Goal: Task Accomplishment & Management: Manage account settings

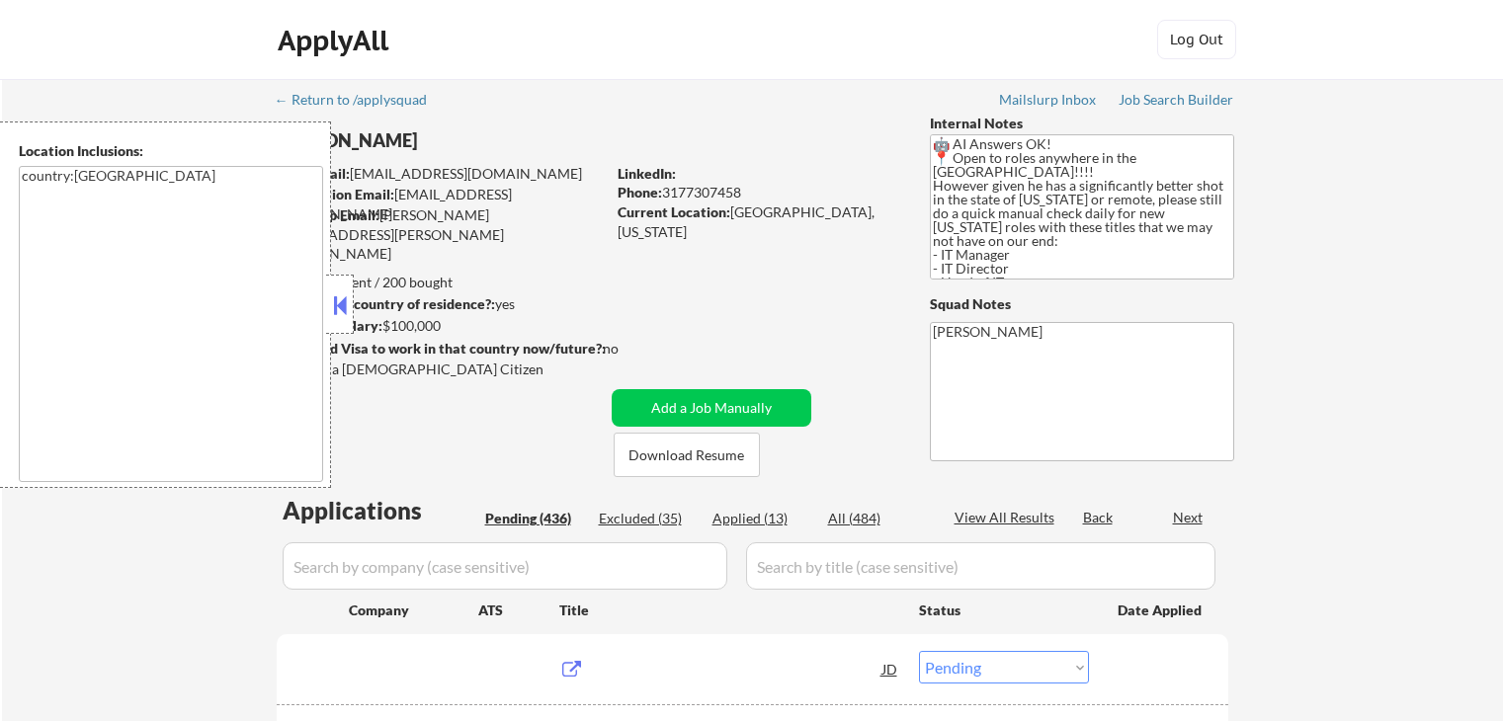
select select ""pending""
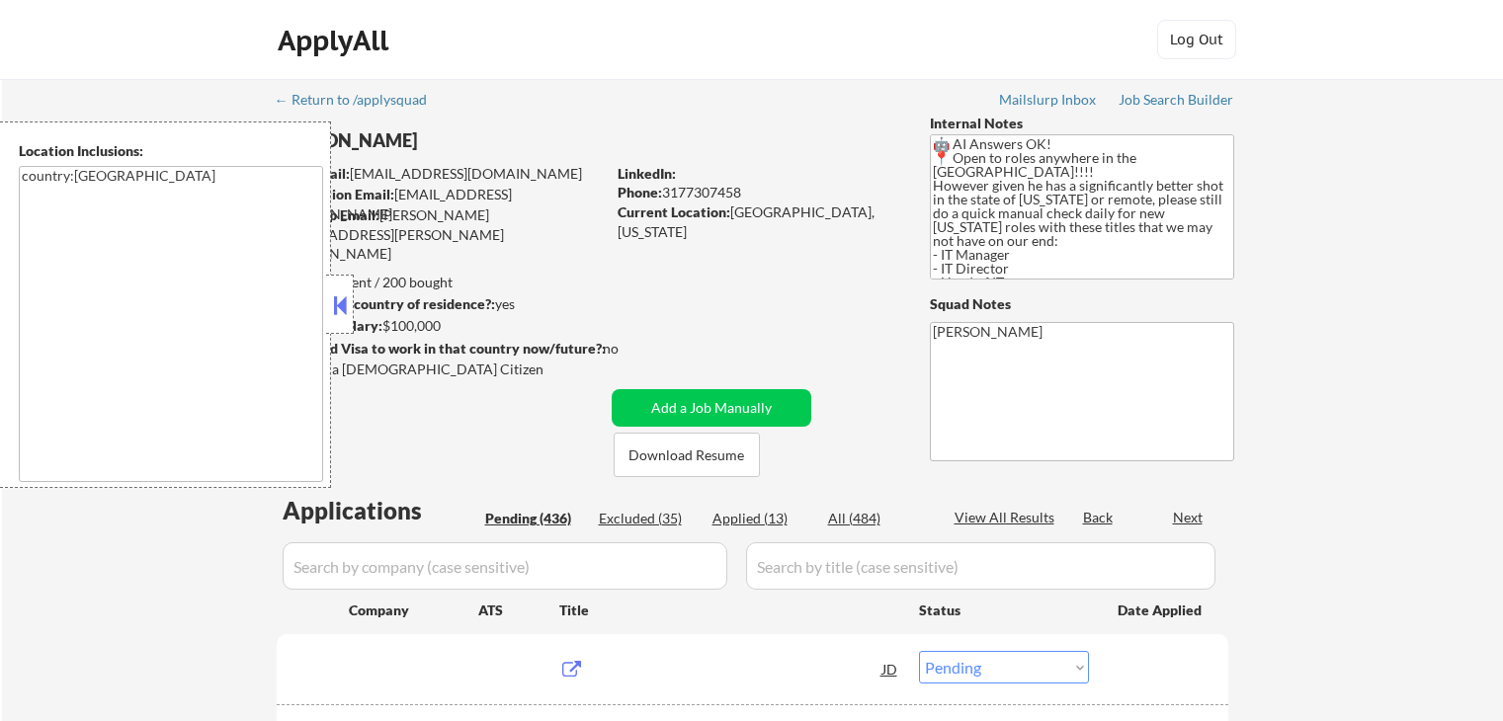
select select ""pending""
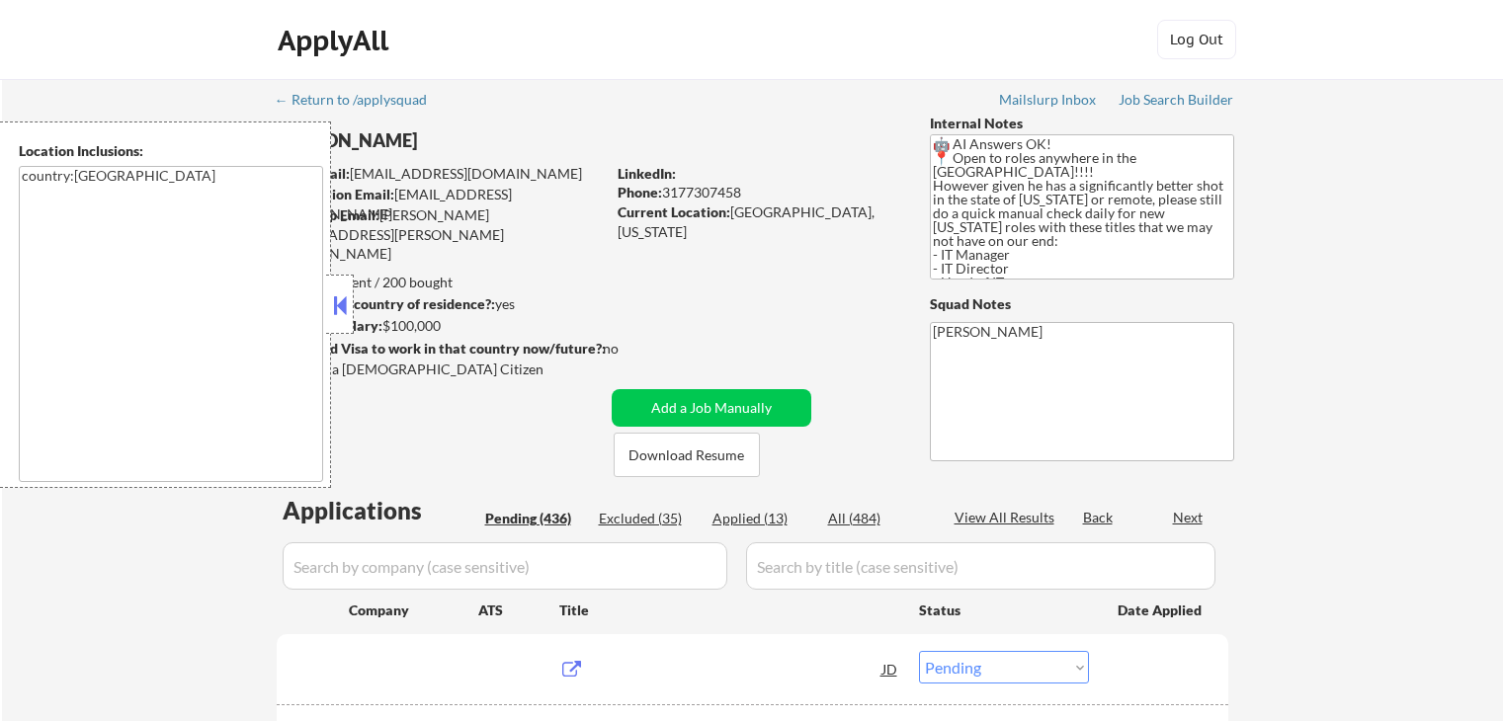
select select ""pending""
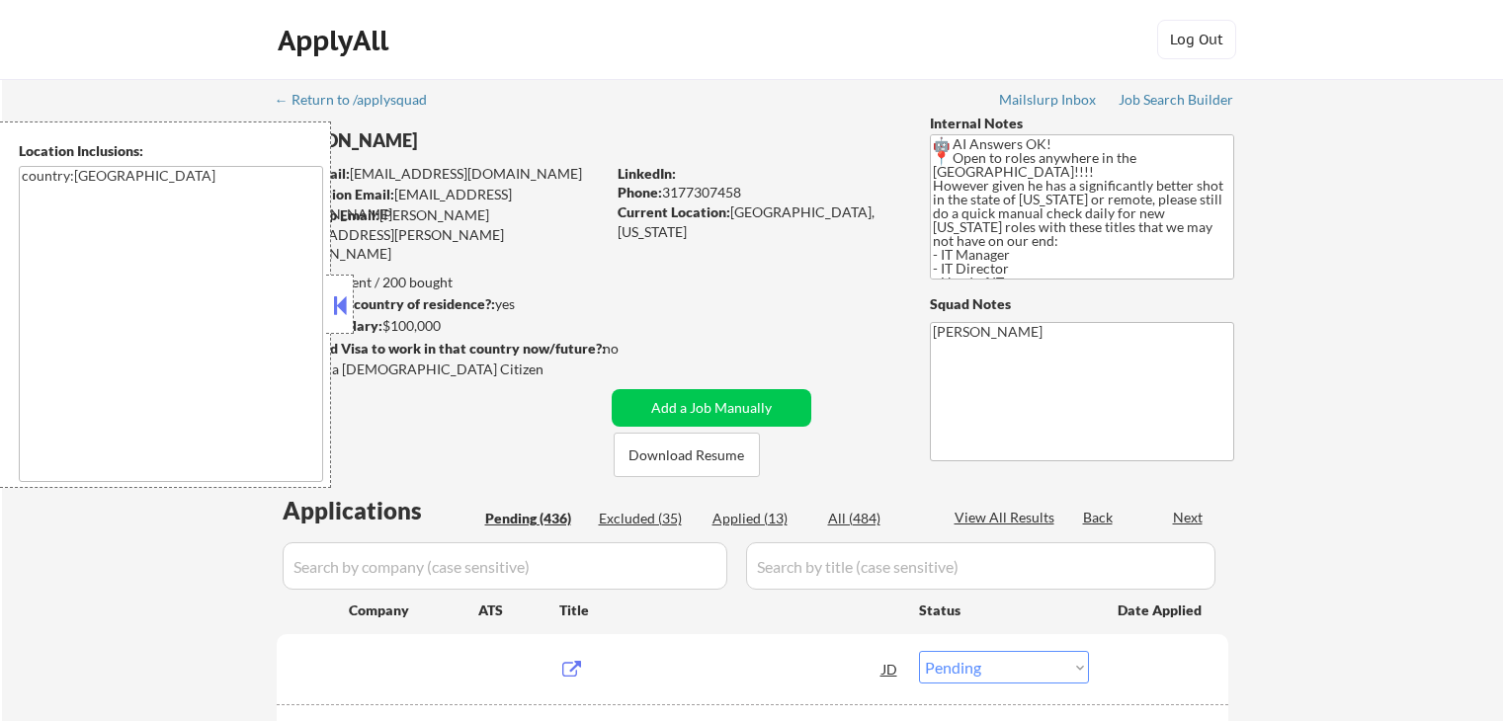
select select ""pending""
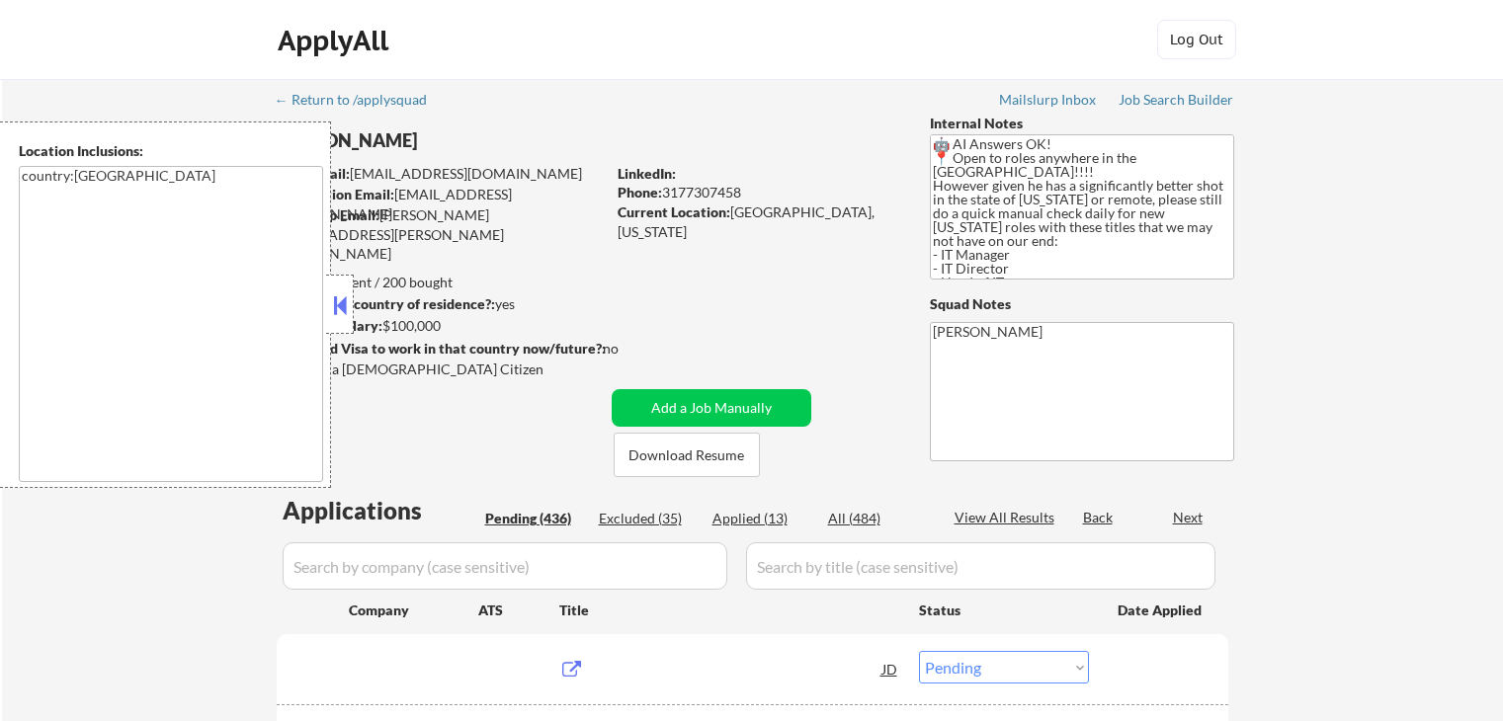
select select ""pending""
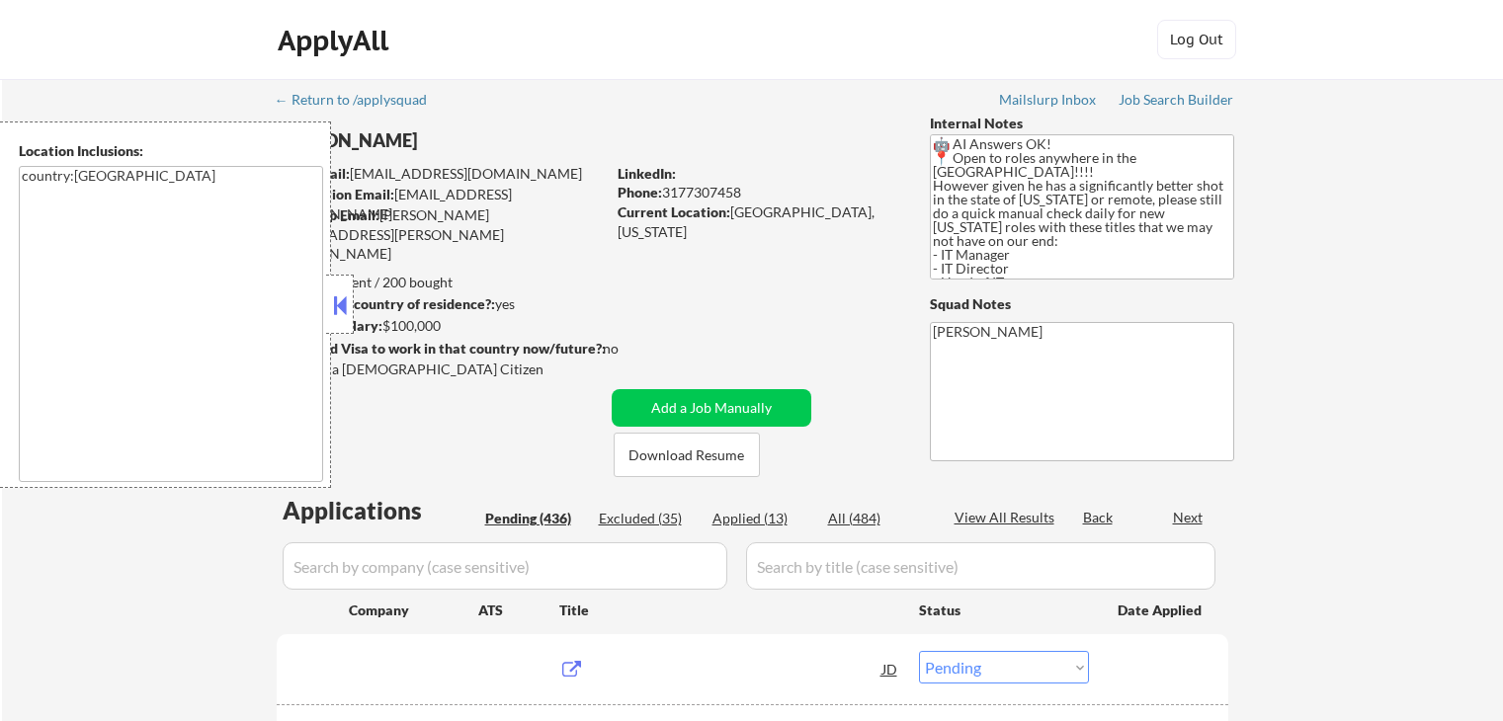
select select ""pending""
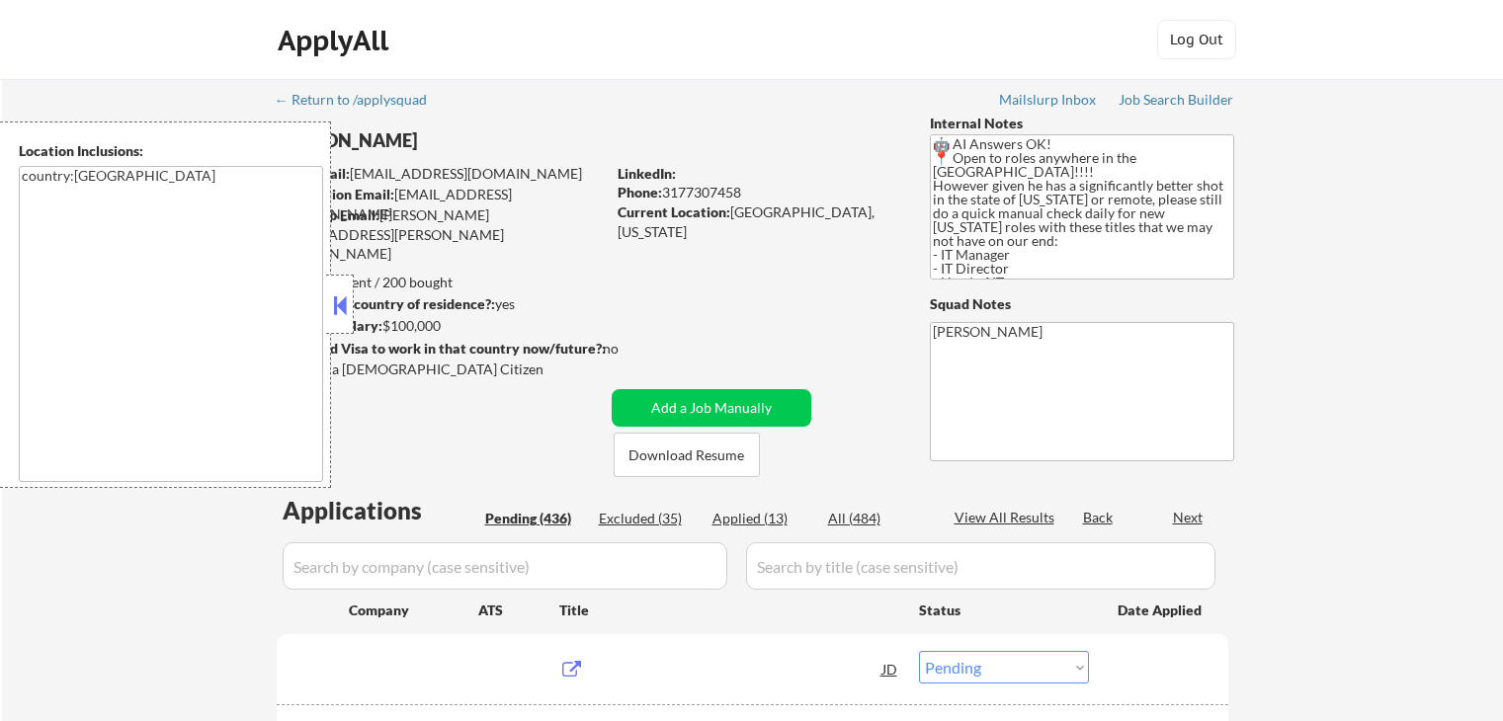
select select ""pending""
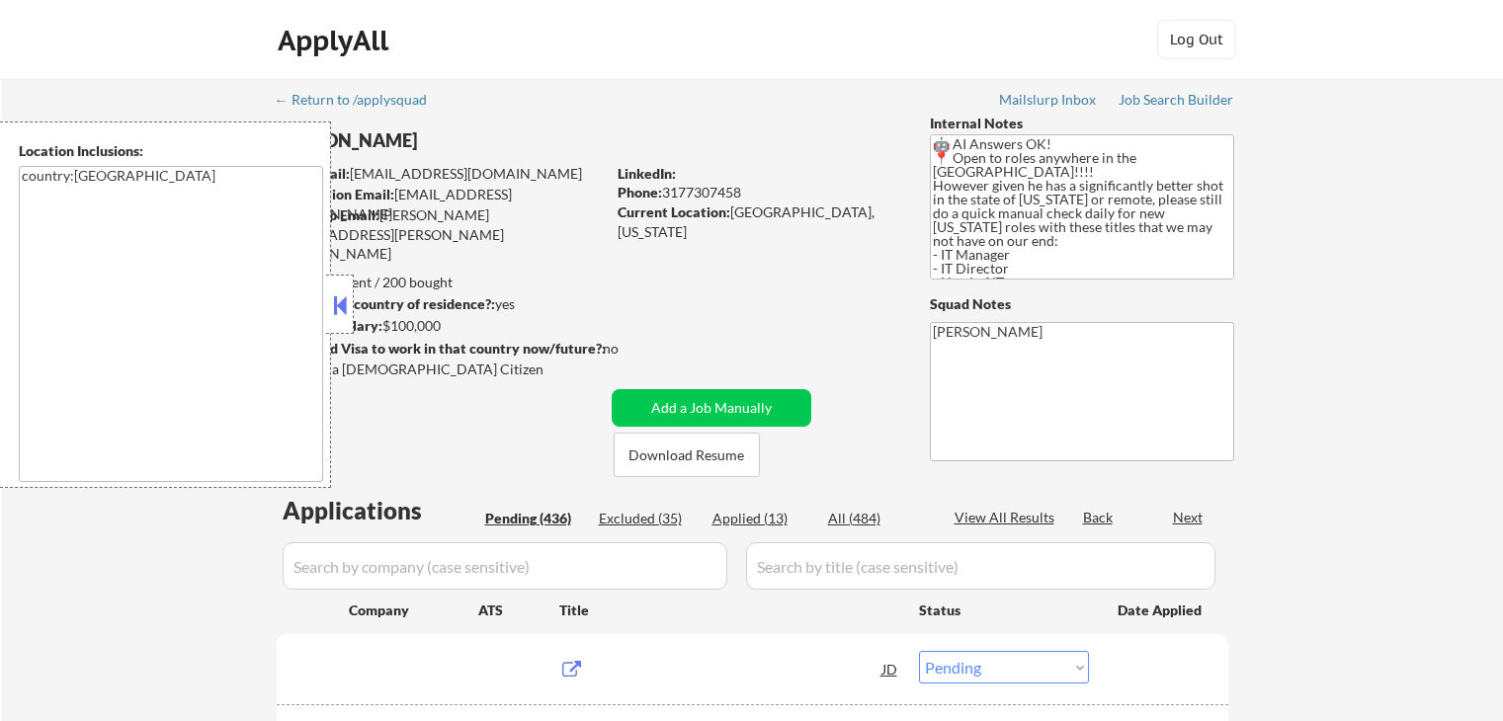
select select ""pending""
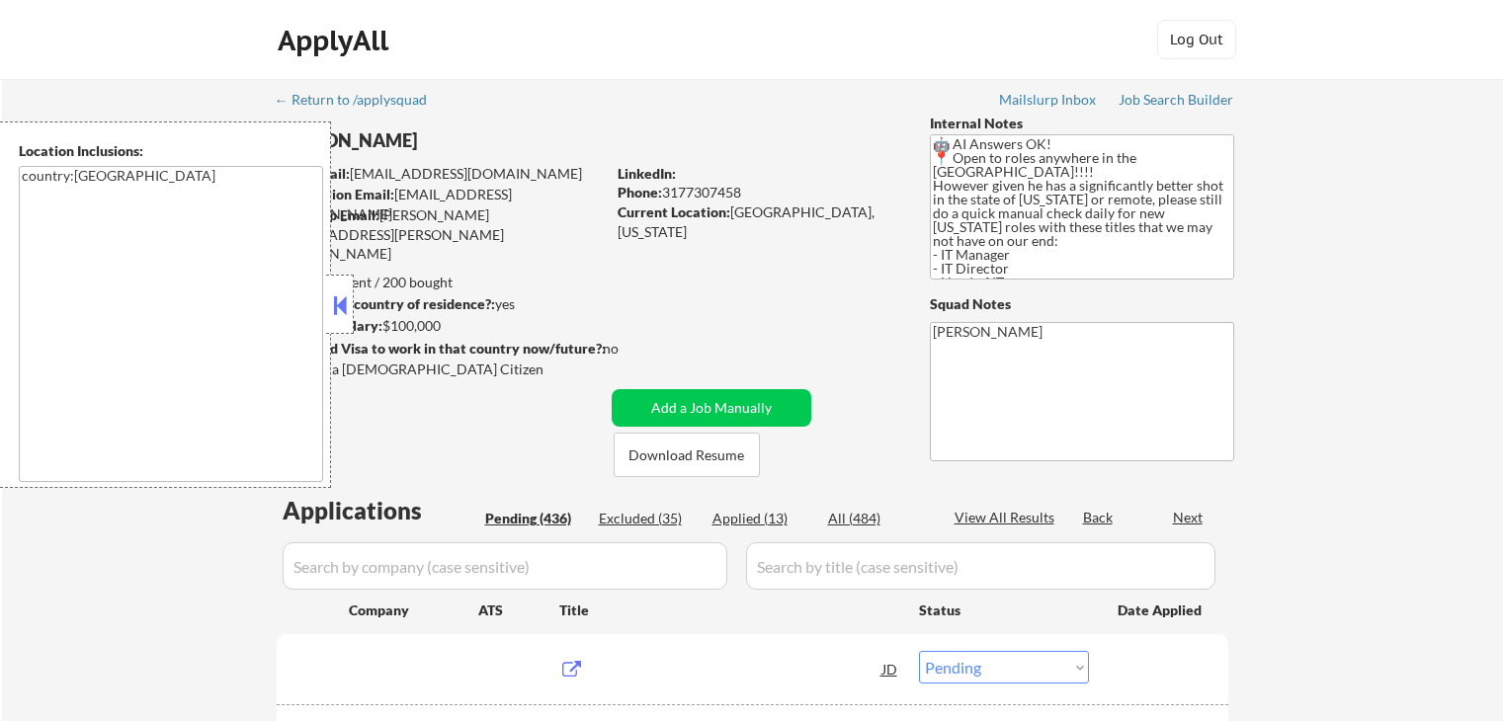
select select ""pending""
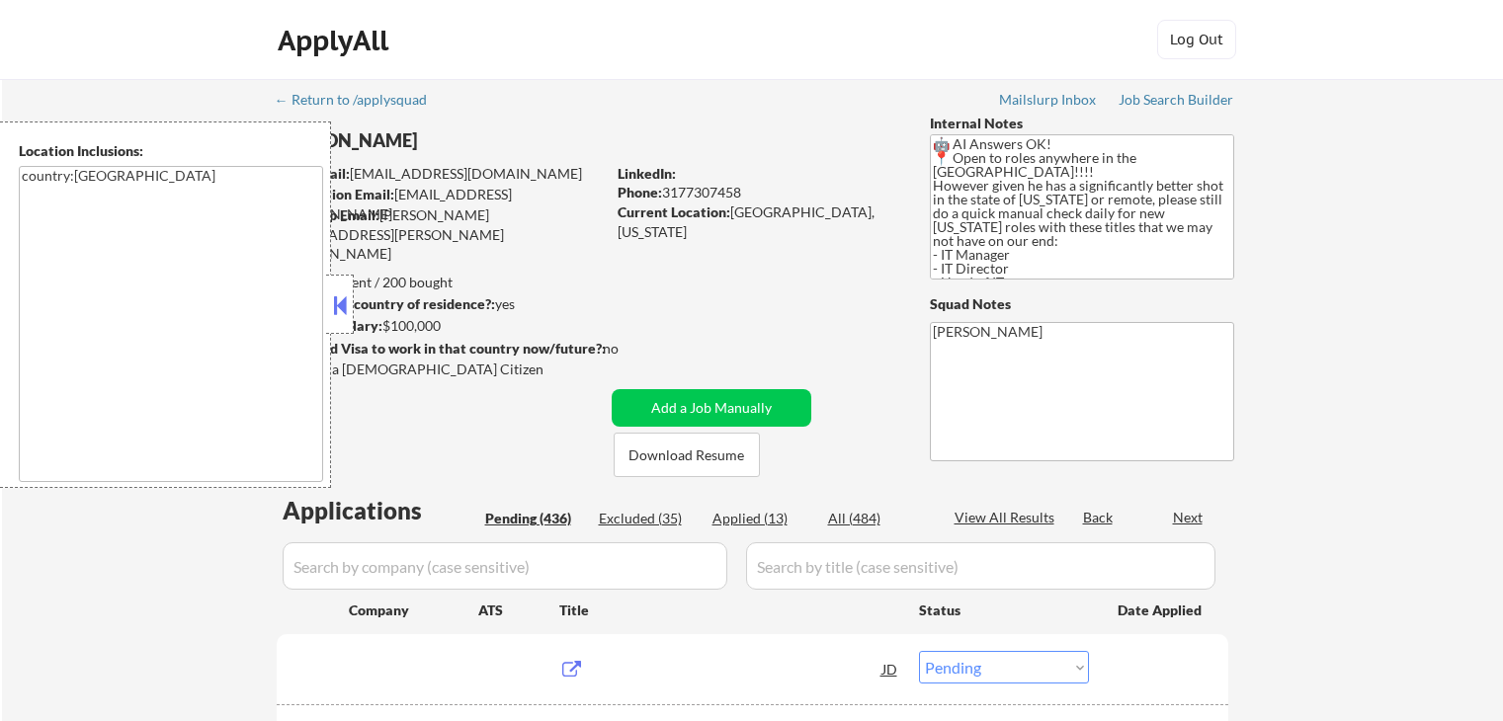
select select ""pending""
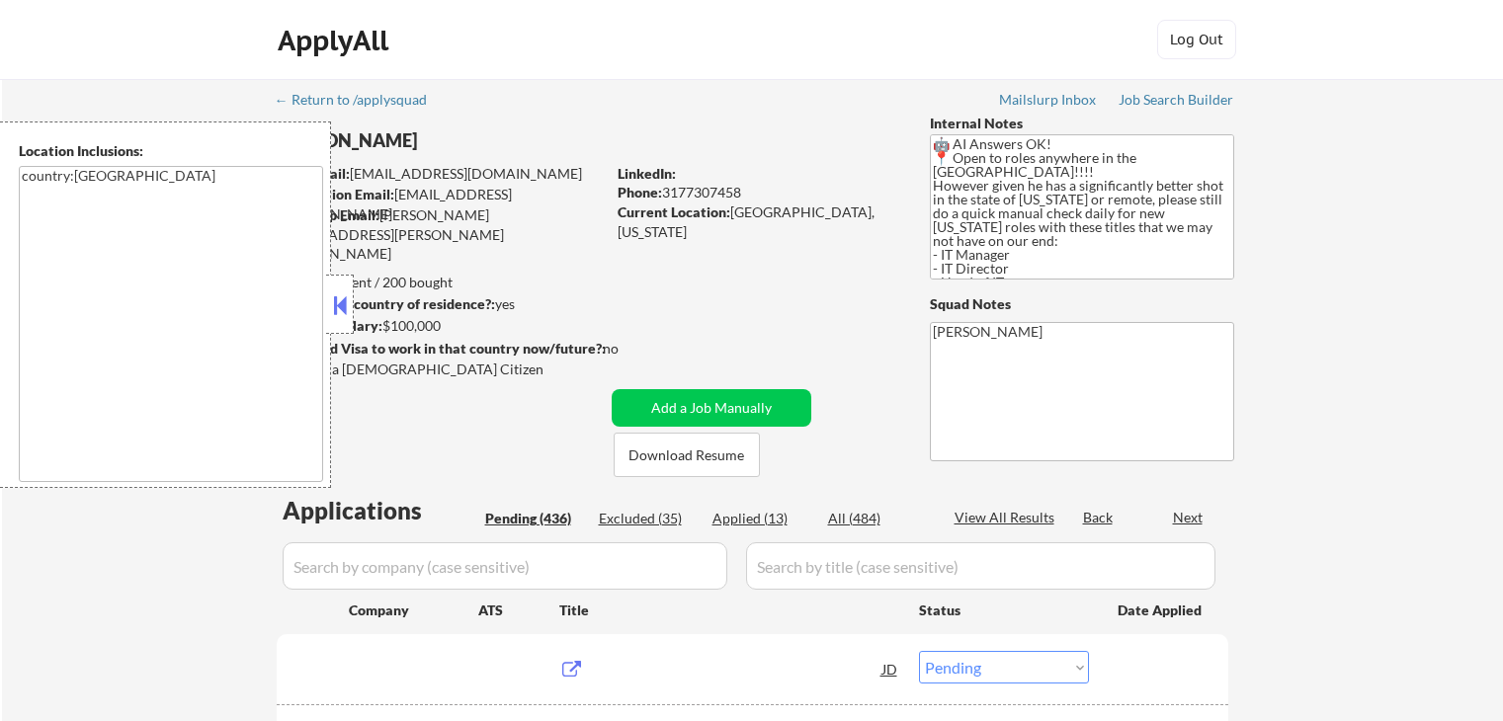
select select ""pending""
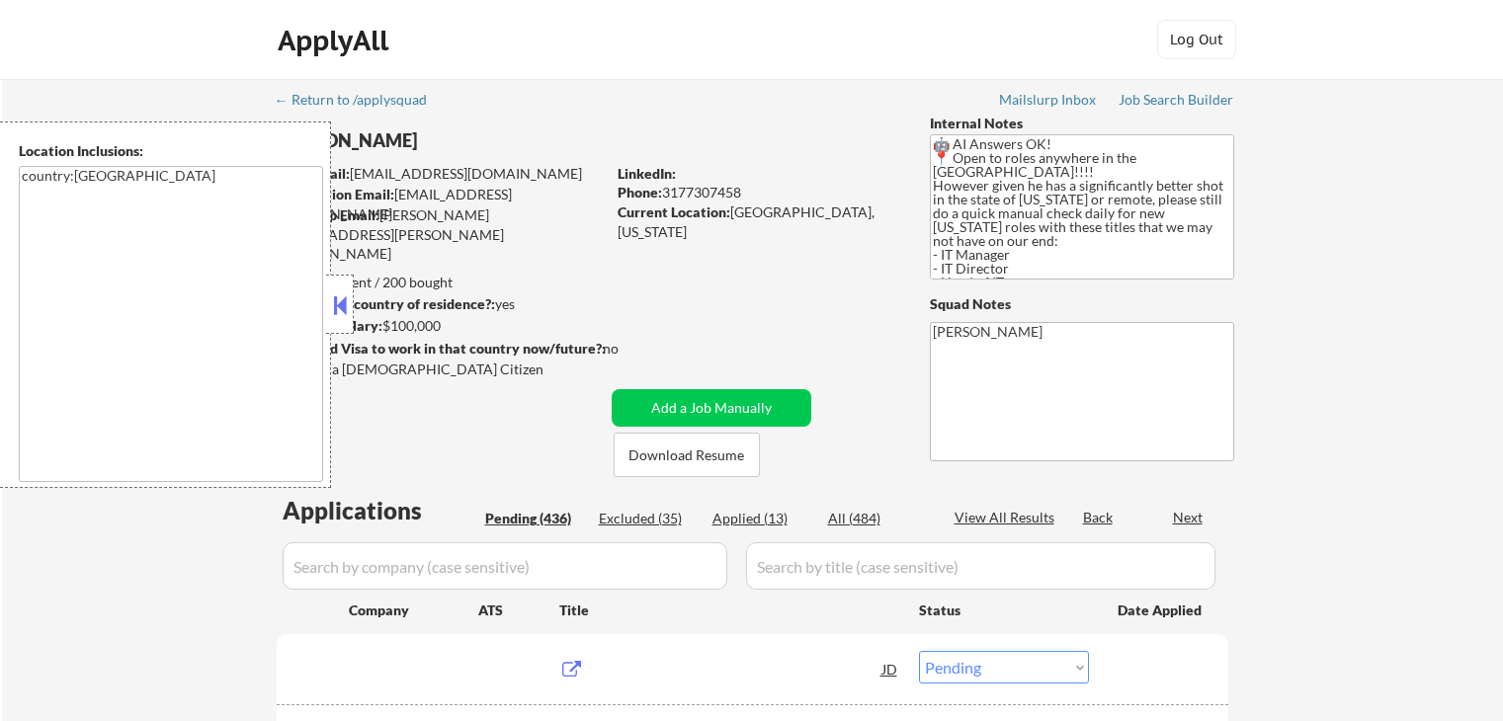
select select ""pending""
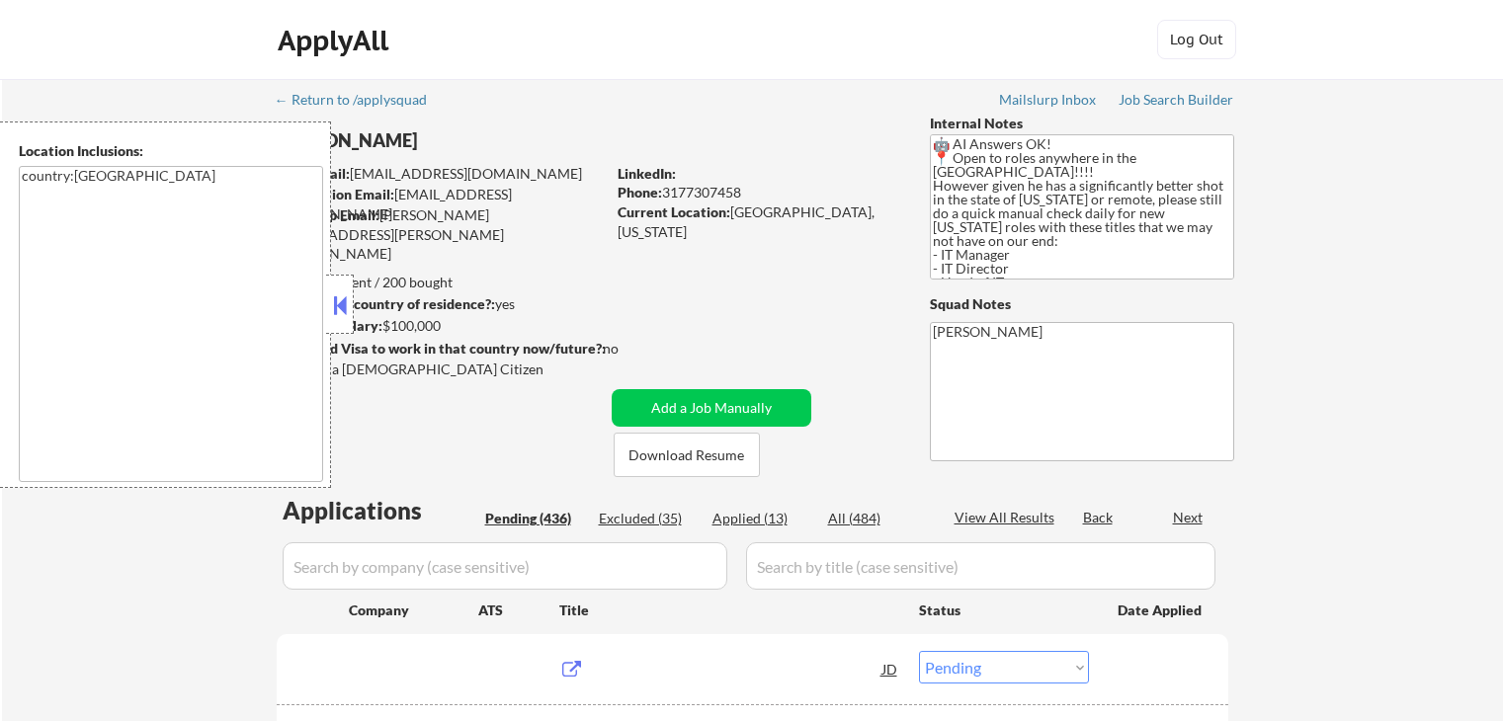
select select ""pending""
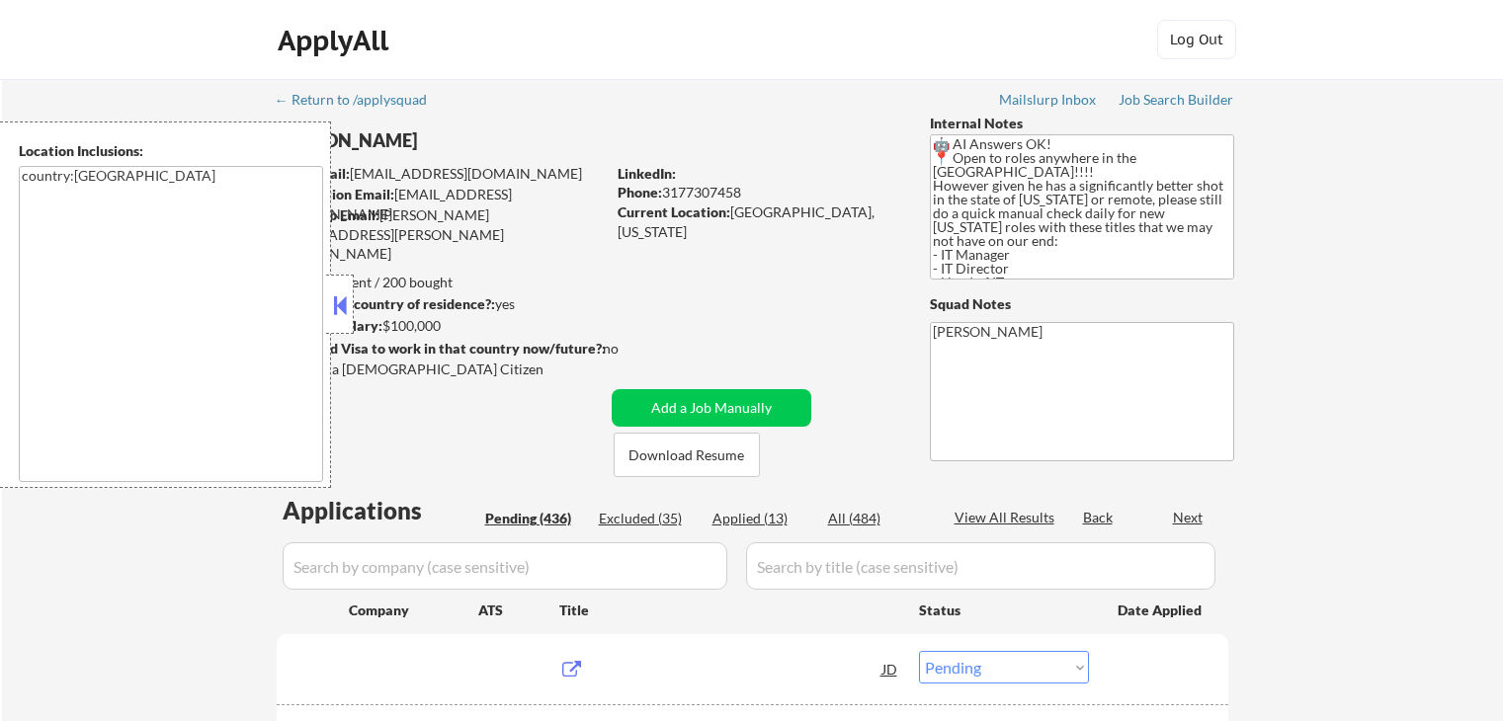
select select ""pending""
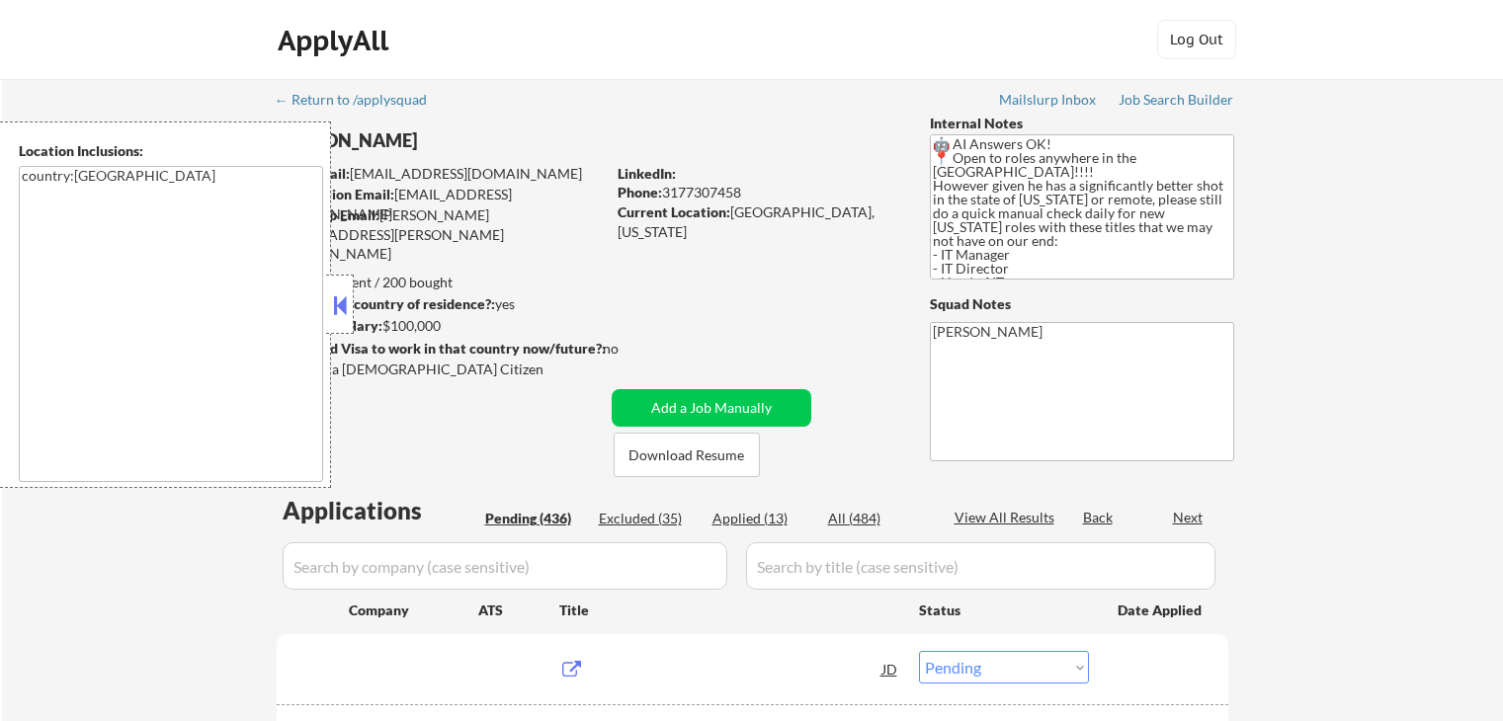
select select ""pending""
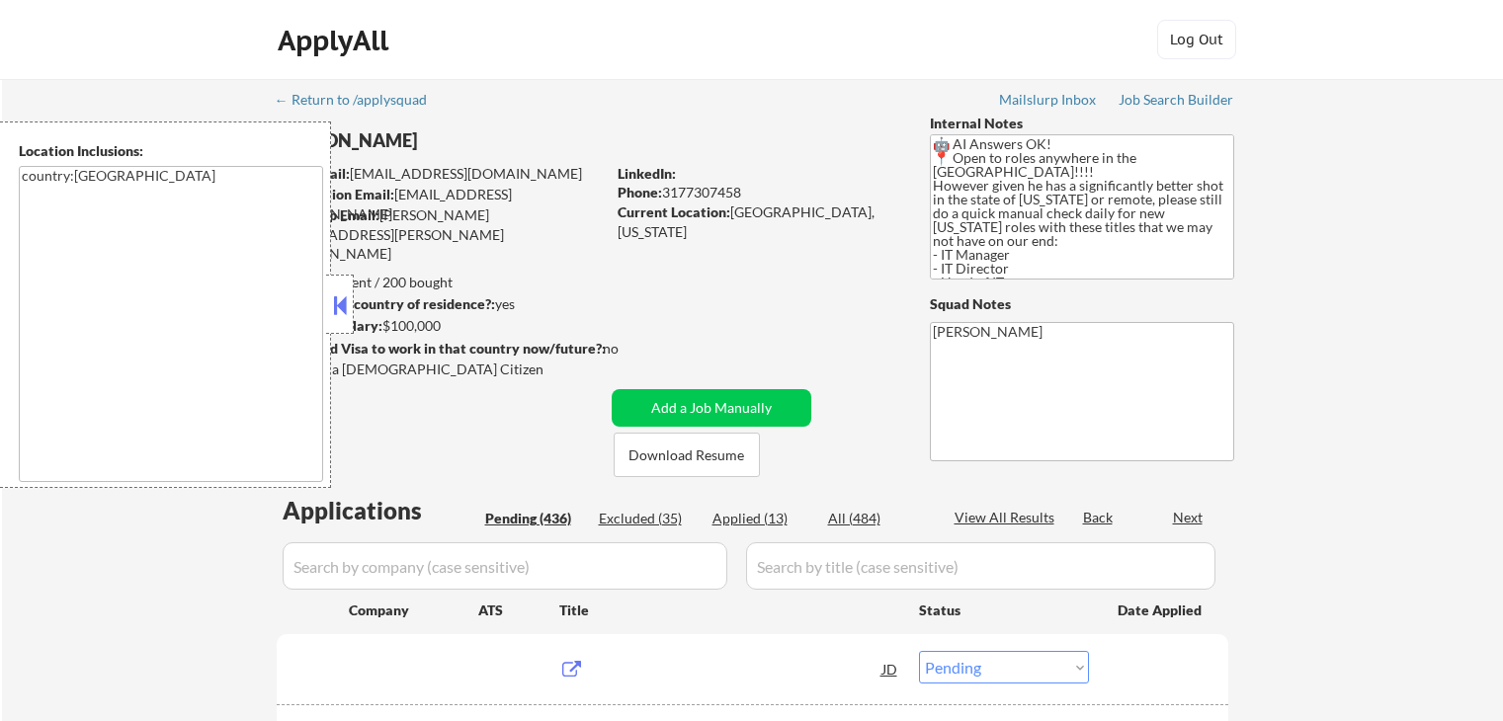
select select ""pending""
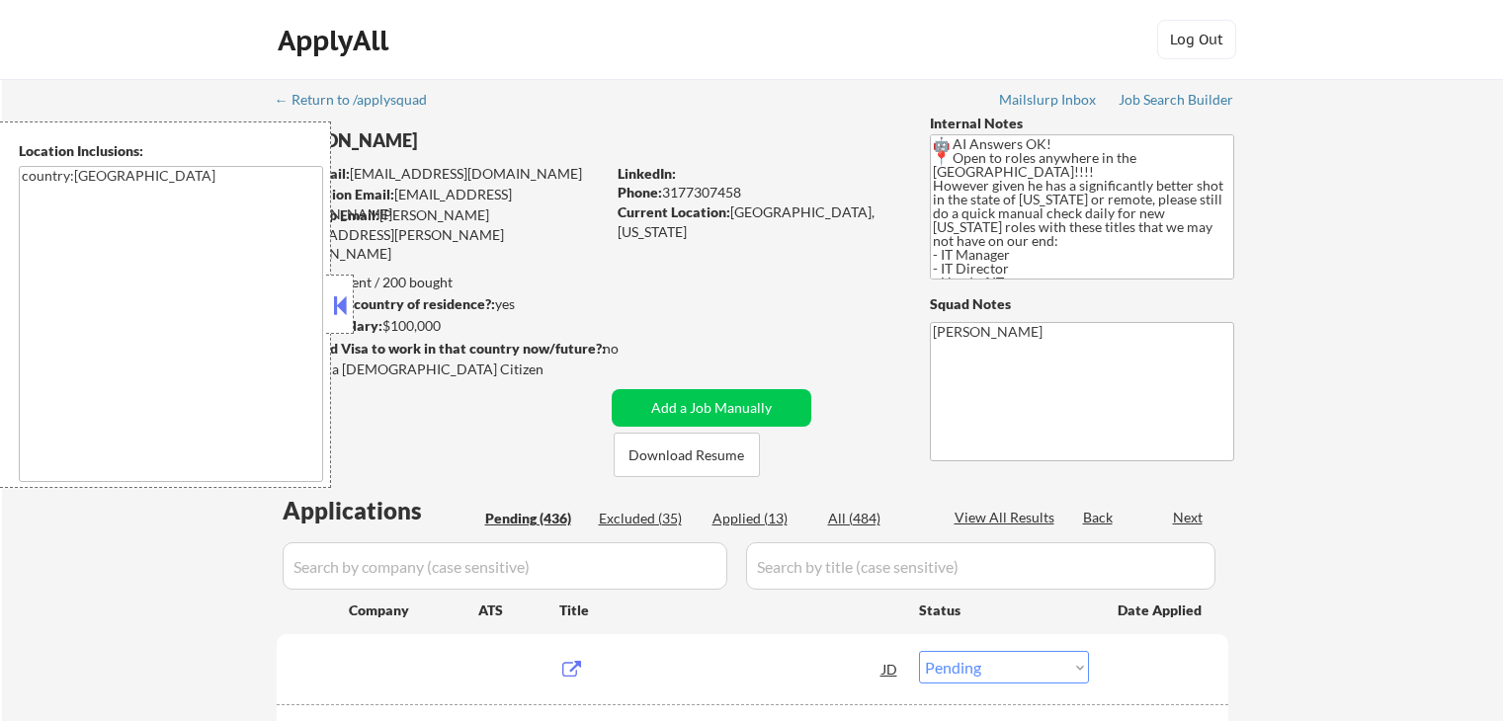
select select ""pending""
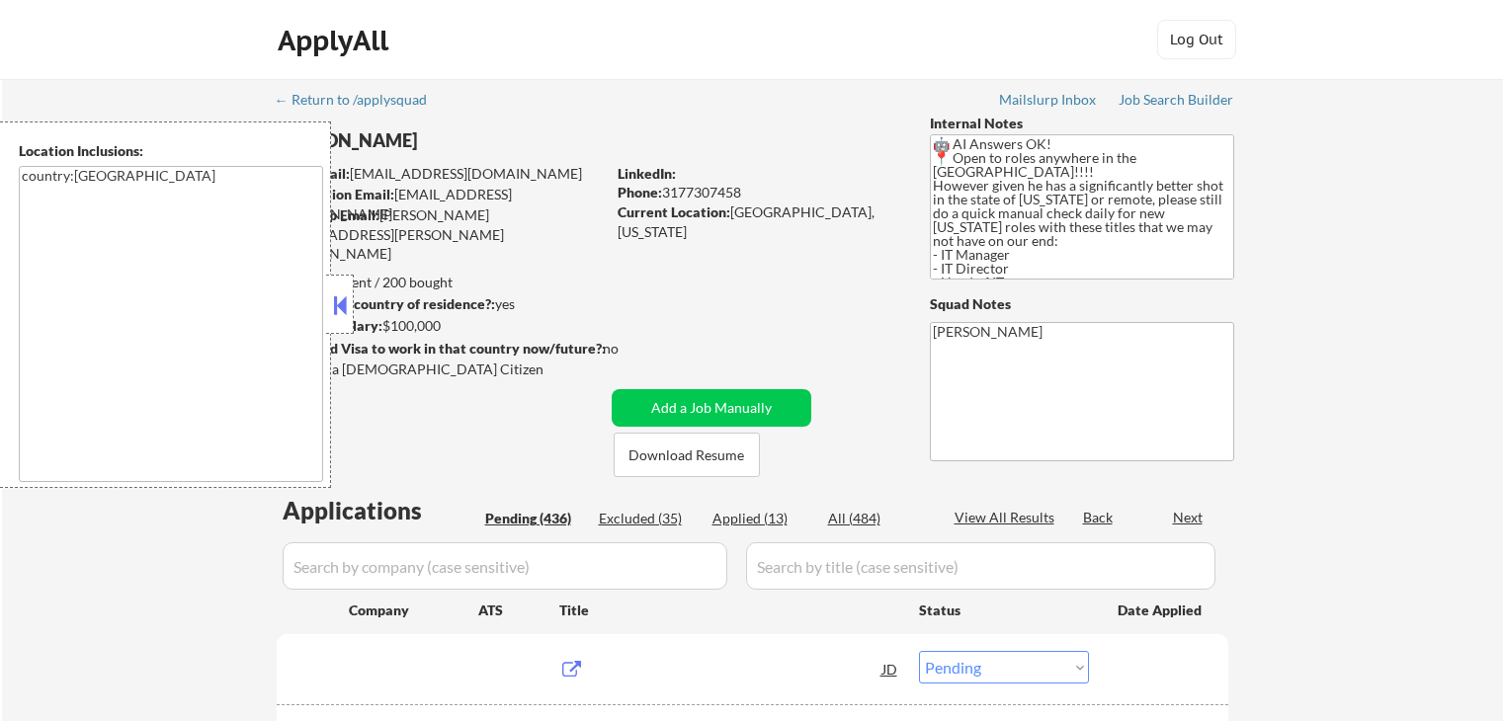
select select ""pending""
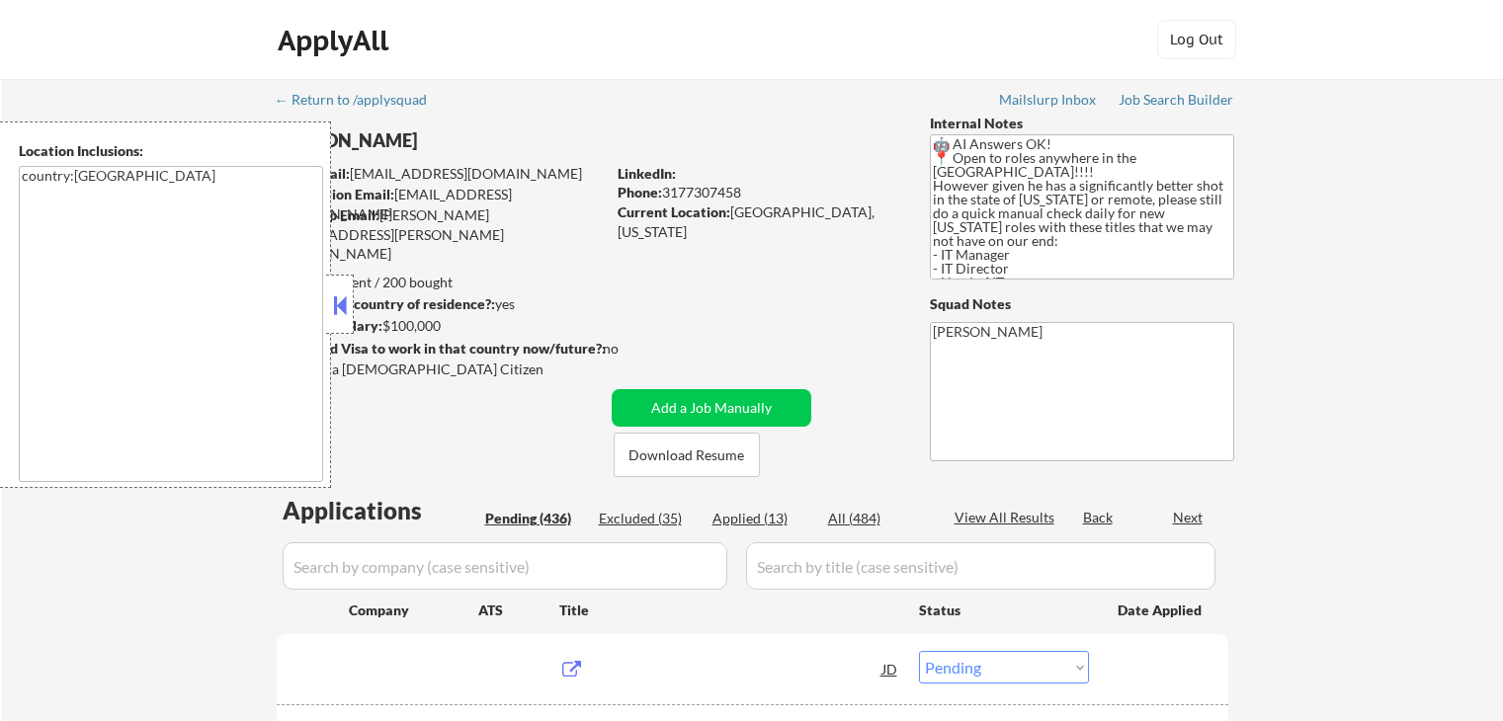
select select ""pending""
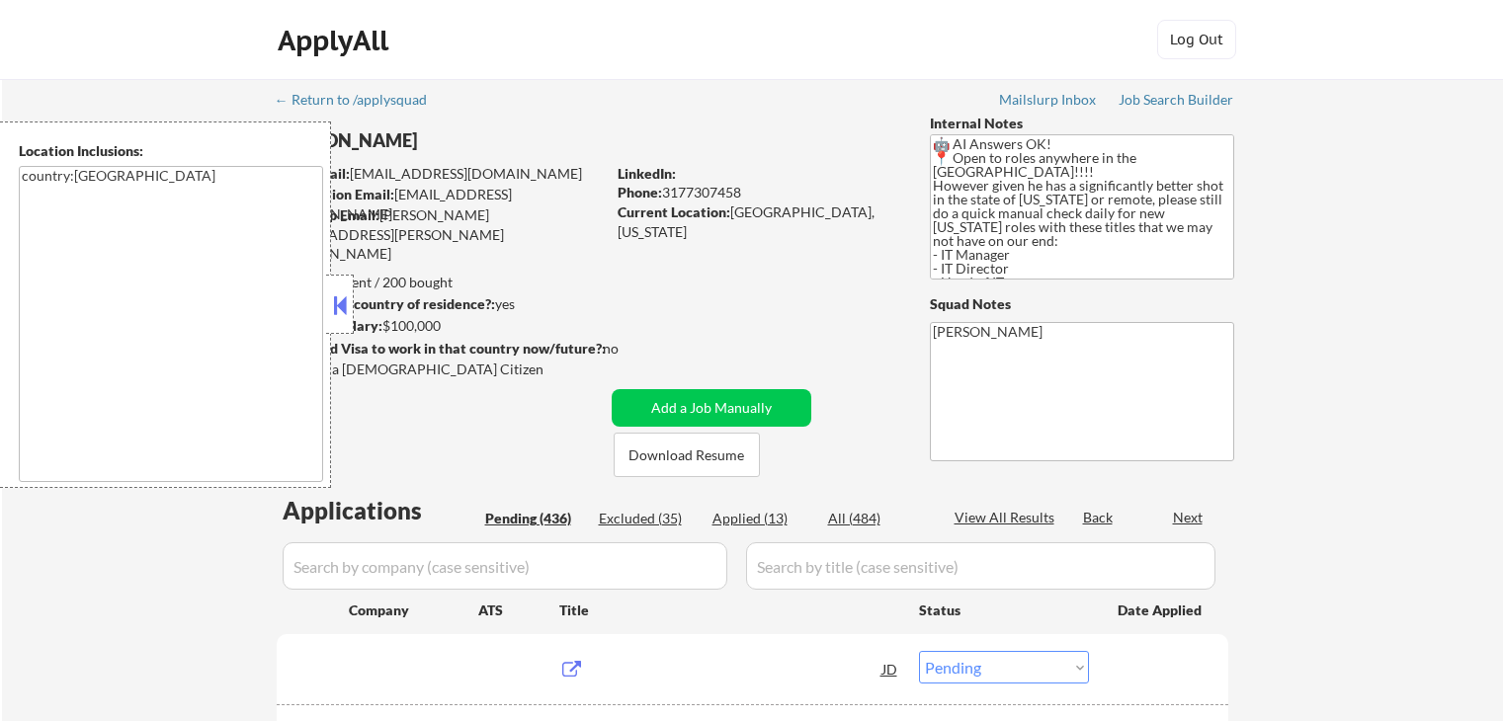
select select ""pending""
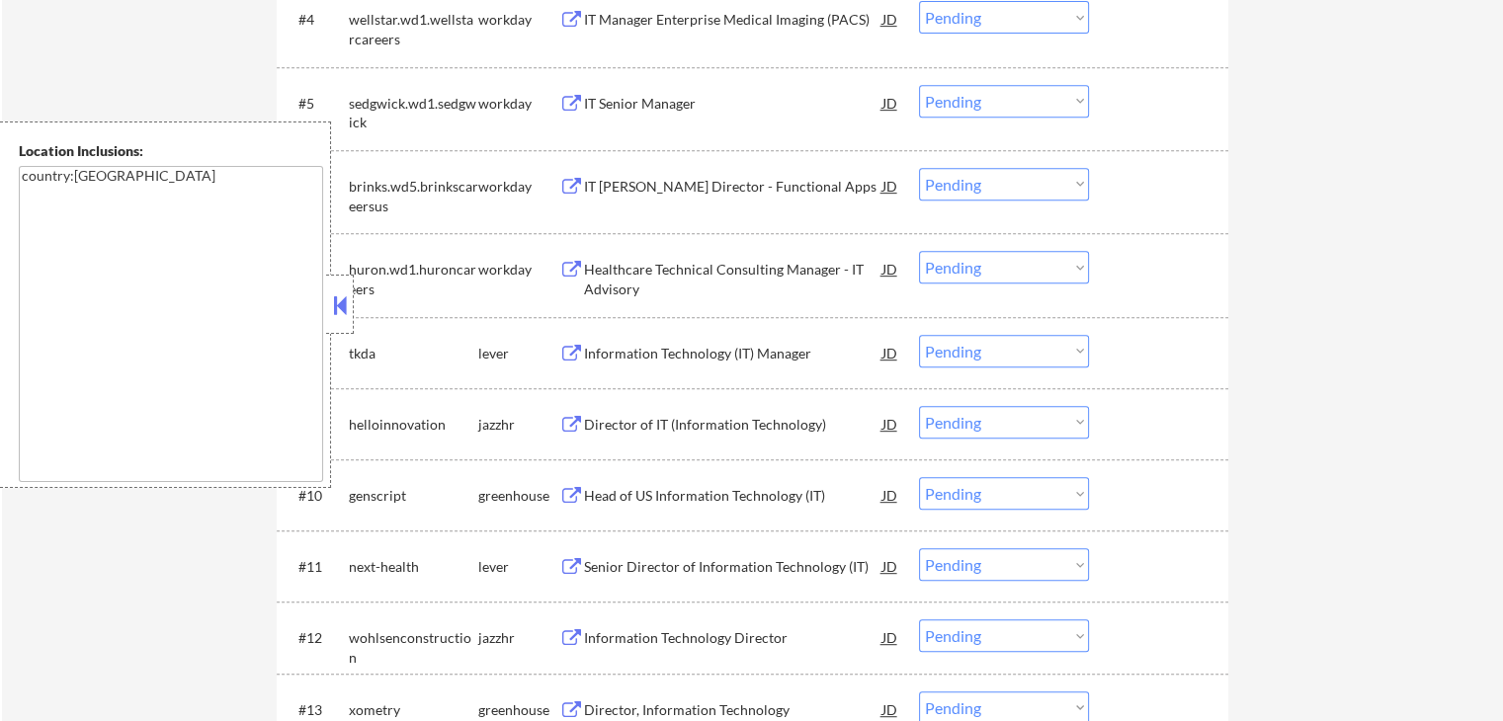
scroll to position [889, 0]
click at [575, 344] on button at bounding box center [571, 353] width 25 height 19
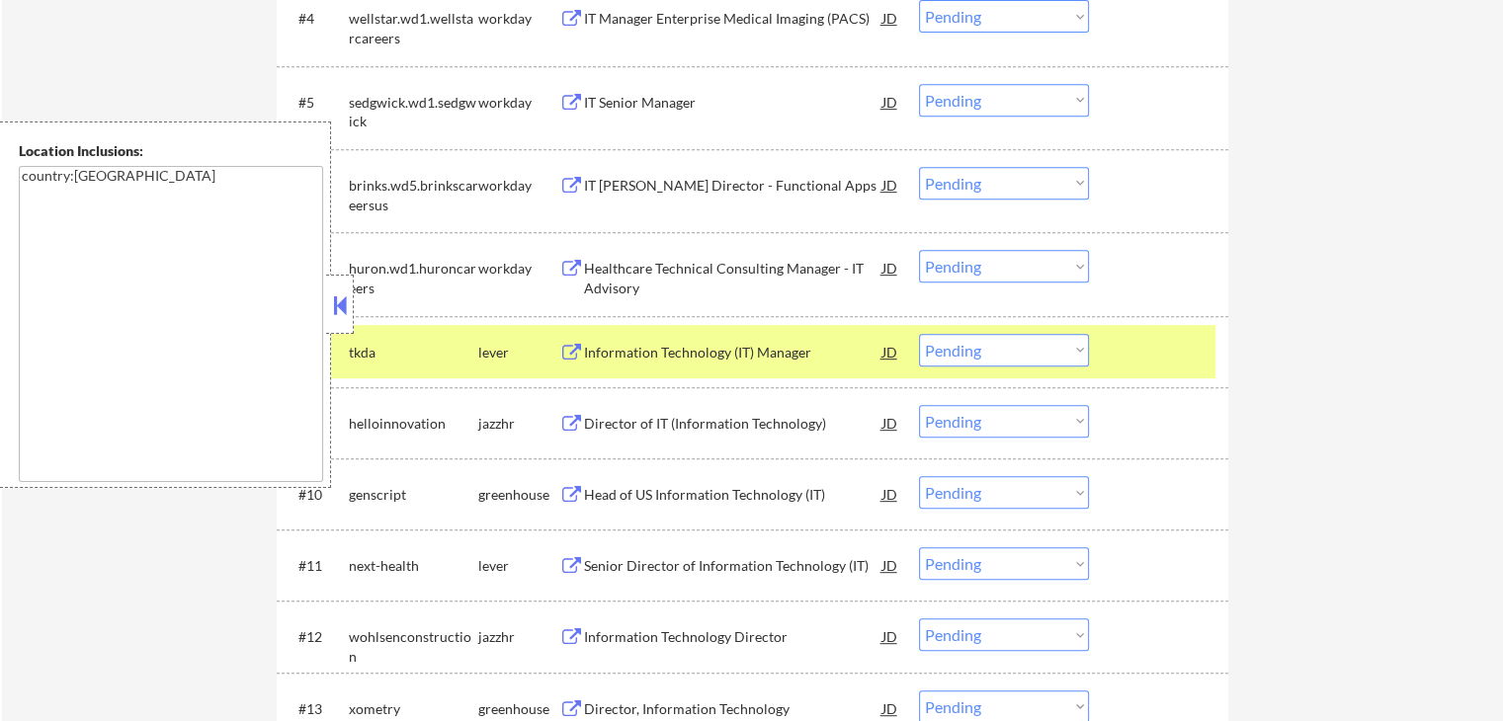
click at [566, 487] on button at bounding box center [571, 495] width 25 height 19
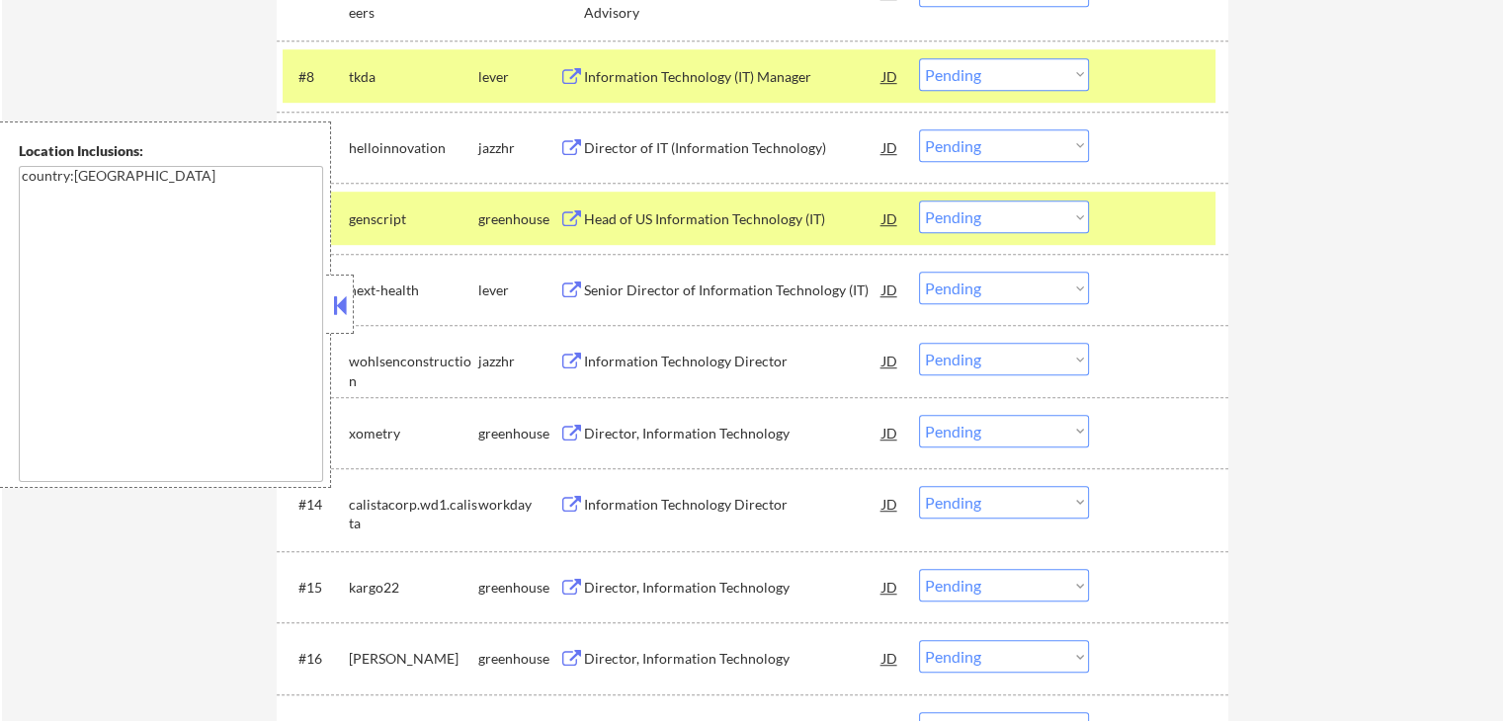
scroll to position [1185, 0]
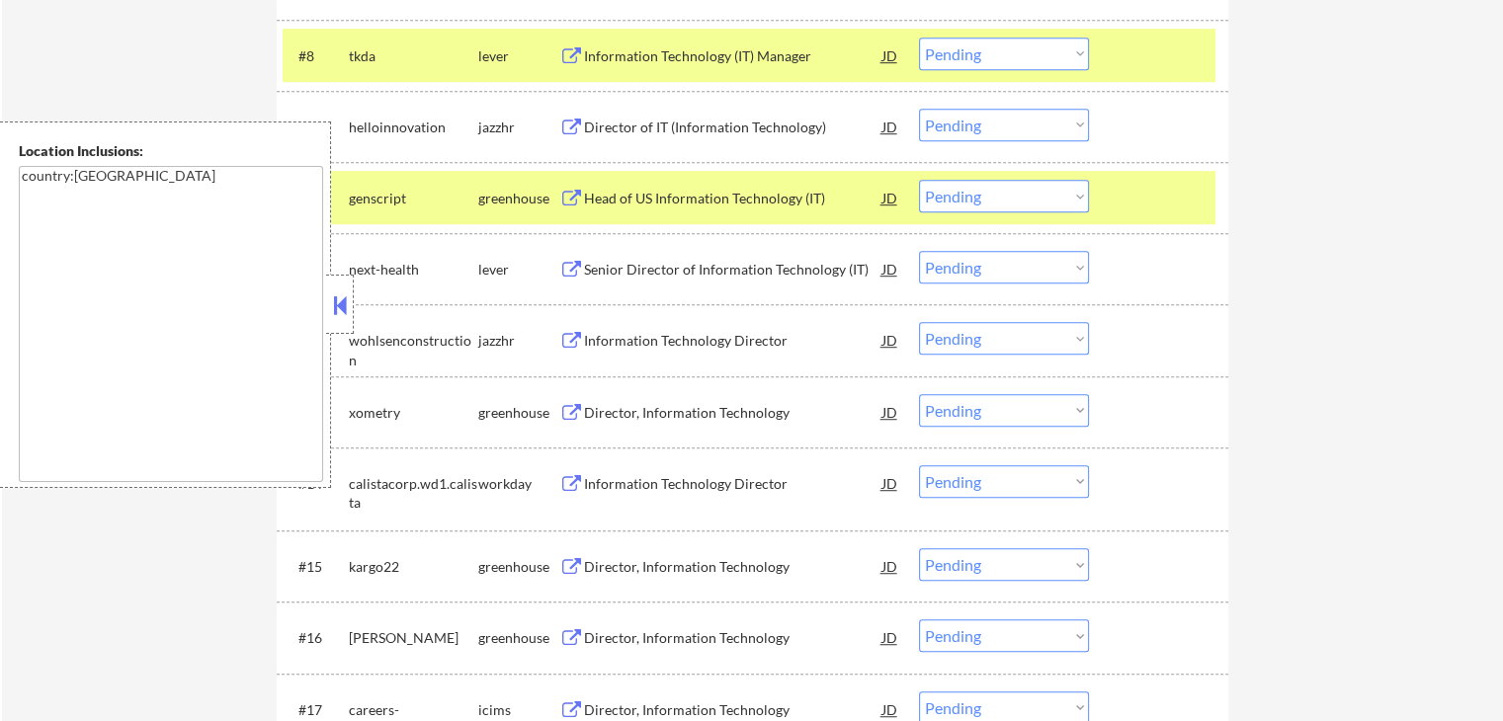
click at [568, 271] on button at bounding box center [571, 270] width 25 height 19
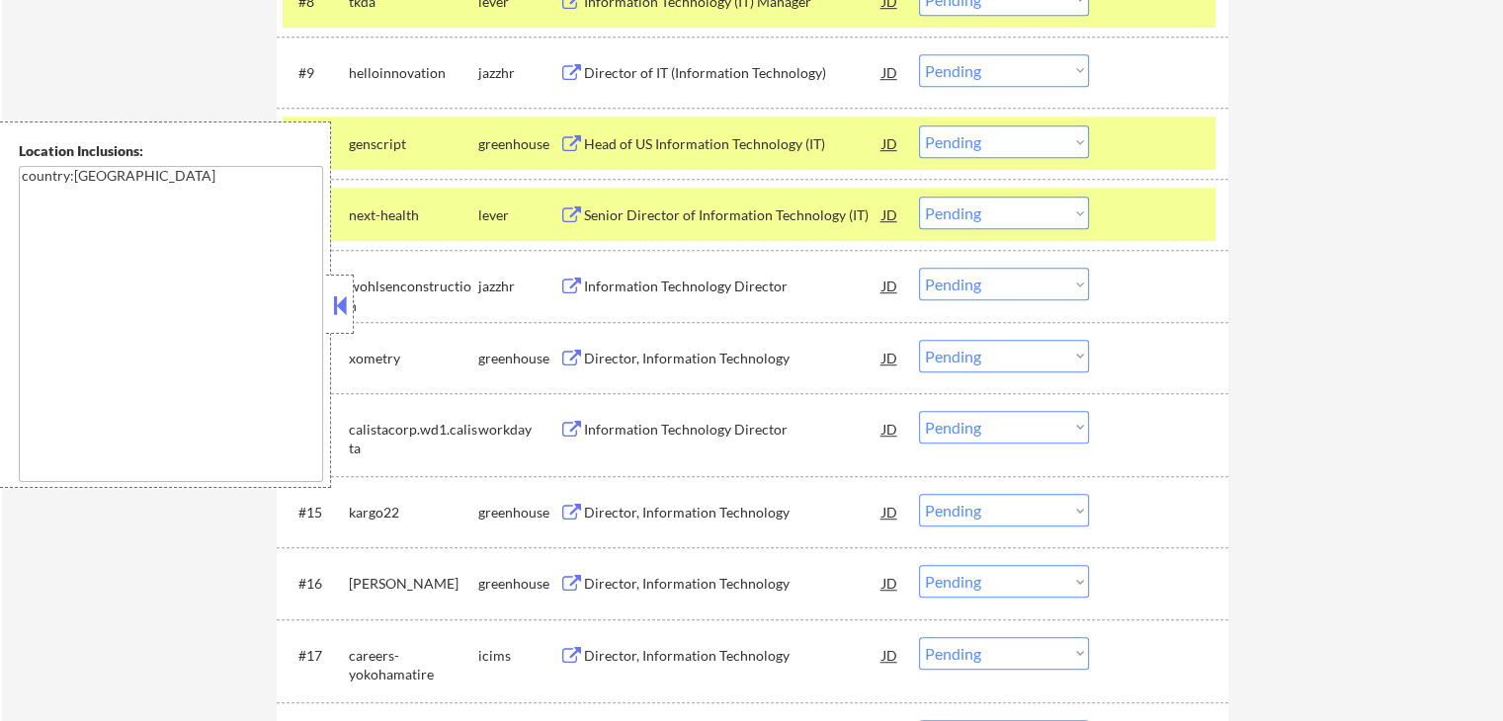
scroll to position [1284, 0]
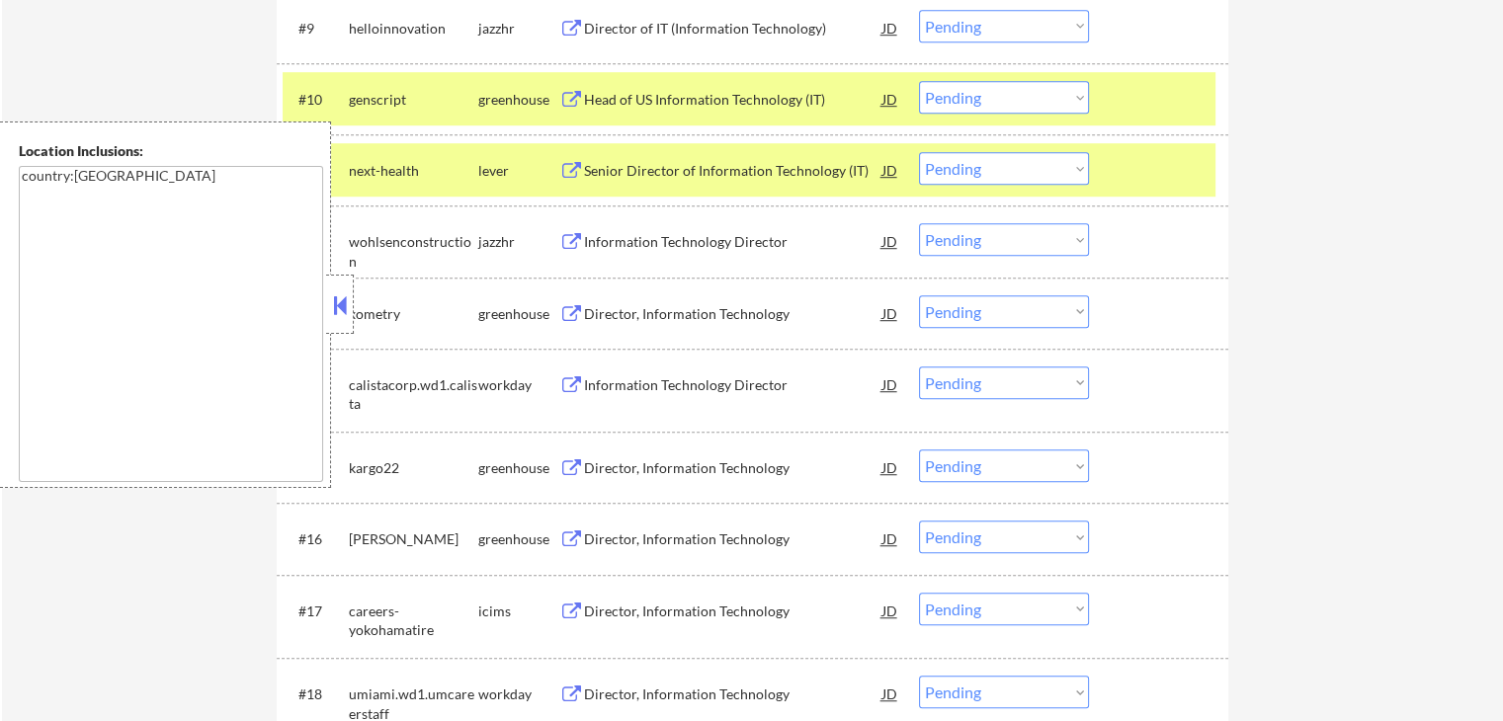
click at [571, 310] on button at bounding box center [571, 314] width 25 height 19
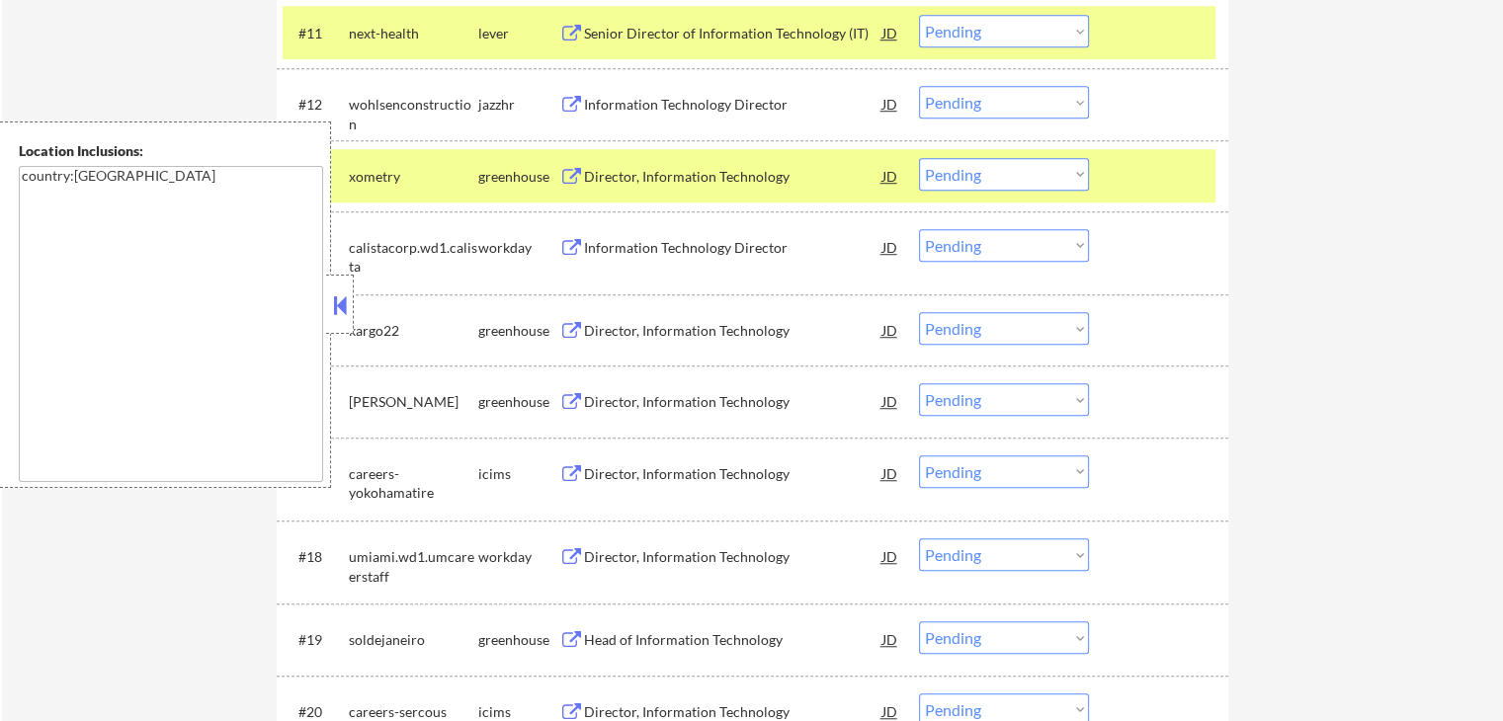
scroll to position [1482, 0]
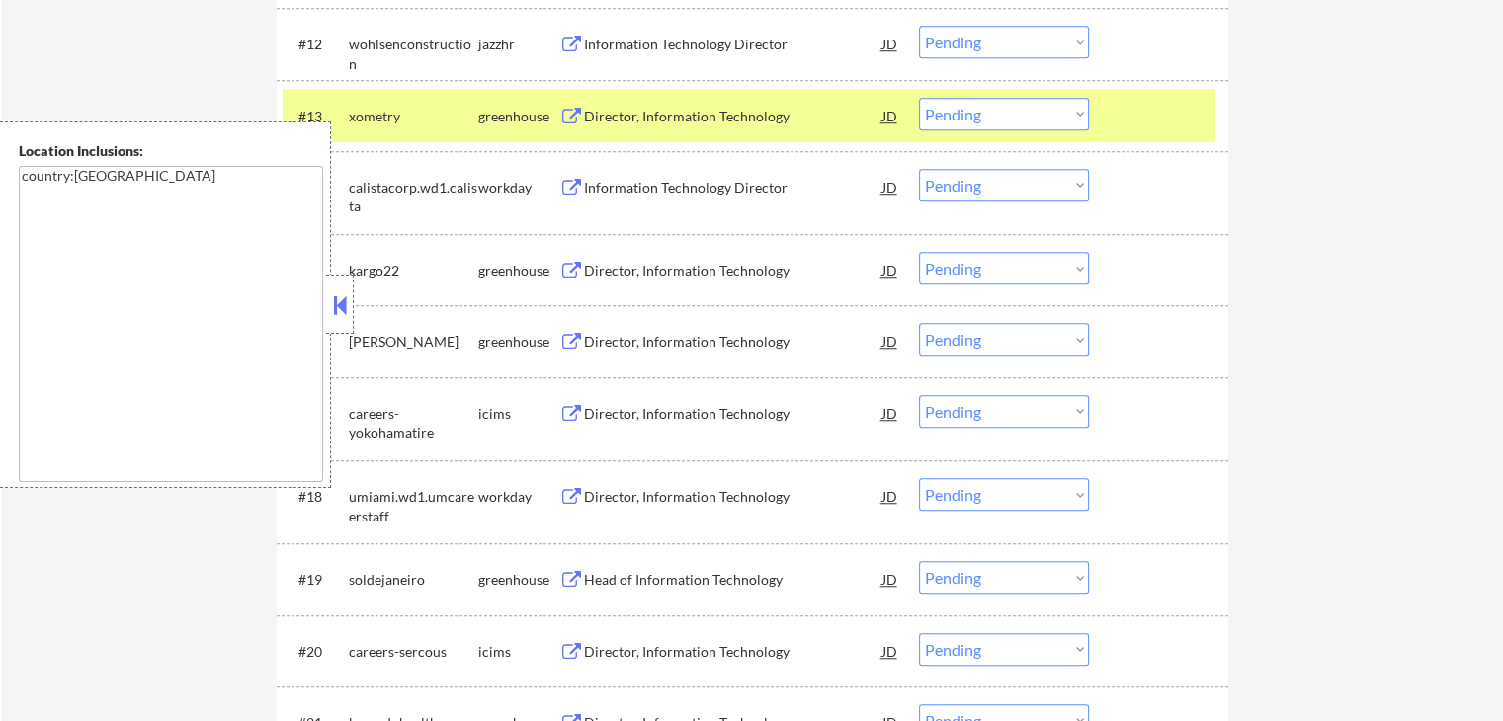
click at [579, 272] on button at bounding box center [571, 271] width 25 height 19
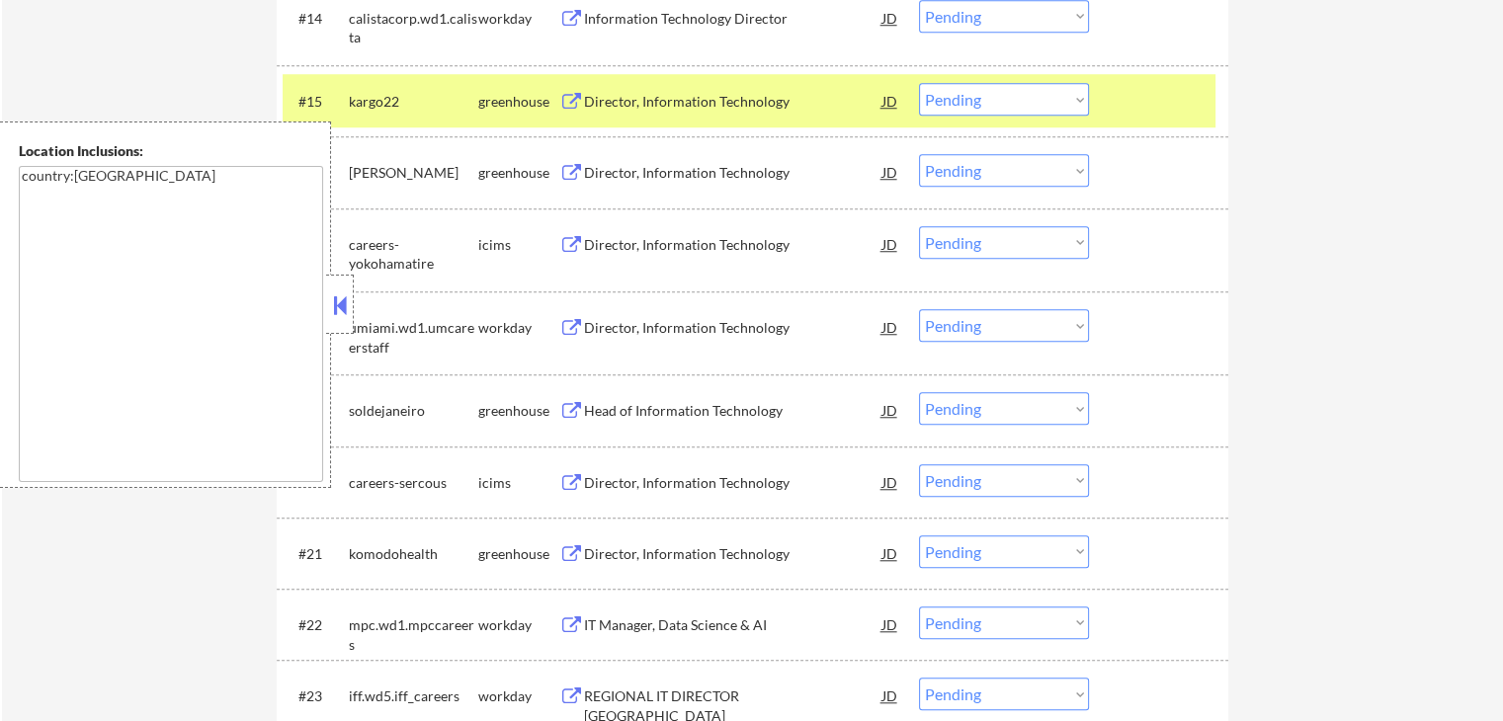
scroll to position [1679, 0]
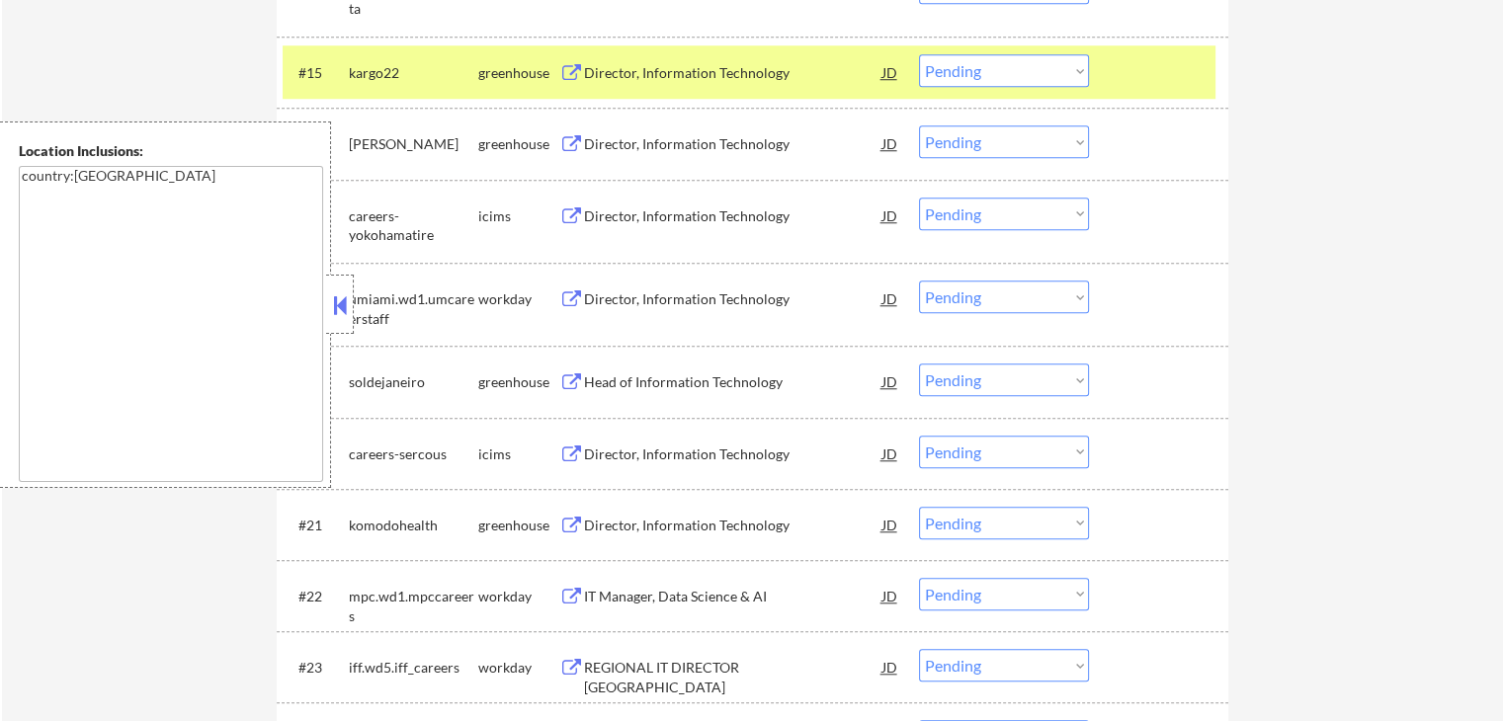
click at [565, 139] on button at bounding box center [571, 144] width 25 height 19
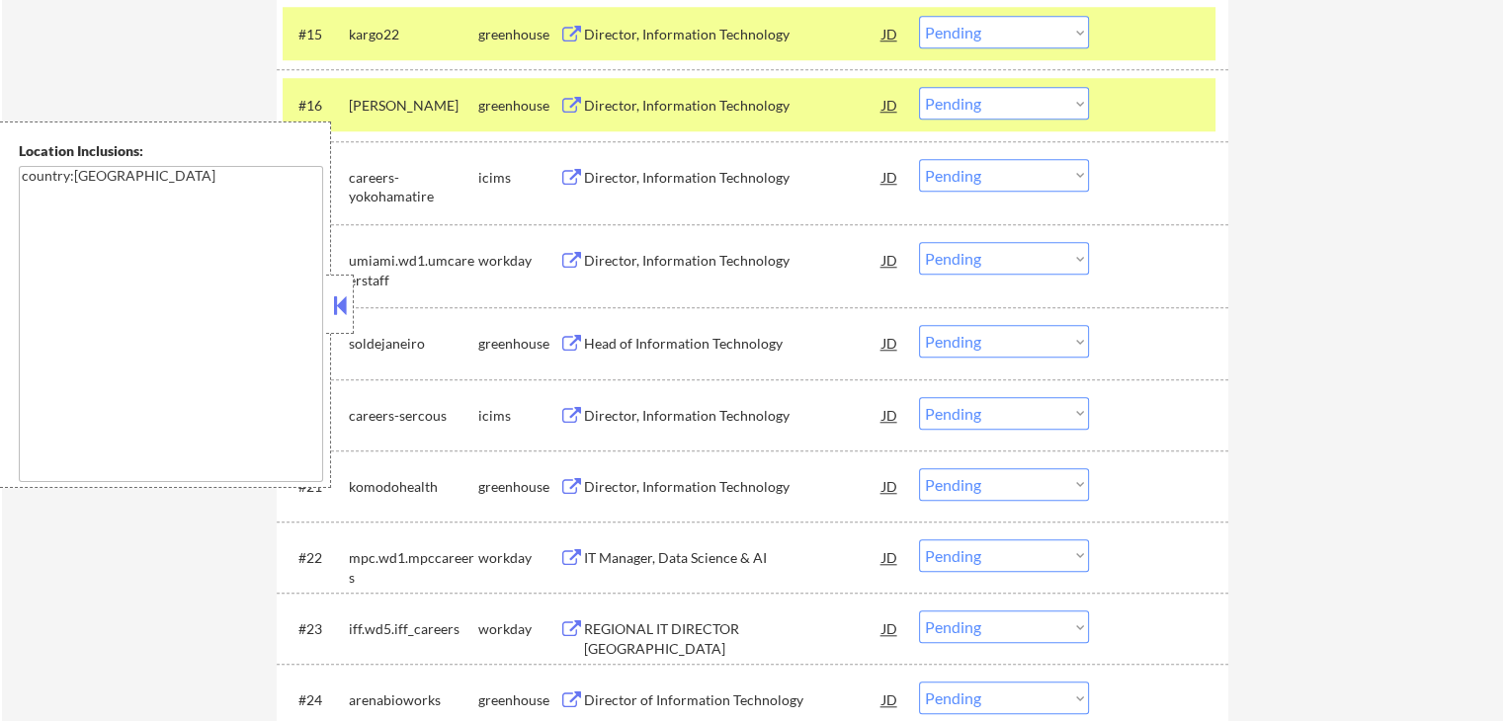
scroll to position [1778, 0]
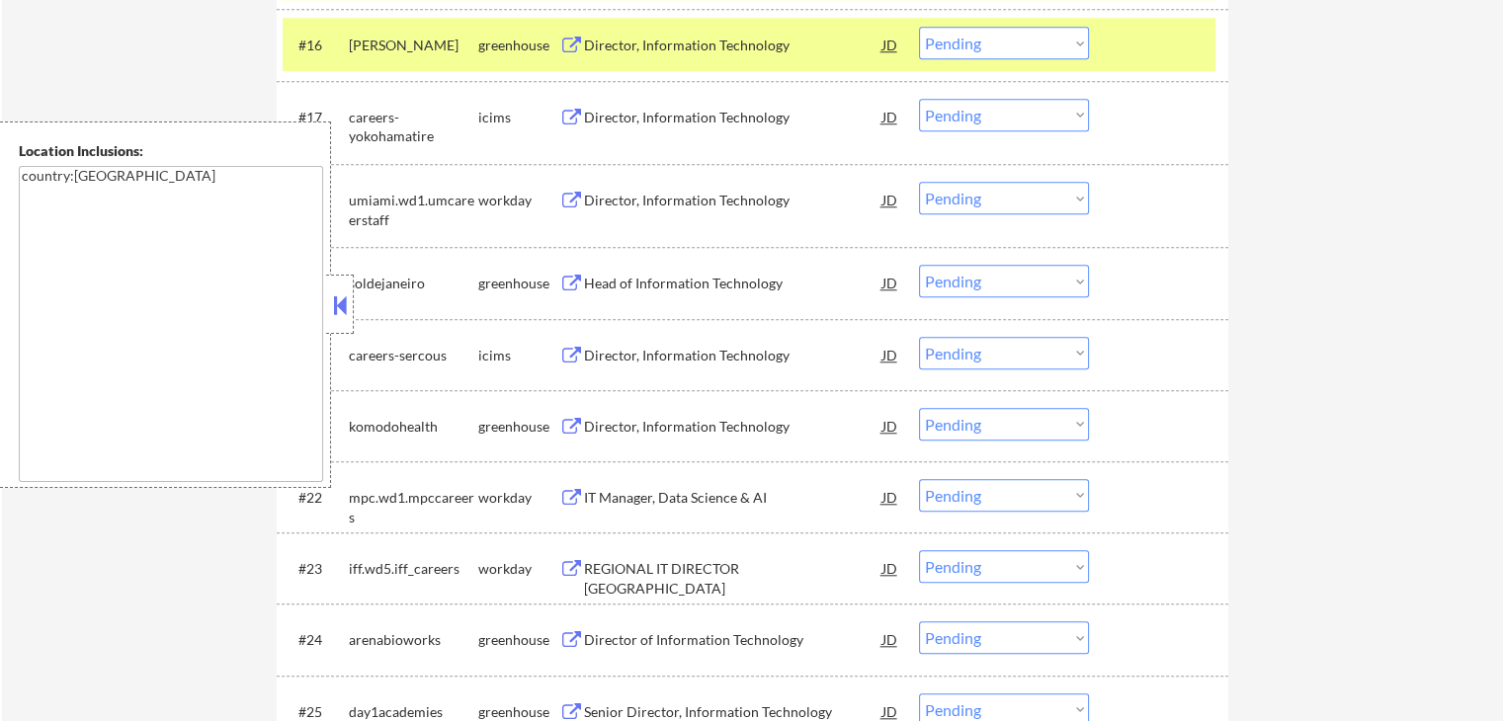
click at [570, 283] on button at bounding box center [571, 284] width 25 height 19
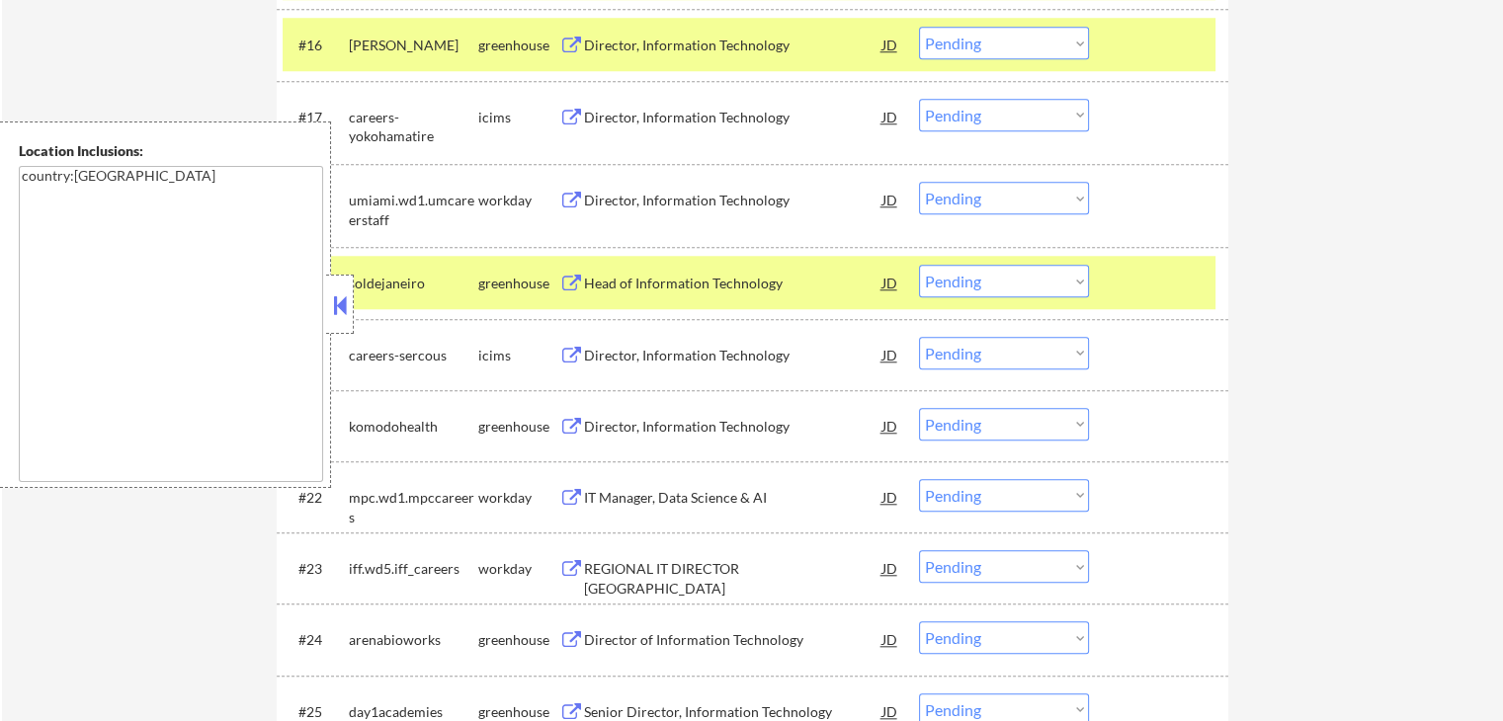
click at [580, 422] on button at bounding box center [571, 427] width 25 height 19
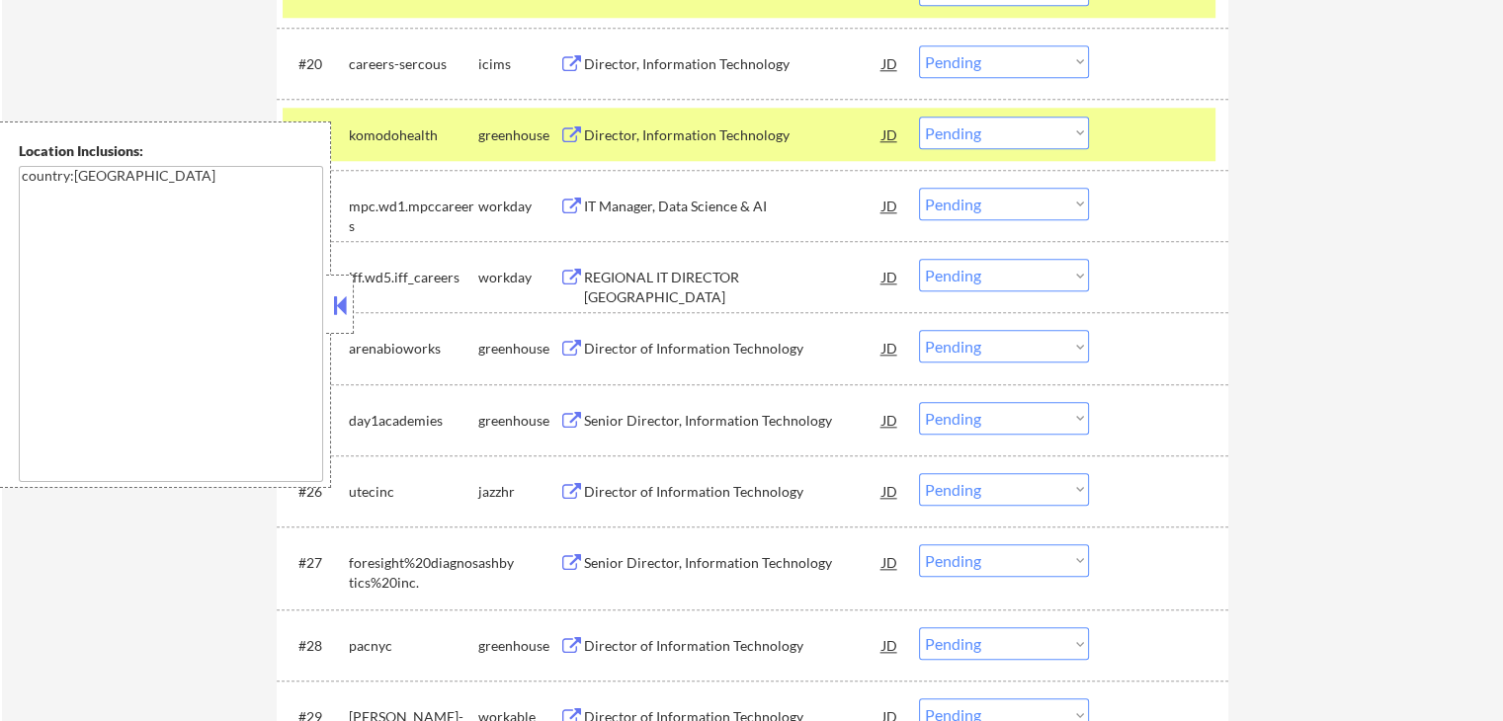
scroll to position [2075, 0]
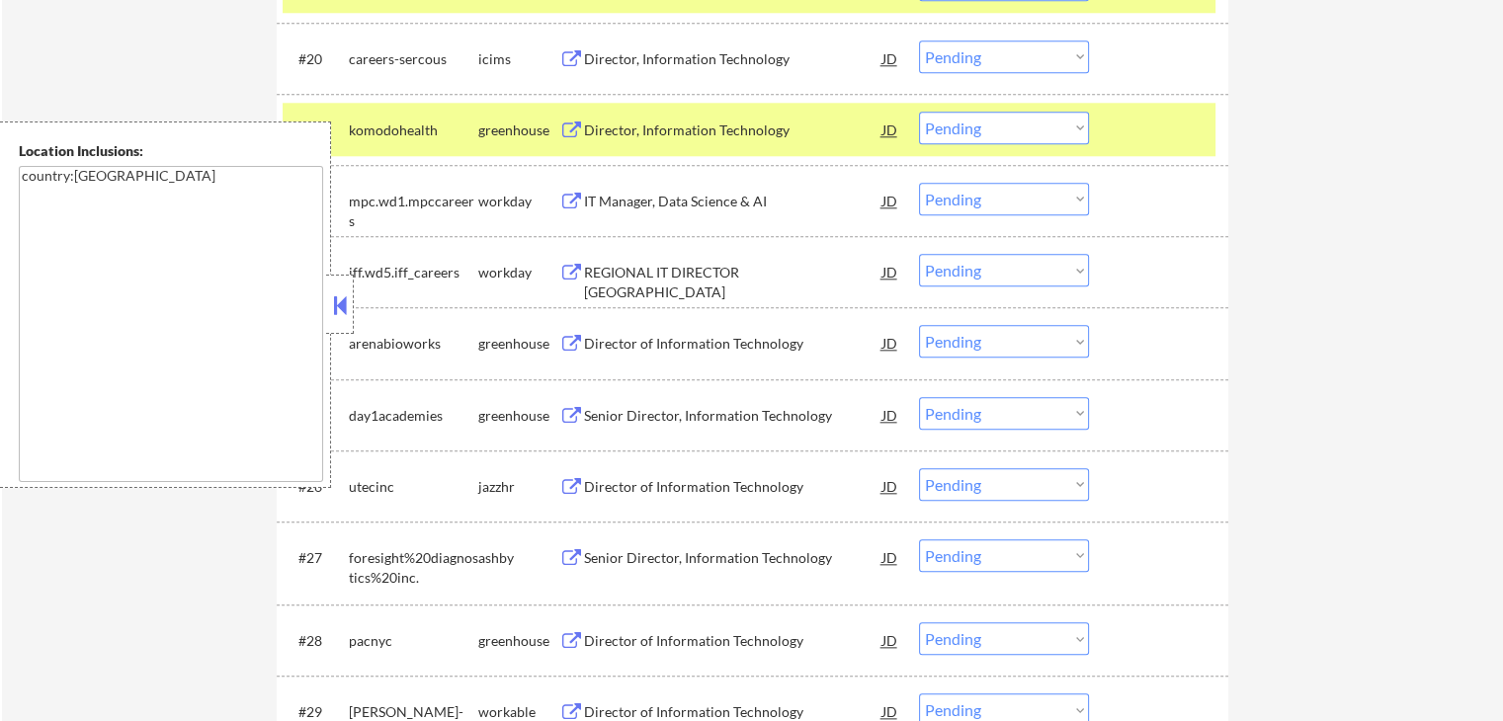
click at [574, 335] on button at bounding box center [571, 344] width 25 height 19
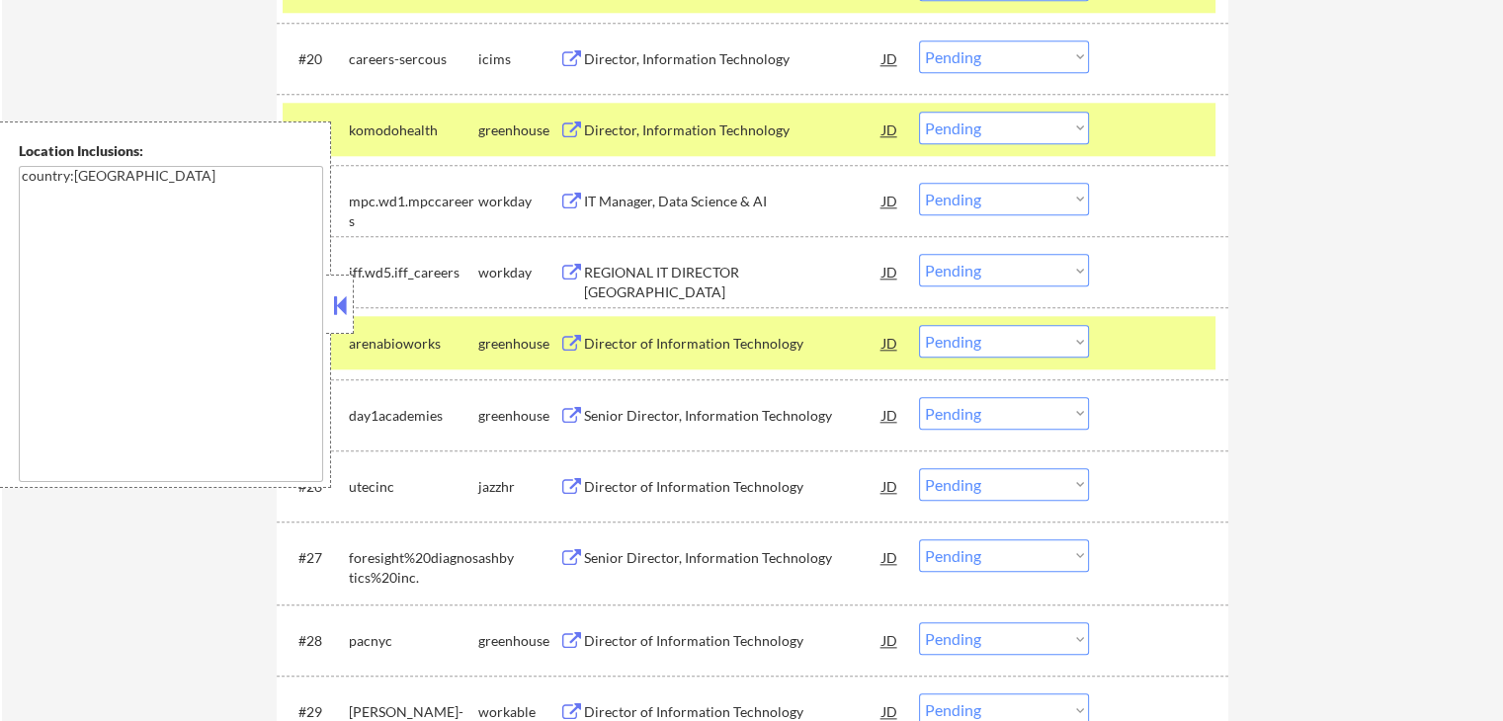
click at [1002, 345] on select "Choose an option... Pending Applied Excluded (Questions) Excluded (Expired) Exc…" at bounding box center [1004, 341] width 170 height 33
click at [919, 325] on select "Choose an option... Pending Applied Excluded (Questions) Excluded (Expired) Exc…" at bounding box center [1004, 341] width 170 height 33
click at [570, 420] on button at bounding box center [571, 416] width 25 height 19
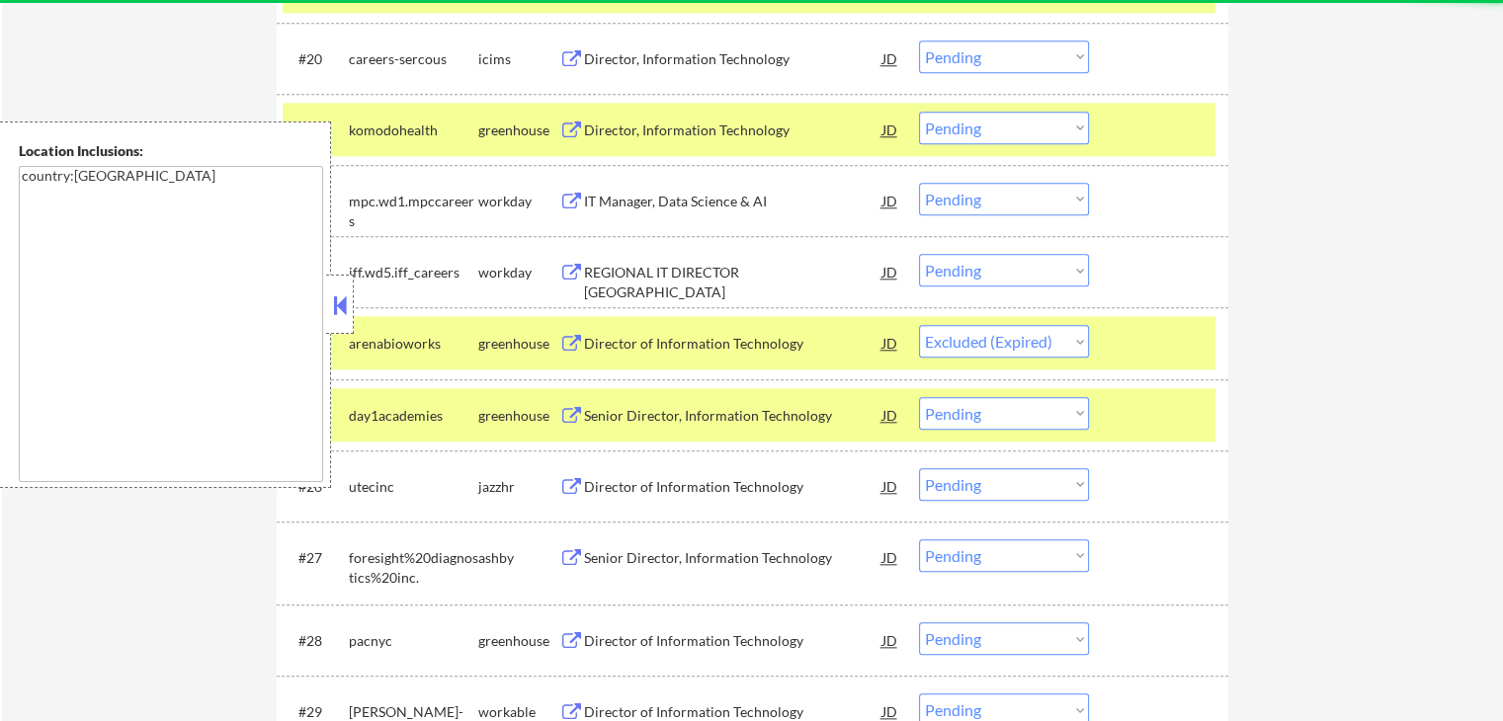
select select ""pending""
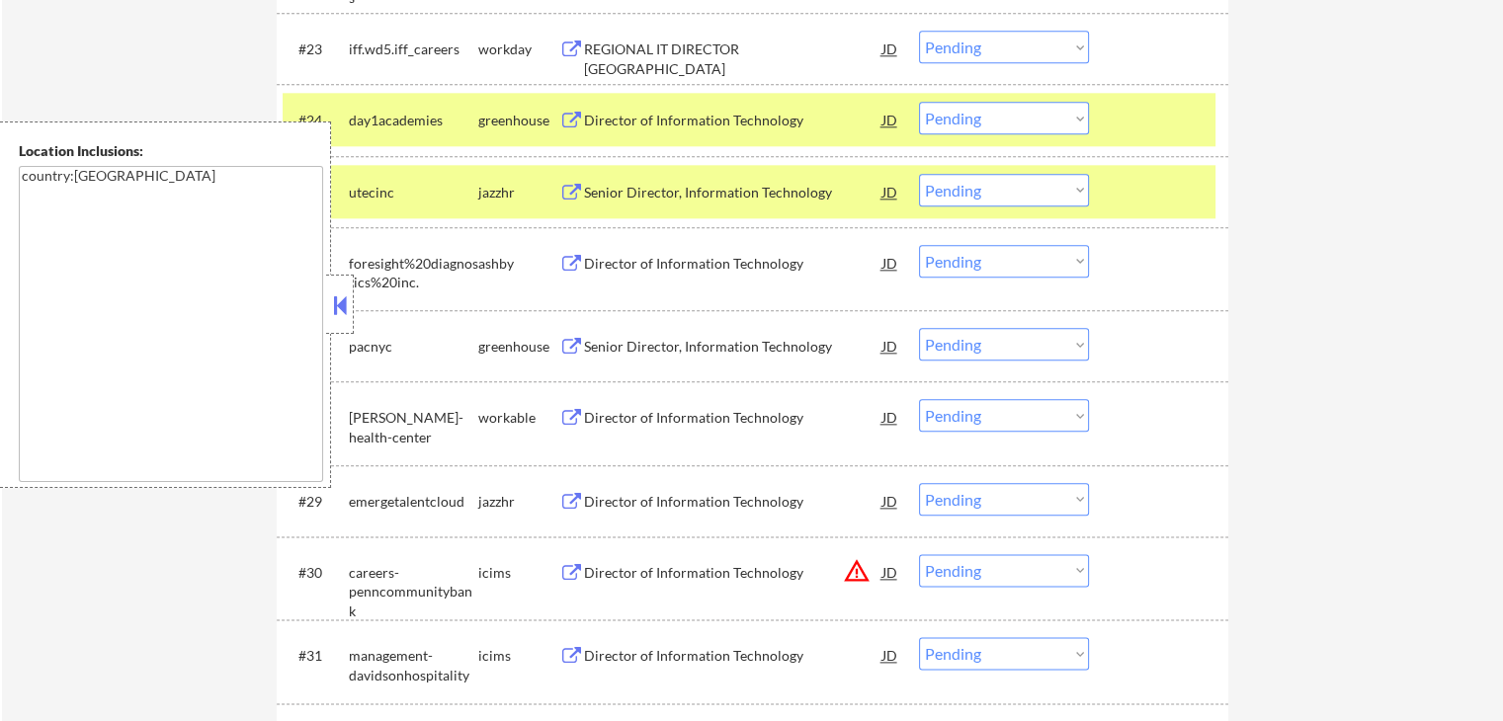
scroll to position [2371, 0]
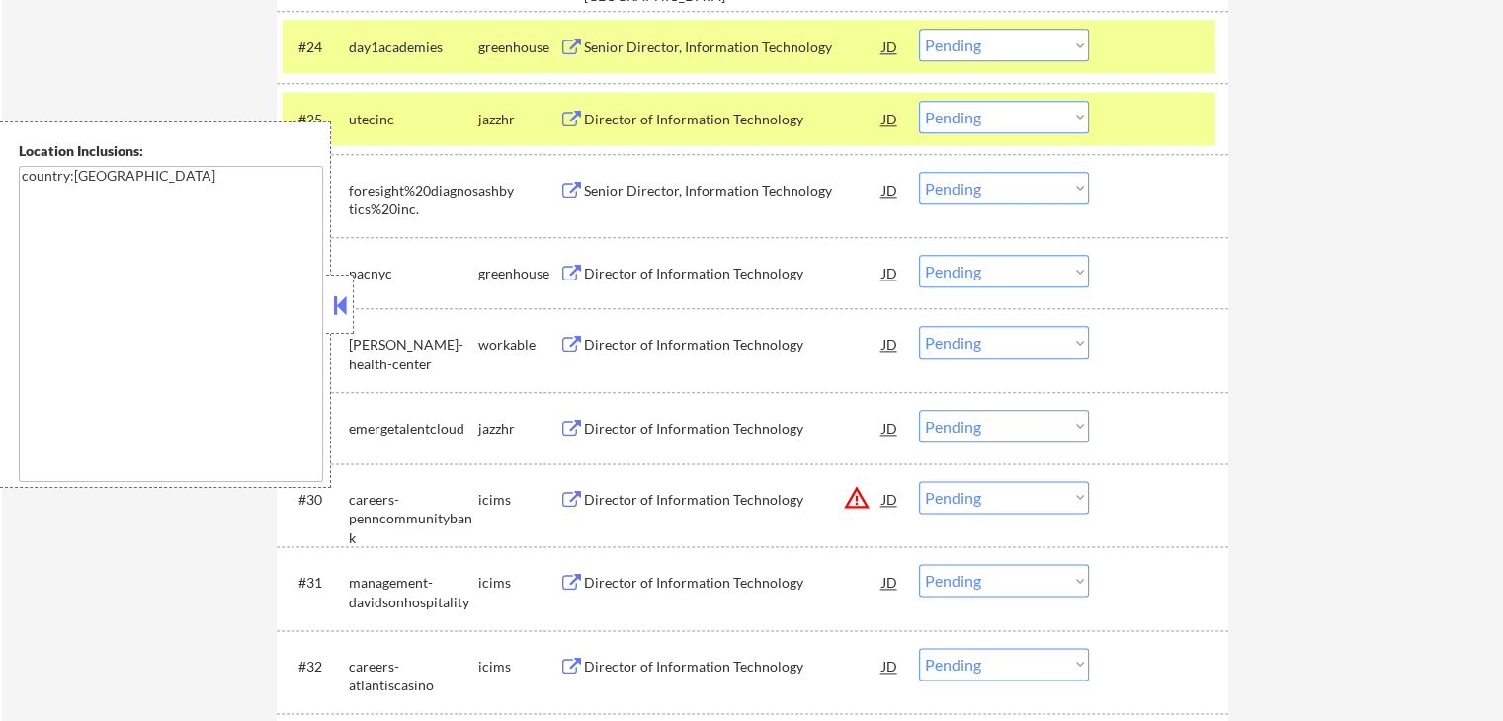
click at [575, 274] on button at bounding box center [571, 274] width 25 height 19
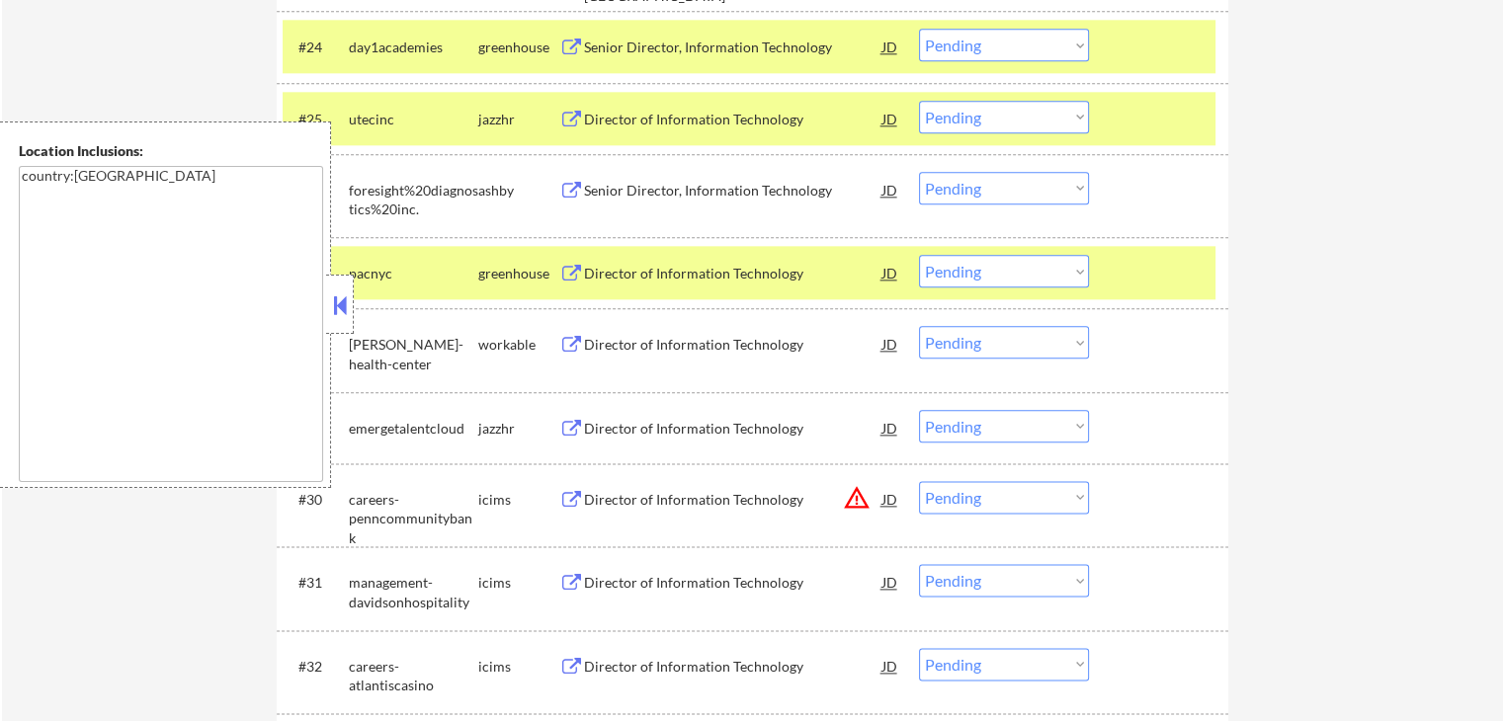
click at [115, 313] on textarea "country:[GEOGRAPHIC_DATA]" at bounding box center [171, 324] width 304 height 316
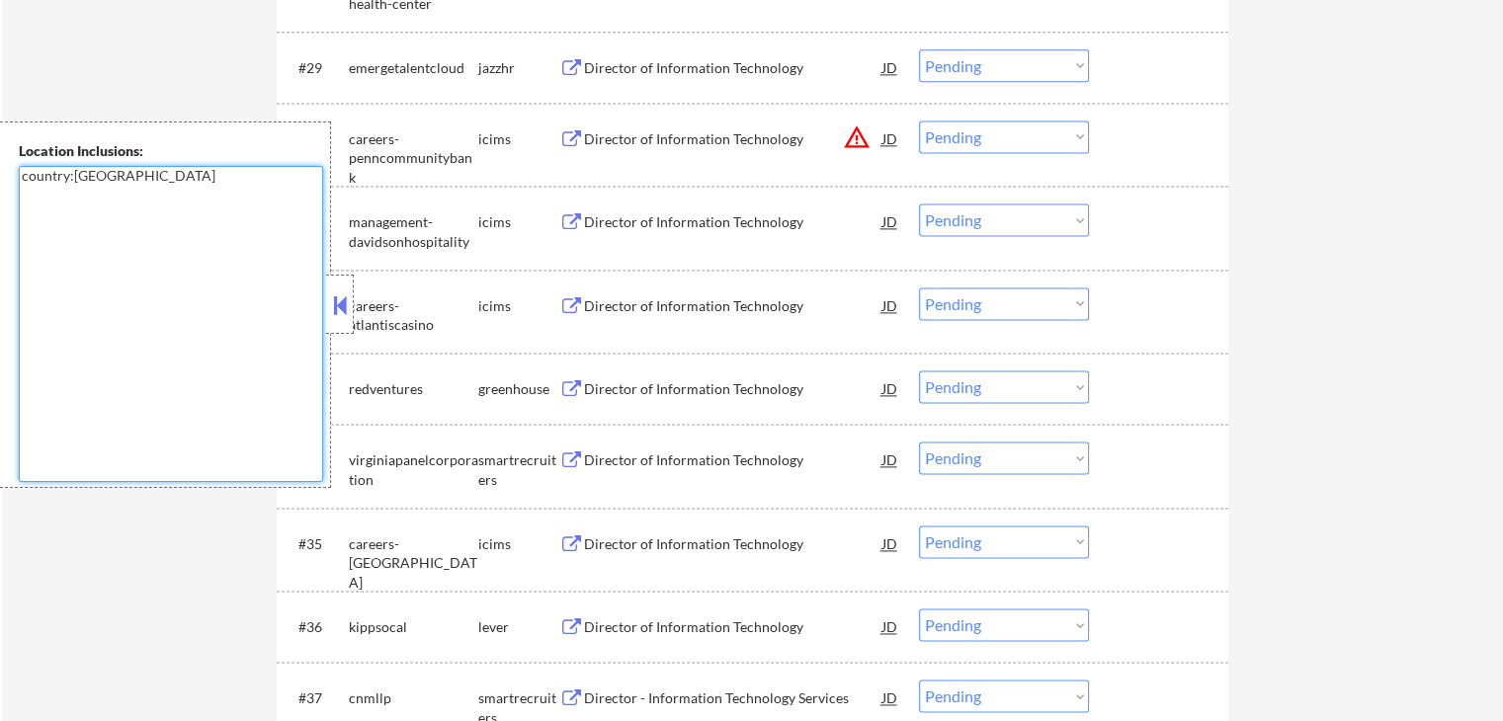
scroll to position [2766, 0]
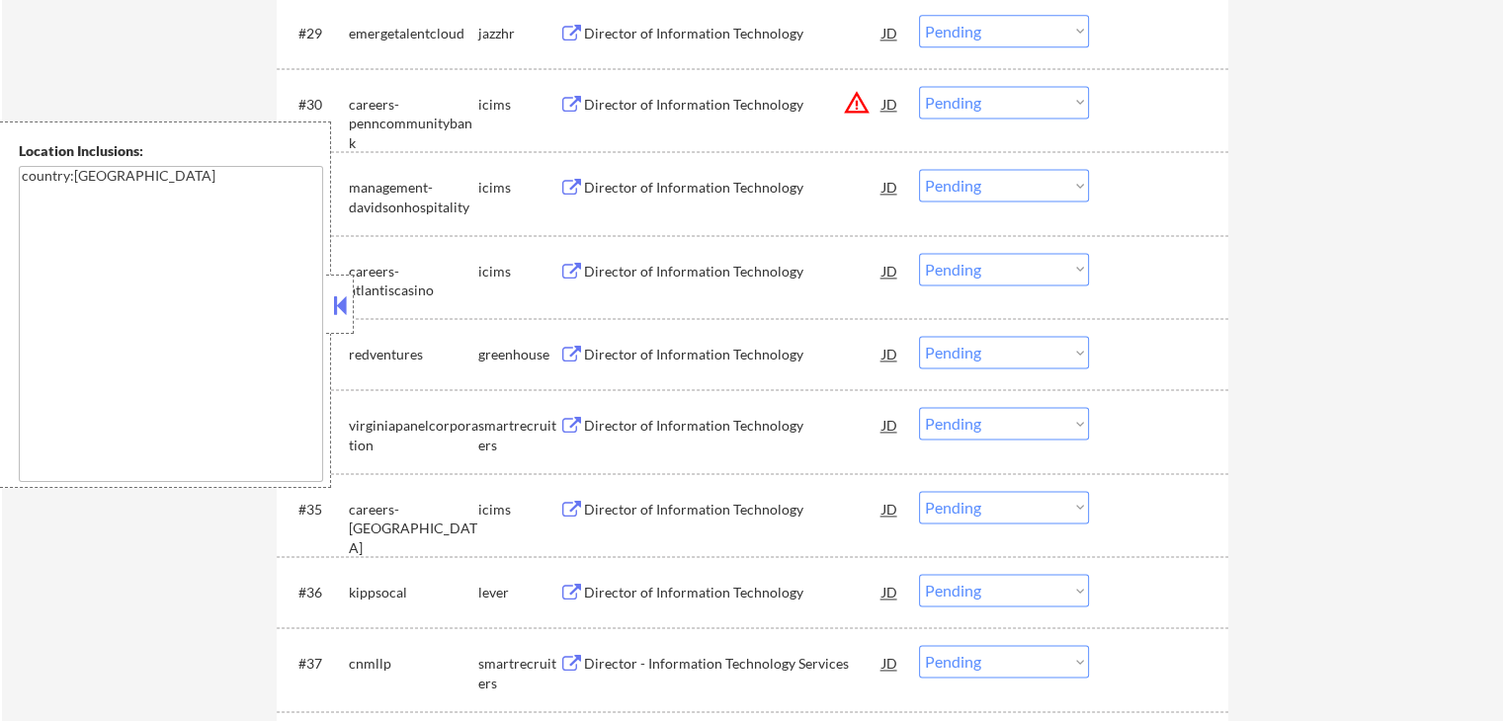
click at [569, 352] on button at bounding box center [571, 355] width 25 height 19
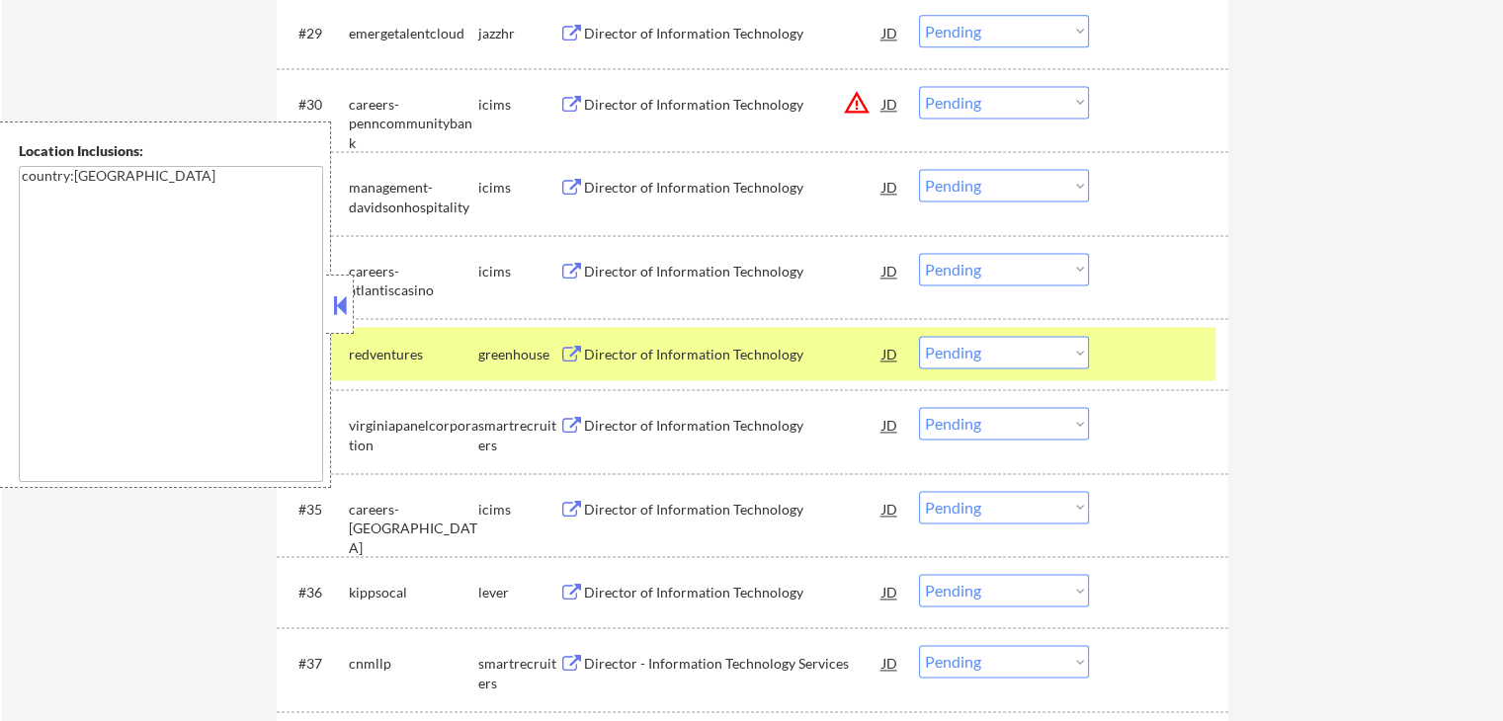
click at [567, 418] on button at bounding box center [571, 426] width 25 height 19
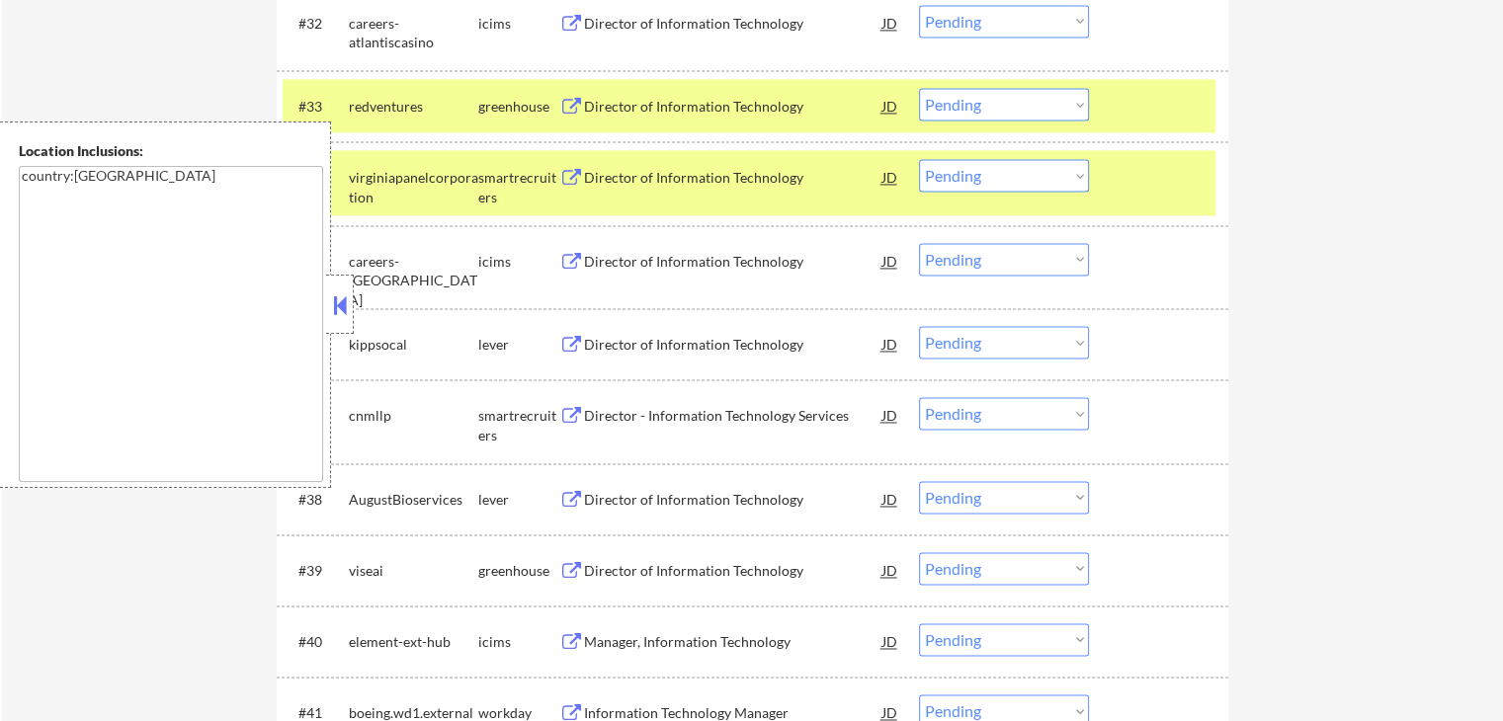
scroll to position [3062, 0]
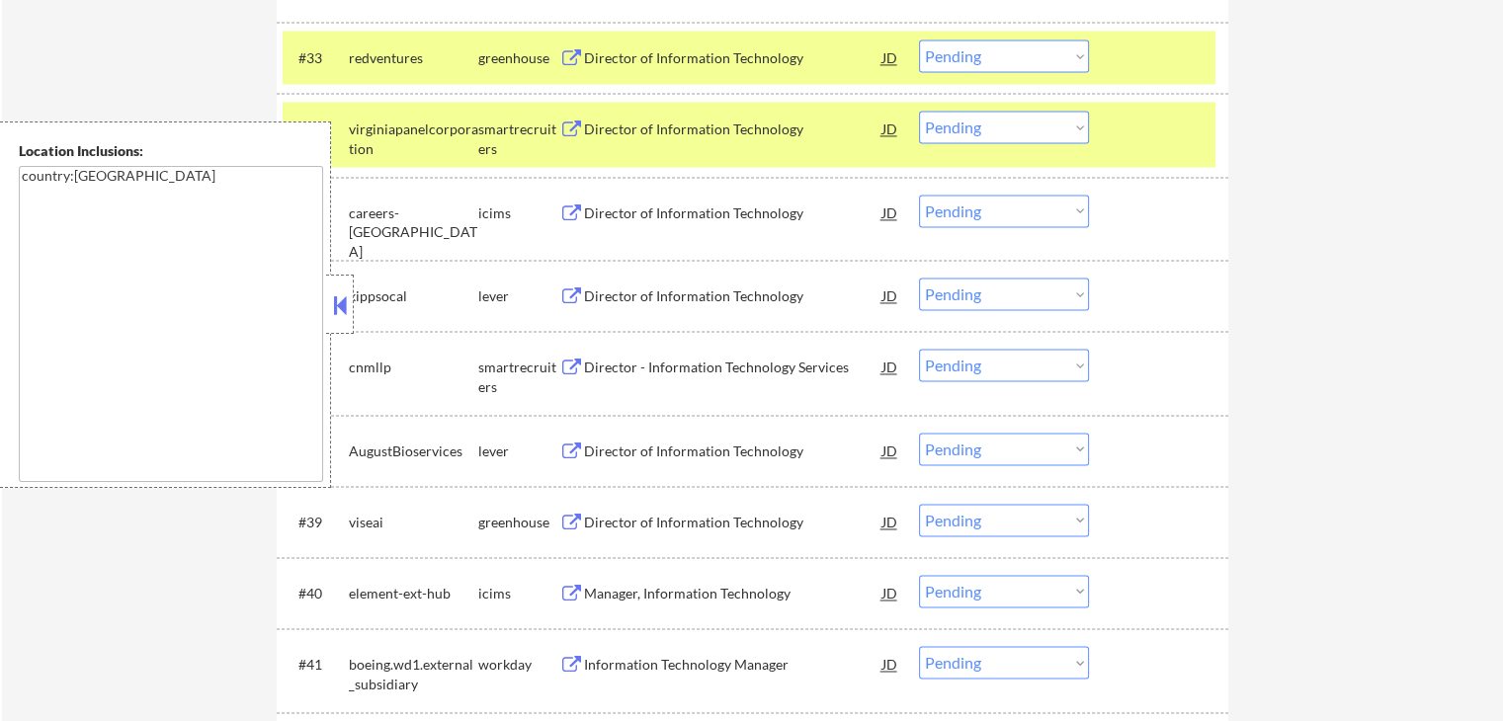
click at [573, 291] on button at bounding box center [571, 296] width 25 height 19
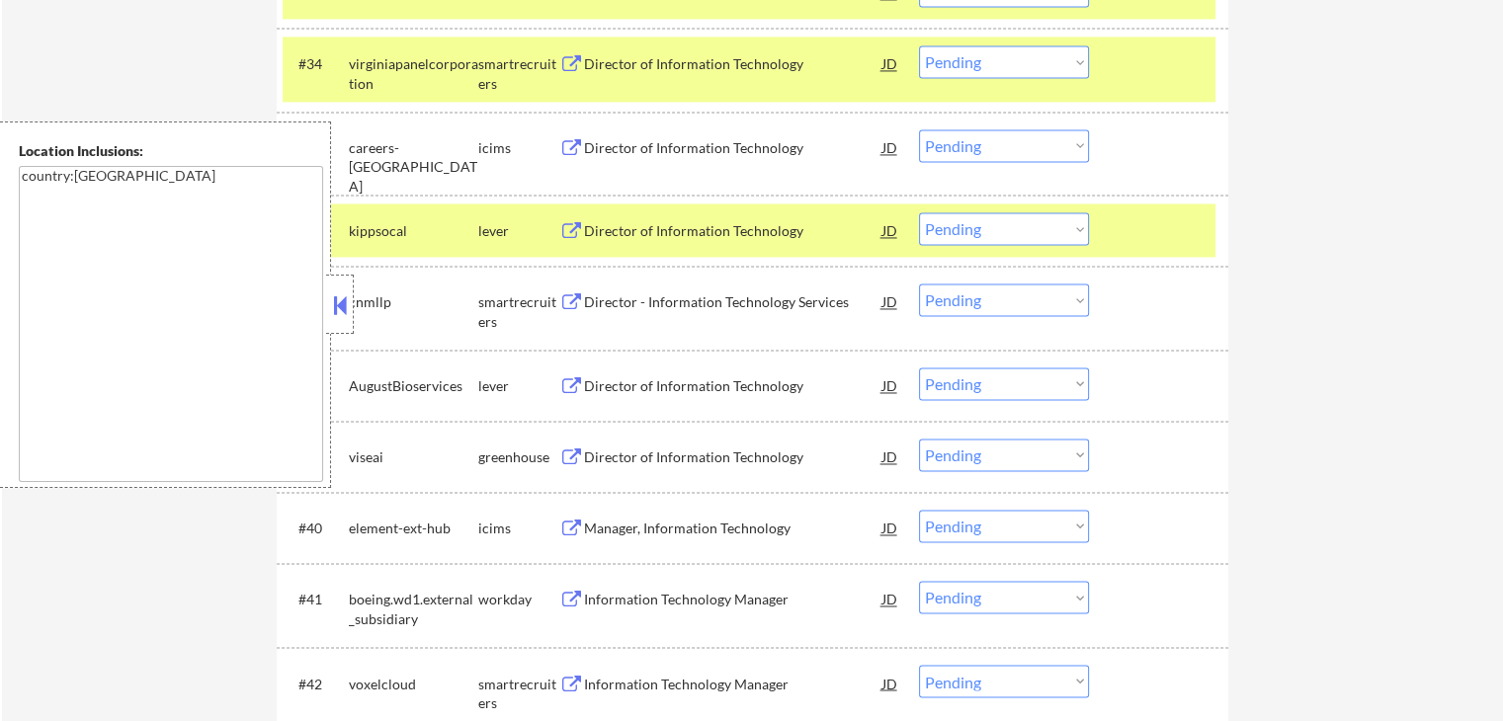
scroll to position [3161, 0]
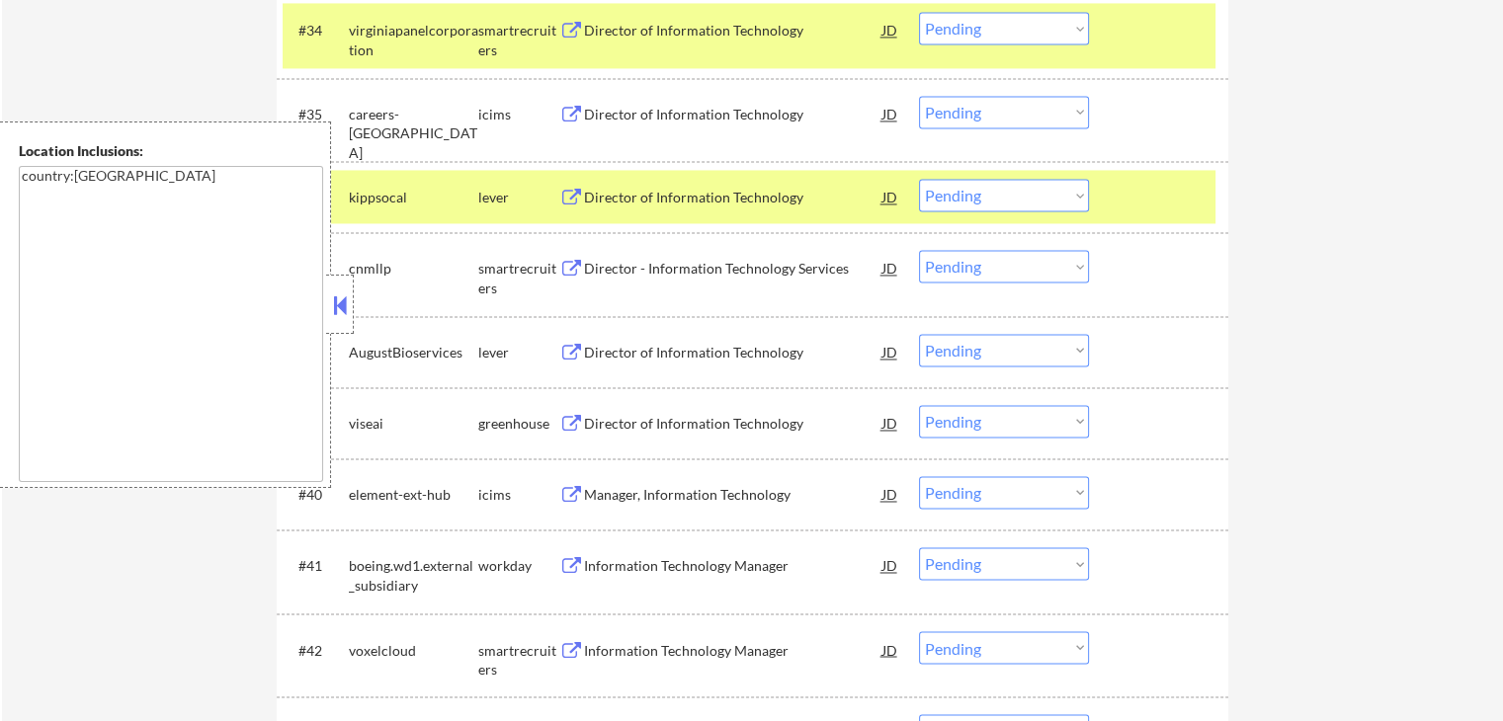
click at [572, 262] on button at bounding box center [571, 269] width 25 height 19
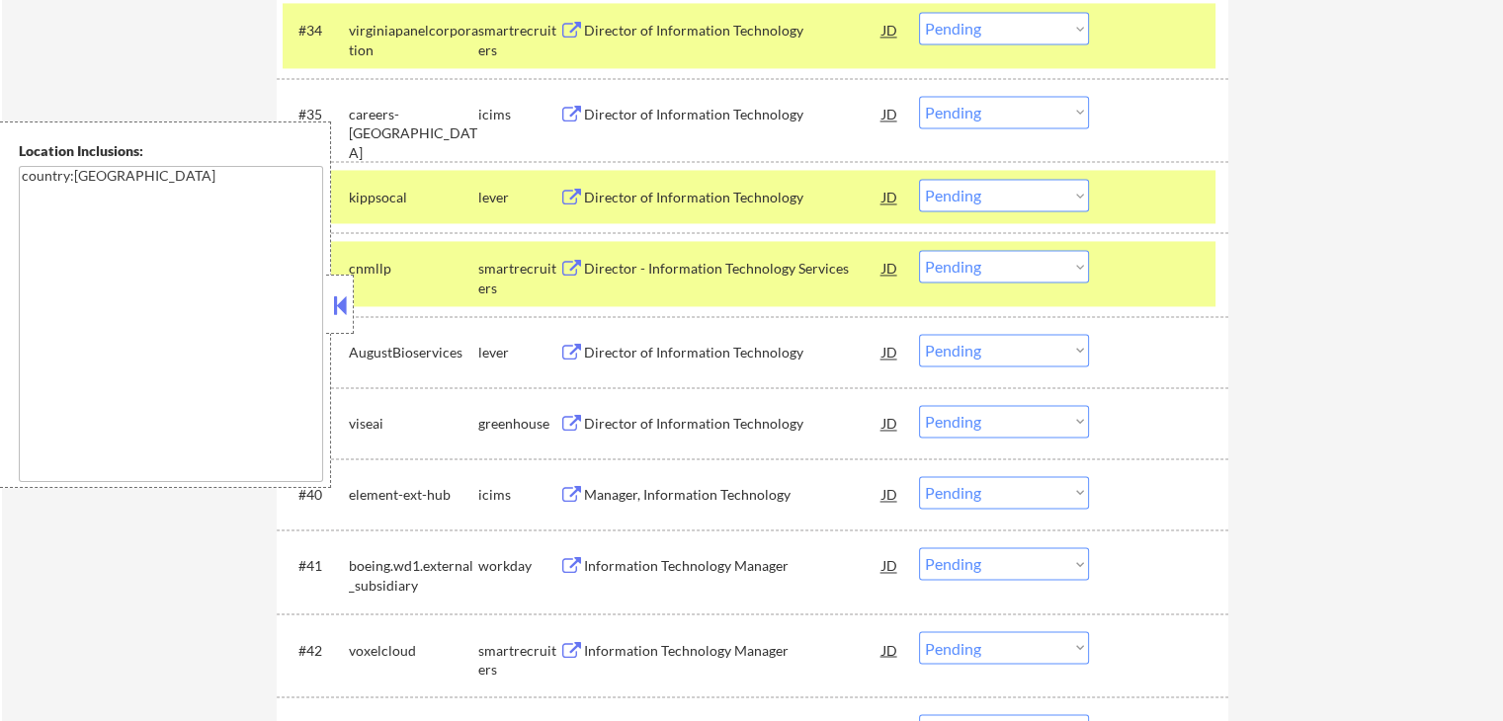
click at [565, 345] on button at bounding box center [571, 353] width 25 height 19
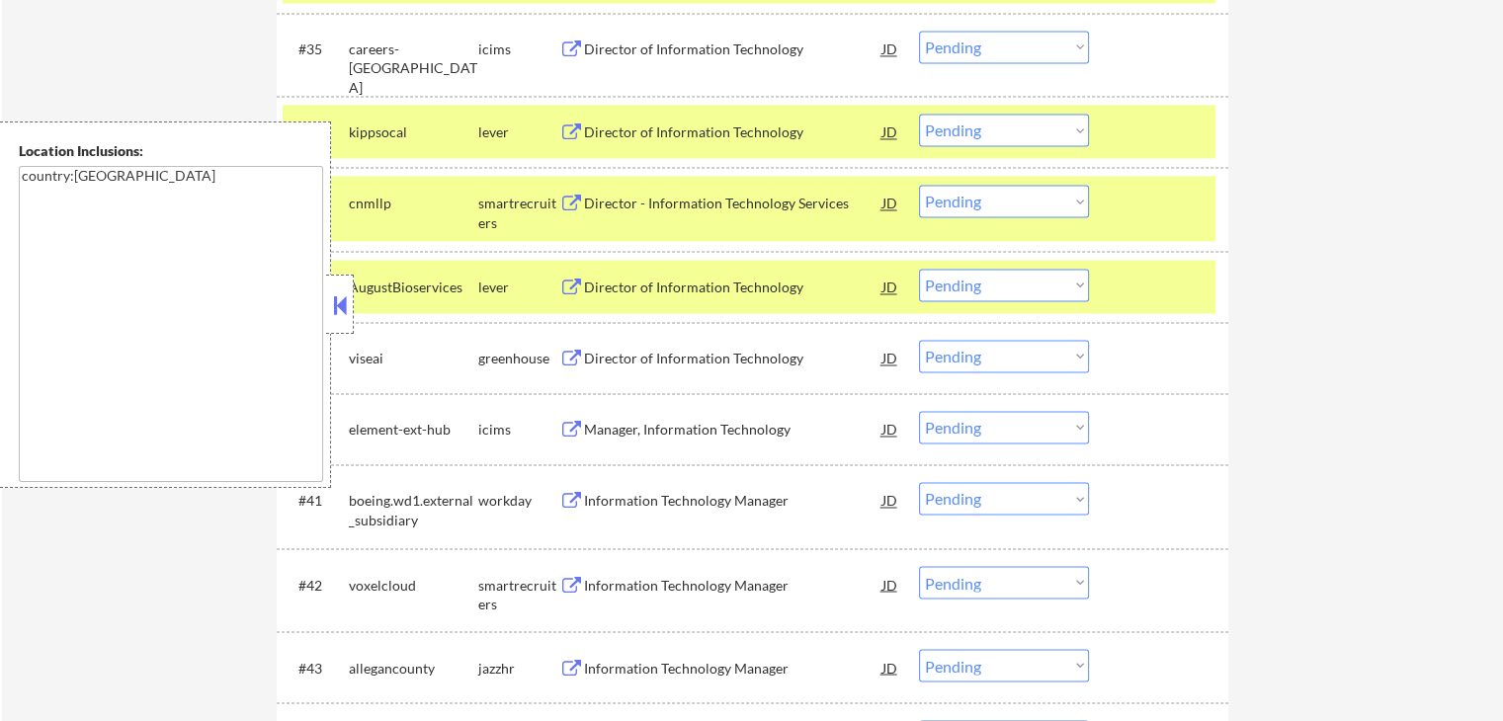
scroll to position [3458, 0]
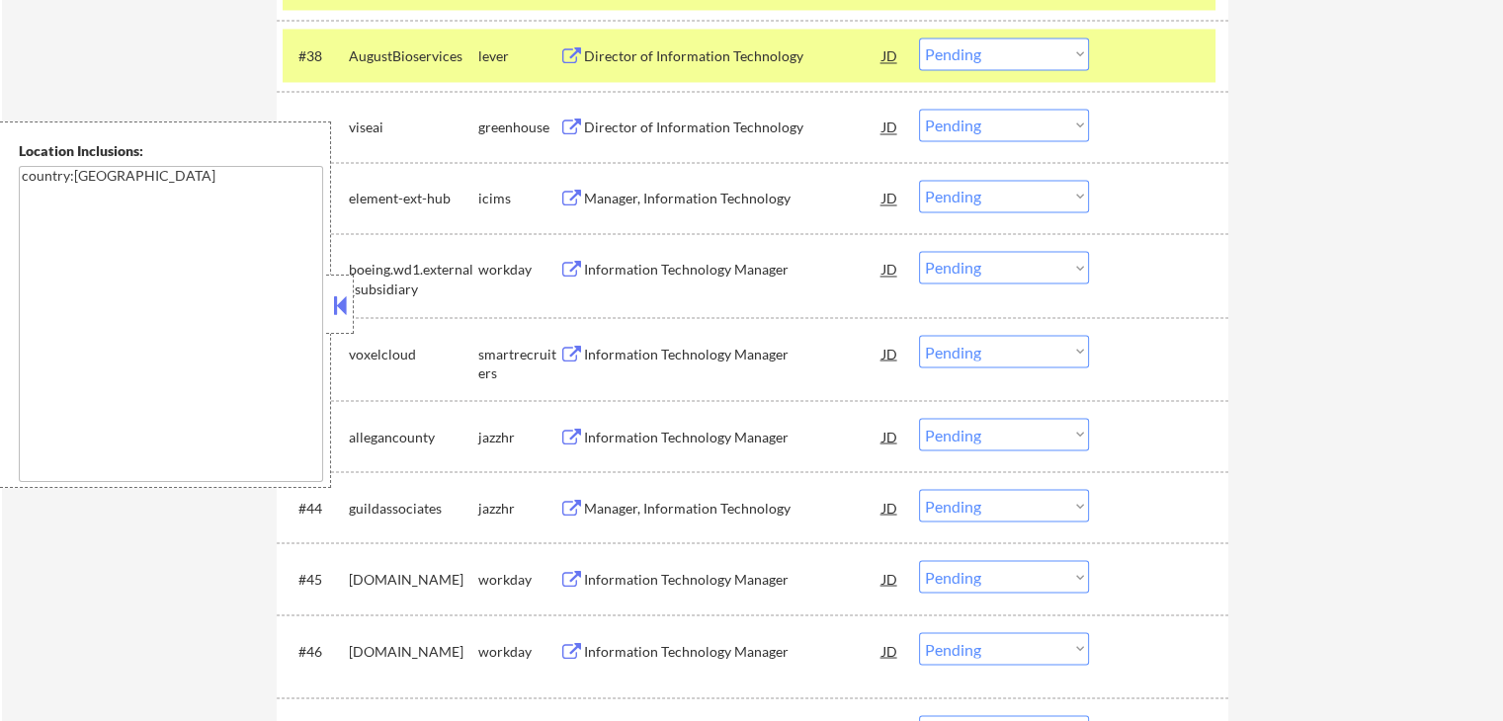
click at [577, 128] on button at bounding box center [571, 128] width 25 height 19
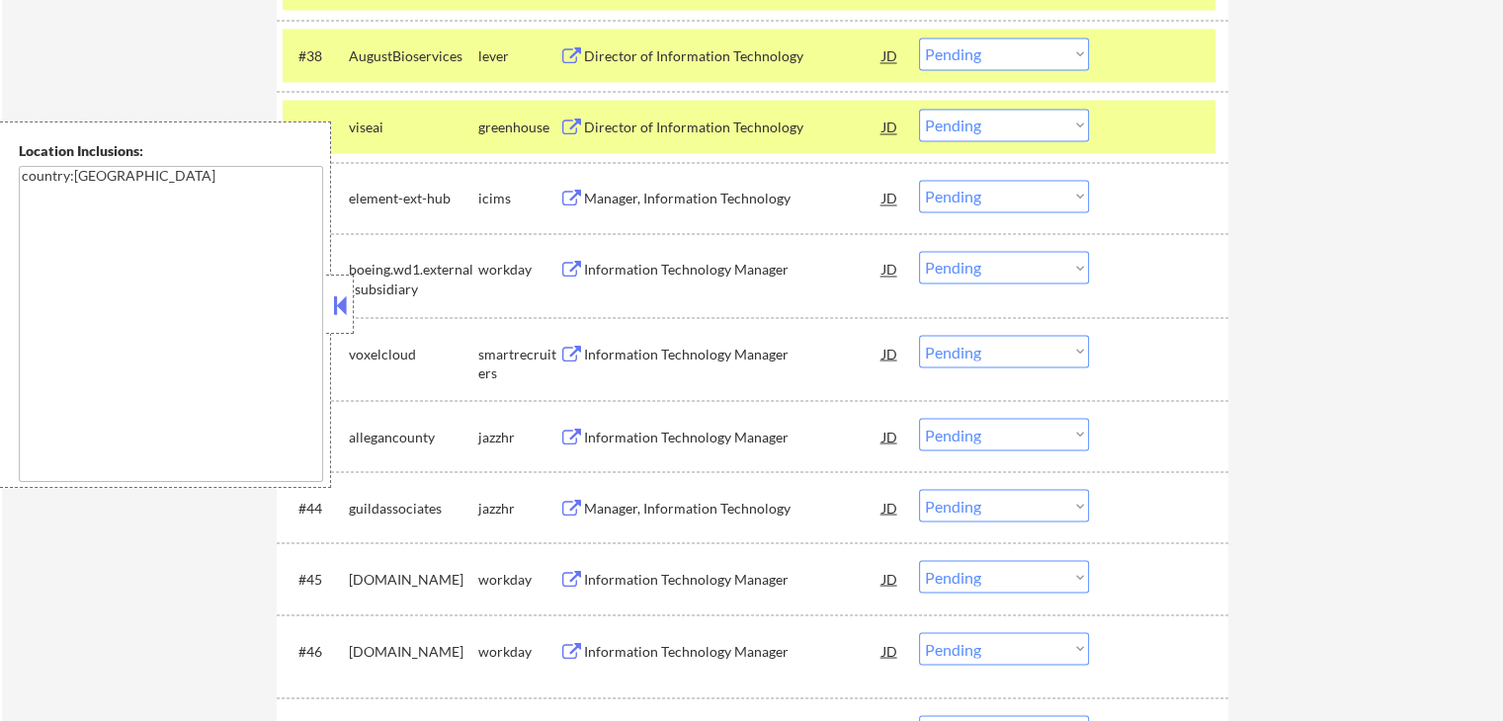
click at [569, 350] on button at bounding box center [571, 354] width 25 height 19
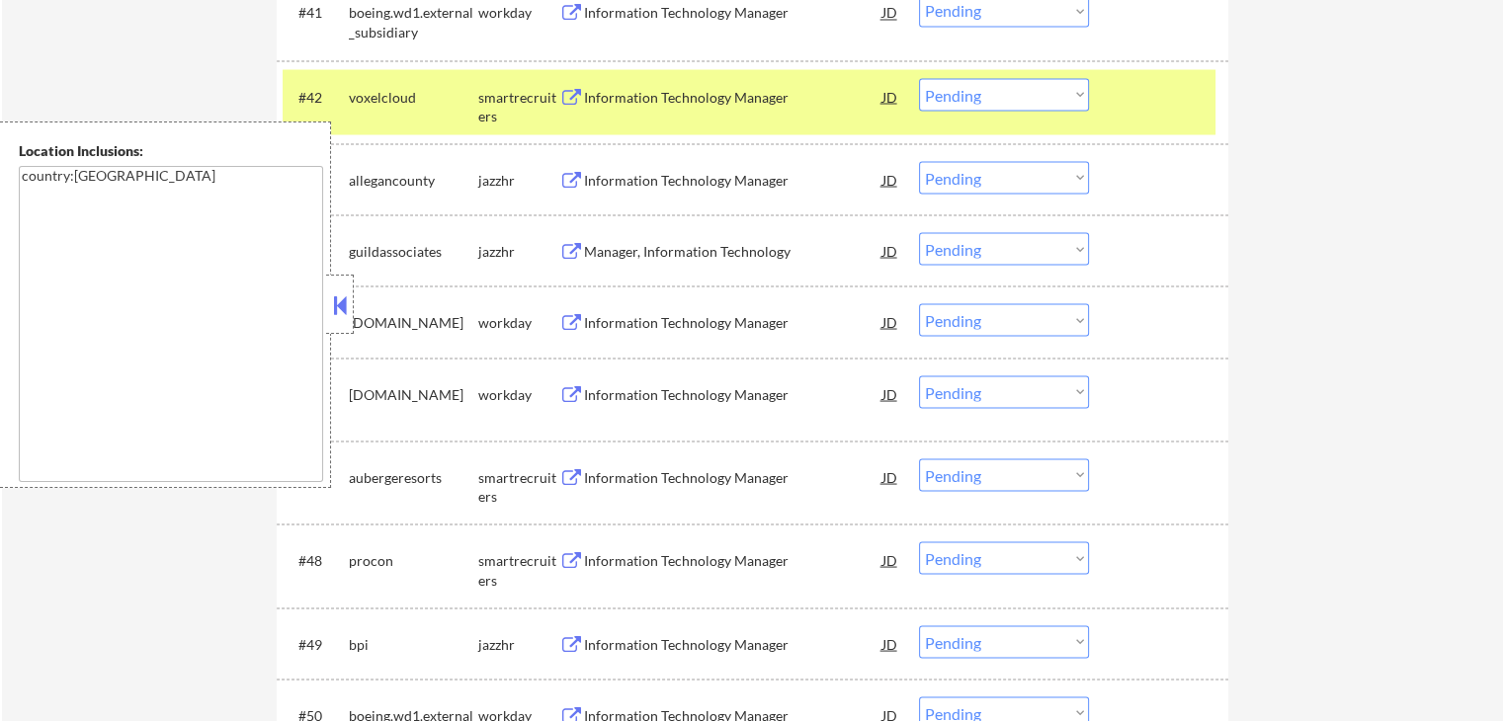
scroll to position [3853, 0]
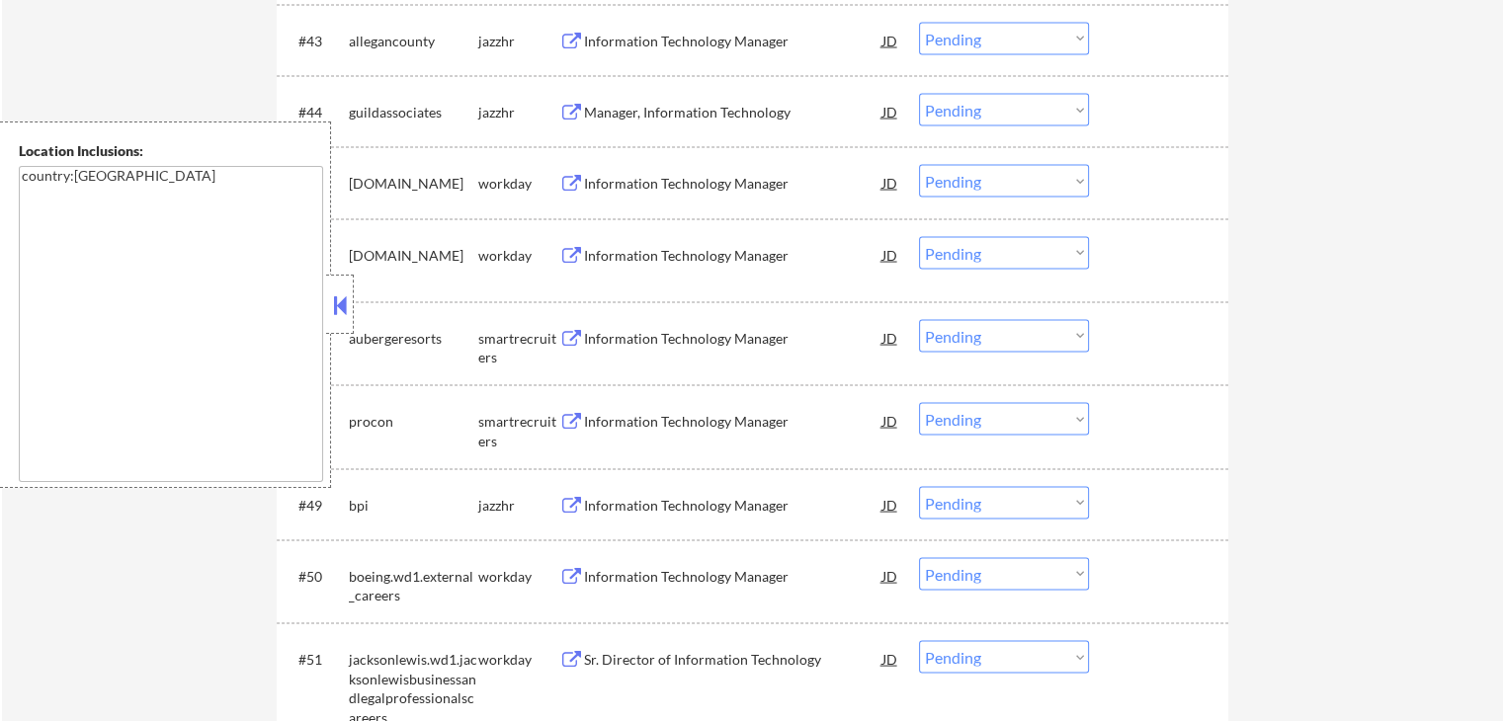
click at [565, 328] on div "Information Technology Manager JD" at bounding box center [729, 338] width 341 height 36
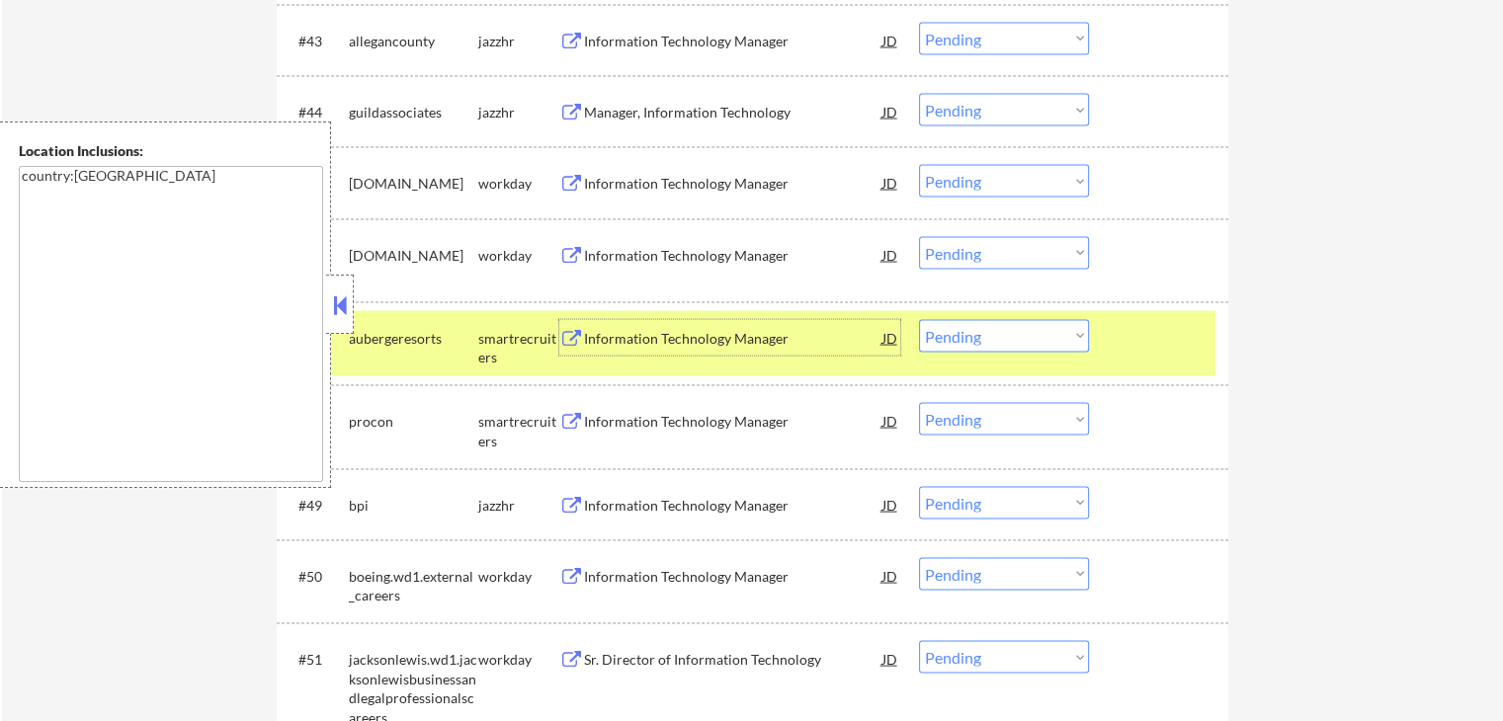
click at [563, 420] on button at bounding box center [571, 422] width 25 height 19
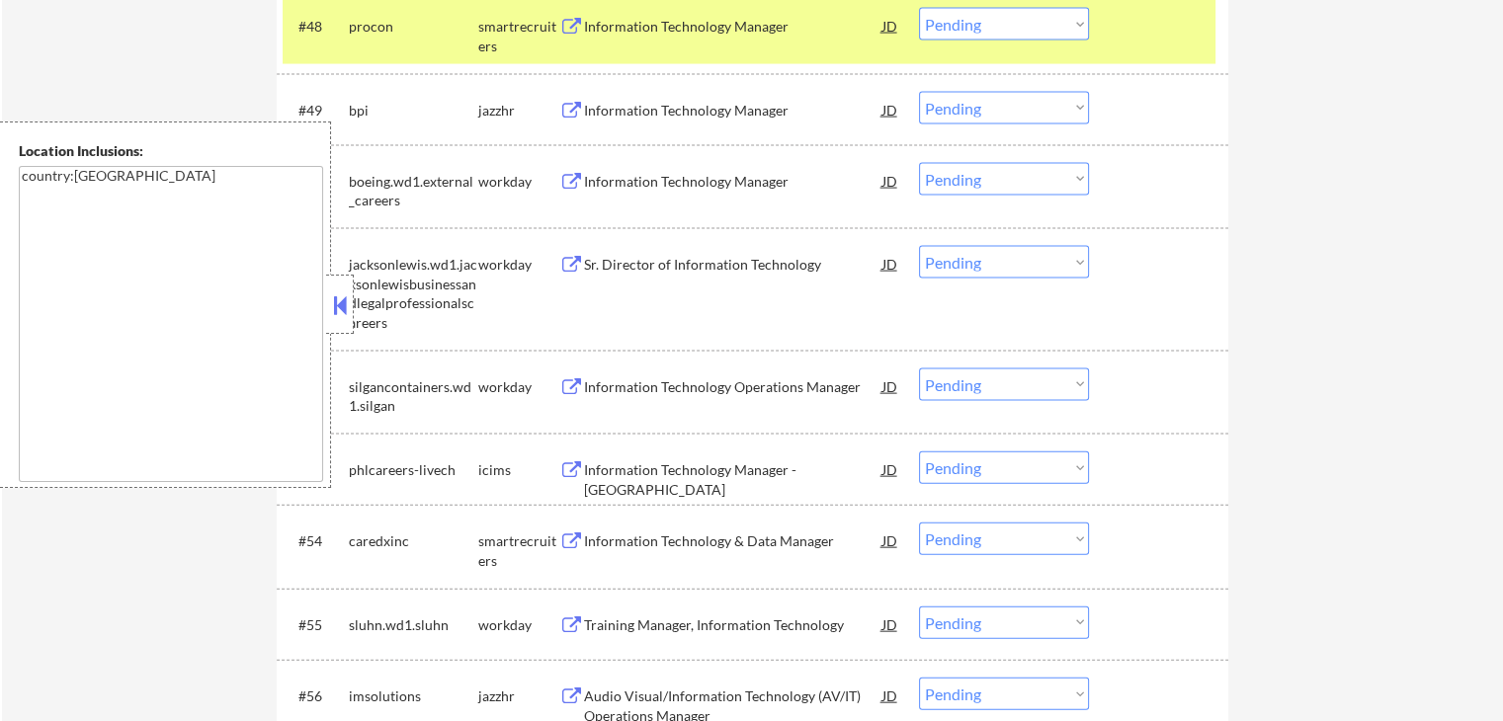
scroll to position [4347, 0]
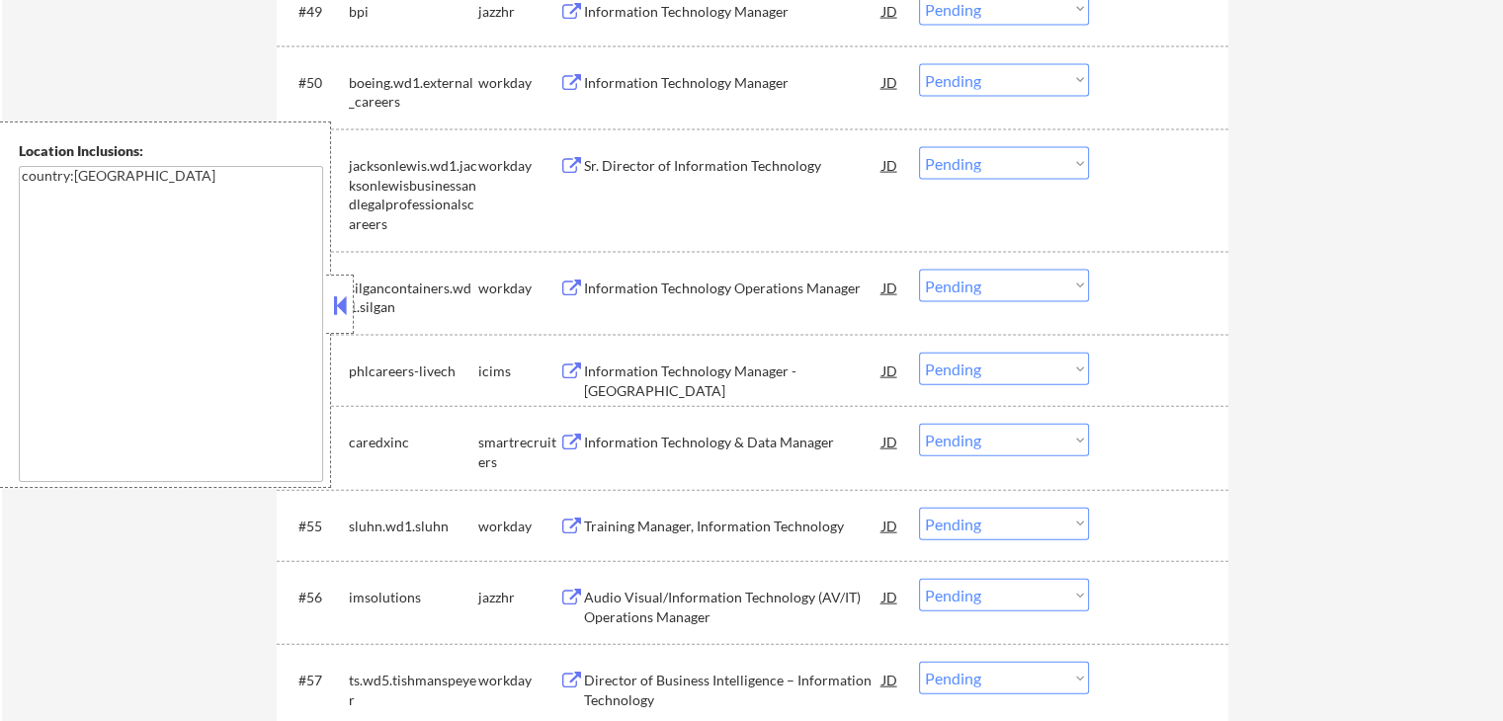
click at [567, 440] on button at bounding box center [571, 443] width 25 height 19
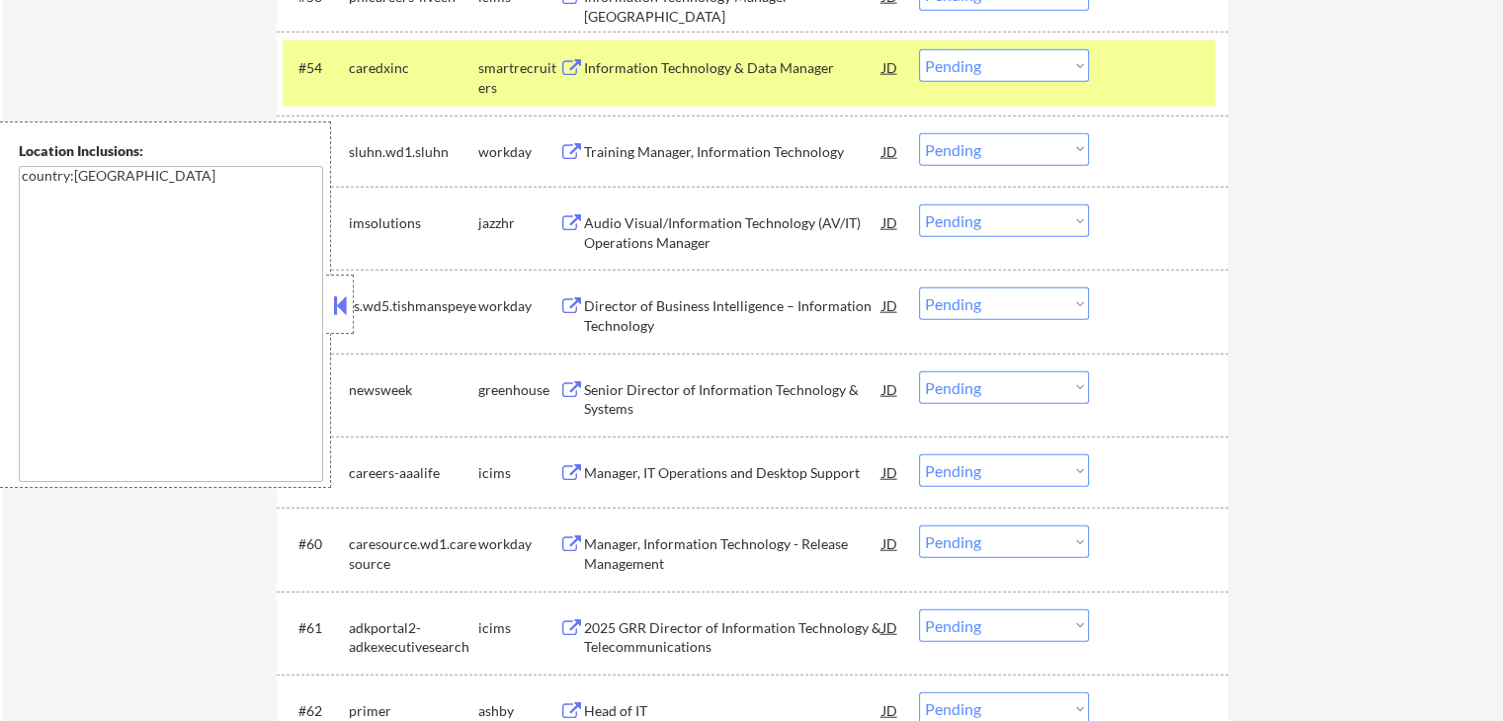
scroll to position [4742, 0]
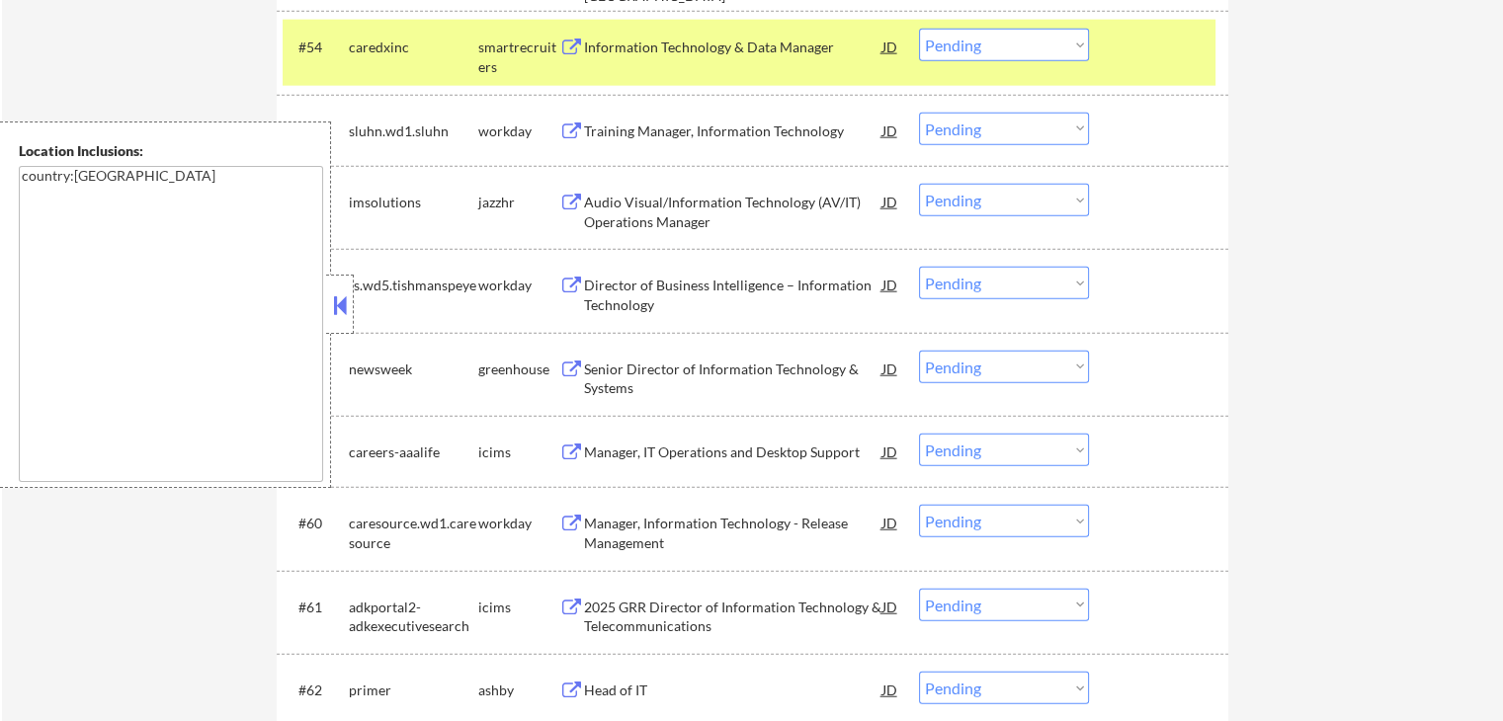
click at [567, 366] on button at bounding box center [571, 370] width 25 height 19
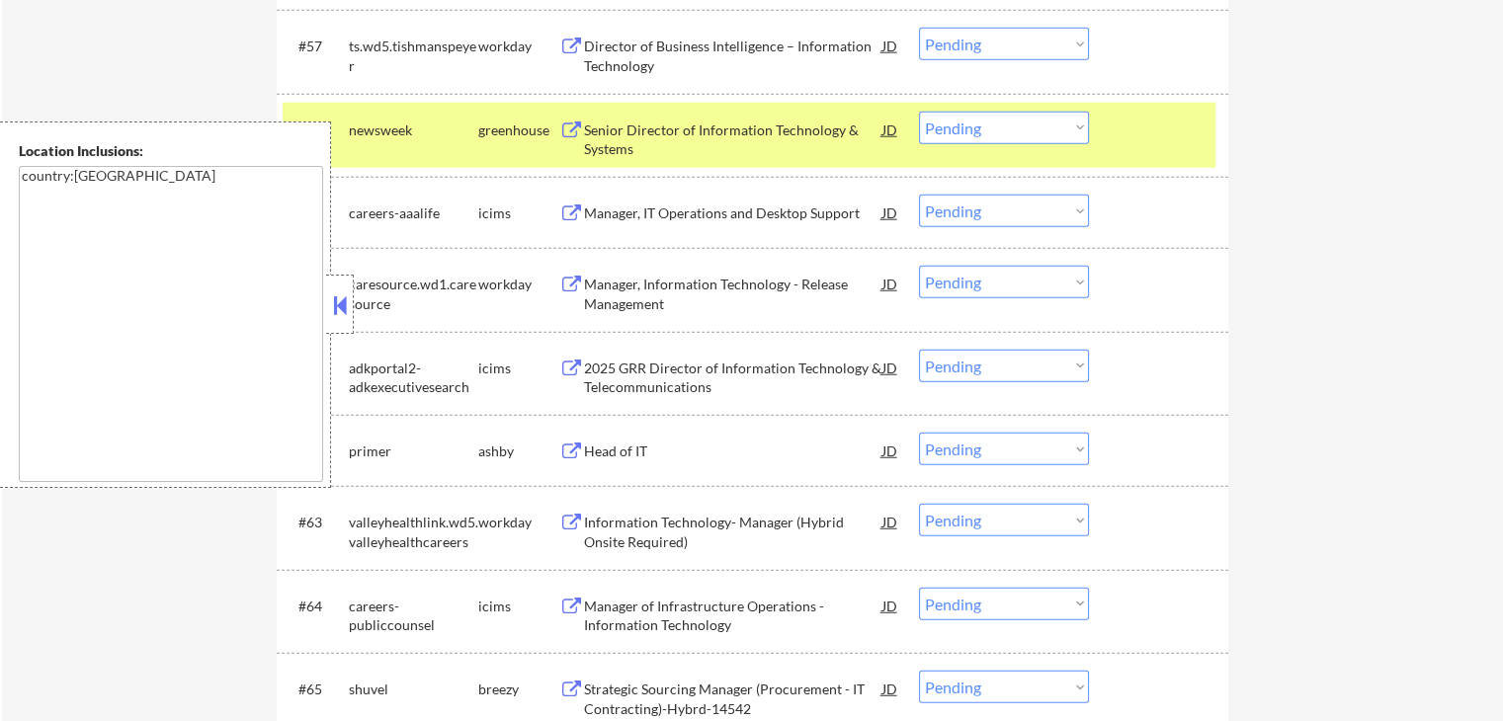
scroll to position [5038, 0]
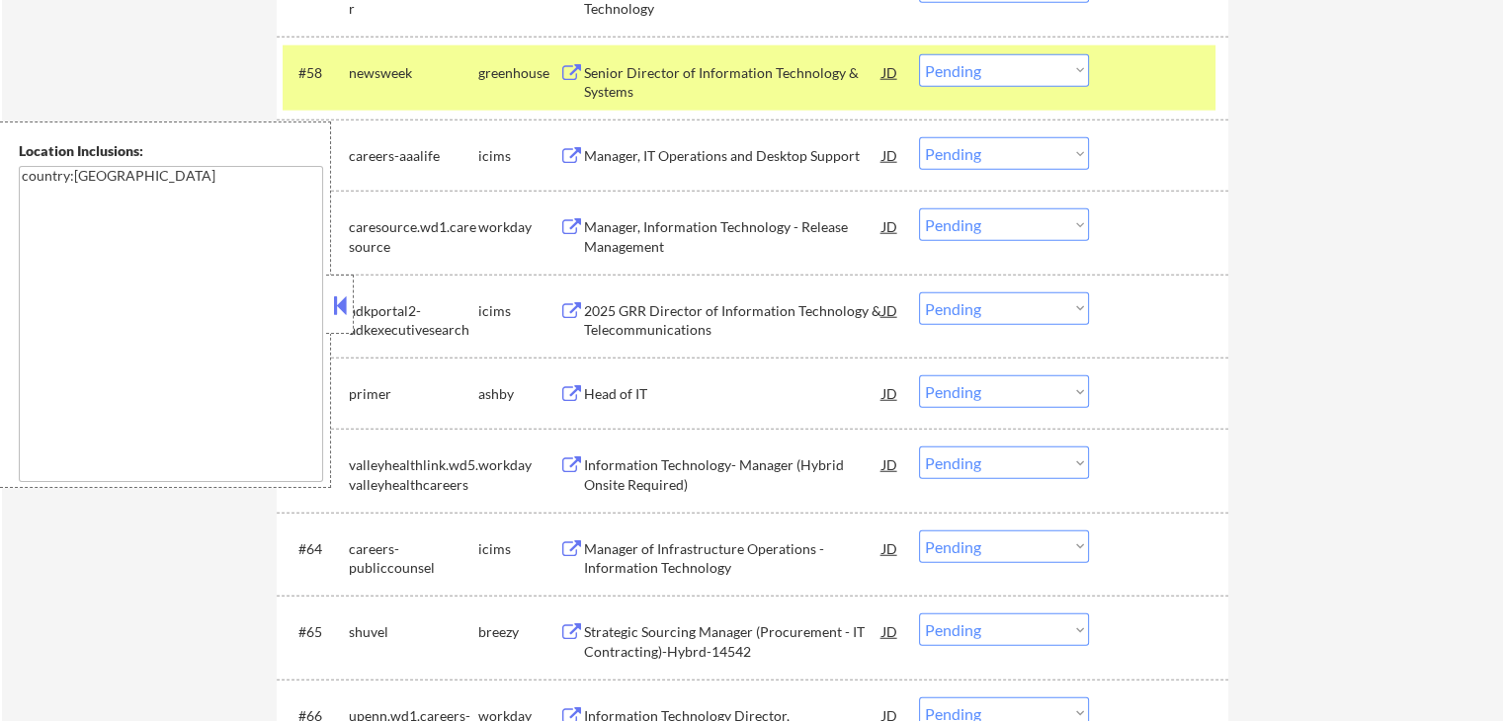
click at [565, 391] on button at bounding box center [571, 394] width 25 height 19
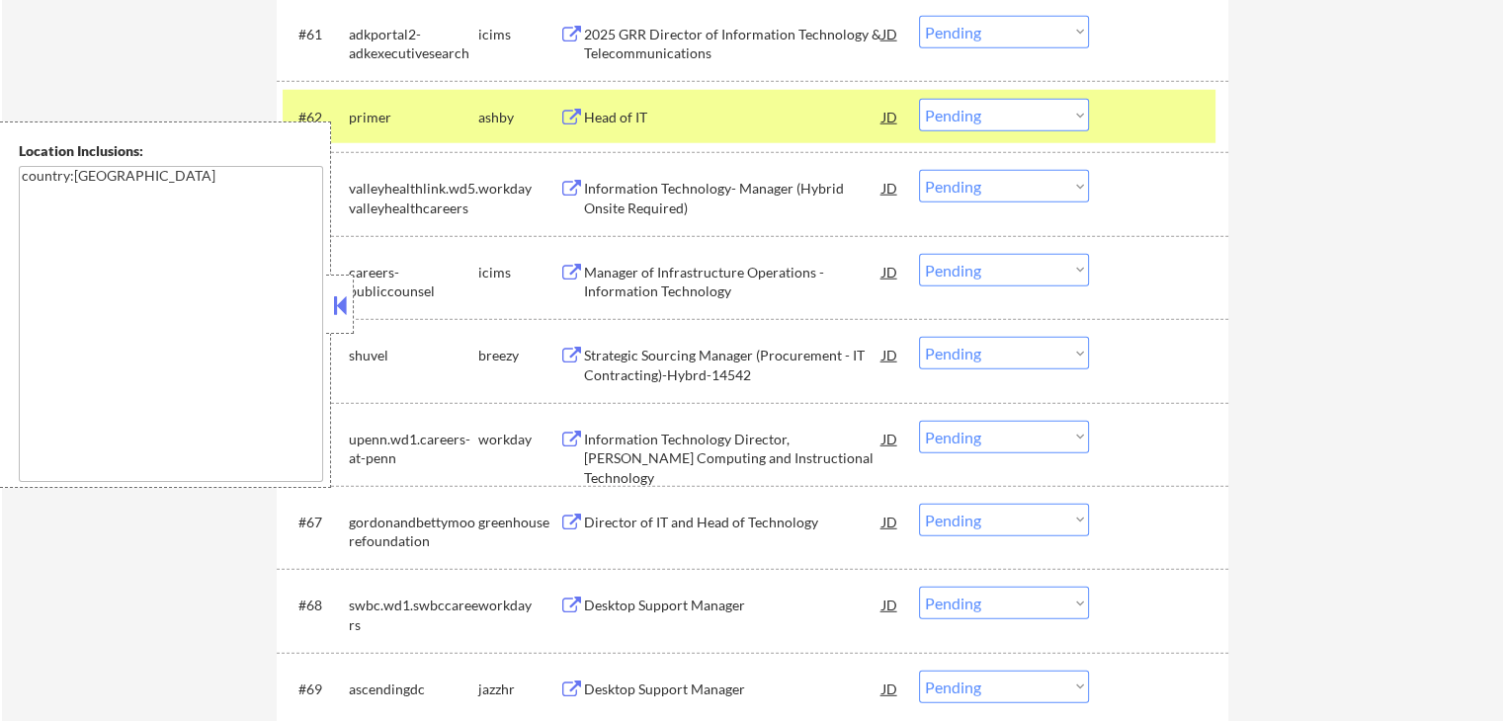
scroll to position [5433, 0]
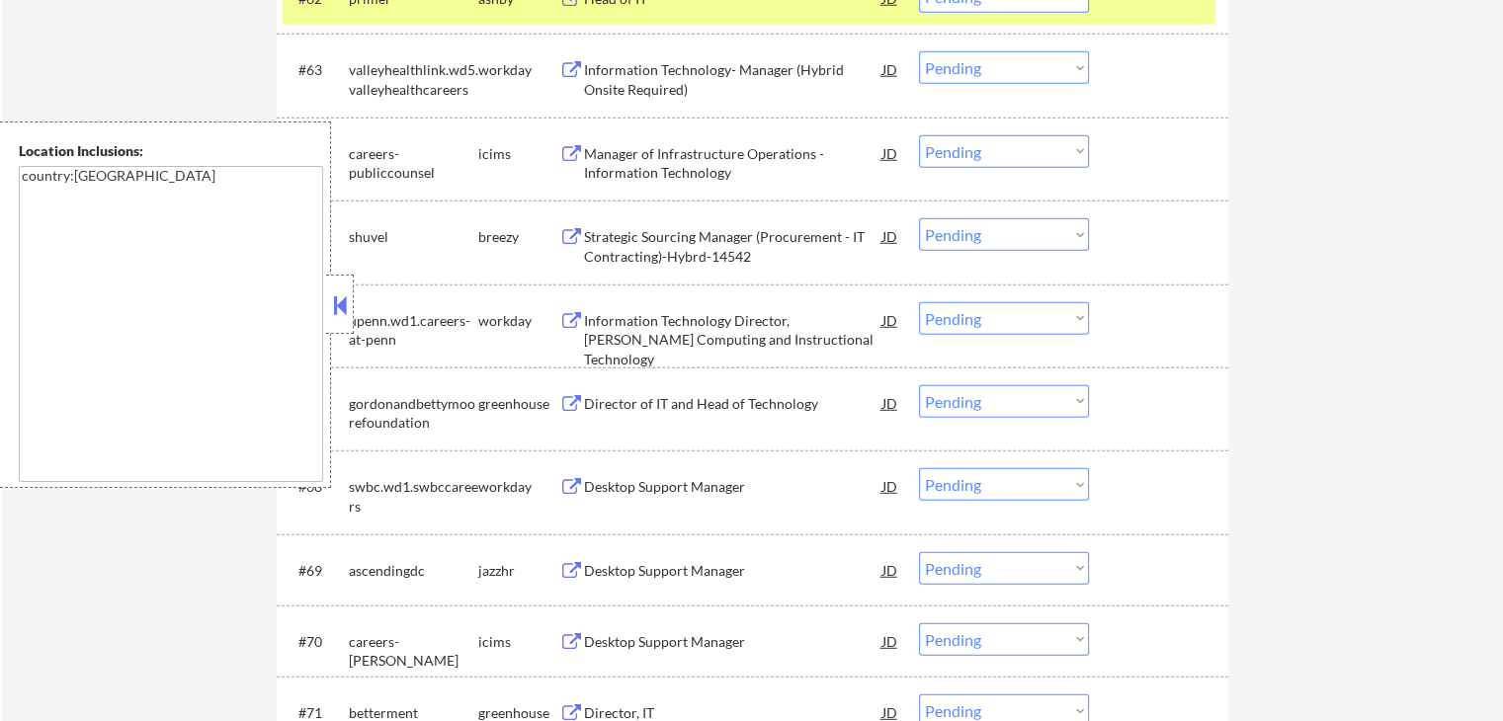
click at [569, 402] on button at bounding box center [571, 404] width 25 height 19
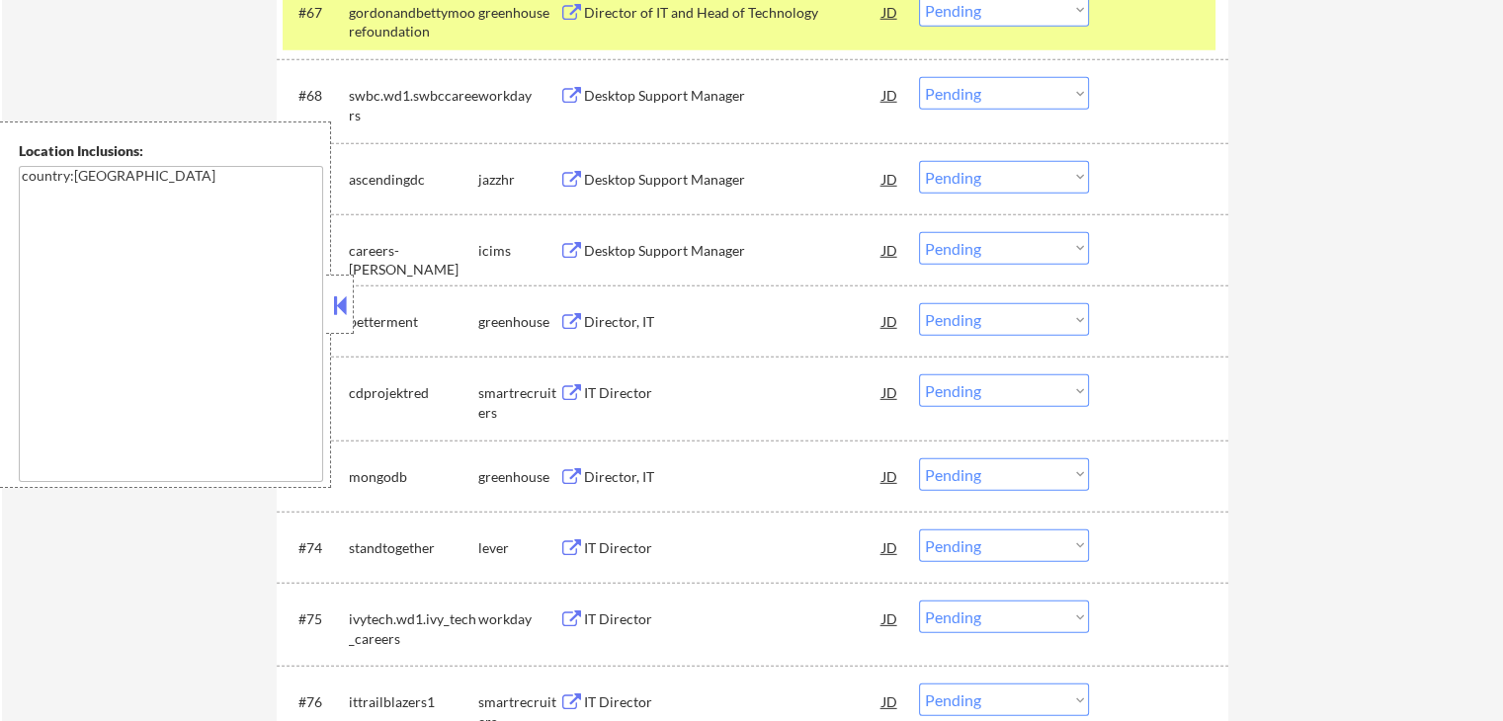
scroll to position [5828, 0]
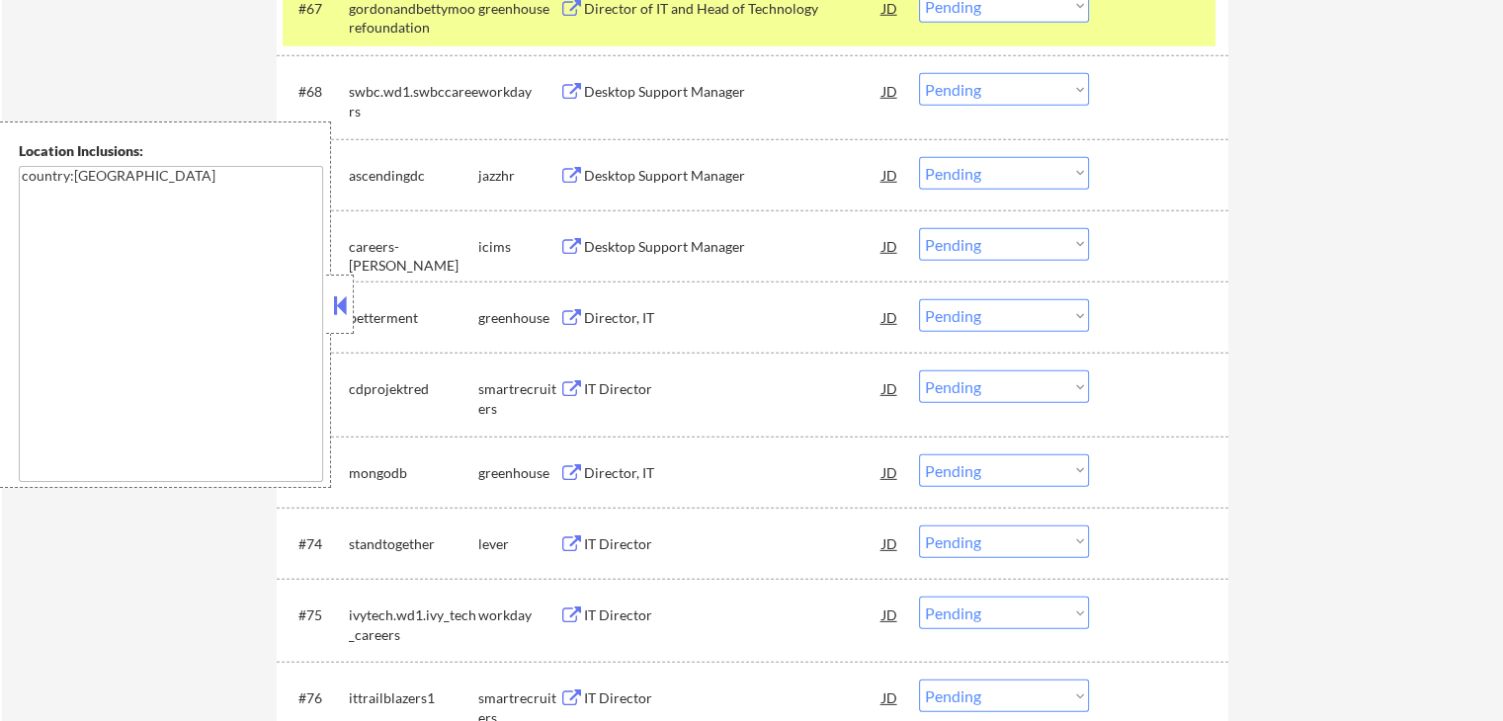
click at [565, 304] on div "Director, IT JD" at bounding box center [729, 317] width 341 height 36
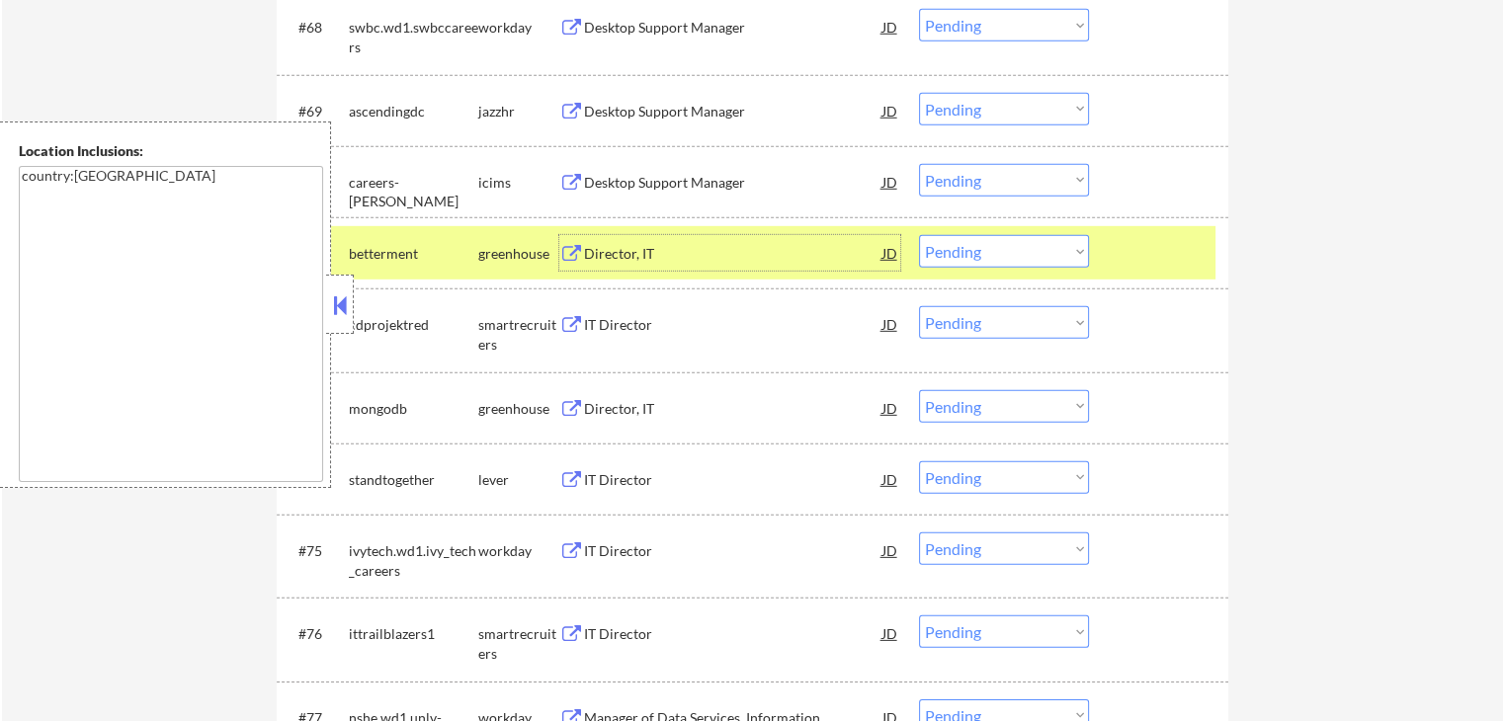
scroll to position [5927, 0]
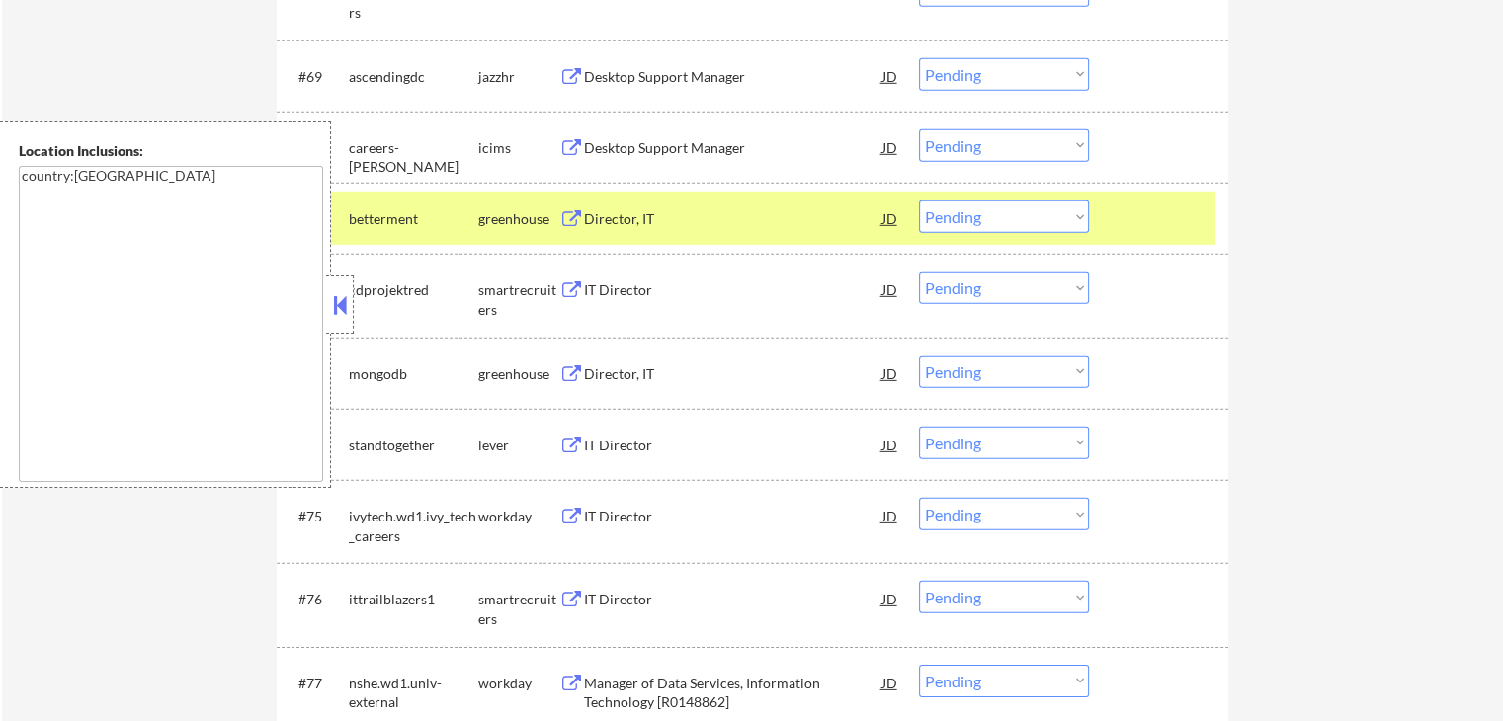
click at [571, 283] on button at bounding box center [571, 291] width 25 height 19
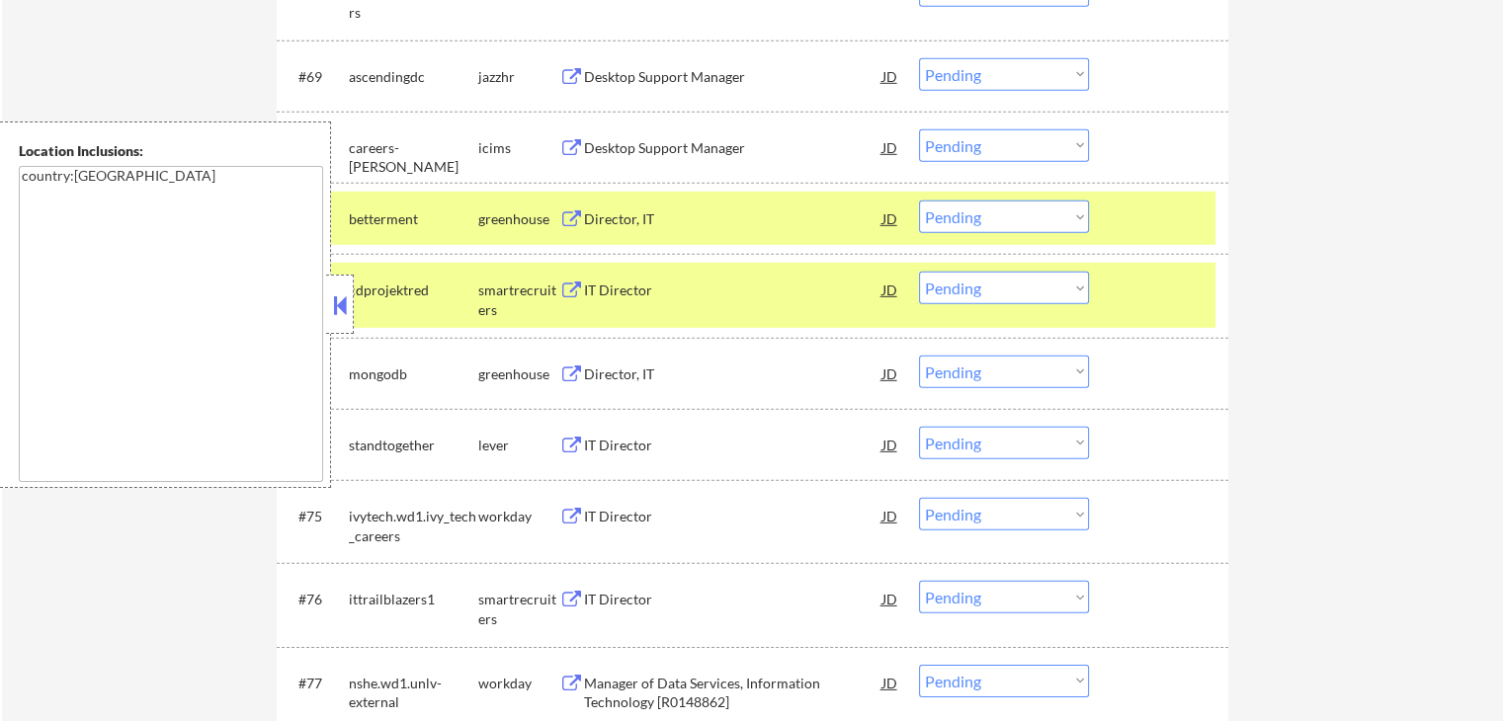
scroll to position [6026, 0]
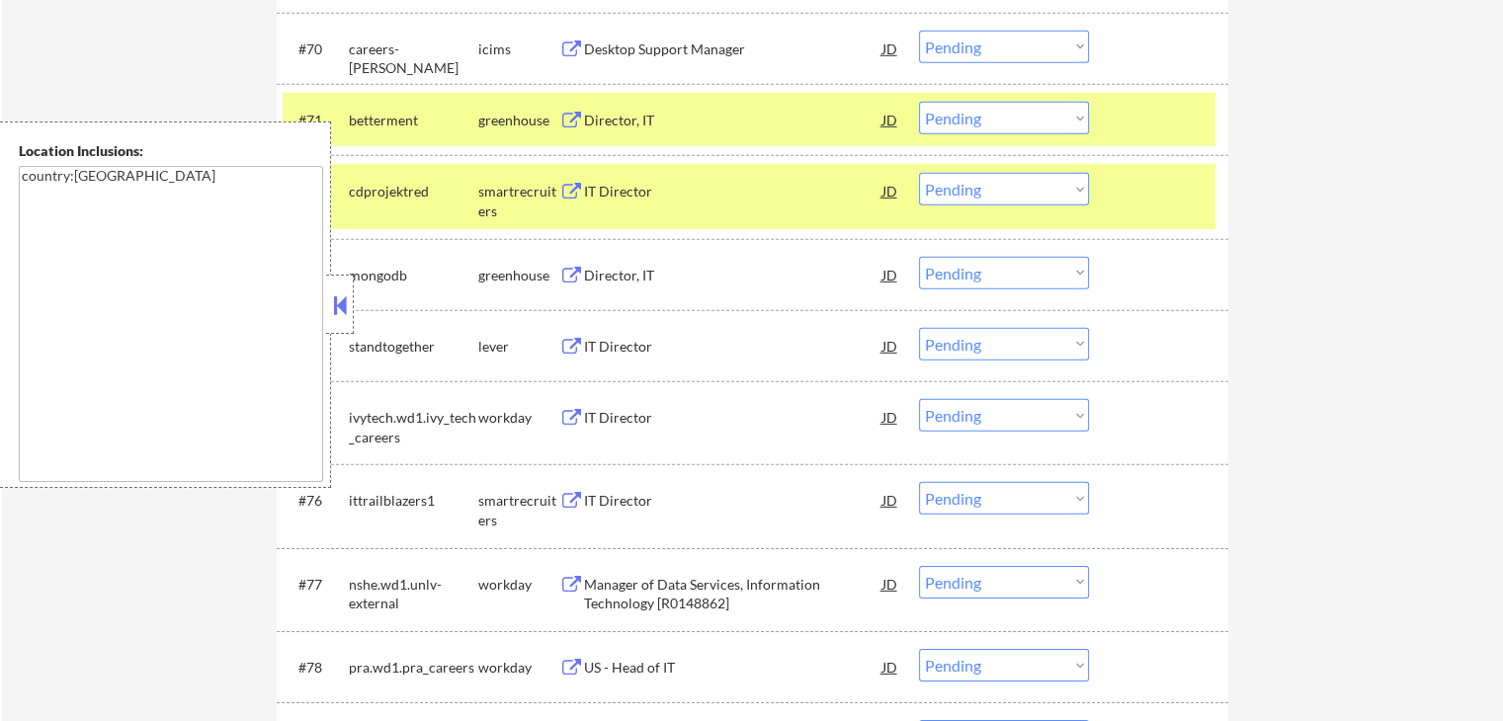
click at [566, 270] on button at bounding box center [571, 276] width 25 height 19
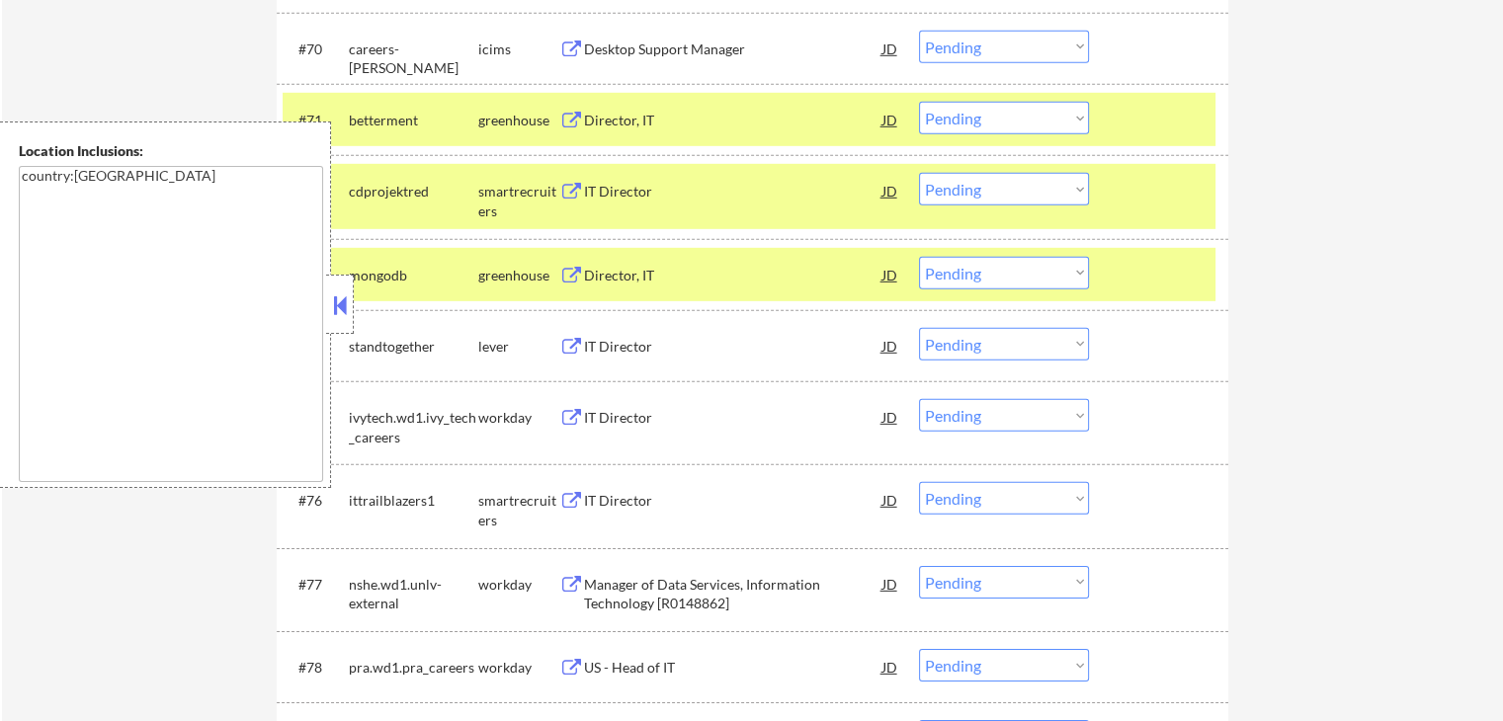
click at [572, 351] on button at bounding box center [571, 347] width 25 height 19
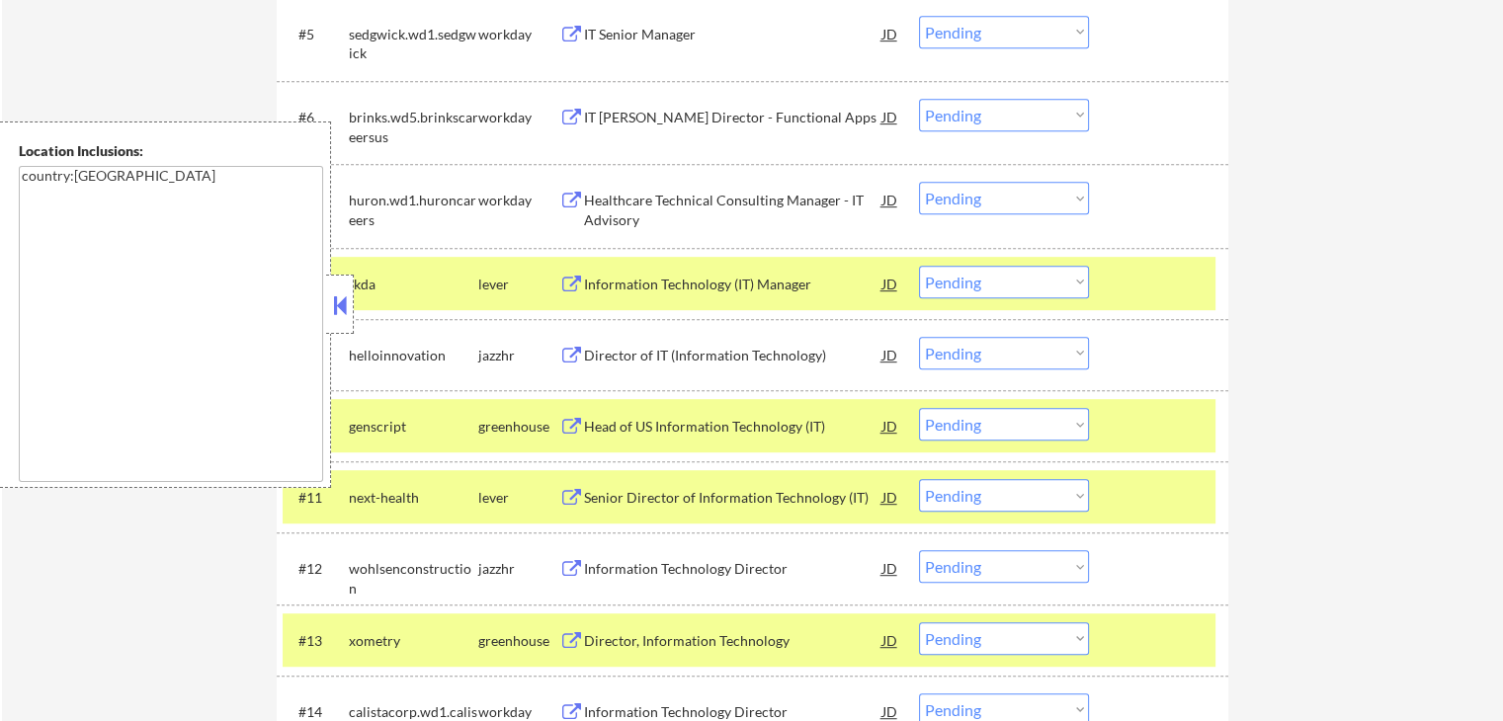
scroll to position [988, 0]
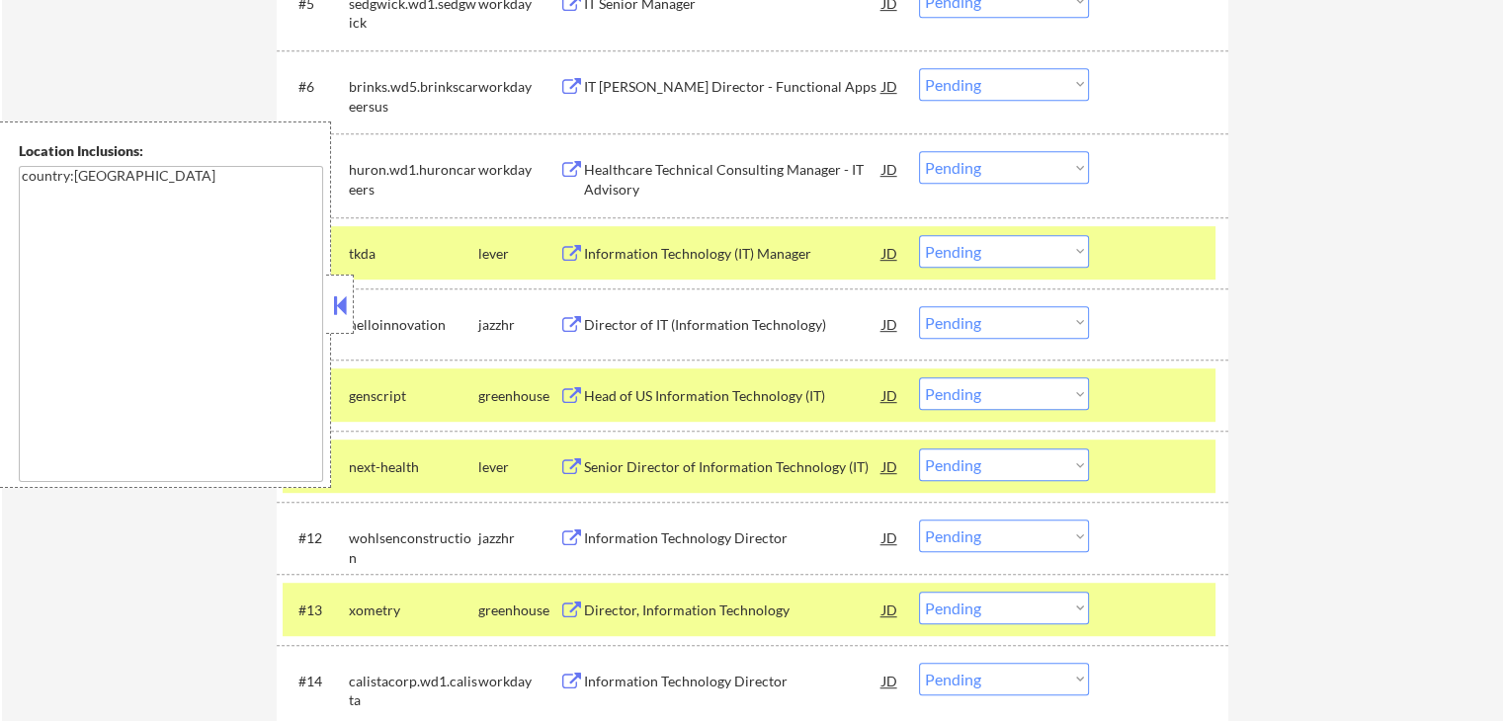
click at [577, 253] on button at bounding box center [571, 254] width 25 height 19
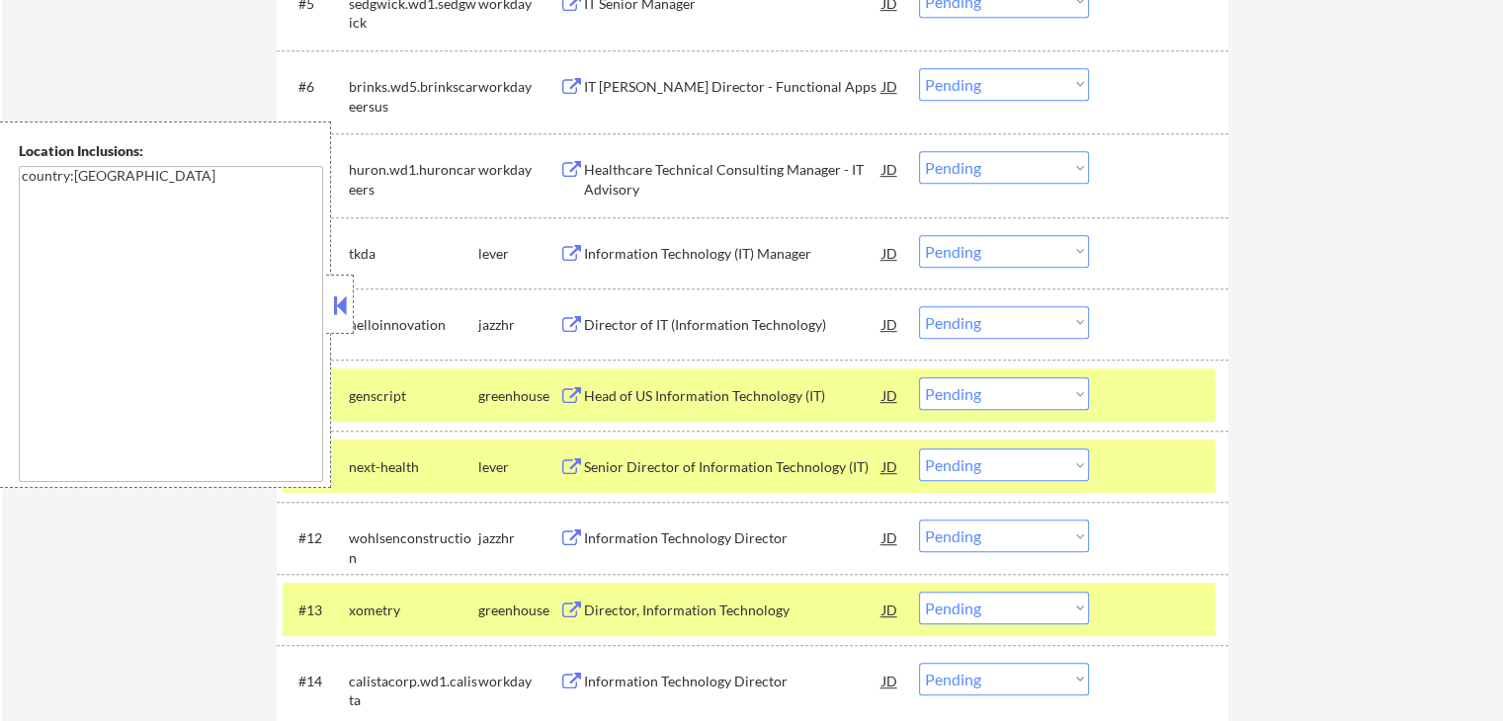
drag, startPoint x: 156, startPoint y: 185, endPoint x: 0, endPoint y: 184, distance: 156.1
click at [0, 184] on div "Location Inclusions: country:[GEOGRAPHIC_DATA]" at bounding box center [165, 305] width 331 height 366
click at [990, 260] on select "Choose an option... Pending Applied Excluded (Questions) Excluded (Expired) Exc…" at bounding box center [1004, 251] width 170 height 33
click at [919, 235] on select "Choose an option... Pending Applied Excluded (Questions) Excluded (Expired) Exc…" at bounding box center [1004, 251] width 170 height 33
select select ""pending""
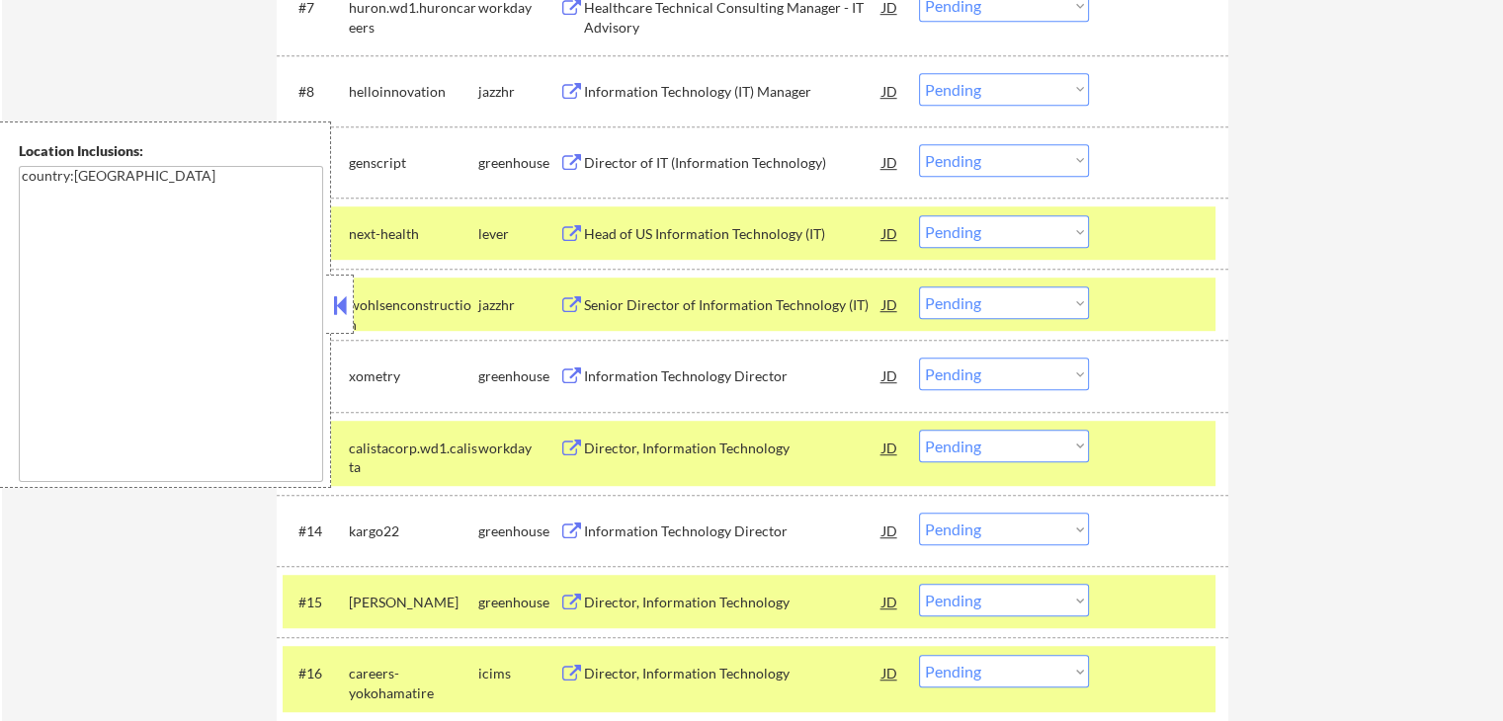
scroll to position [1185, 0]
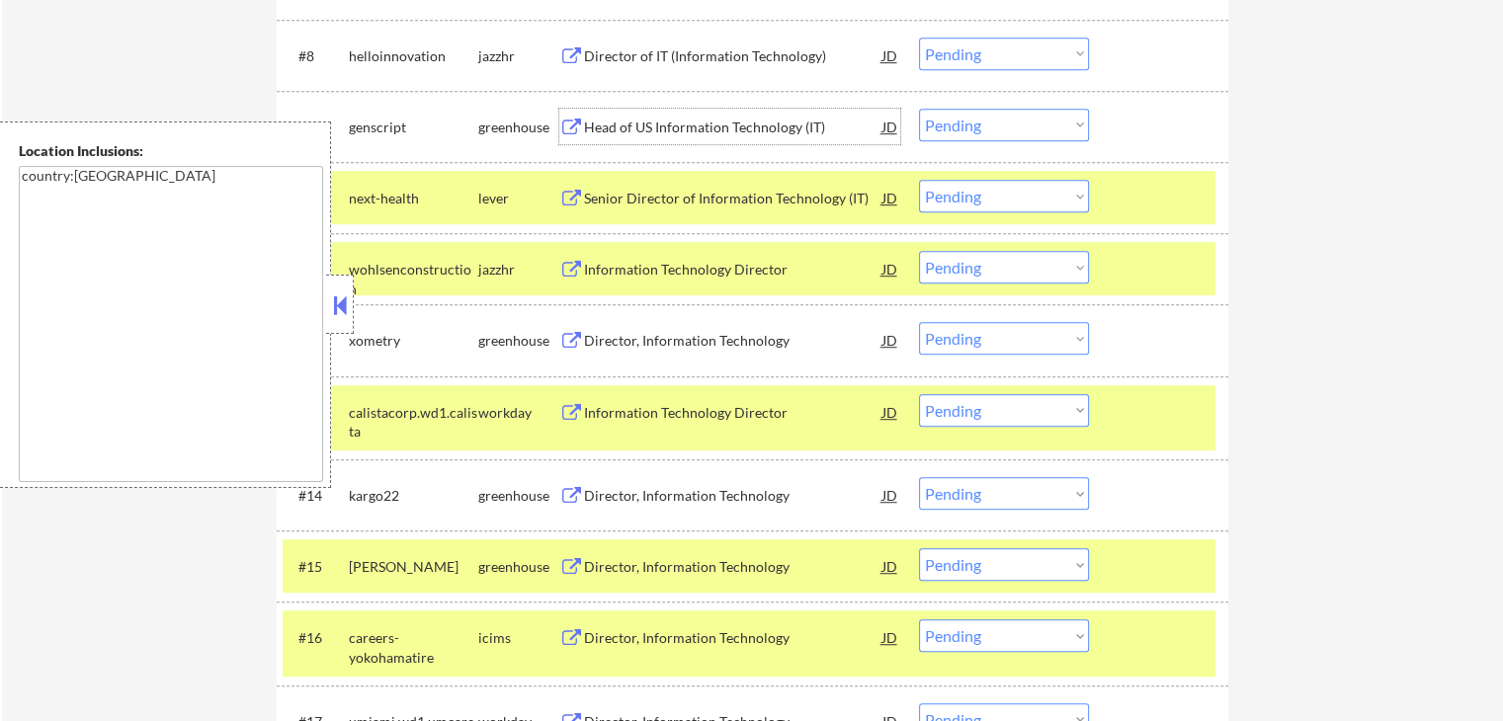
click at [561, 116] on div "Head of US Information Technology (IT) JD" at bounding box center [729, 127] width 341 height 36
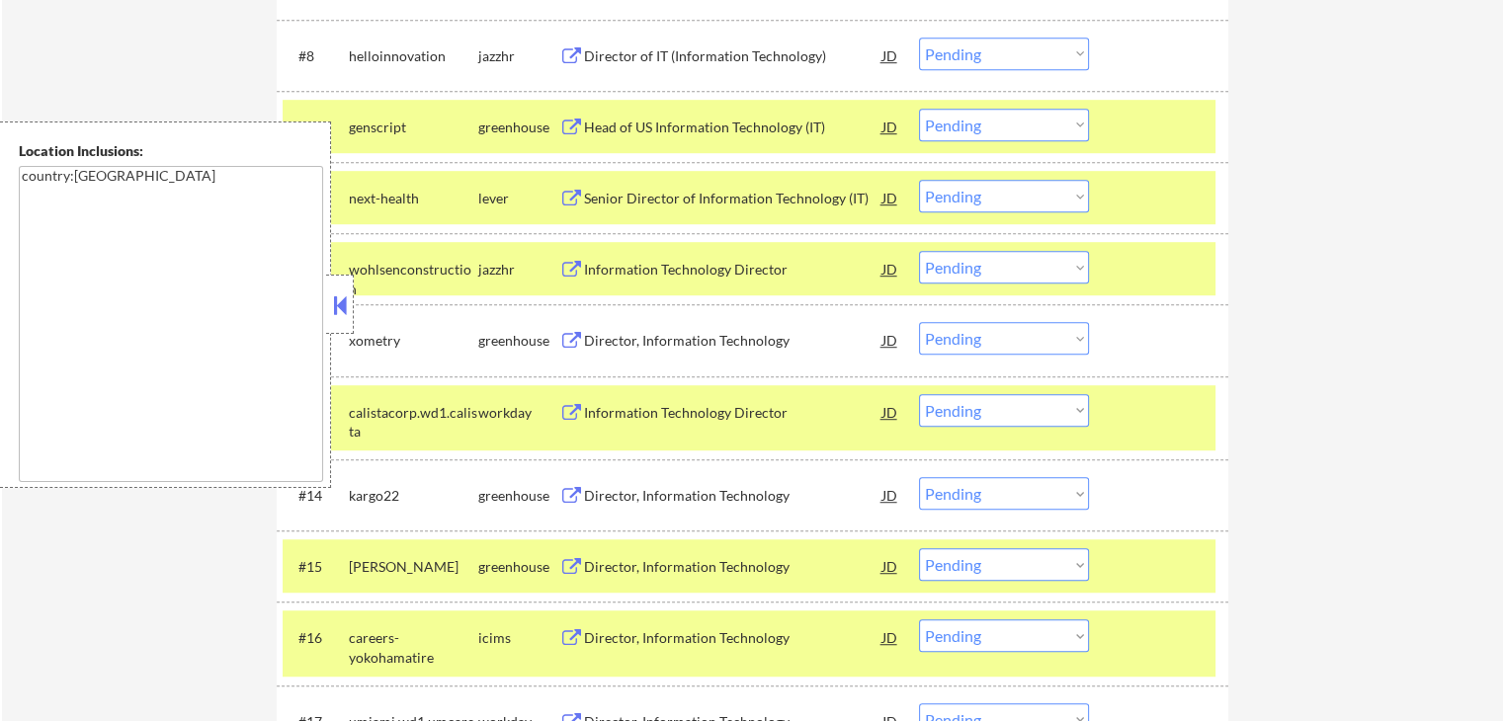
click at [1000, 131] on select "Choose an option... Pending Applied Excluded (Questions) Excluded (Expired) Exc…" at bounding box center [1004, 125] width 170 height 33
click at [919, 109] on select "Choose an option... Pending Applied Excluded (Questions) Excluded (Expired) Exc…" at bounding box center [1004, 125] width 170 height 33
click at [569, 189] on div "Senior Director of Information Technology (IT) JD" at bounding box center [729, 198] width 341 height 36
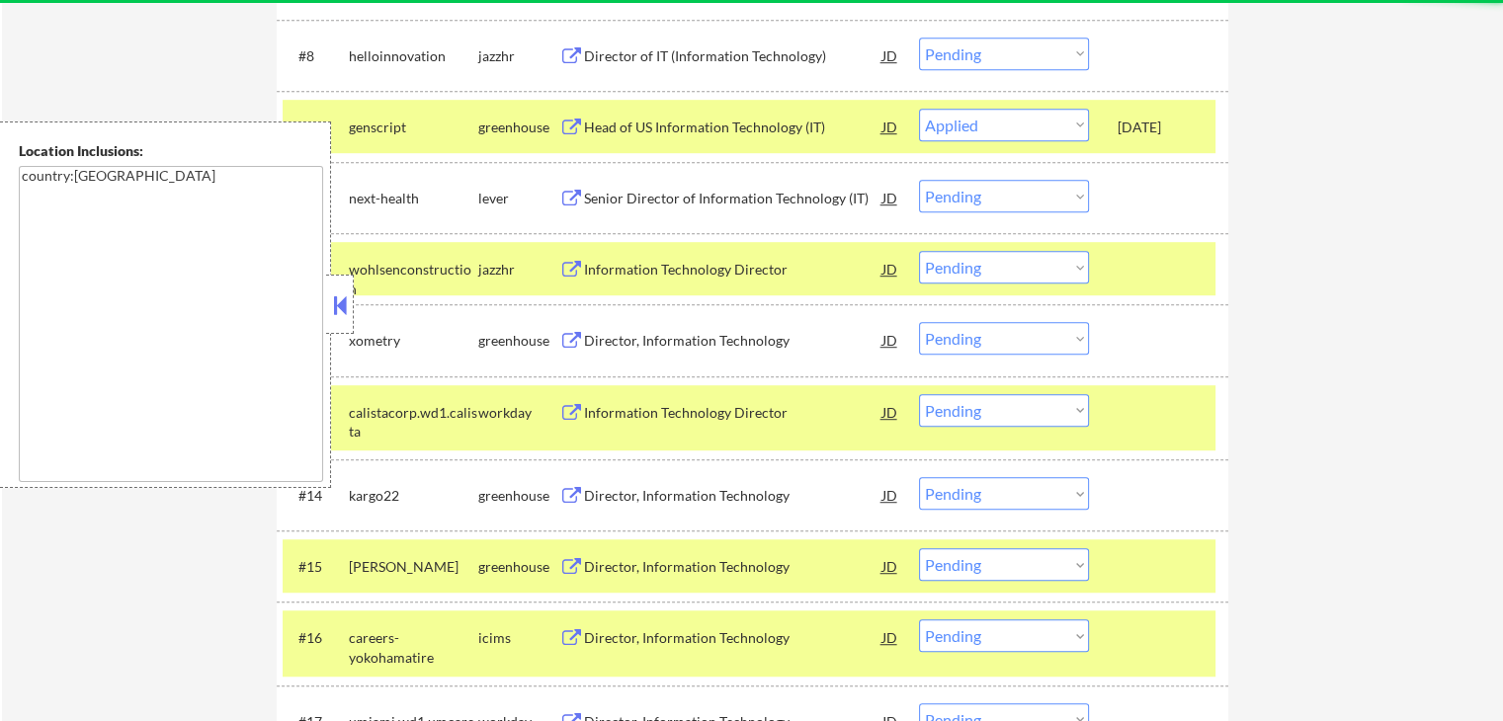
select select ""pending""
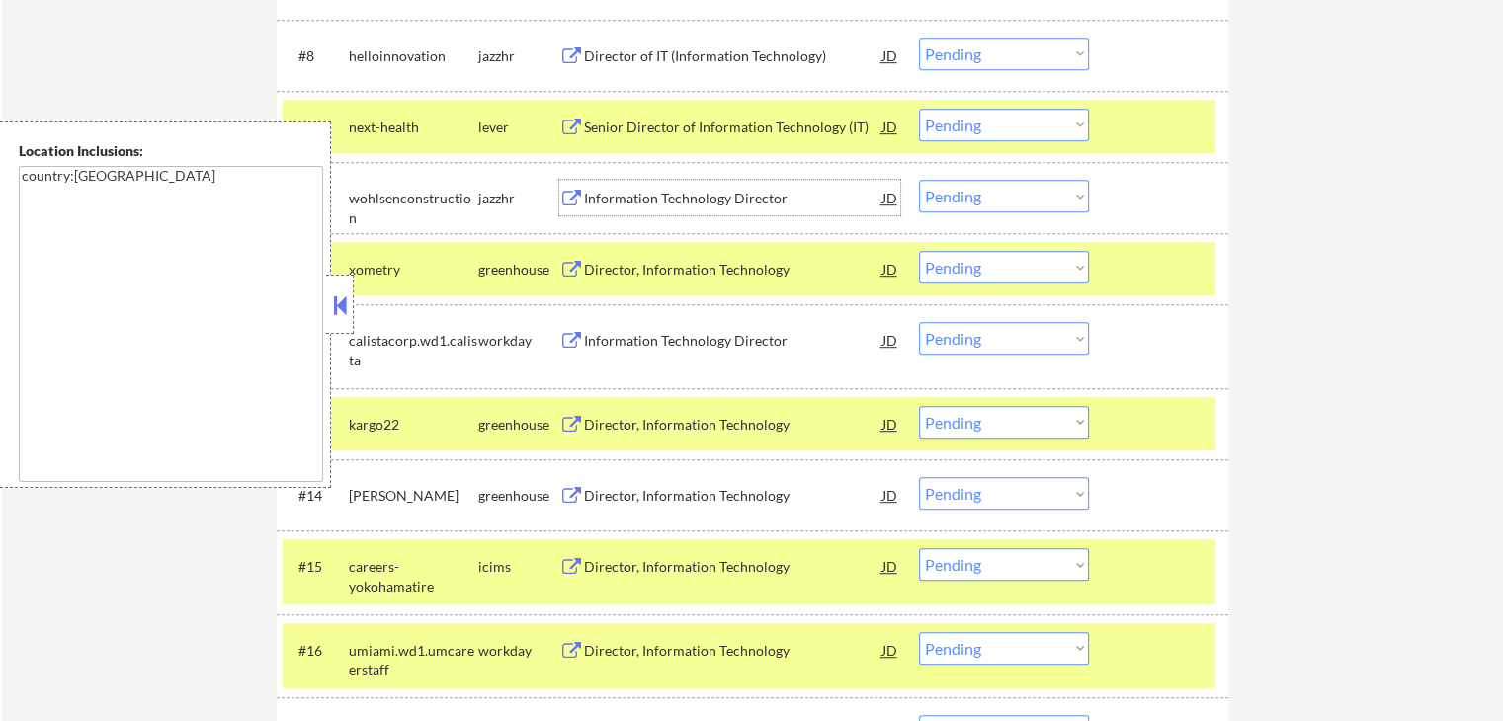
click at [567, 265] on button at bounding box center [571, 270] width 25 height 19
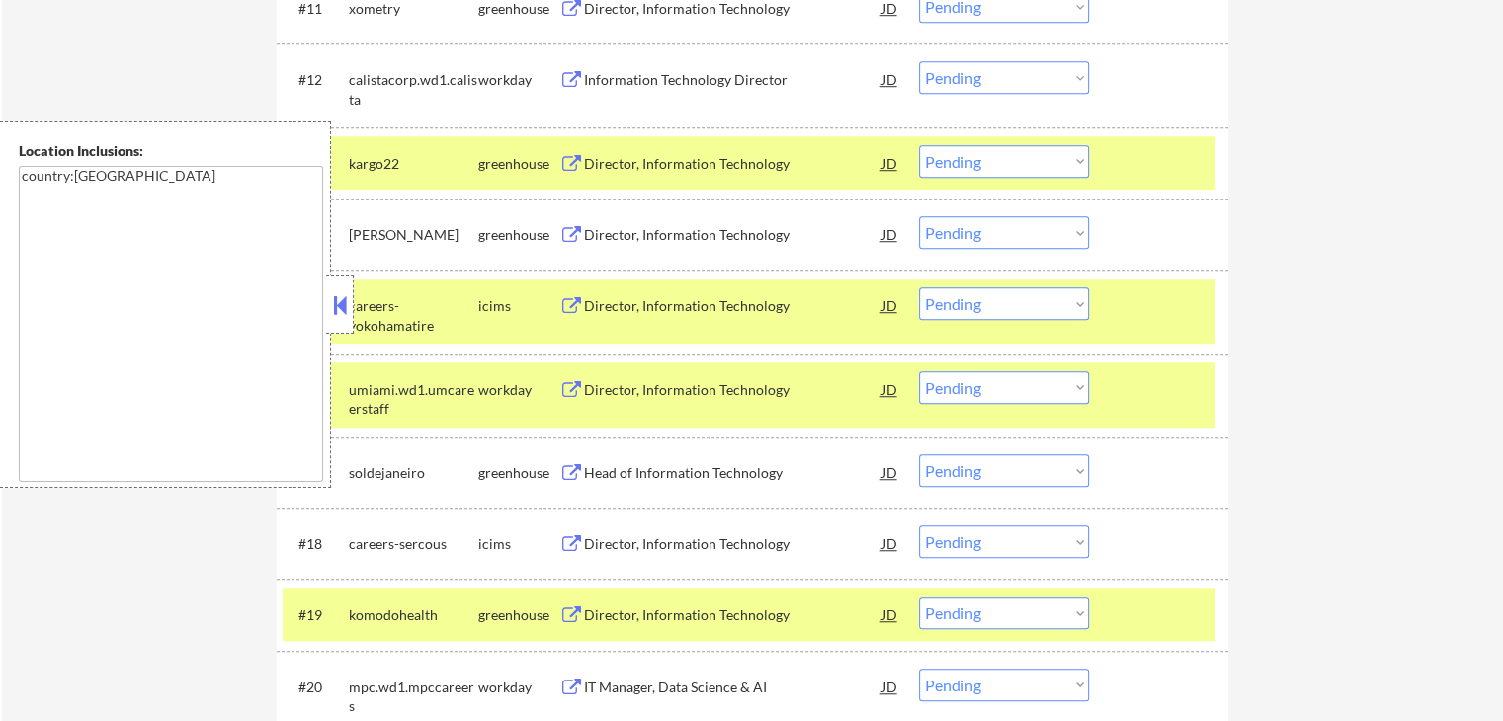
scroll to position [1482, 0]
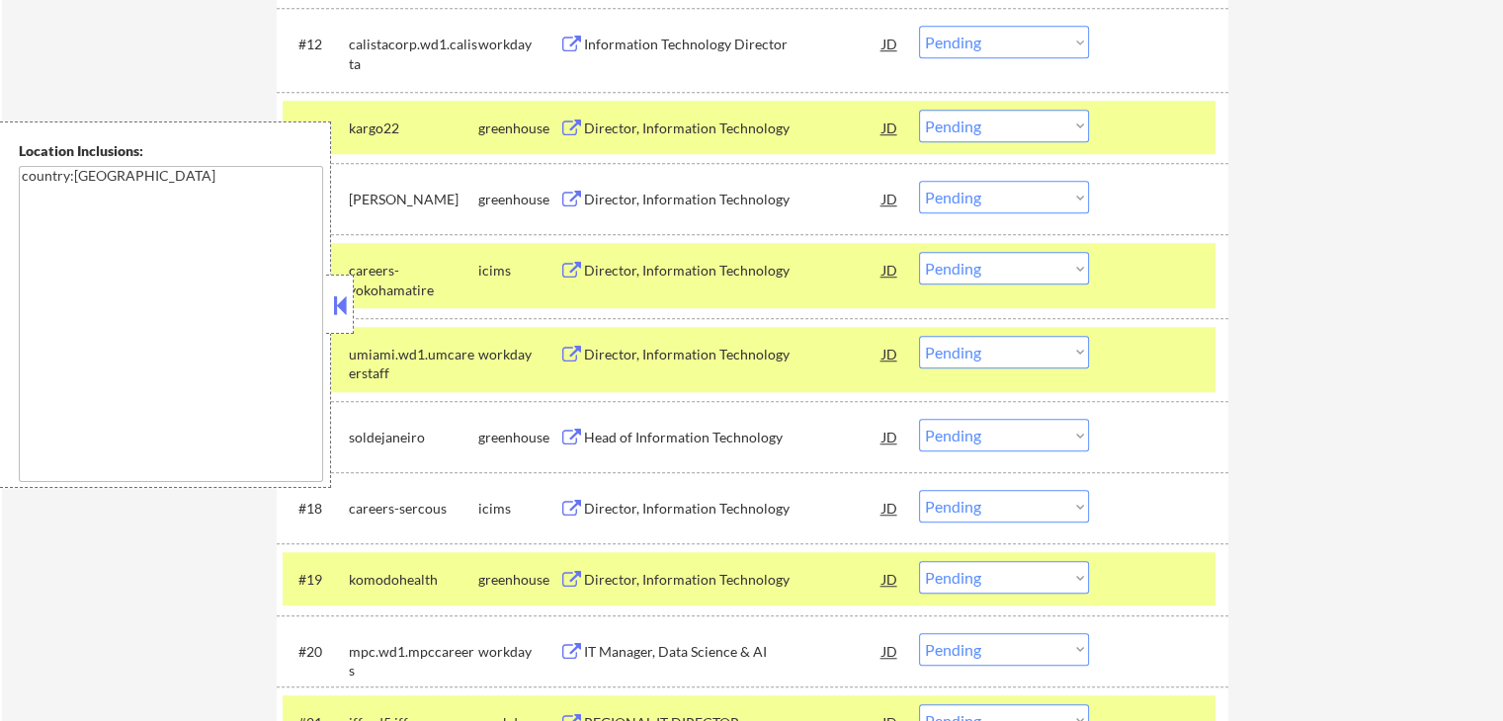
click at [565, 121] on button at bounding box center [571, 129] width 25 height 19
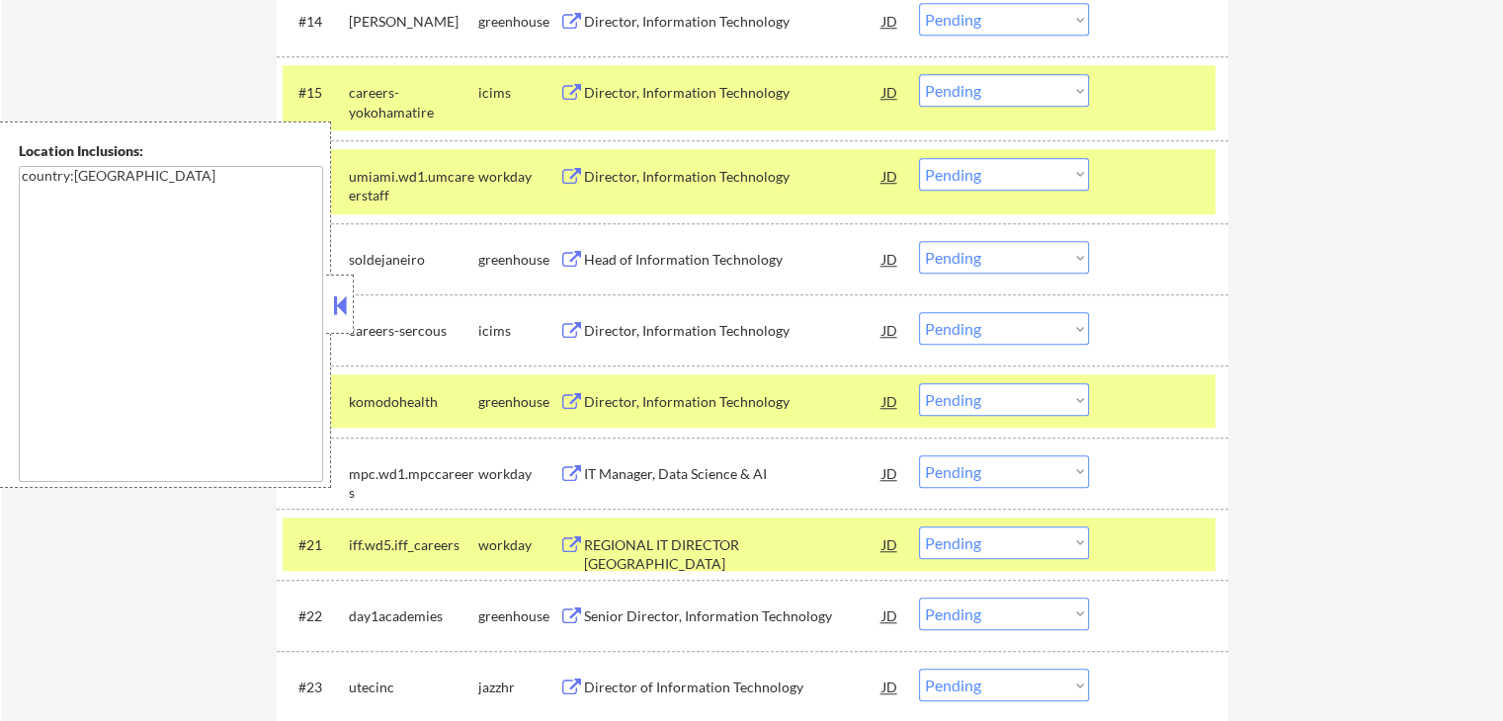
scroll to position [1679, 0]
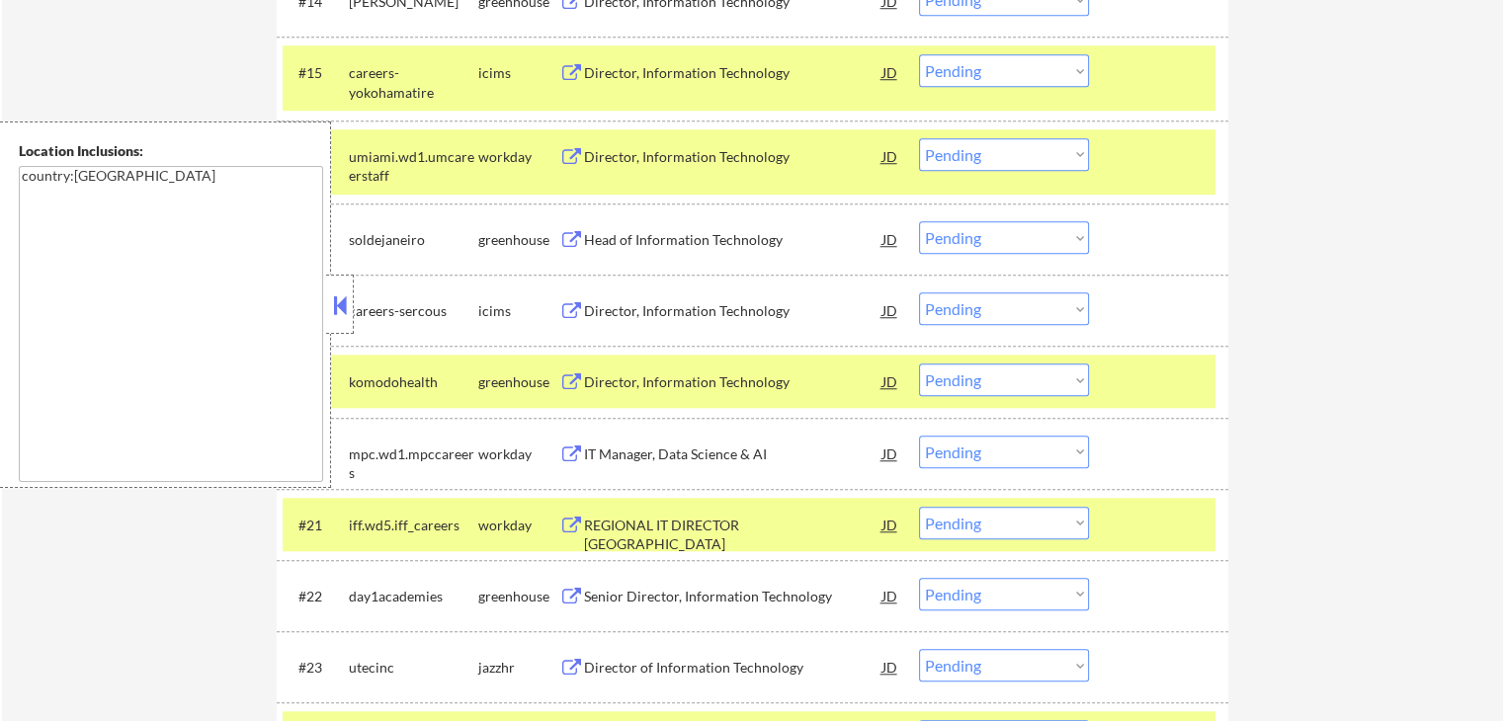
click at [573, 241] on button at bounding box center [571, 240] width 25 height 19
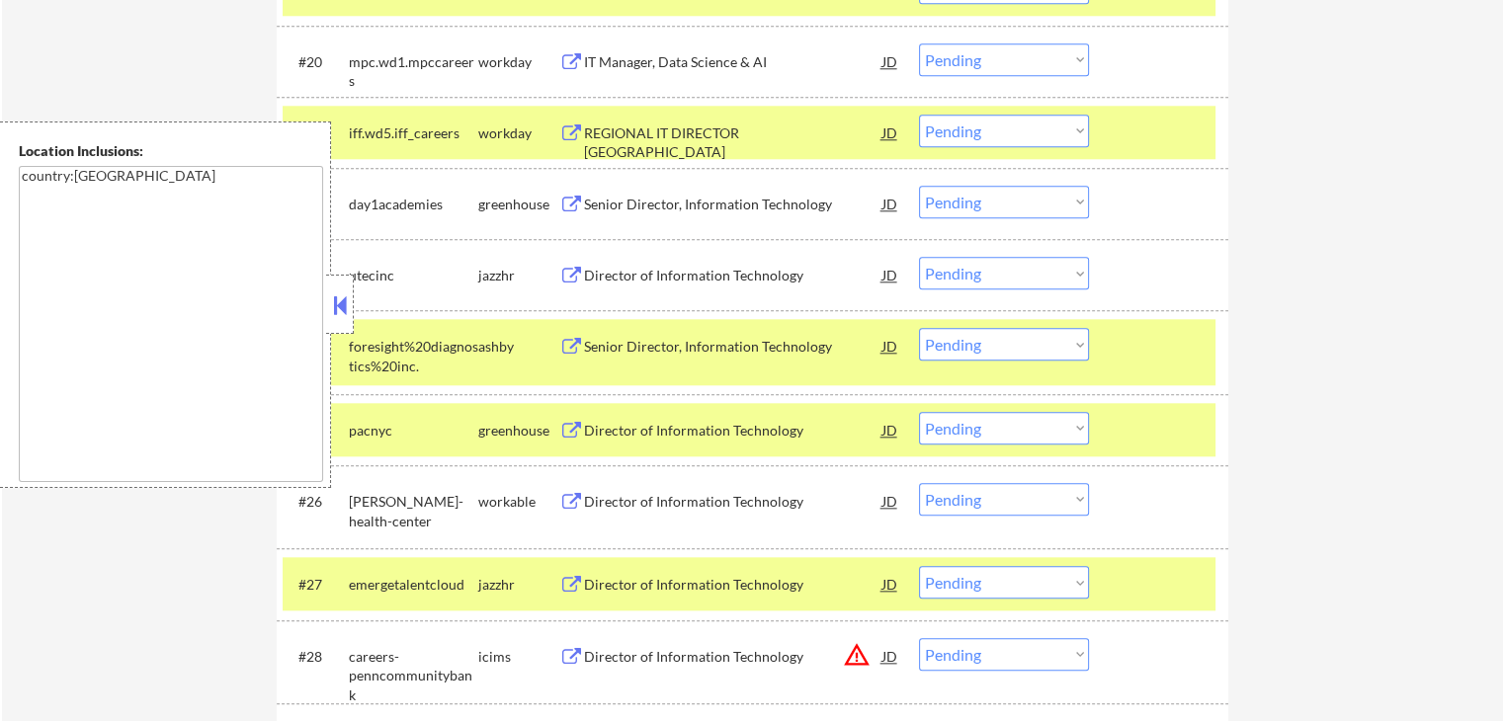
scroll to position [2075, 0]
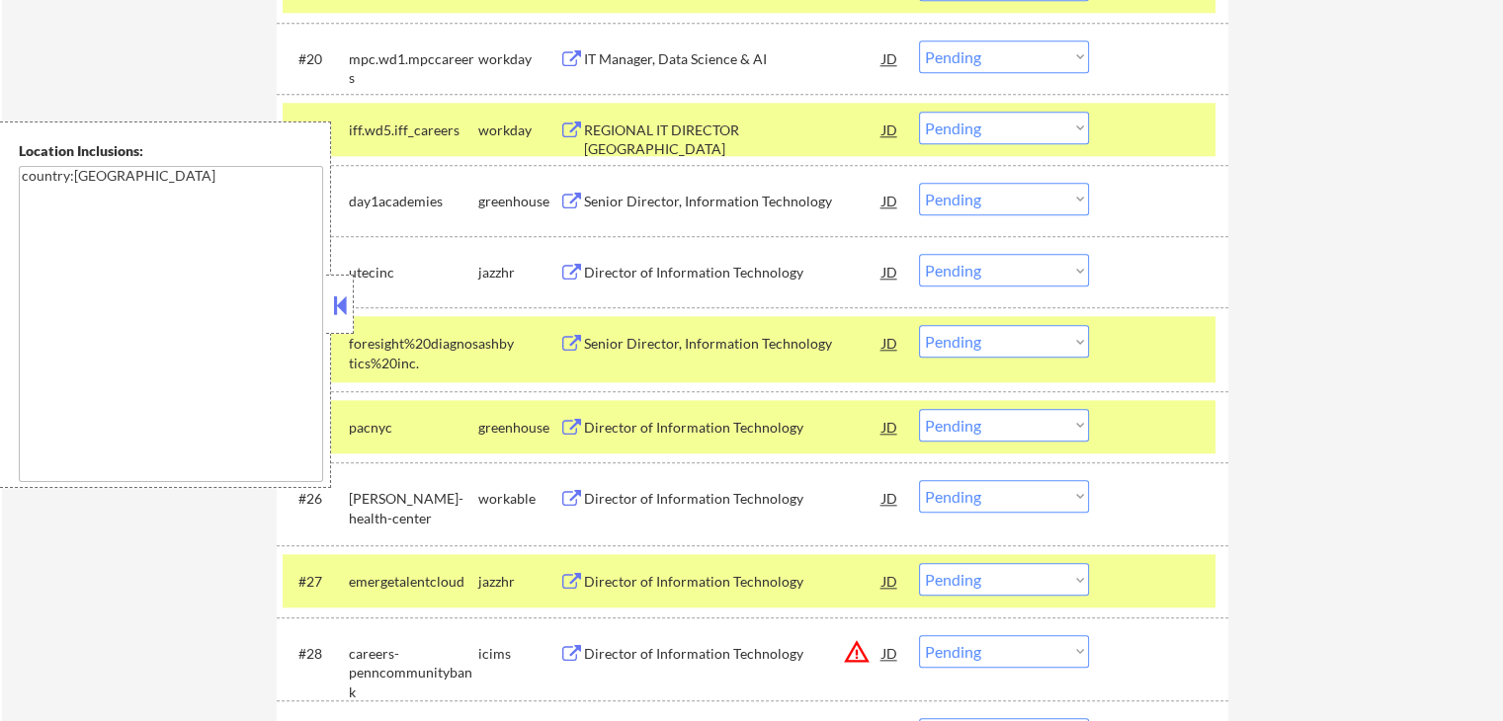
click at [569, 204] on button at bounding box center [571, 202] width 25 height 19
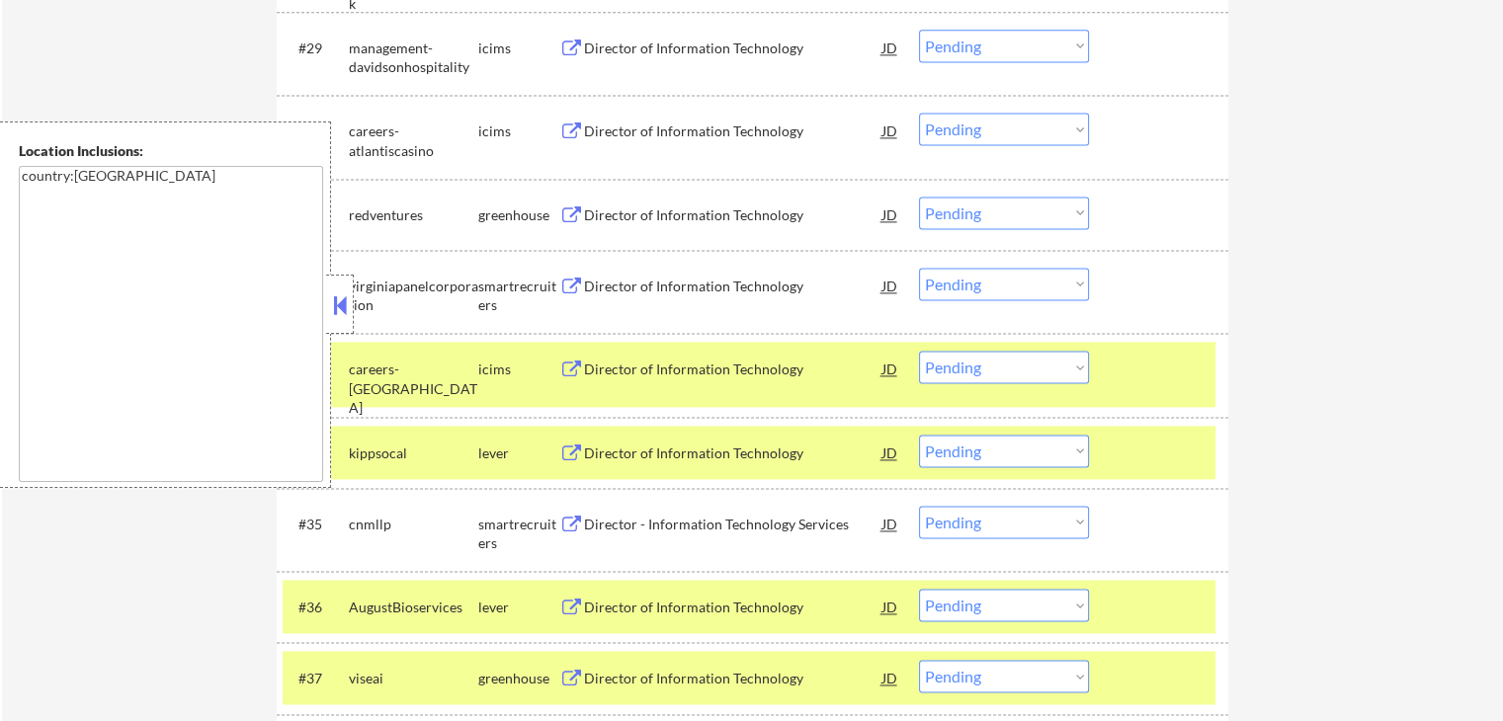
scroll to position [2766, 0]
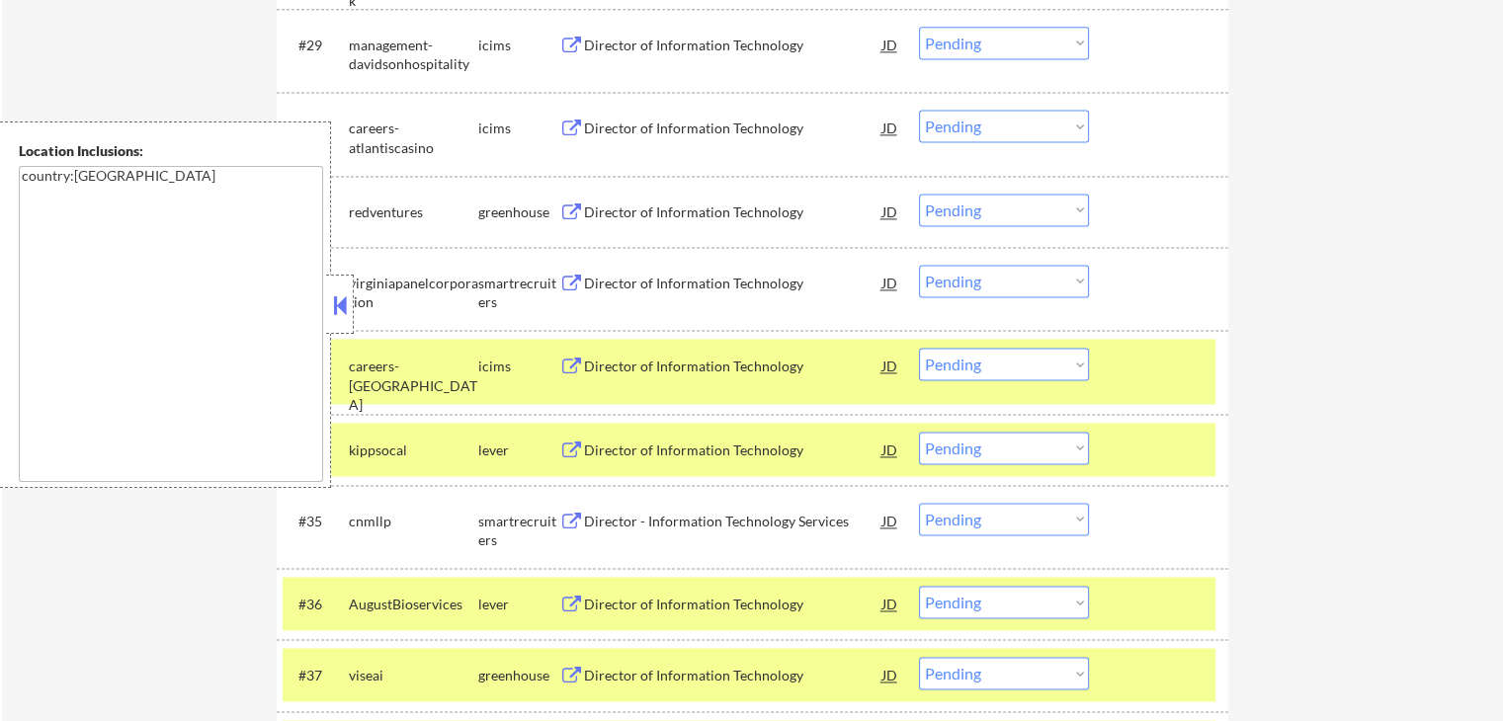
click at [566, 213] on button at bounding box center [571, 213] width 25 height 19
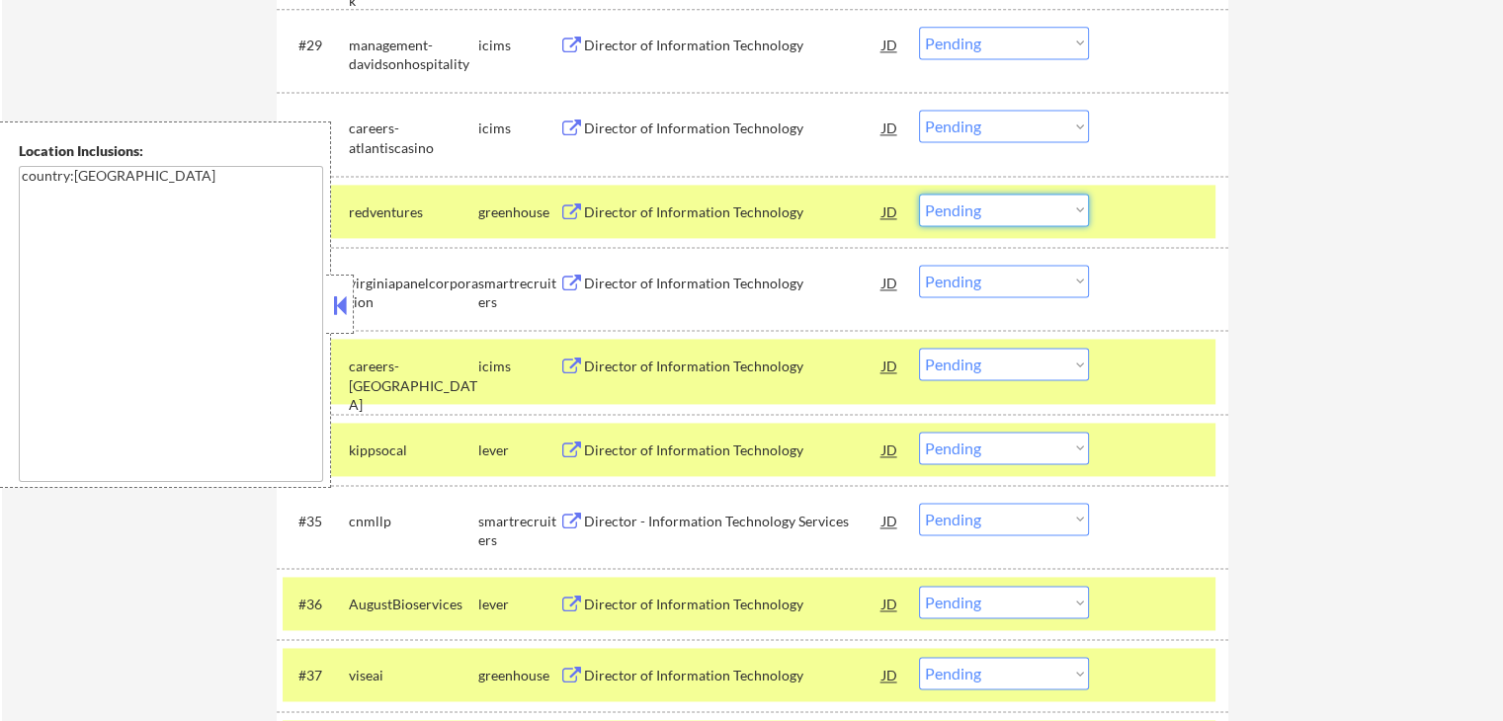
drag, startPoint x: 958, startPoint y: 209, endPoint x: 964, endPoint y: 222, distance: 14.1
click at [960, 213] on select "Choose an option... Pending Applied Excluded (Questions) Excluded (Expired) Exc…" at bounding box center [1004, 210] width 170 height 33
click at [919, 194] on select "Choose an option... Pending Applied Excluded (Questions) Excluded (Expired) Exc…" at bounding box center [1004, 210] width 170 height 33
select select ""pending""
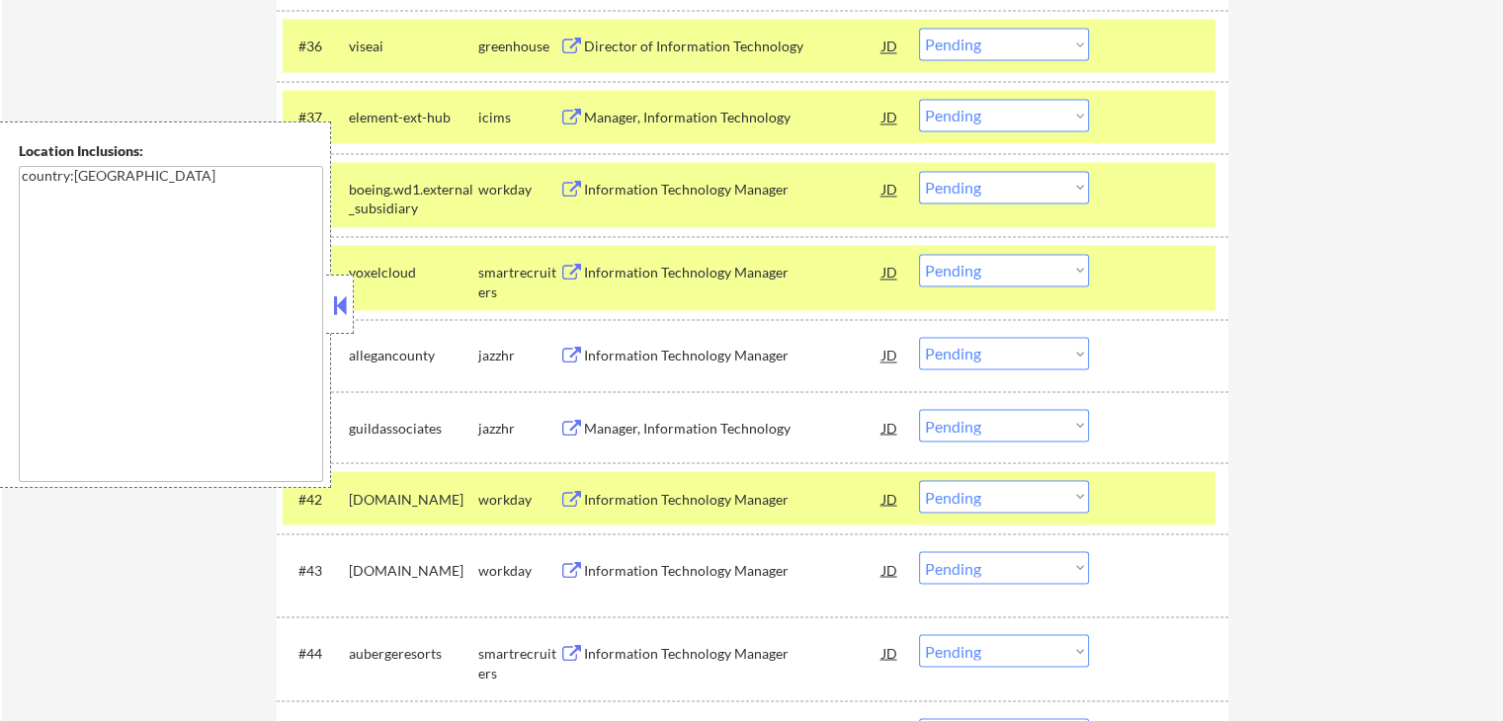
scroll to position [3359, 0]
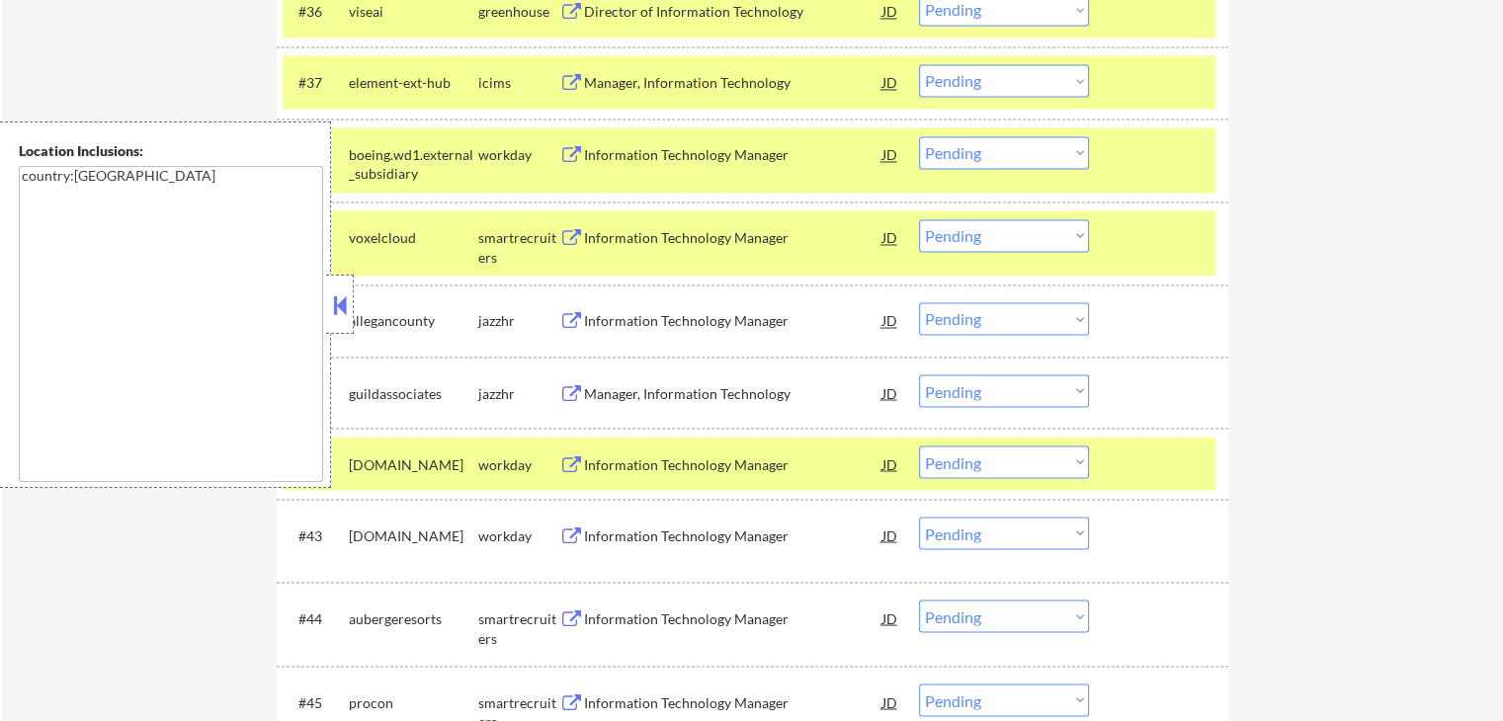
click at [570, 6] on button at bounding box center [571, 12] width 25 height 19
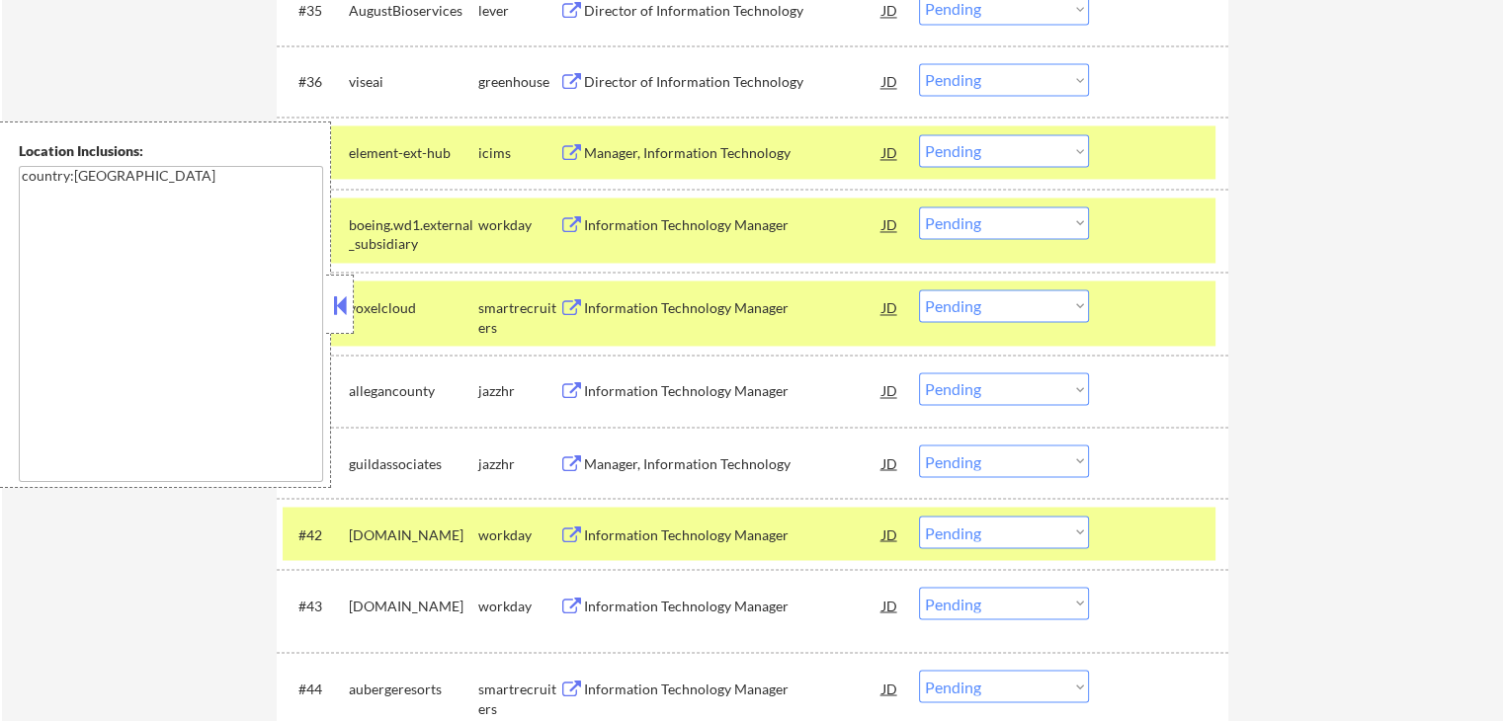
scroll to position [3260, 0]
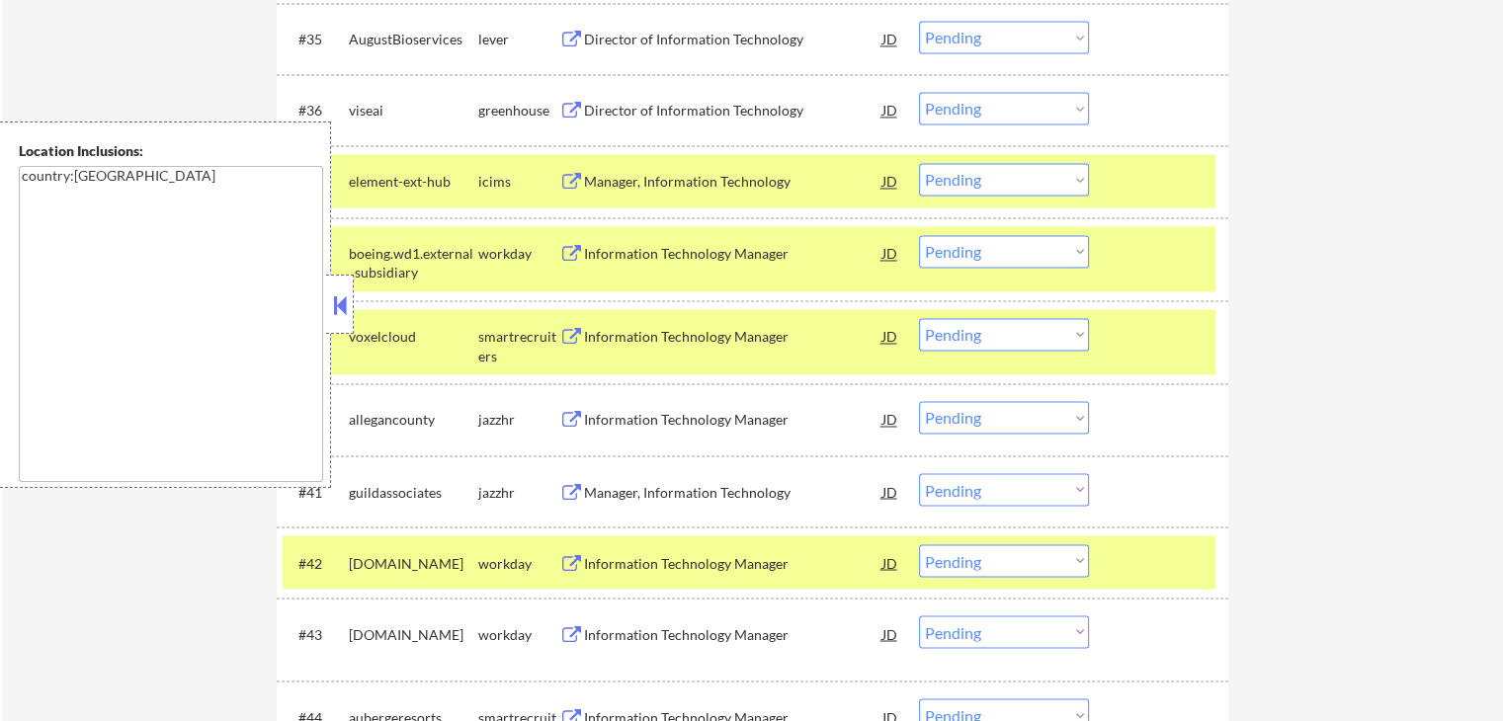
click at [980, 108] on select "Choose an option... Pending Applied Excluded (Questions) Excluded (Expired) Exc…" at bounding box center [1004, 108] width 170 height 33
click at [919, 92] on select "Choose an option... Pending Applied Excluded (Questions) Excluded (Expired) Exc…" at bounding box center [1004, 108] width 170 height 33
select select ""pending""
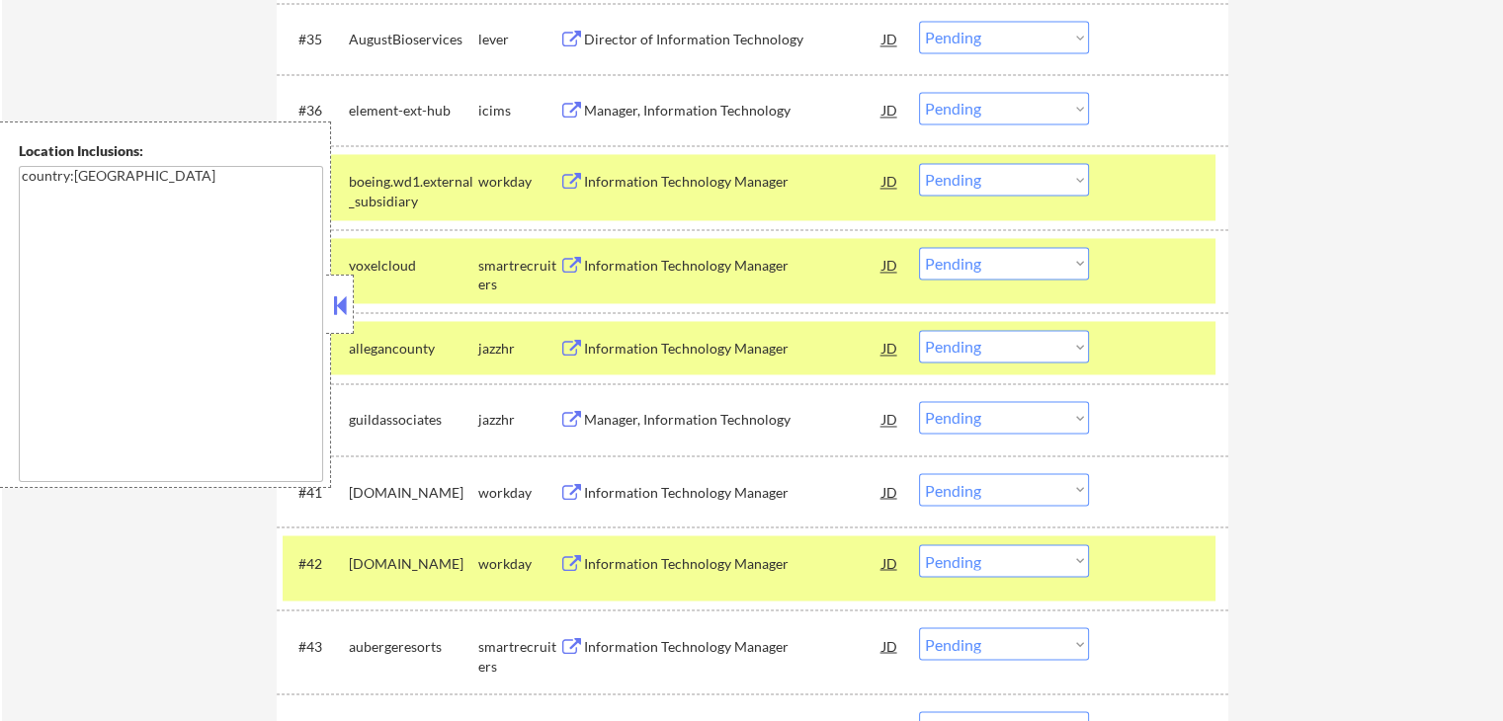
click at [570, 266] on button at bounding box center [571, 266] width 25 height 19
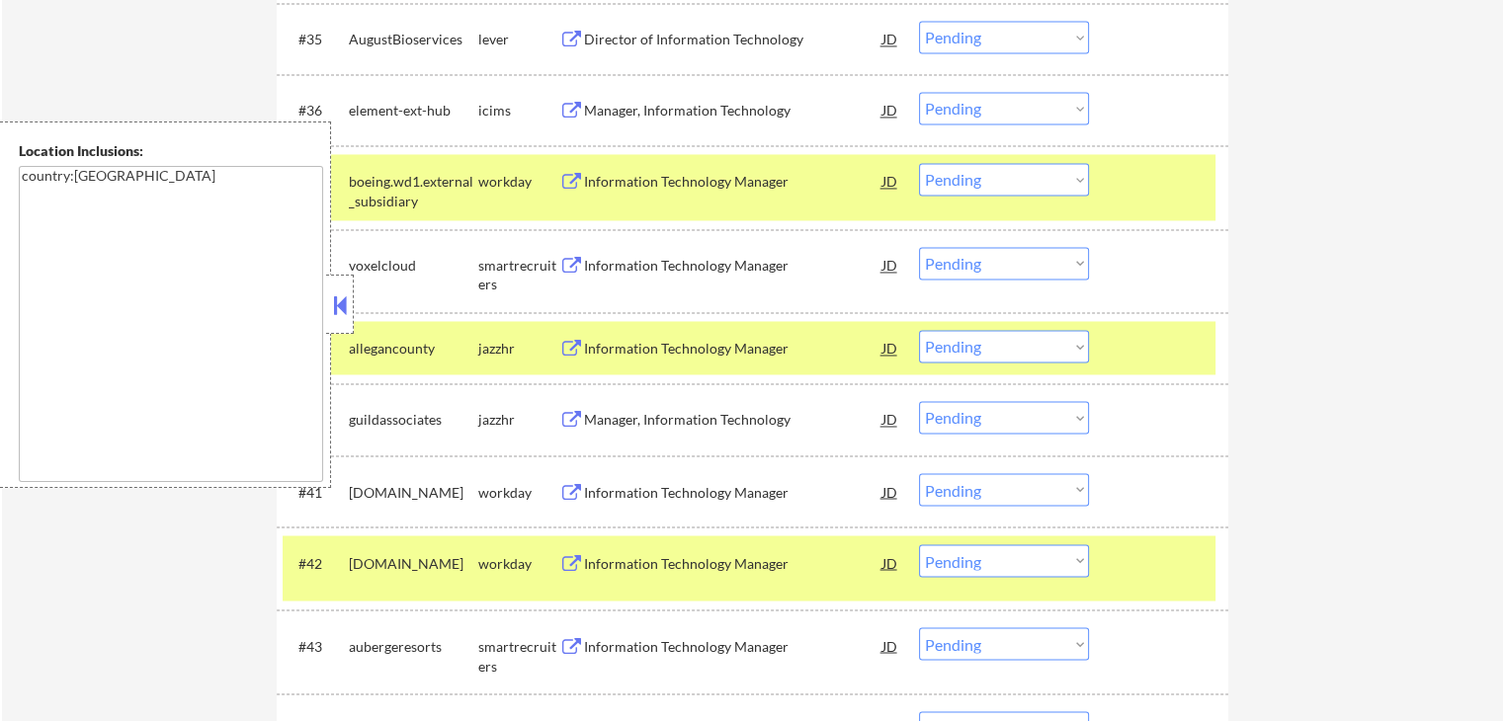
click at [993, 261] on select "Choose an option... Pending Applied Excluded (Questions) Excluded (Expired) Exc…" at bounding box center [1004, 263] width 170 height 33
click at [919, 247] on select "Choose an option... Pending Applied Excluded (Questions) Excluded (Expired) Exc…" at bounding box center [1004, 263] width 170 height 33
select select ""pending""
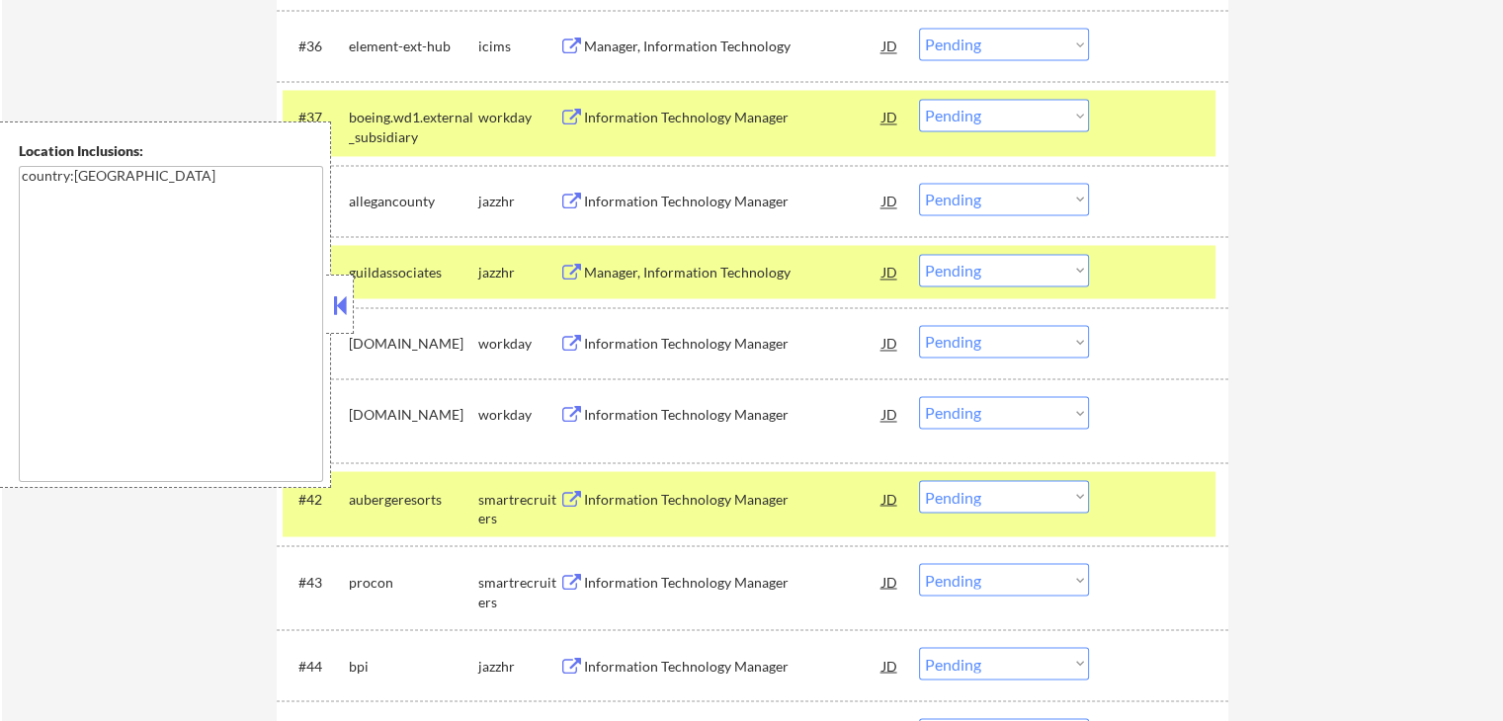
scroll to position [3359, 0]
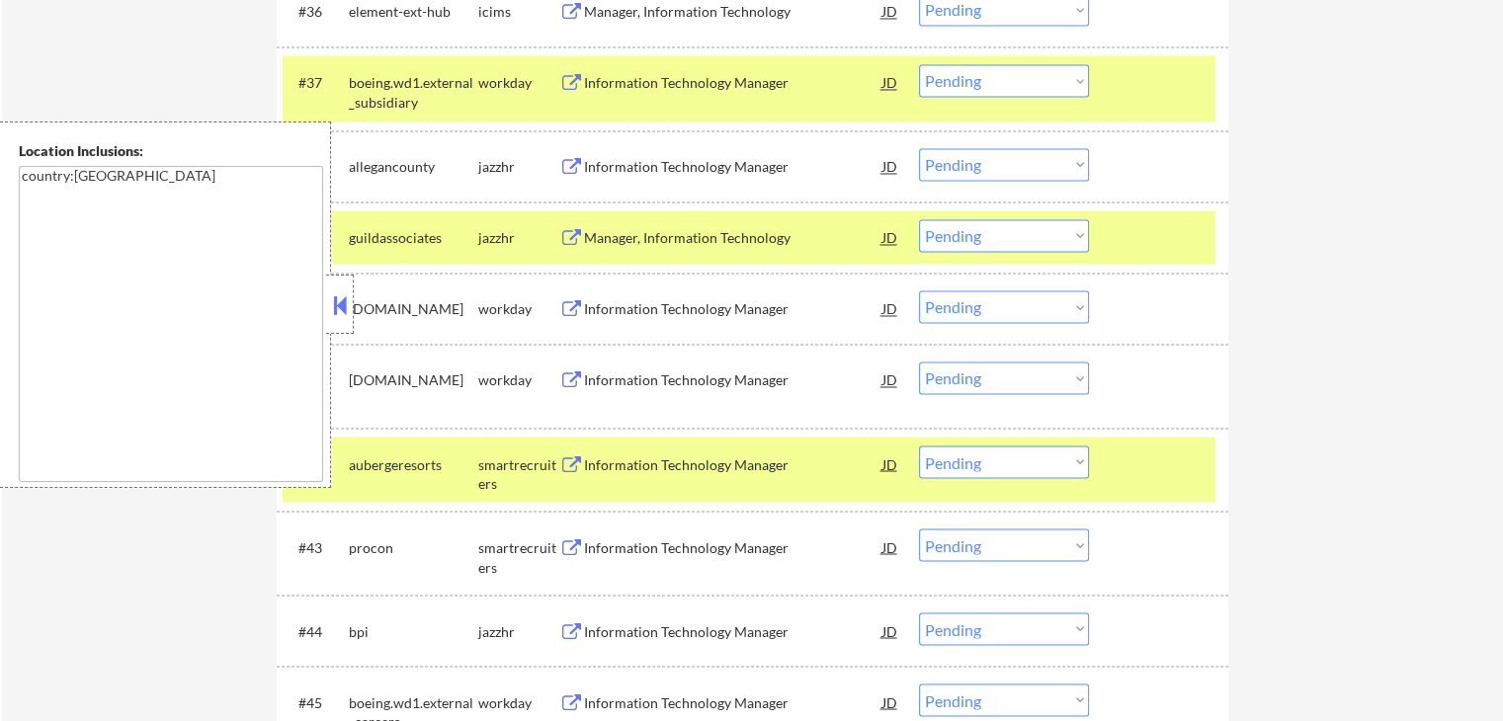
click at [573, 460] on button at bounding box center [571, 464] width 25 height 19
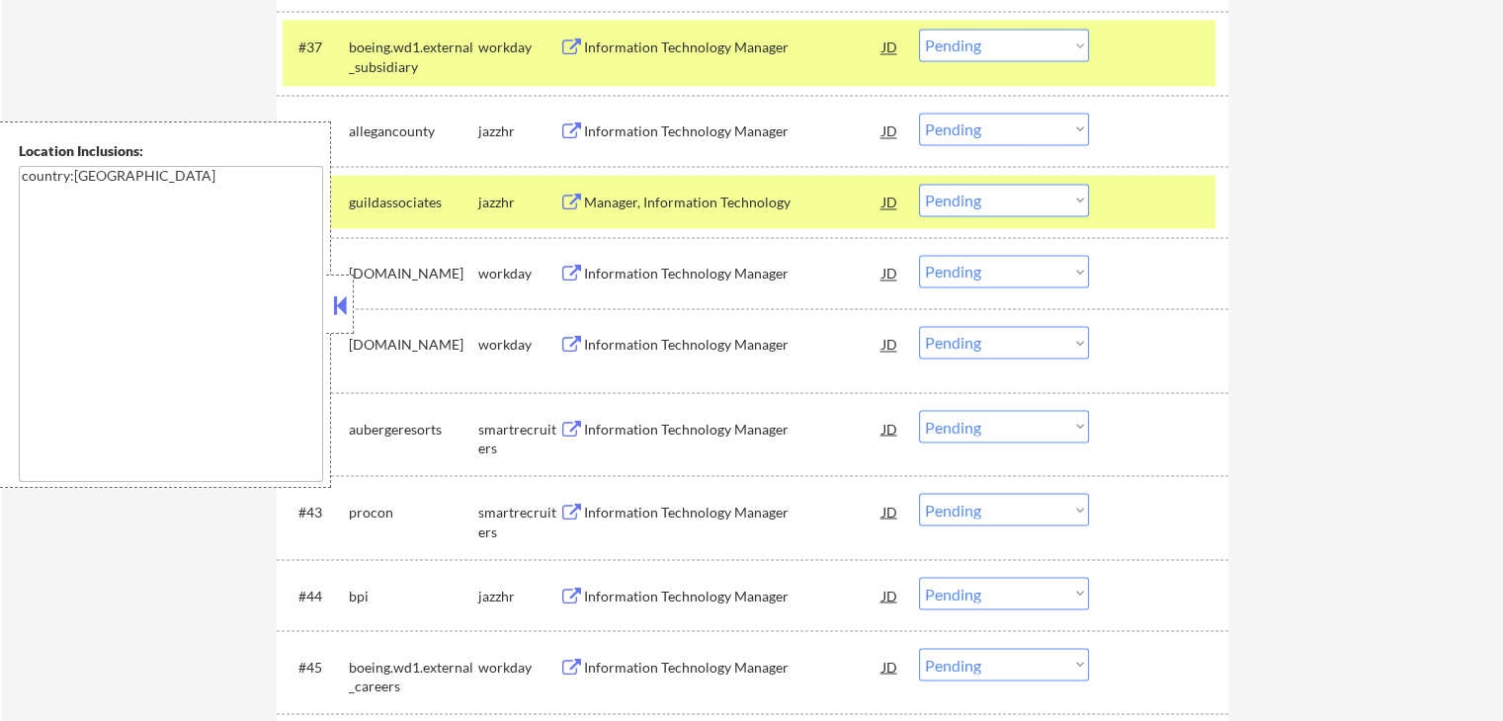
scroll to position [3458, 0]
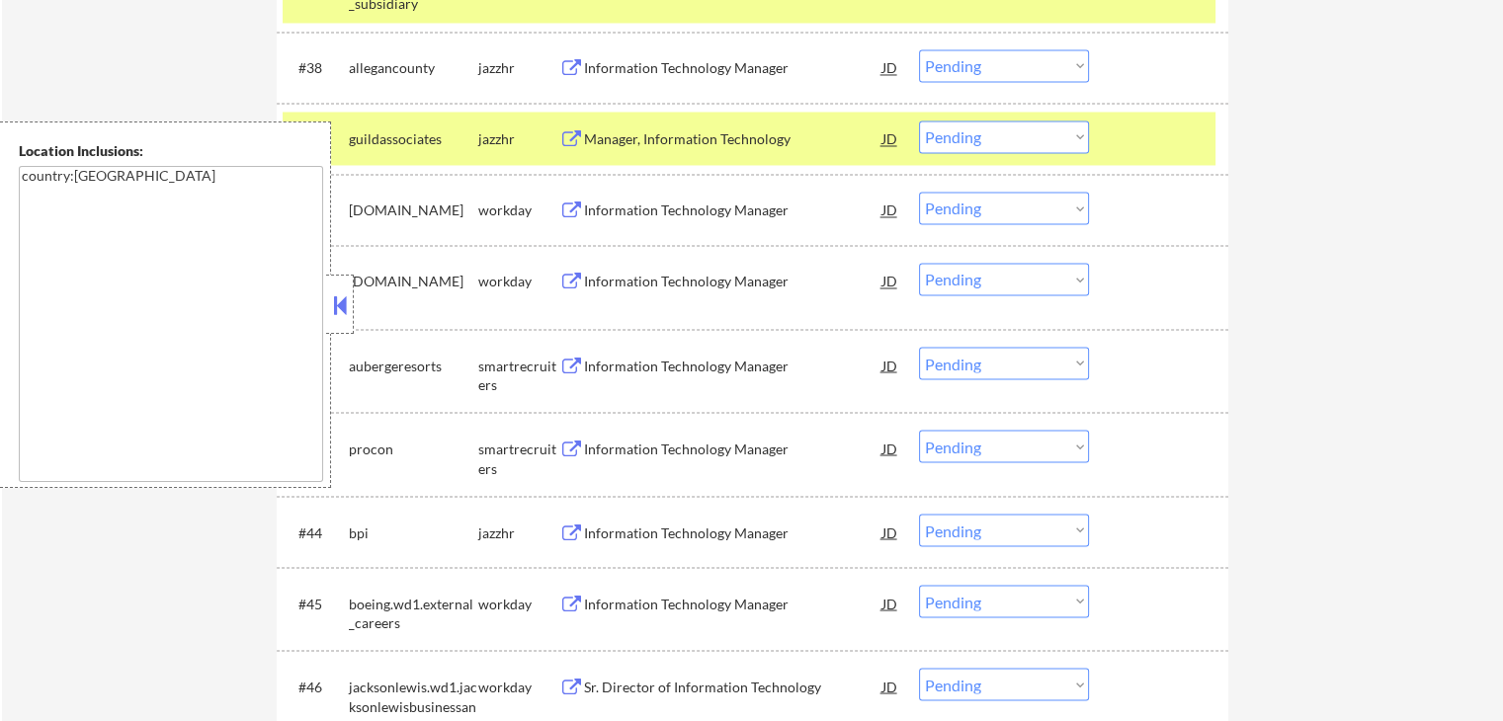
click at [564, 363] on button at bounding box center [571, 366] width 25 height 19
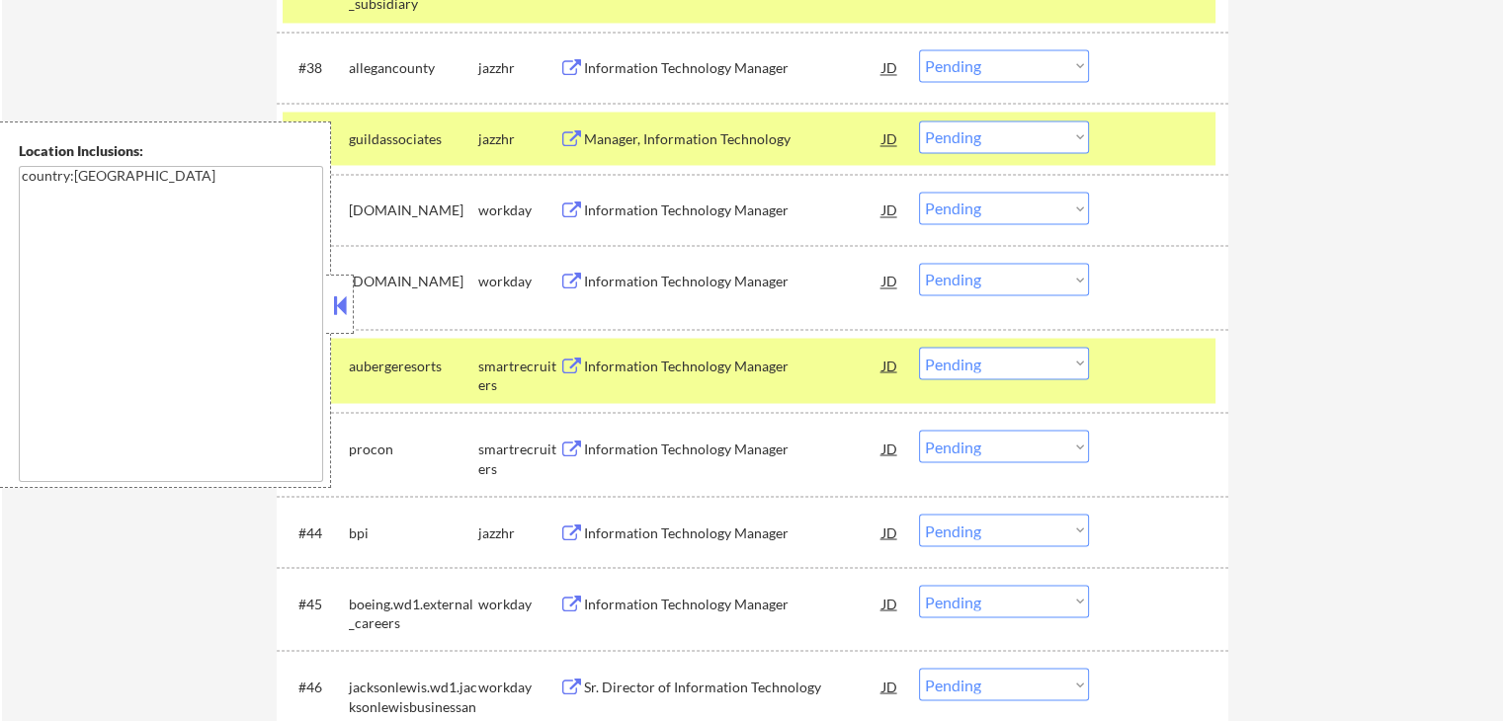
click at [987, 363] on select "Choose an option... Pending Applied Excluded (Questions) Excluded (Expired) Exc…" at bounding box center [1004, 363] width 170 height 33
click at [919, 347] on select "Choose an option... Pending Applied Excluded (Questions) Excluded (Expired) Exc…" at bounding box center [1004, 363] width 170 height 33
select select ""pending""
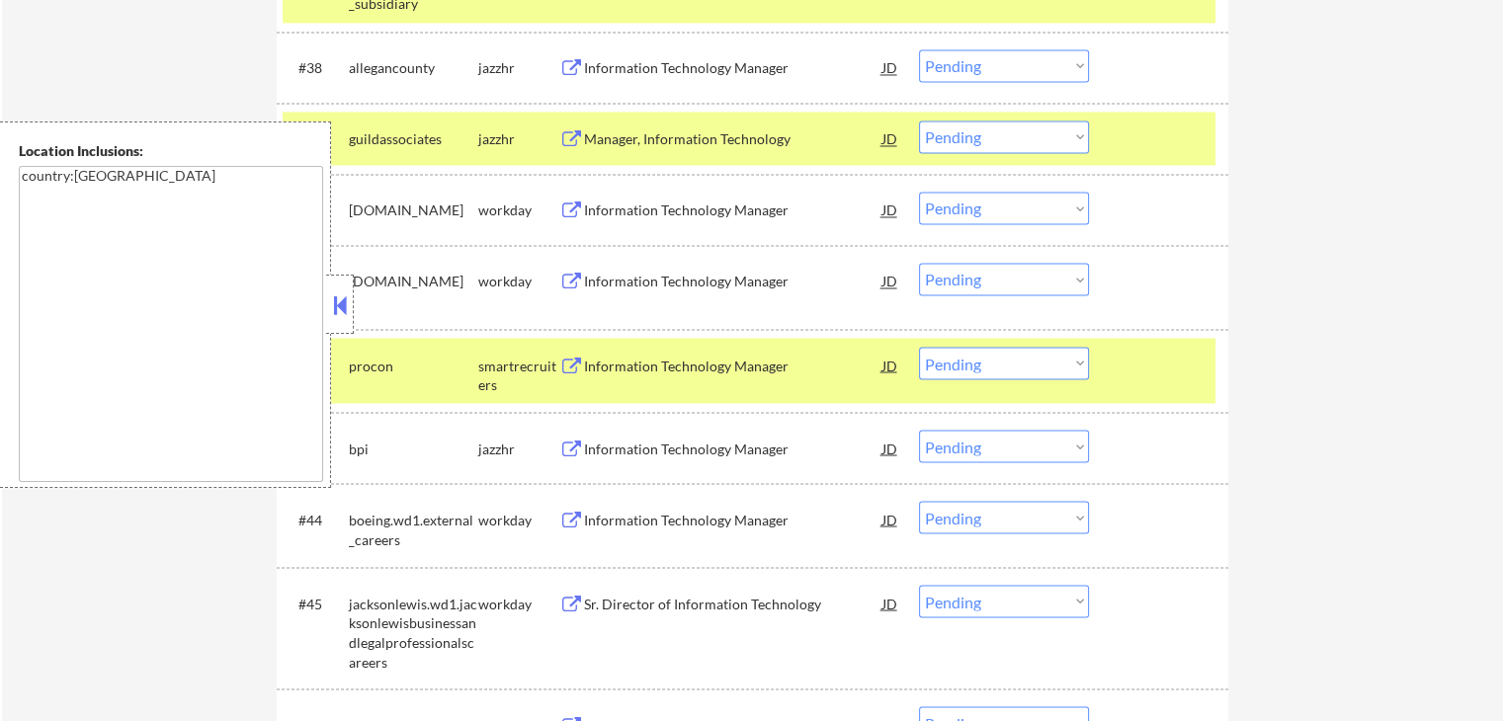
click at [566, 361] on button at bounding box center [571, 366] width 25 height 19
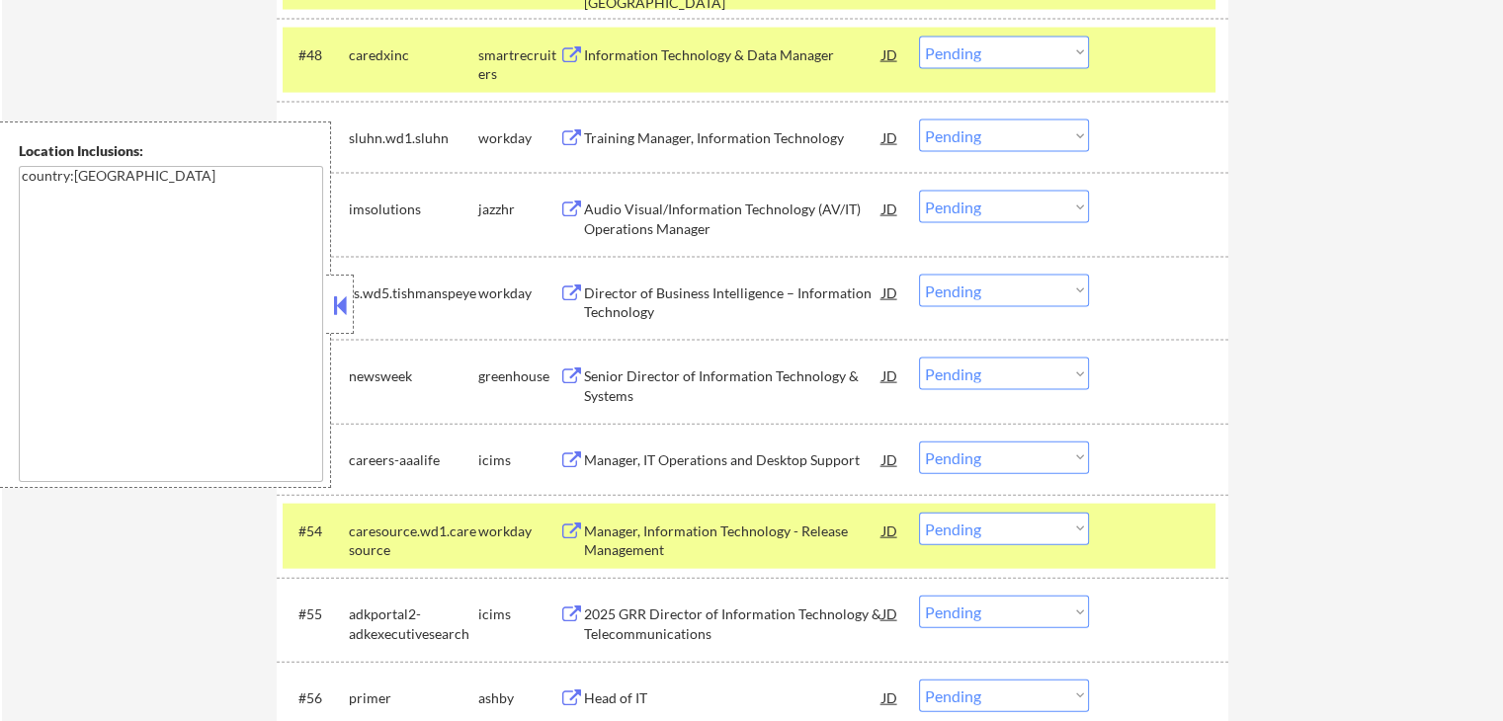
scroll to position [4149, 0]
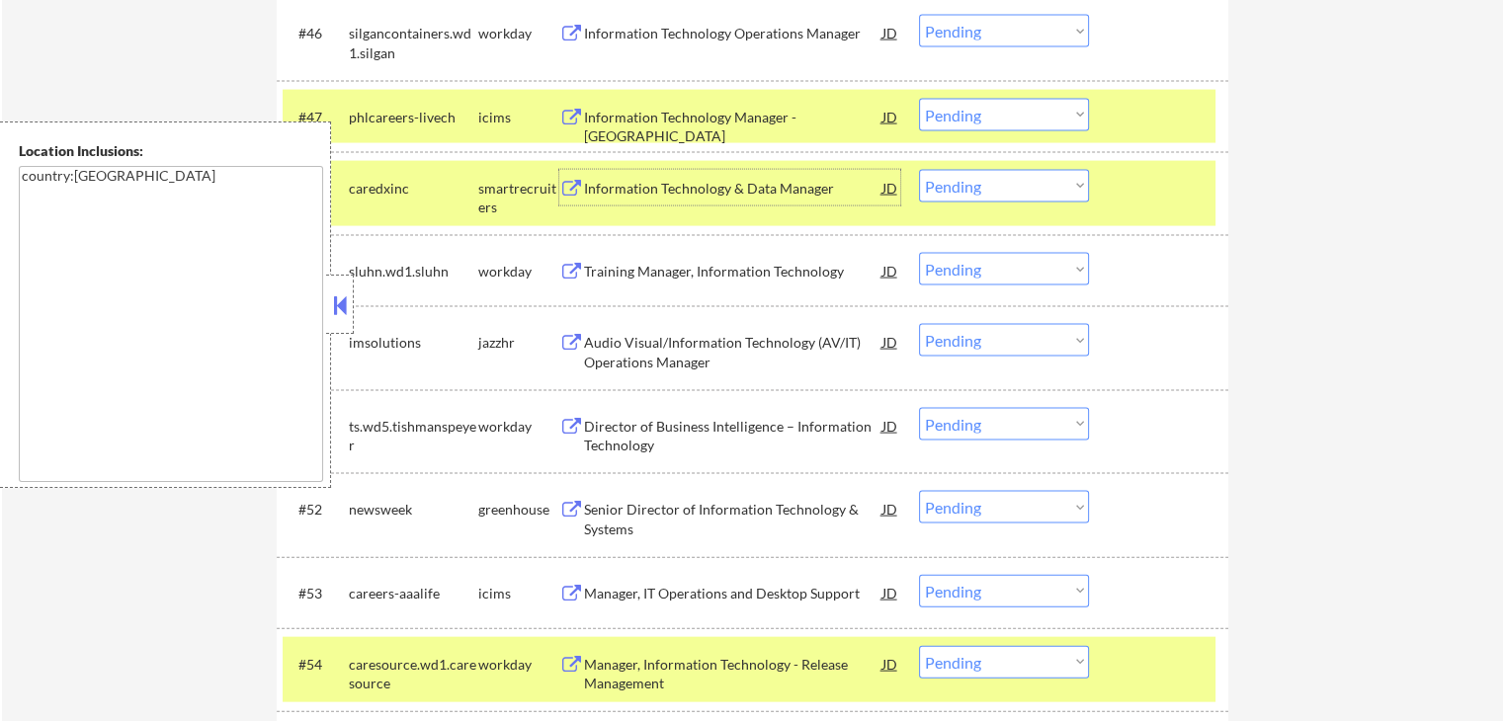
click at [565, 178] on div "Information Technology & Data Manager JD" at bounding box center [729, 188] width 341 height 36
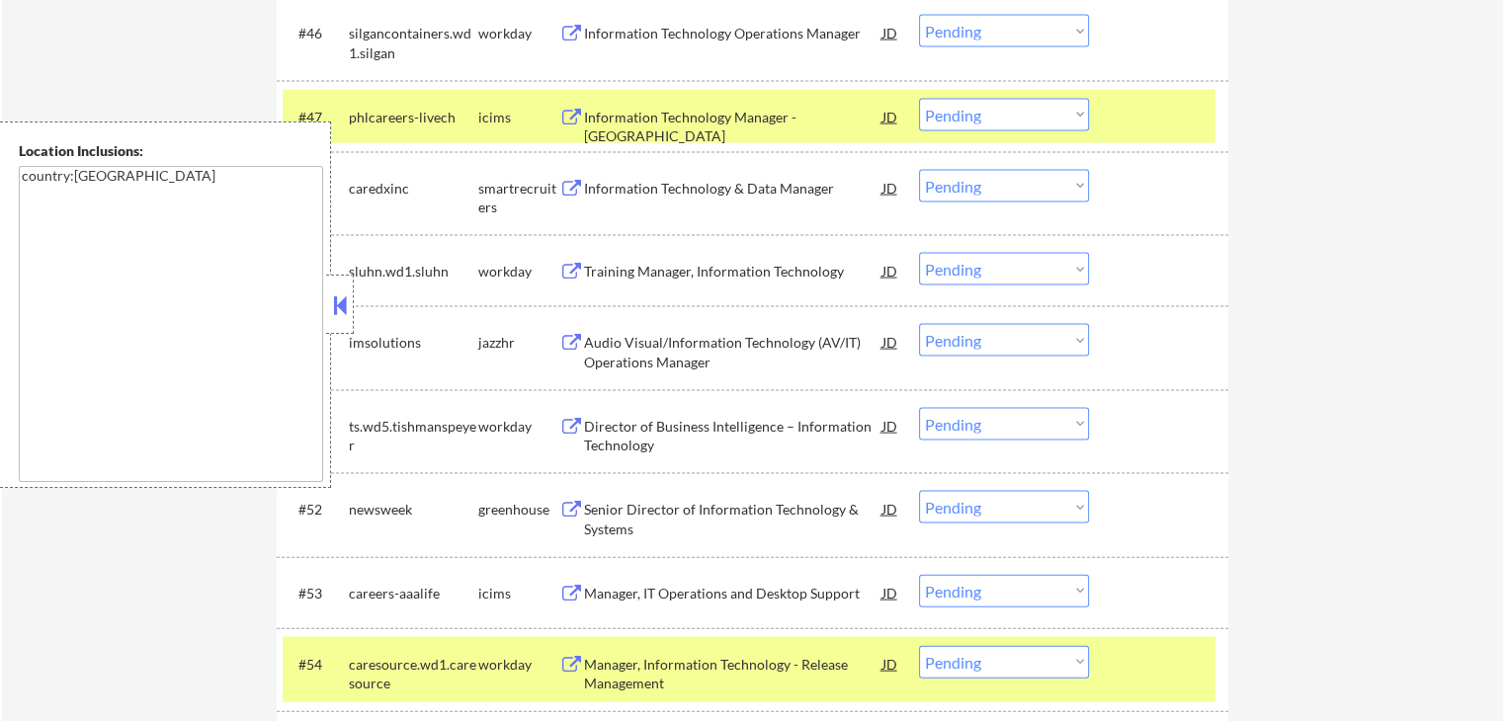
drag, startPoint x: 940, startPoint y: 185, endPoint x: 944, endPoint y: 199, distance: 14.4
click at [940, 184] on select "Choose an option... Pending Applied Excluded (Questions) Excluded (Expired) Exc…" at bounding box center [1004, 186] width 170 height 33
click at [919, 170] on select "Choose an option... Pending Applied Excluded (Questions) Excluded (Expired) Exc…" at bounding box center [1004, 186] width 170 height 33
drag, startPoint x: 1231, startPoint y: 278, endPoint x: 854, endPoint y: 333, distance: 381.4
click at [1227, 282] on div "← Return to /applysquad Mailslurp Inbox Job Search Builder [PERSON_NAME] User E…" at bounding box center [753, 166] width 986 height 8473
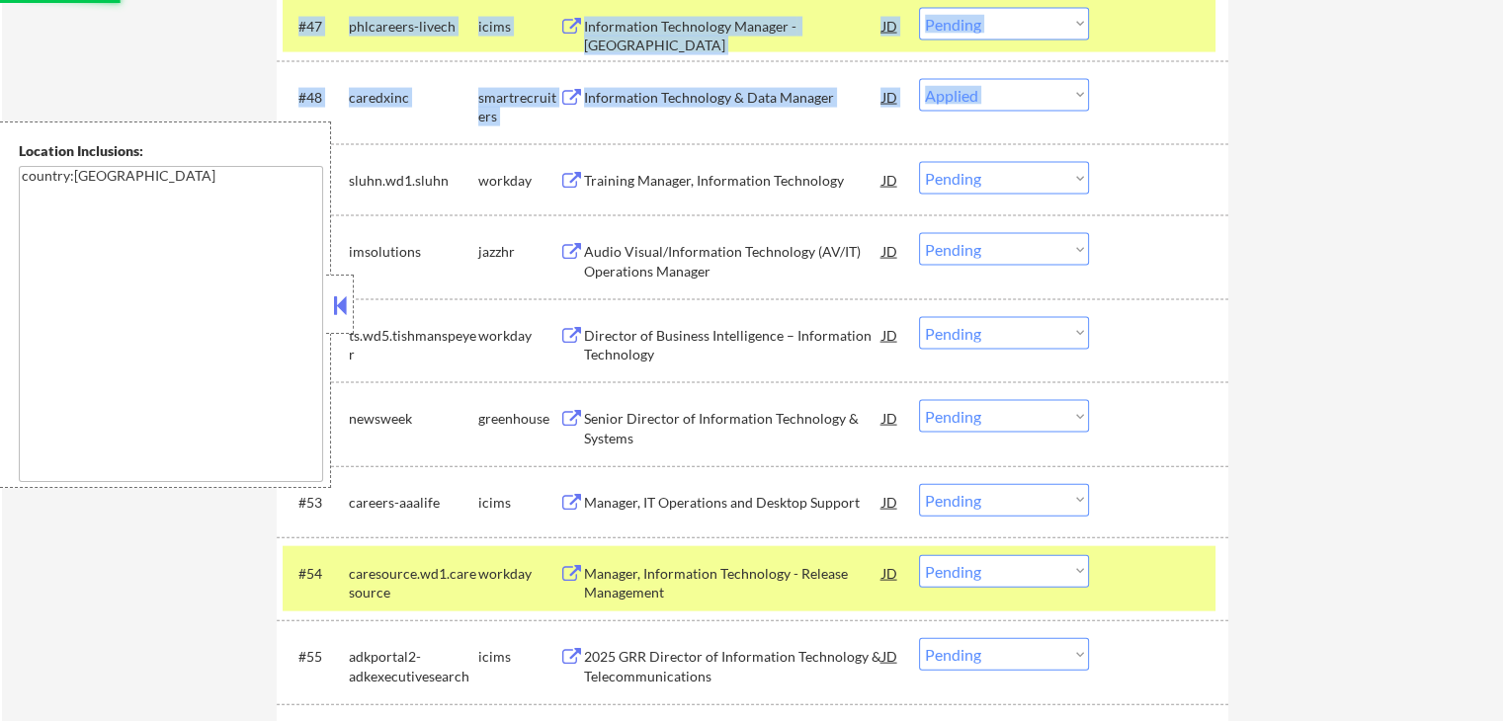
scroll to position [4347, 0]
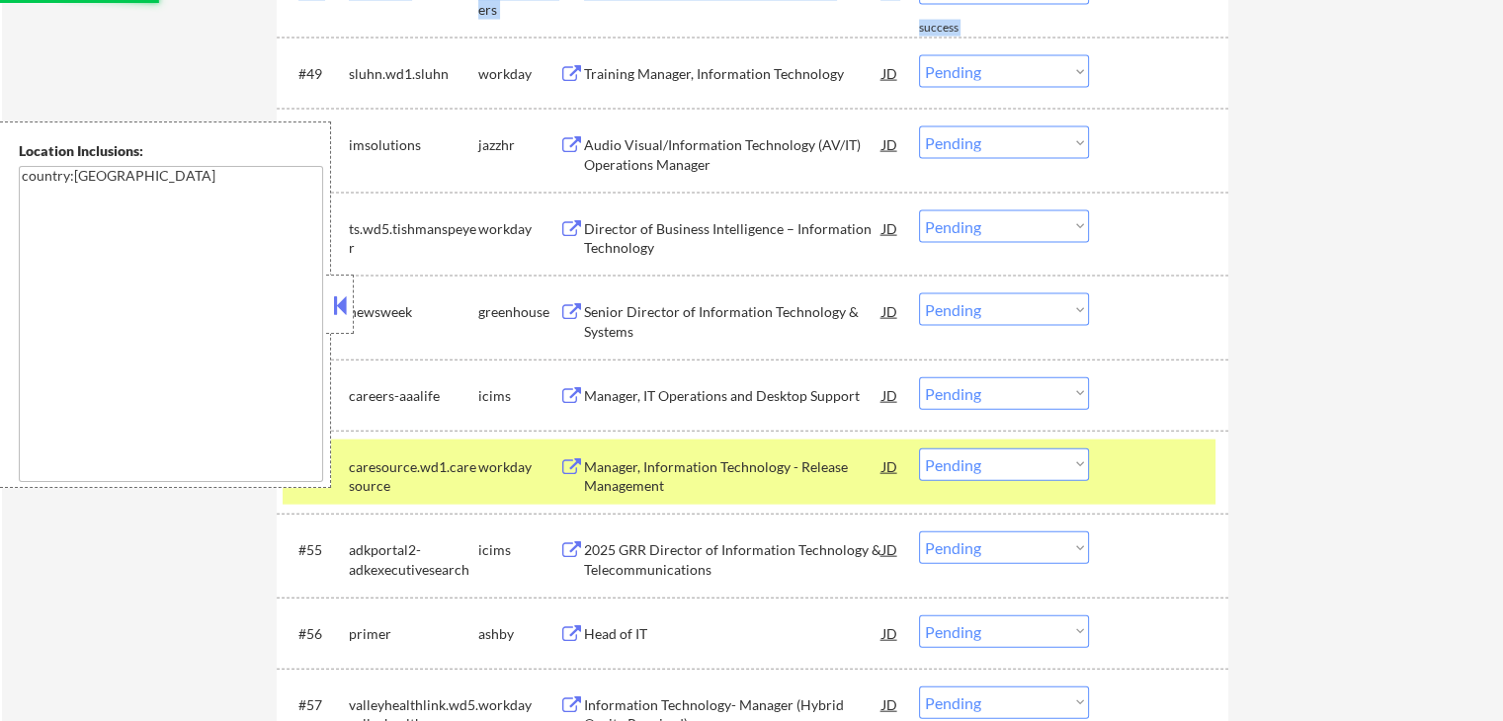
click at [573, 305] on button at bounding box center [571, 312] width 25 height 19
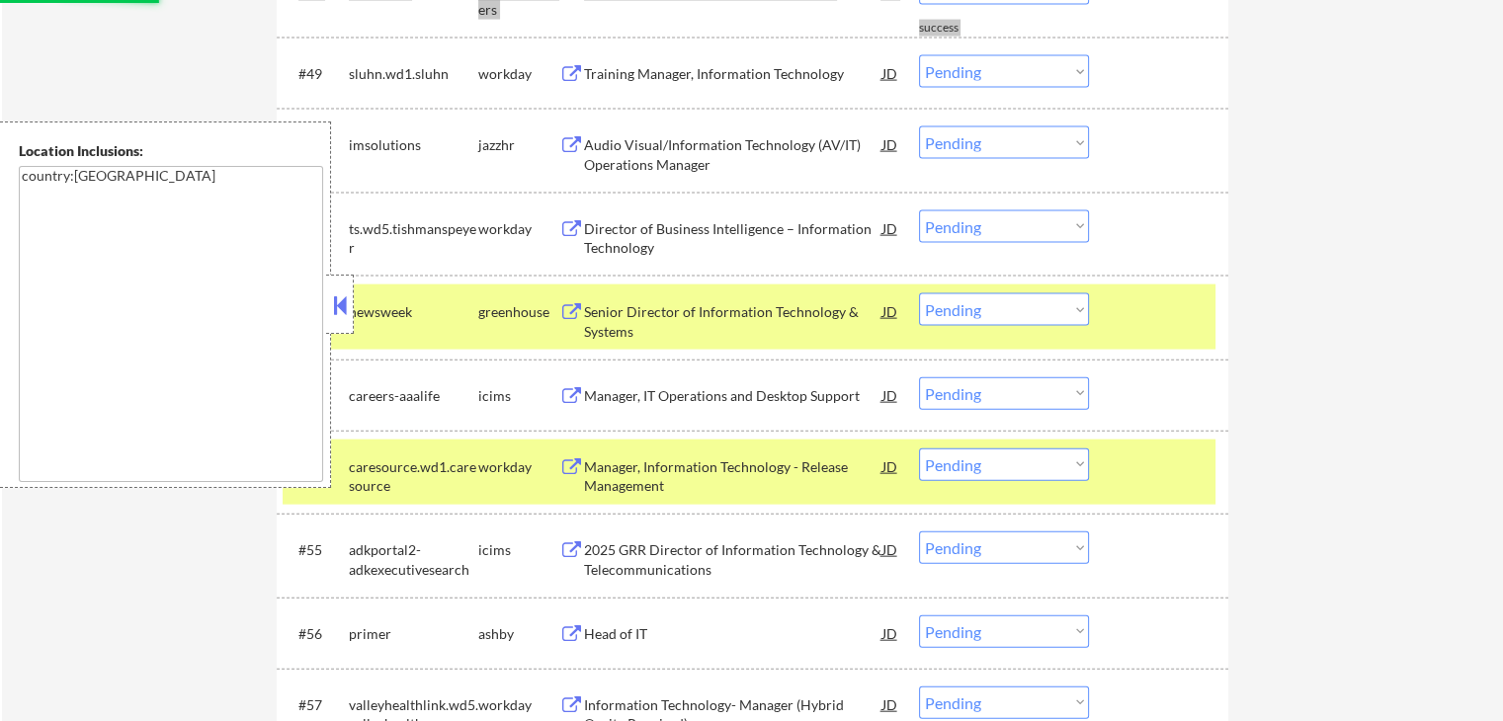
select select ""pending""
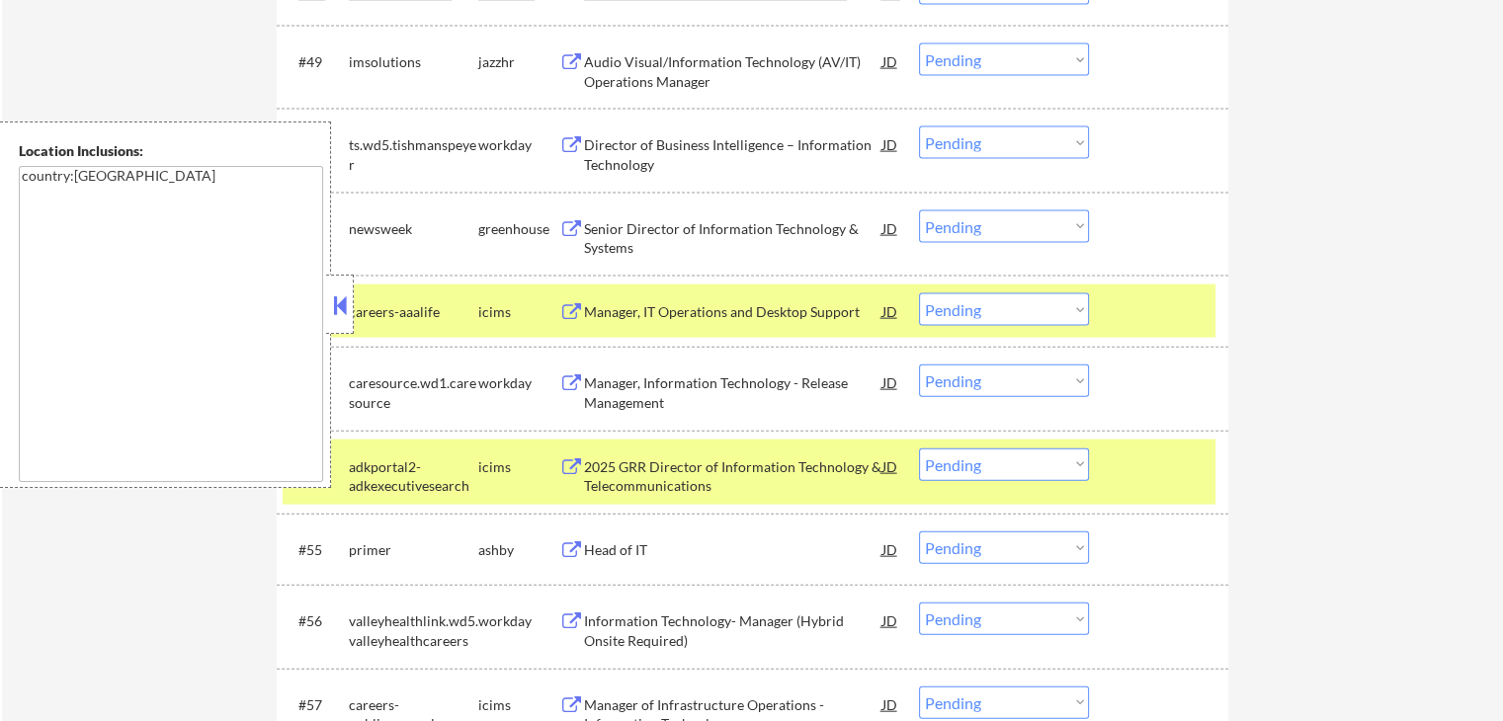
select select ""PLACEHOLDER_1427118222253""
select select ""pending""
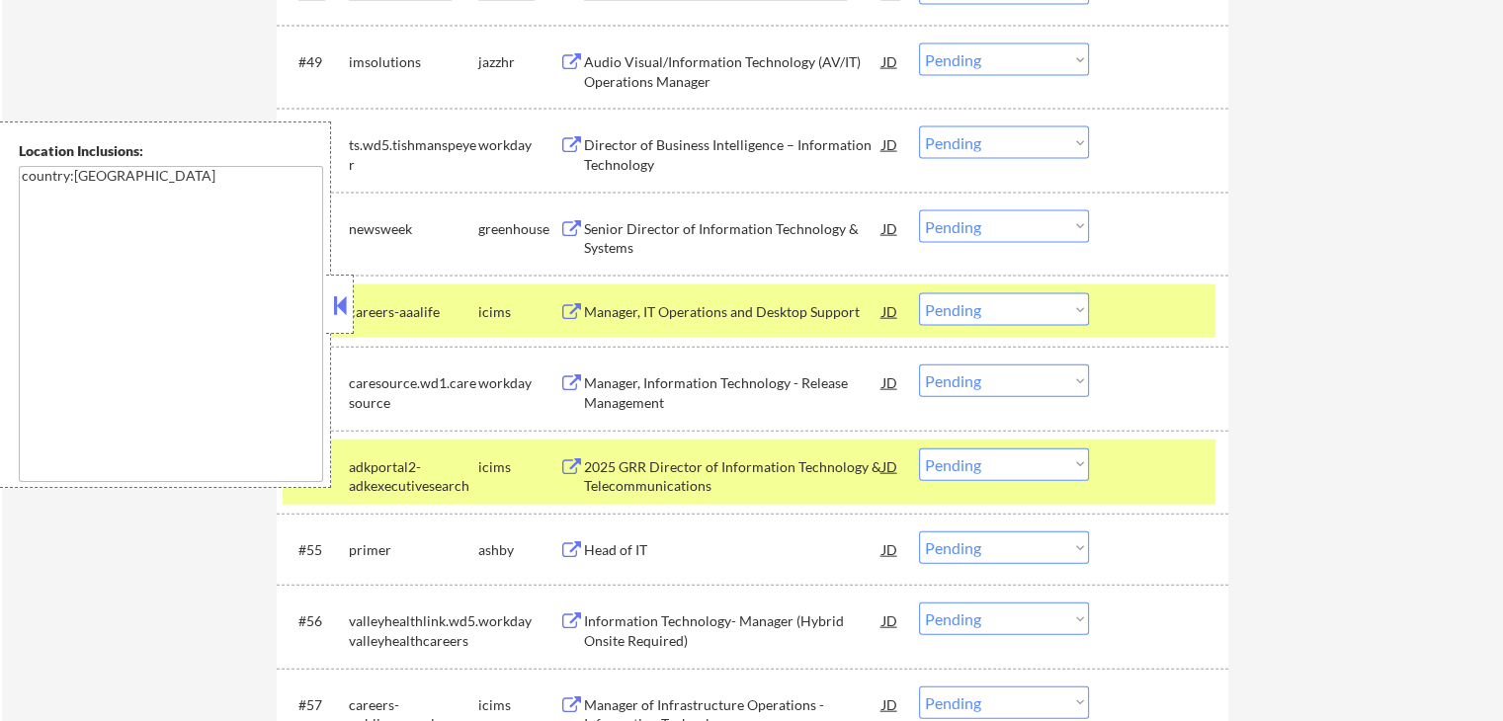
select select ""pending""
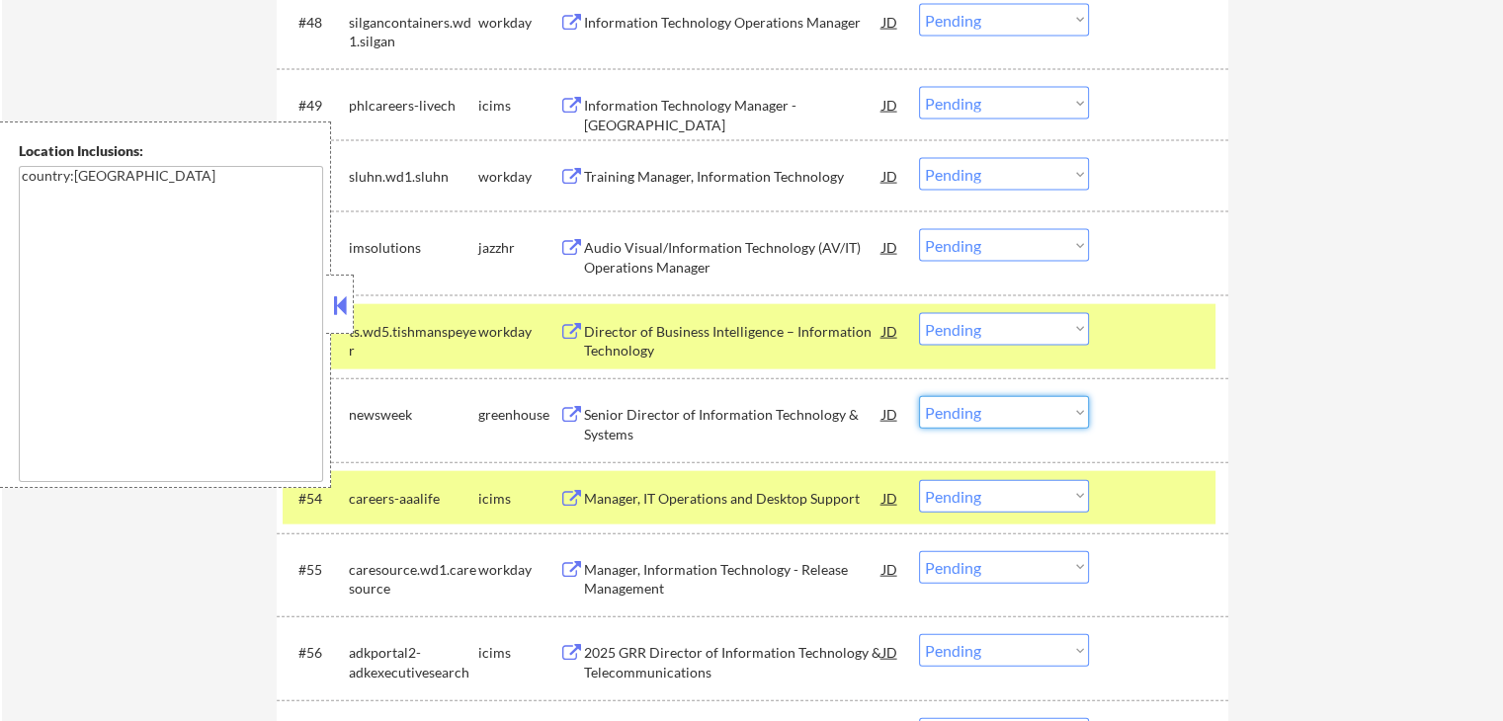
click at [965, 412] on select "Choose an option... Pending Applied Excluded (Questions) Excluded (Expired) Exc…" at bounding box center [1004, 412] width 170 height 33
click at [919, 396] on select "Choose an option... Pending Applied Excluded (Questions) Excluded (Expired) Exc…" at bounding box center [1004, 412] width 170 height 33
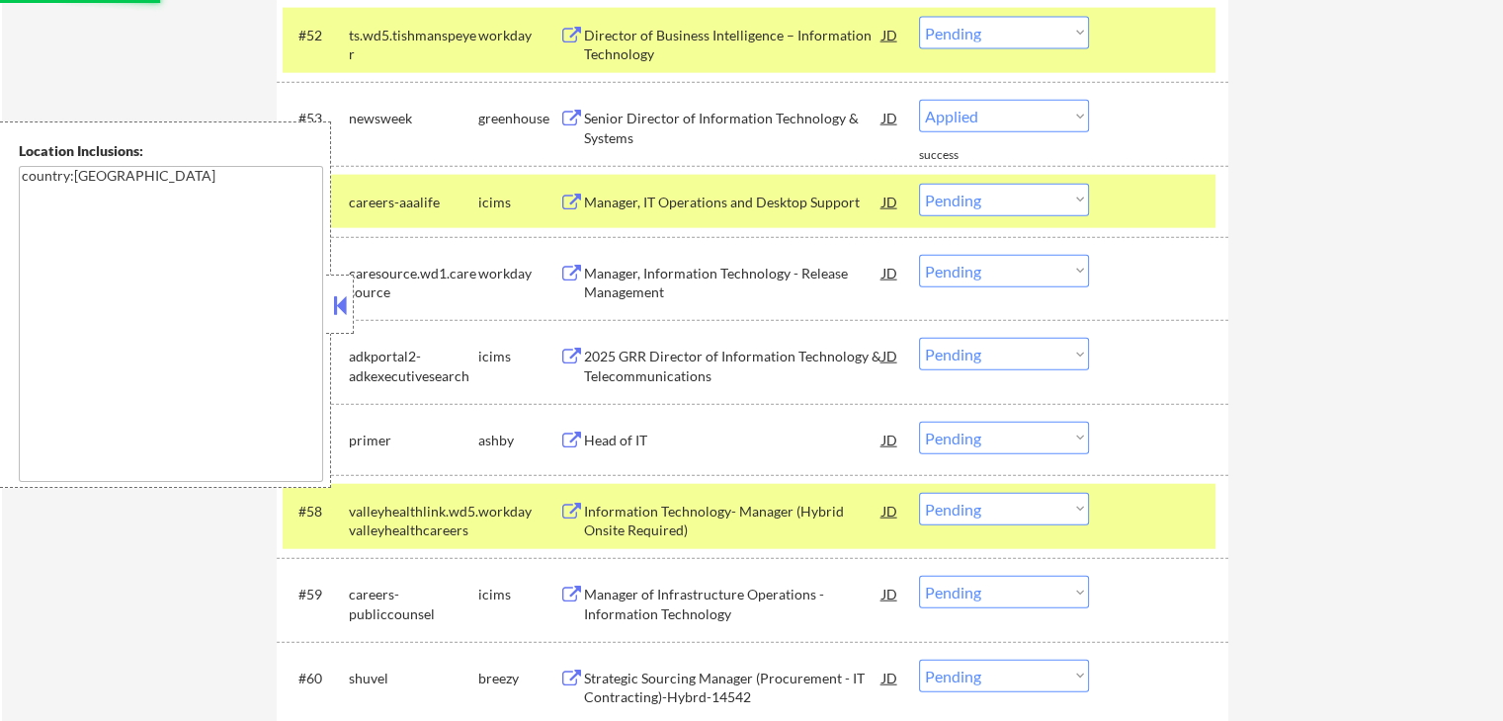
select select ""pending""
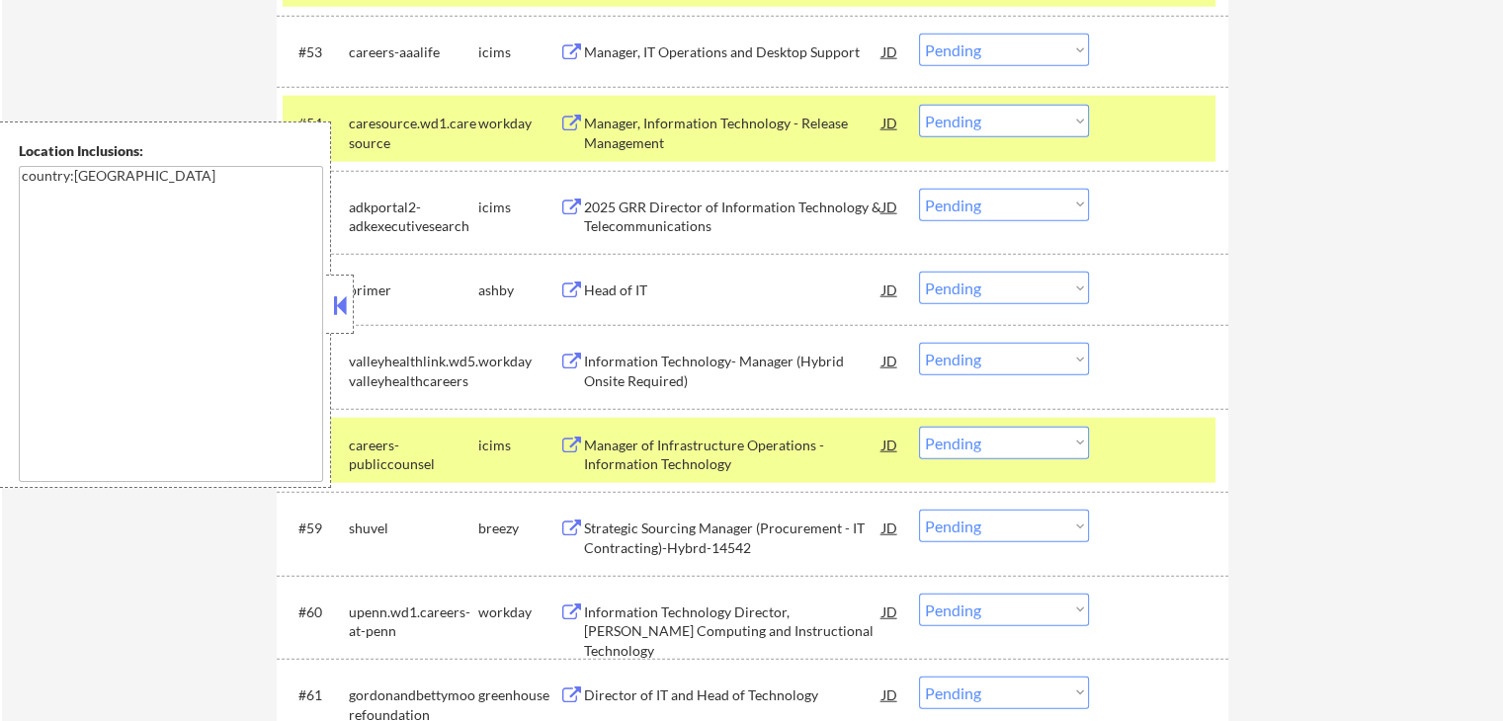
scroll to position [4742, 0]
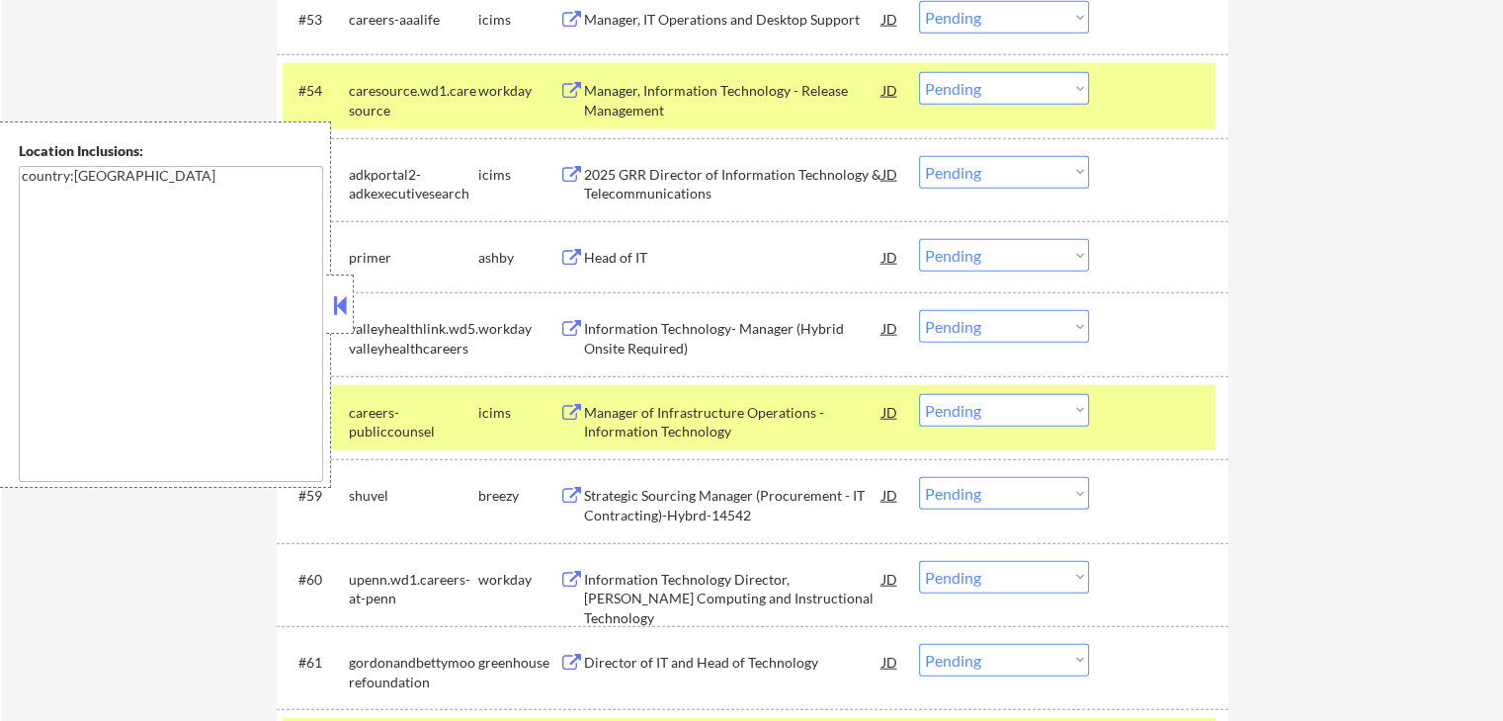
click at [562, 244] on div "Head of IT JD" at bounding box center [729, 257] width 341 height 36
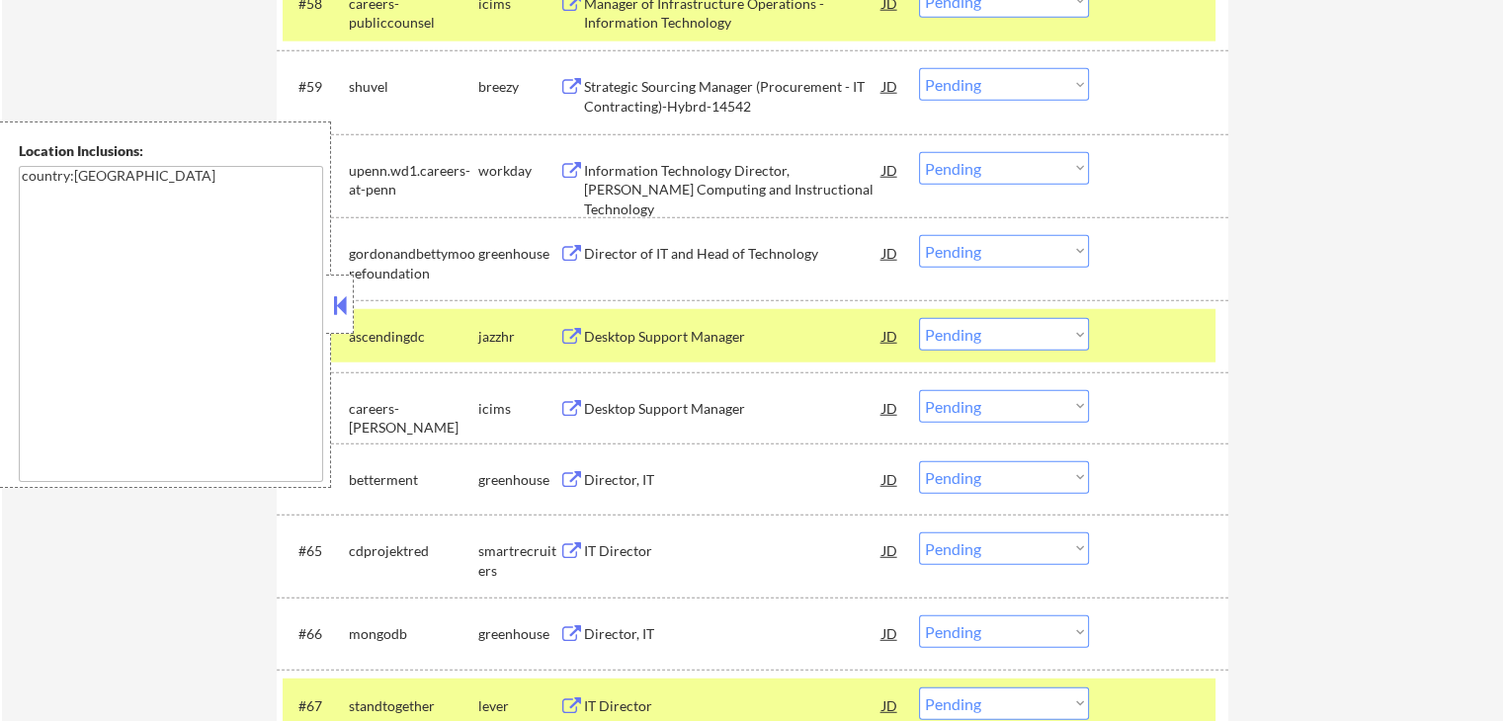
scroll to position [5236, 0]
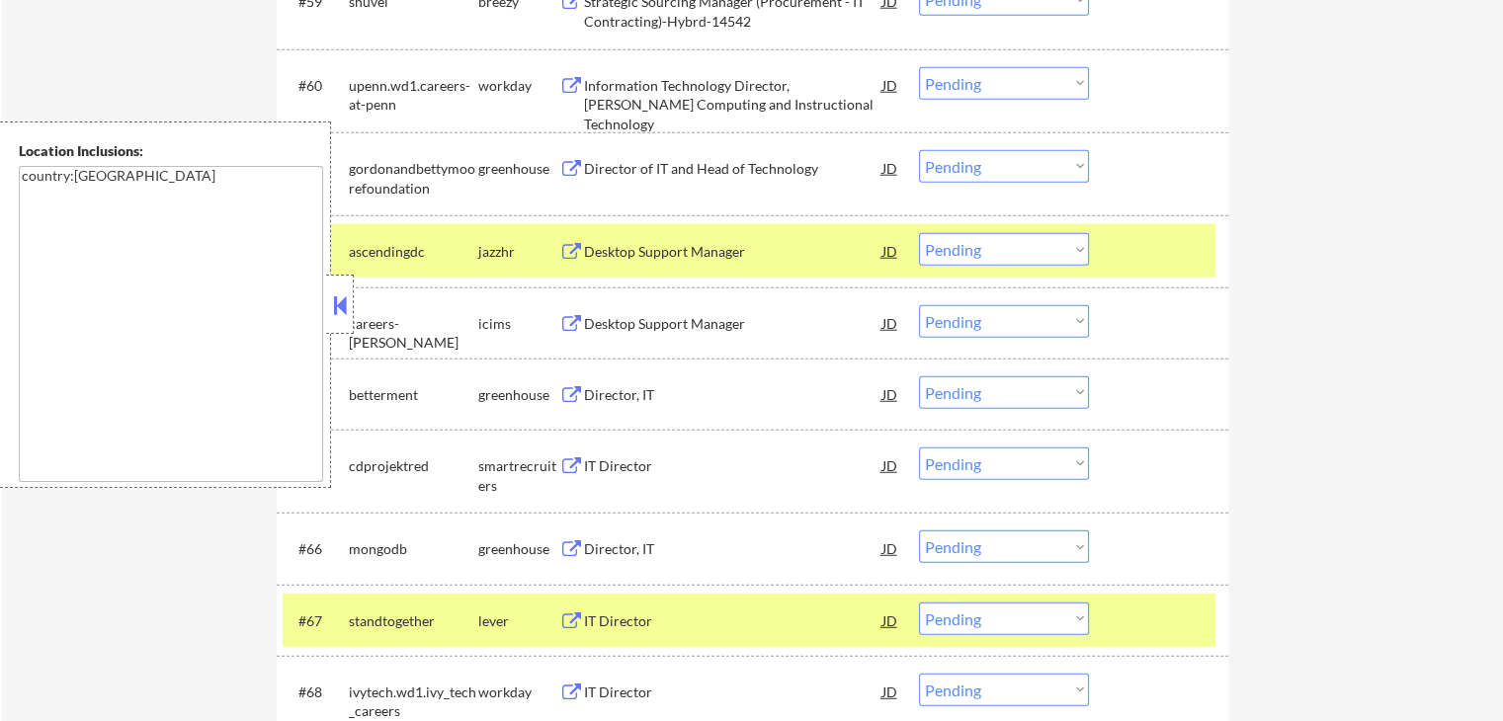
click at [568, 169] on button at bounding box center [571, 169] width 25 height 19
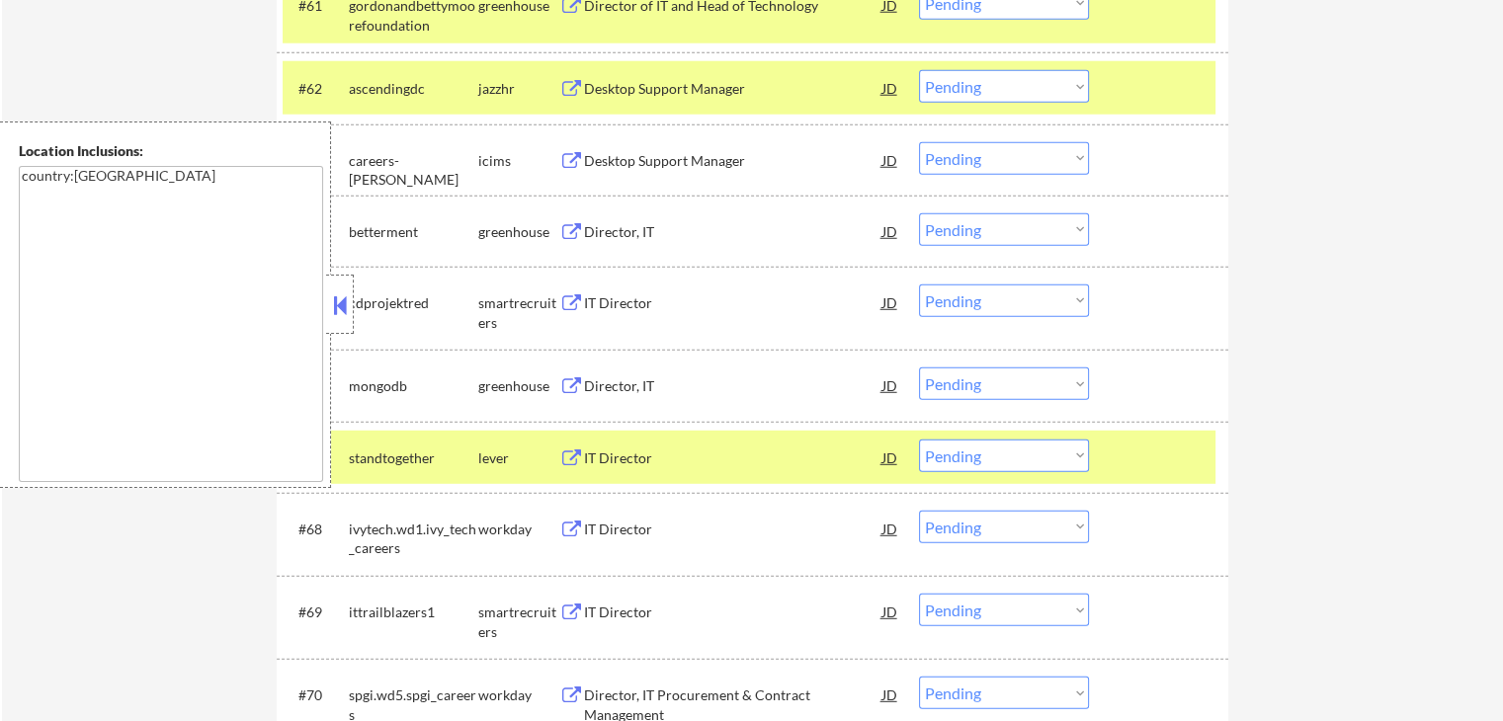
scroll to position [5433, 0]
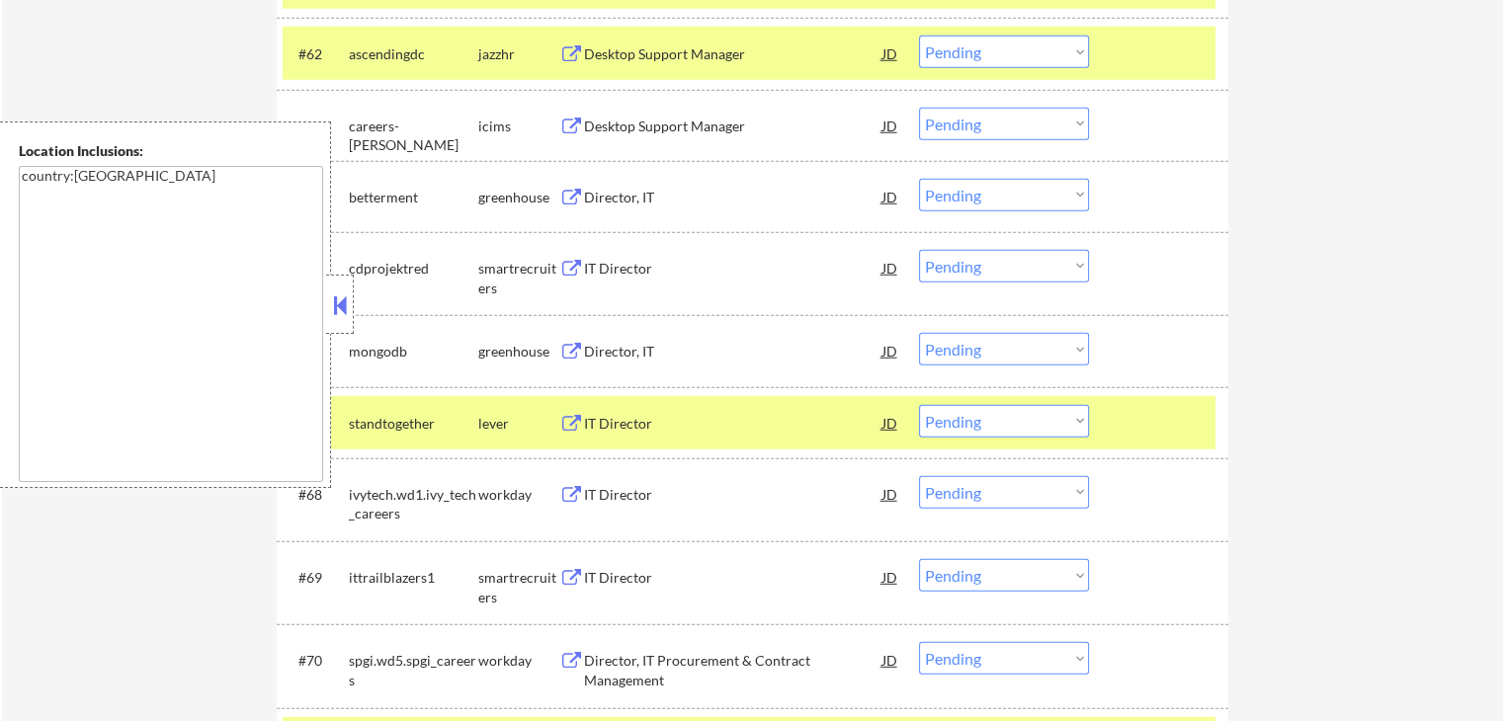
click at [570, 194] on button at bounding box center [571, 198] width 25 height 19
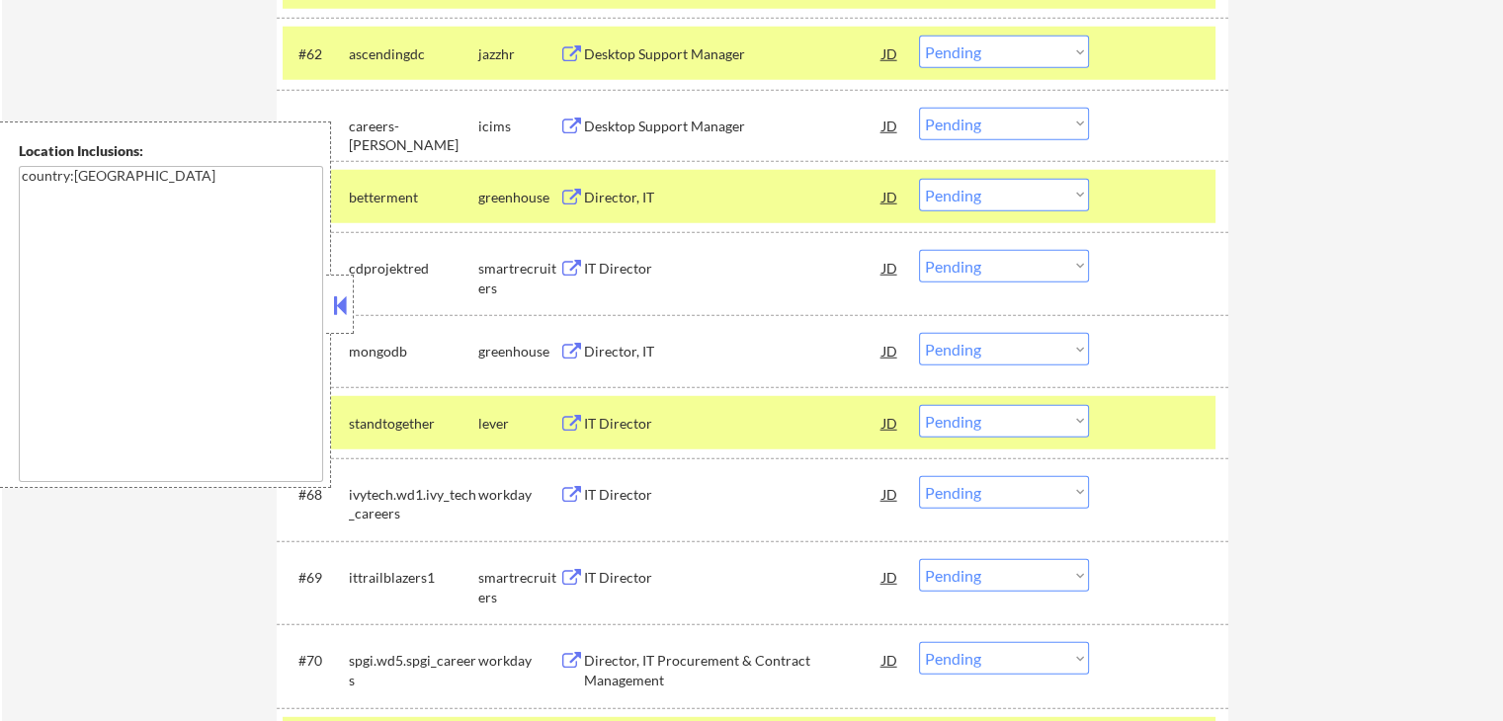
click at [569, 274] on button at bounding box center [571, 269] width 25 height 19
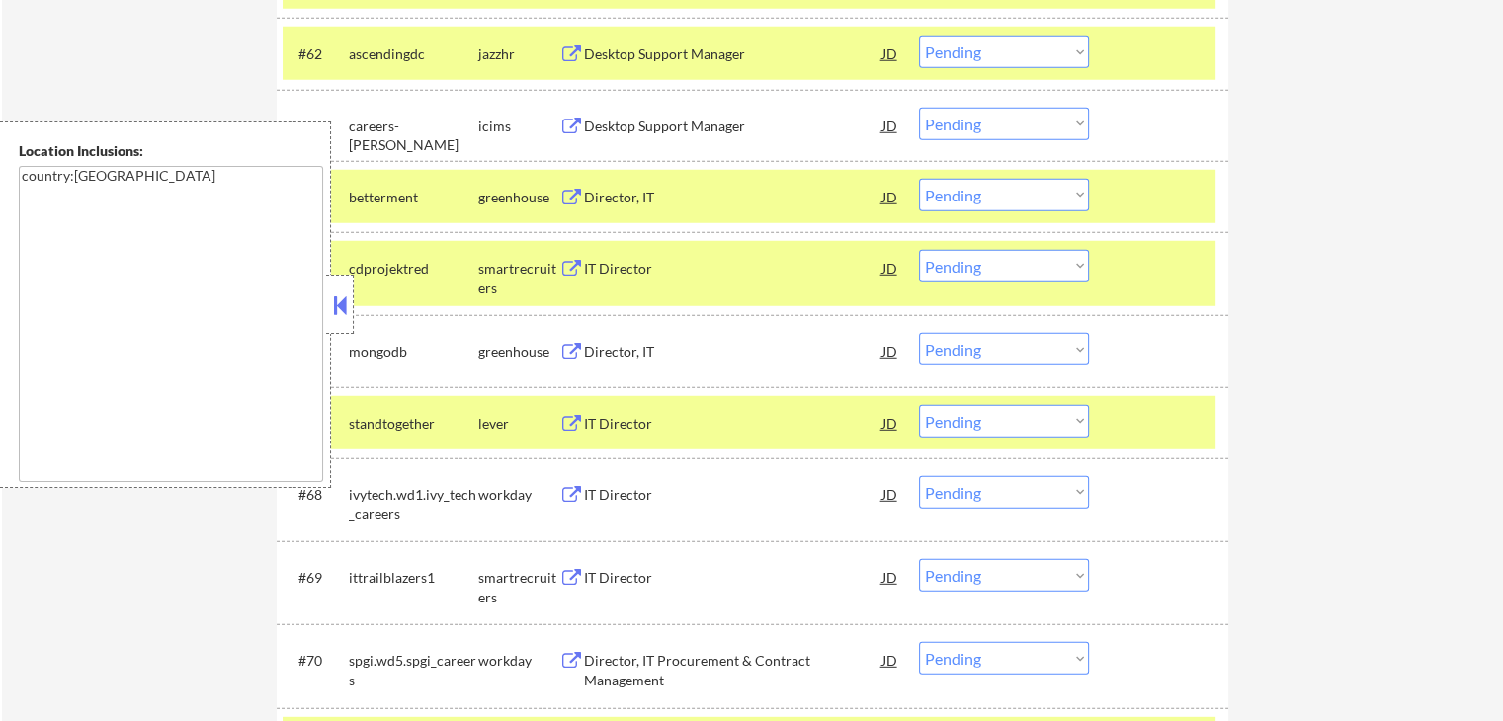
click at [1019, 260] on select "Choose an option... Pending Applied Excluded (Questions) Excluded (Expired) Exc…" at bounding box center [1004, 266] width 170 height 33
click at [919, 250] on select "Choose an option... Pending Applied Excluded (Questions) Excluded (Expired) Exc…" at bounding box center [1004, 266] width 170 height 33
click at [573, 351] on button at bounding box center [571, 352] width 25 height 19
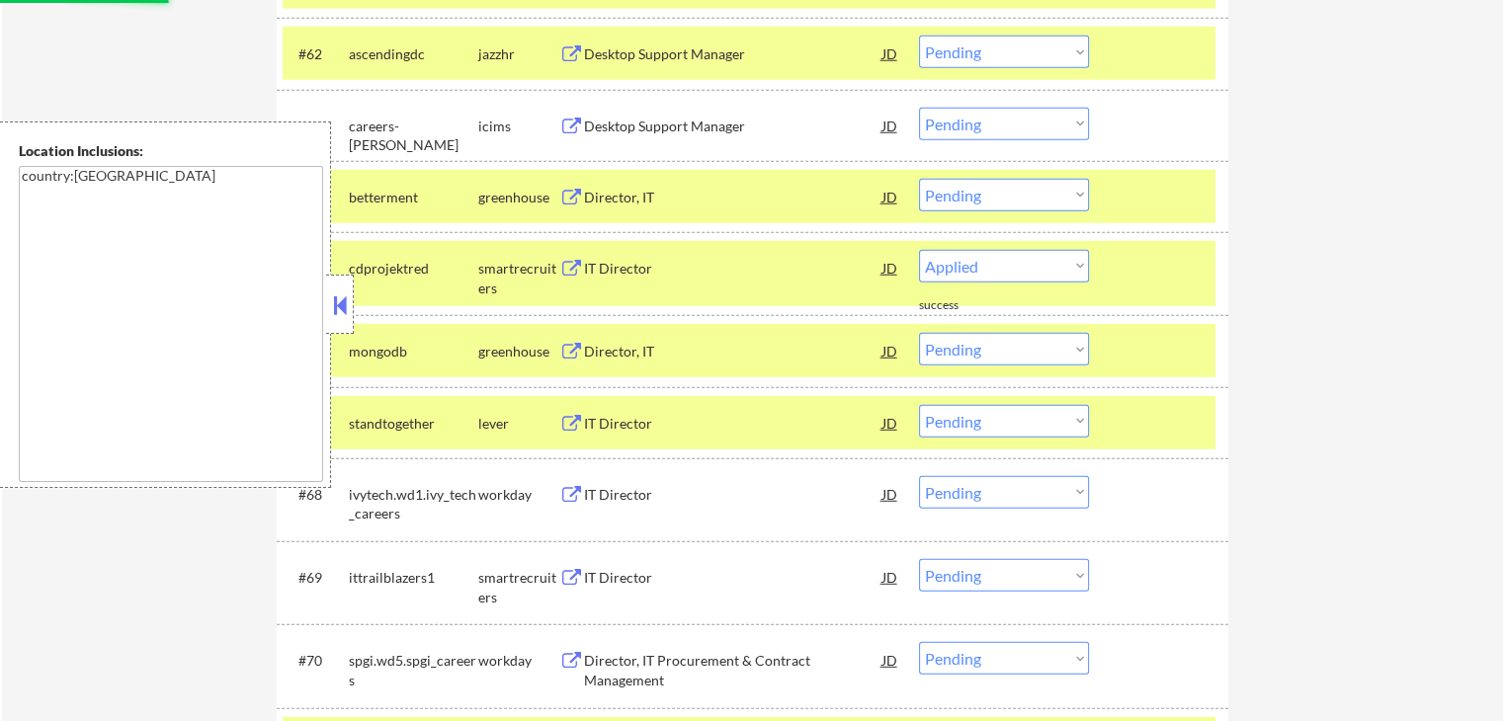
select select ""pending""
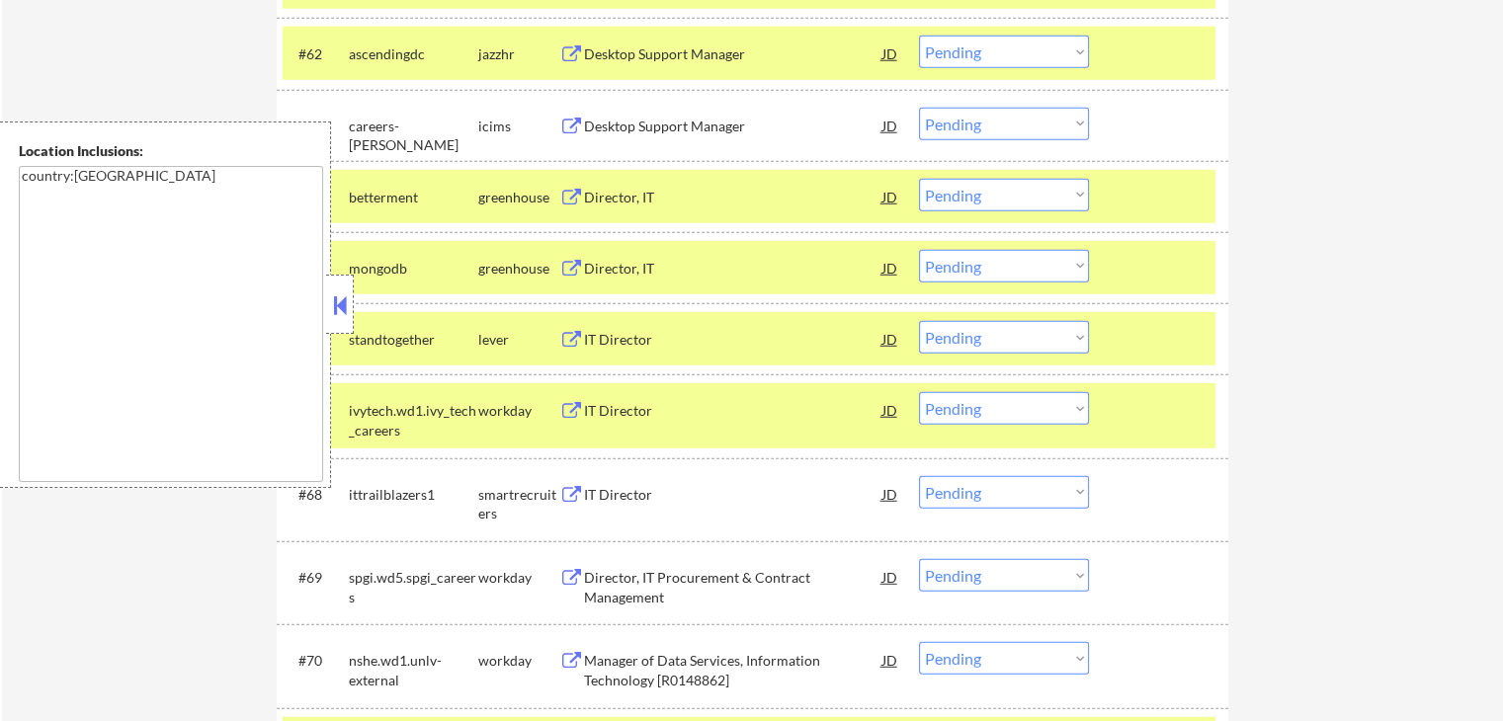
click at [997, 266] on select "Choose an option... Pending Applied Excluded (Questions) Excluded (Expired) Exc…" at bounding box center [1004, 266] width 170 height 33
click at [919, 250] on select "Choose an option... Pending Applied Excluded (Questions) Excluded (Expired) Exc…" at bounding box center [1004, 266] width 170 height 33
select select ""pending""
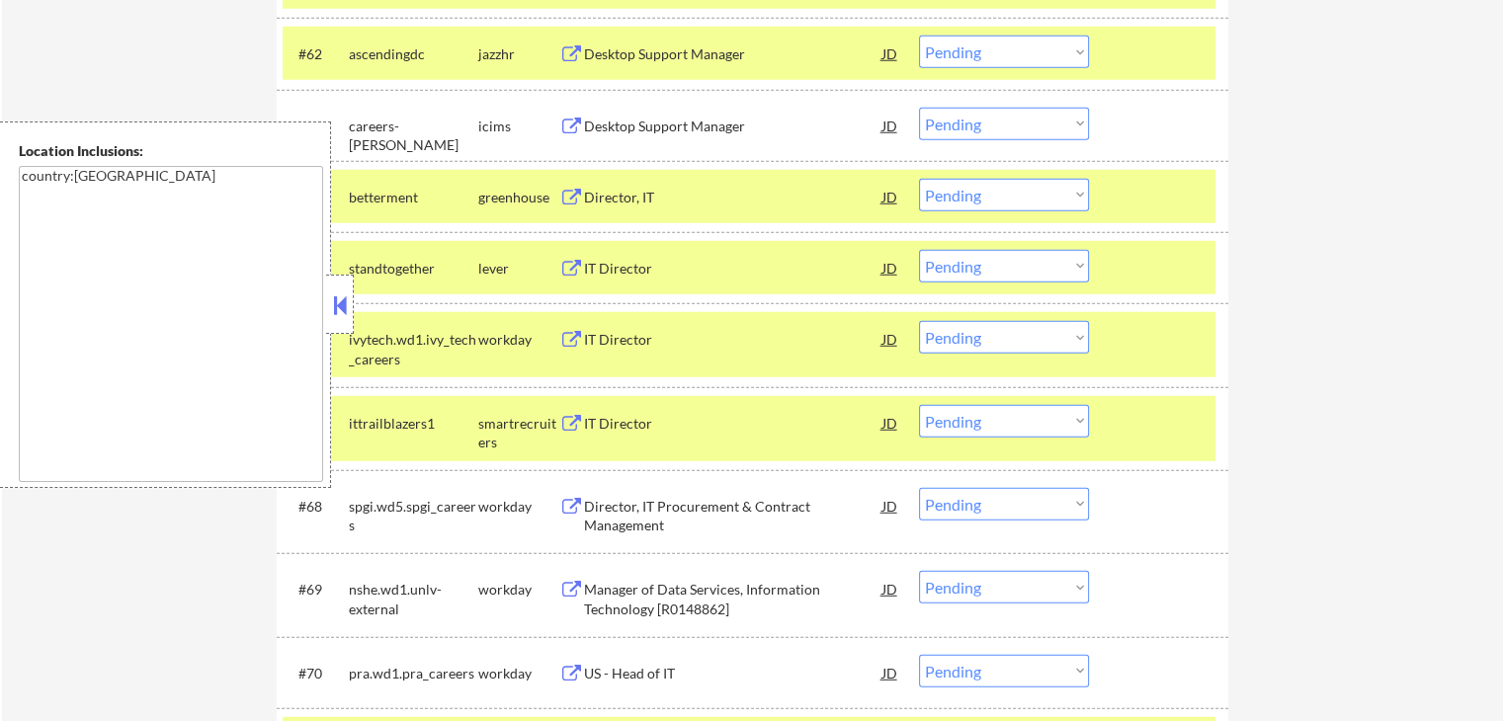
click at [569, 420] on button at bounding box center [571, 424] width 25 height 19
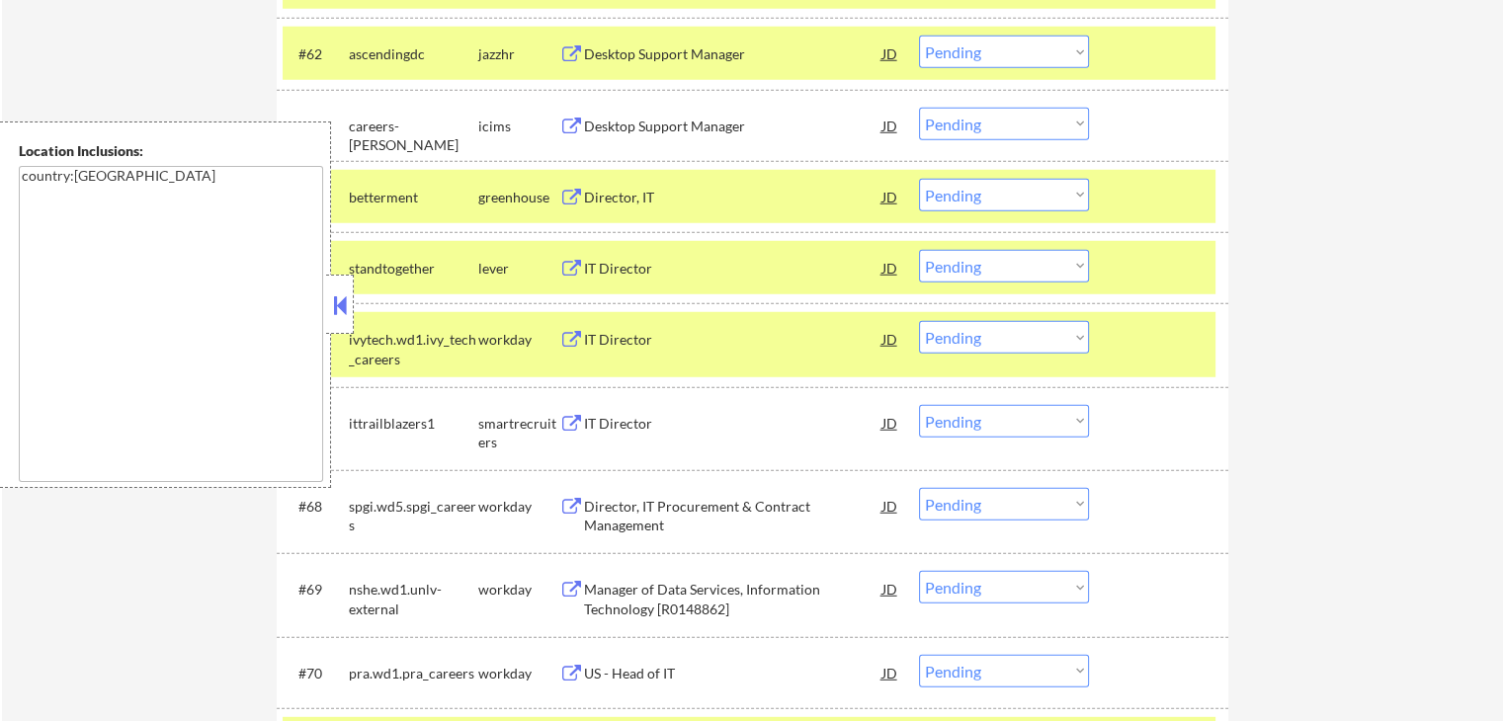
click at [976, 418] on select "Choose an option... Pending Applied Excluded (Questions) Excluded (Expired) Exc…" at bounding box center [1004, 421] width 170 height 33
click at [919, 405] on select "Choose an option... Pending Applied Excluded (Questions) Excluded (Expired) Exc…" at bounding box center [1004, 421] width 170 height 33
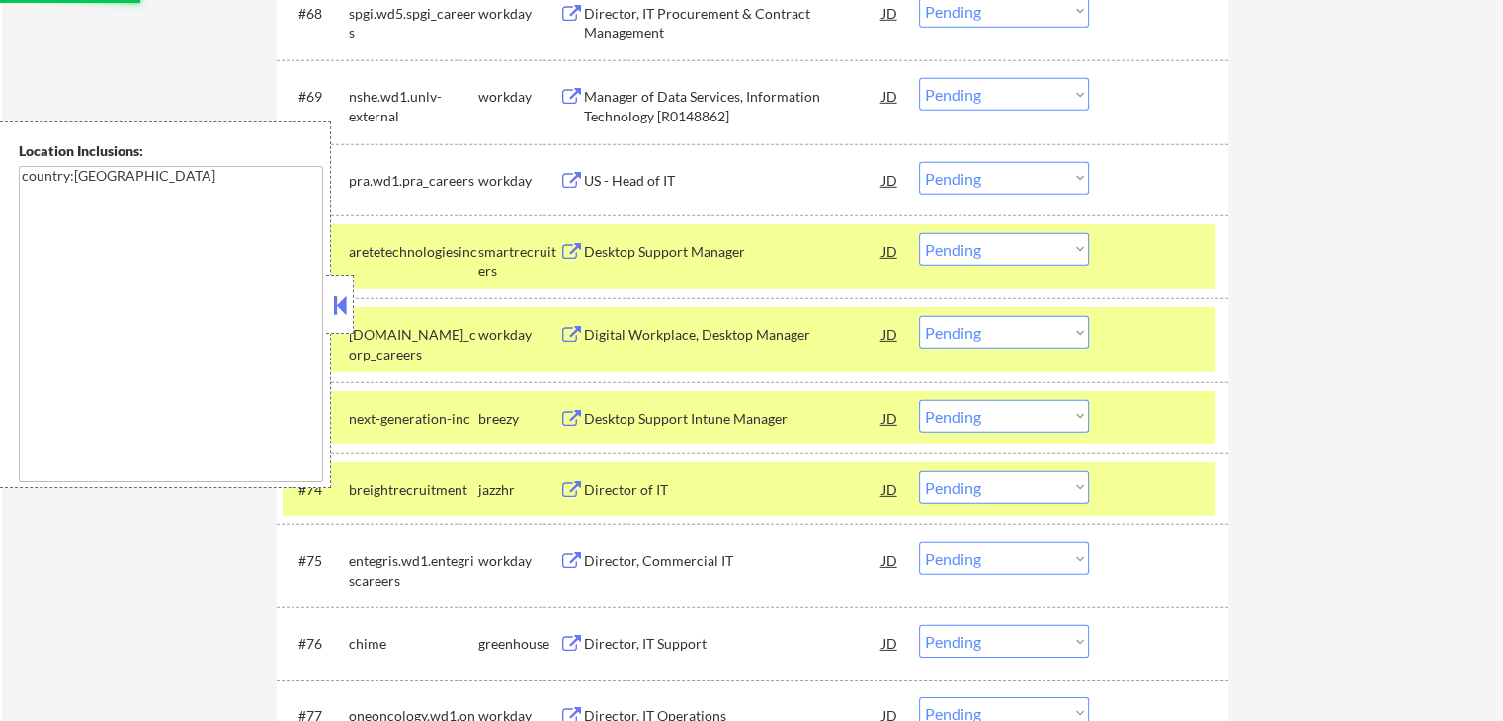
scroll to position [5927, 0]
click at [575, 243] on button at bounding box center [571, 251] width 25 height 19
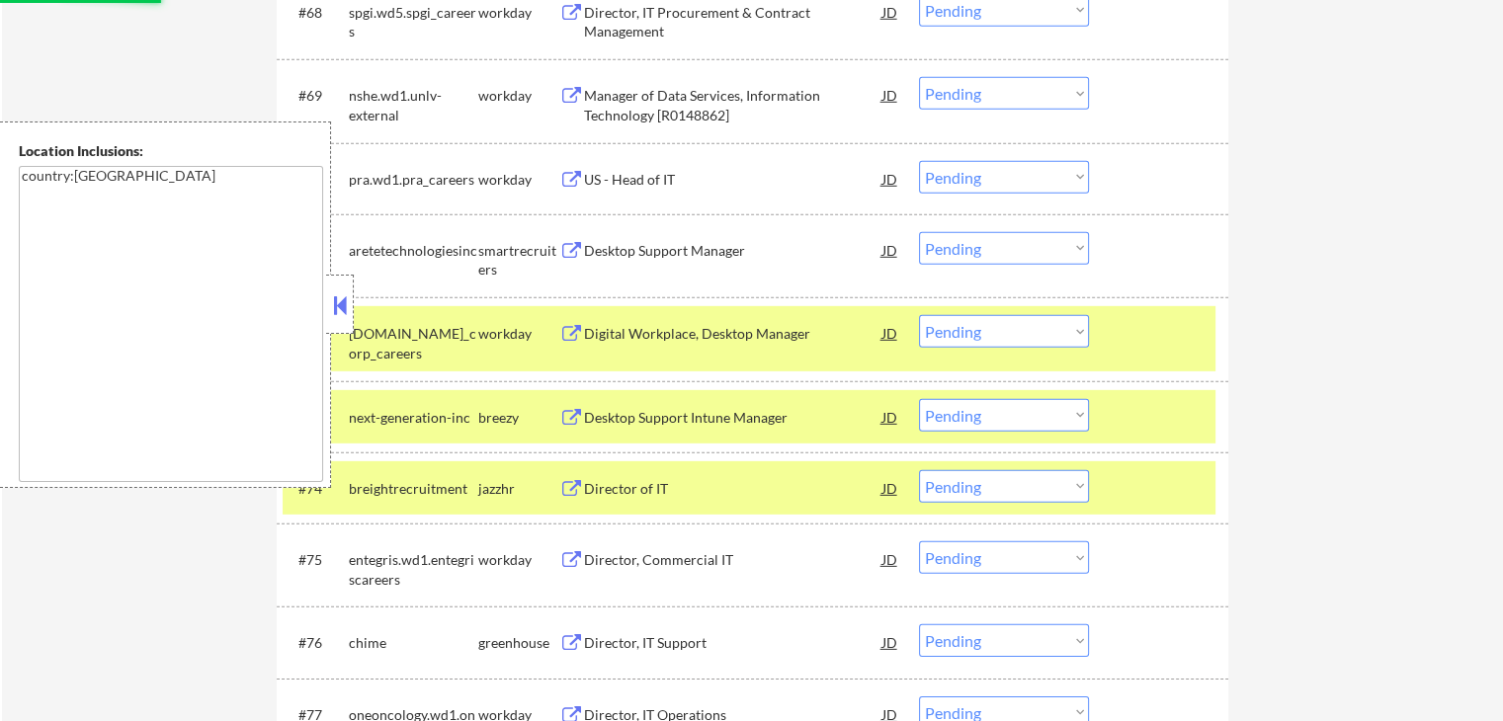
select select ""pending""
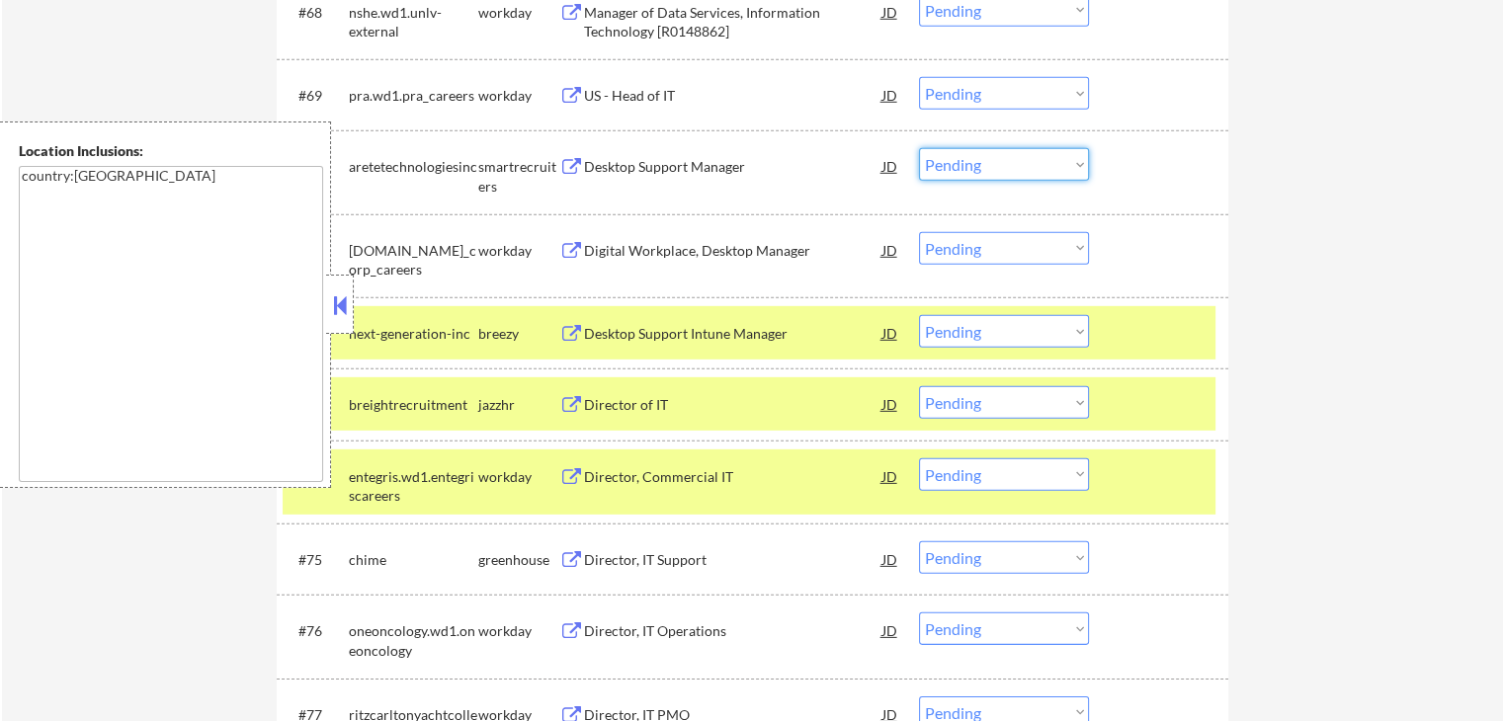
click at [964, 171] on select "Choose an option... Pending Applied Excluded (Questions) Excluded (Expired) Exc…" at bounding box center [1004, 164] width 170 height 33
click at [919, 149] on select "Choose an option... Pending Applied Excluded (Questions) Excluded (Expired) Exc…" at bounding box center [1004, 164] width 170 height 33
select select ""pending""
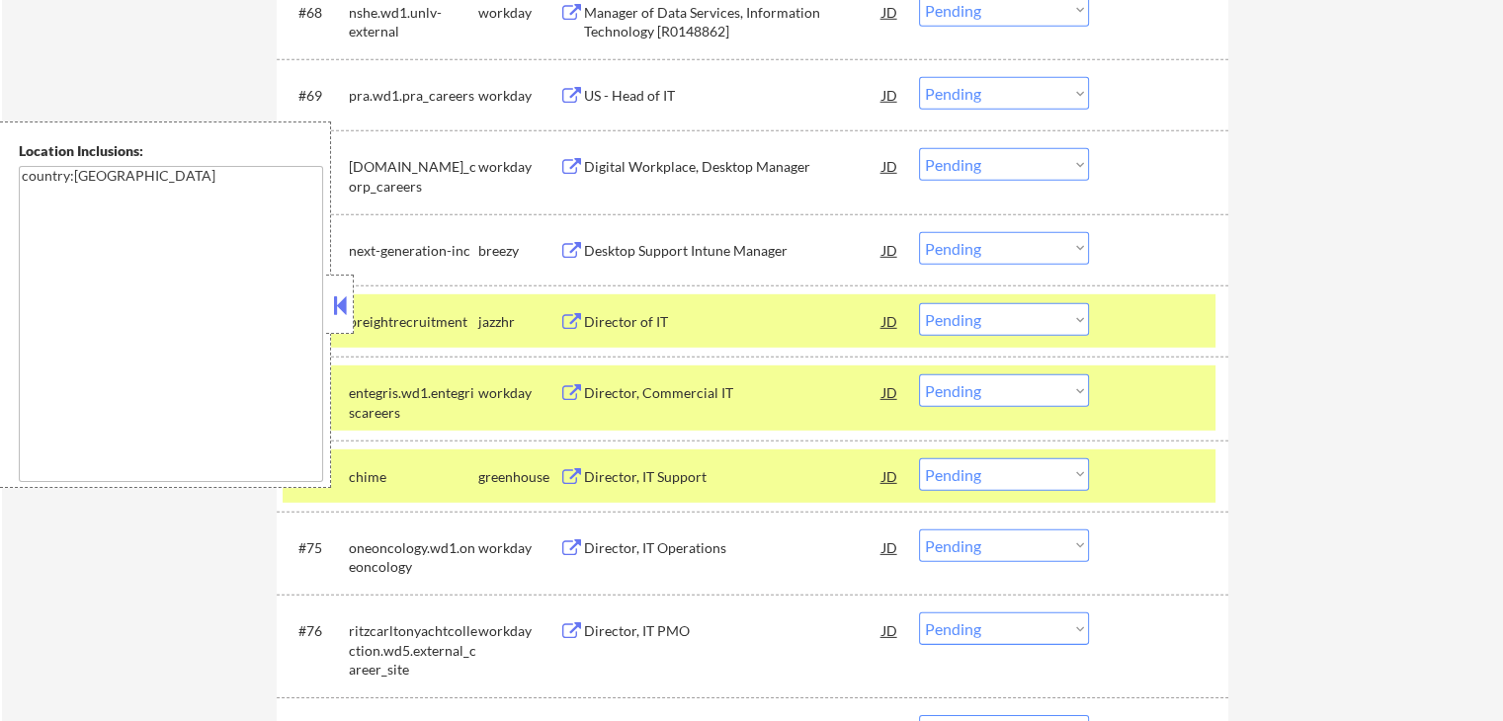
click at [567, 475] on button at bounding box center [571, 477] width 25 height 19
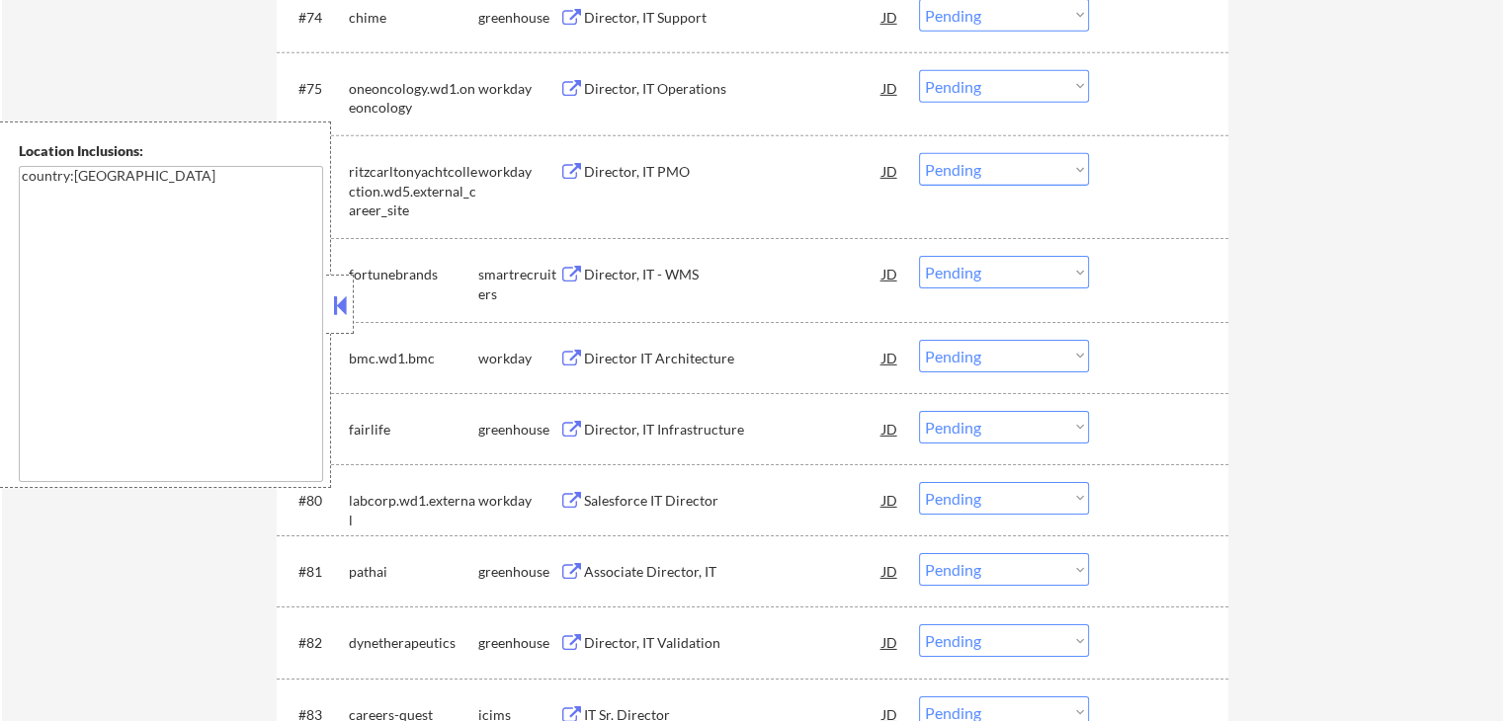
scroll to position [6421, 0]
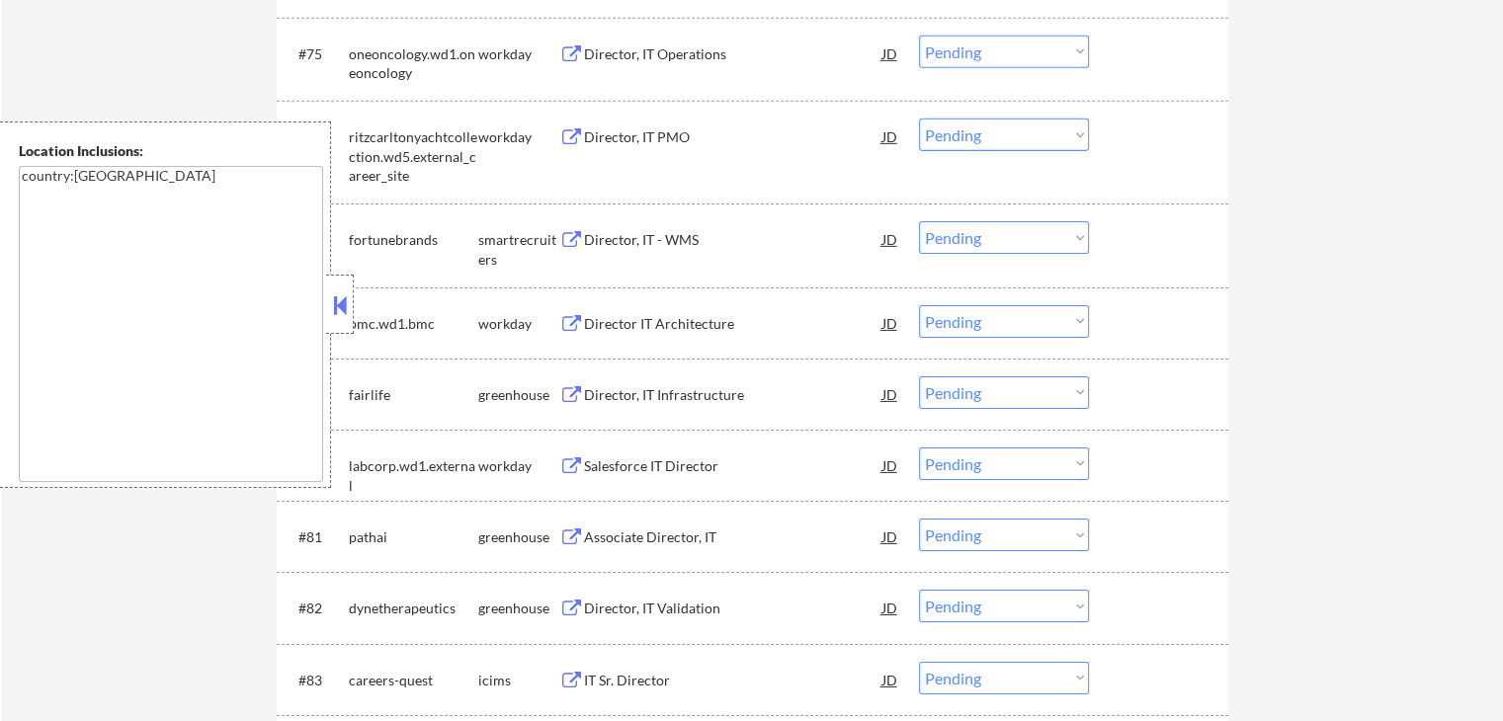
click at [561, 231] on button at bounding box center [571, 240] width 25 height 19
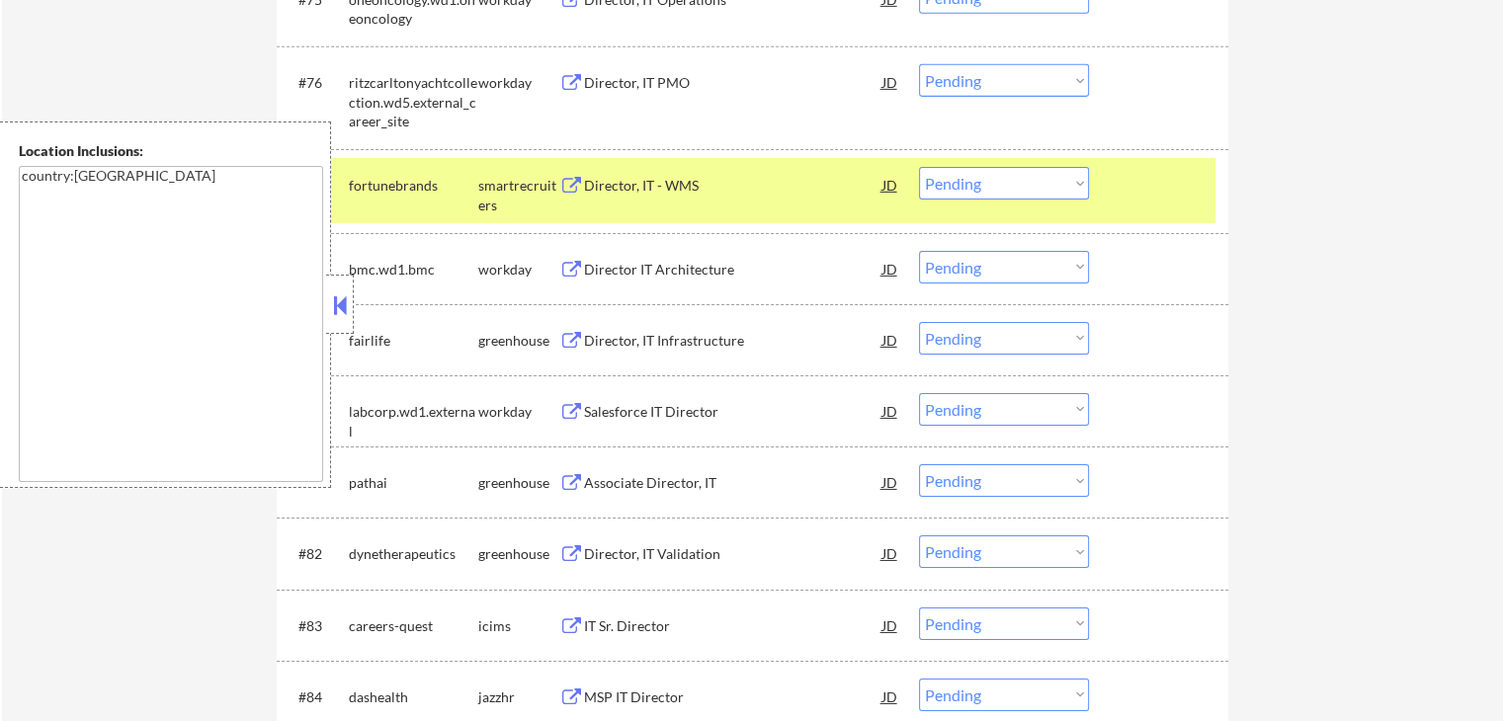
scroll to position [6520, 0]
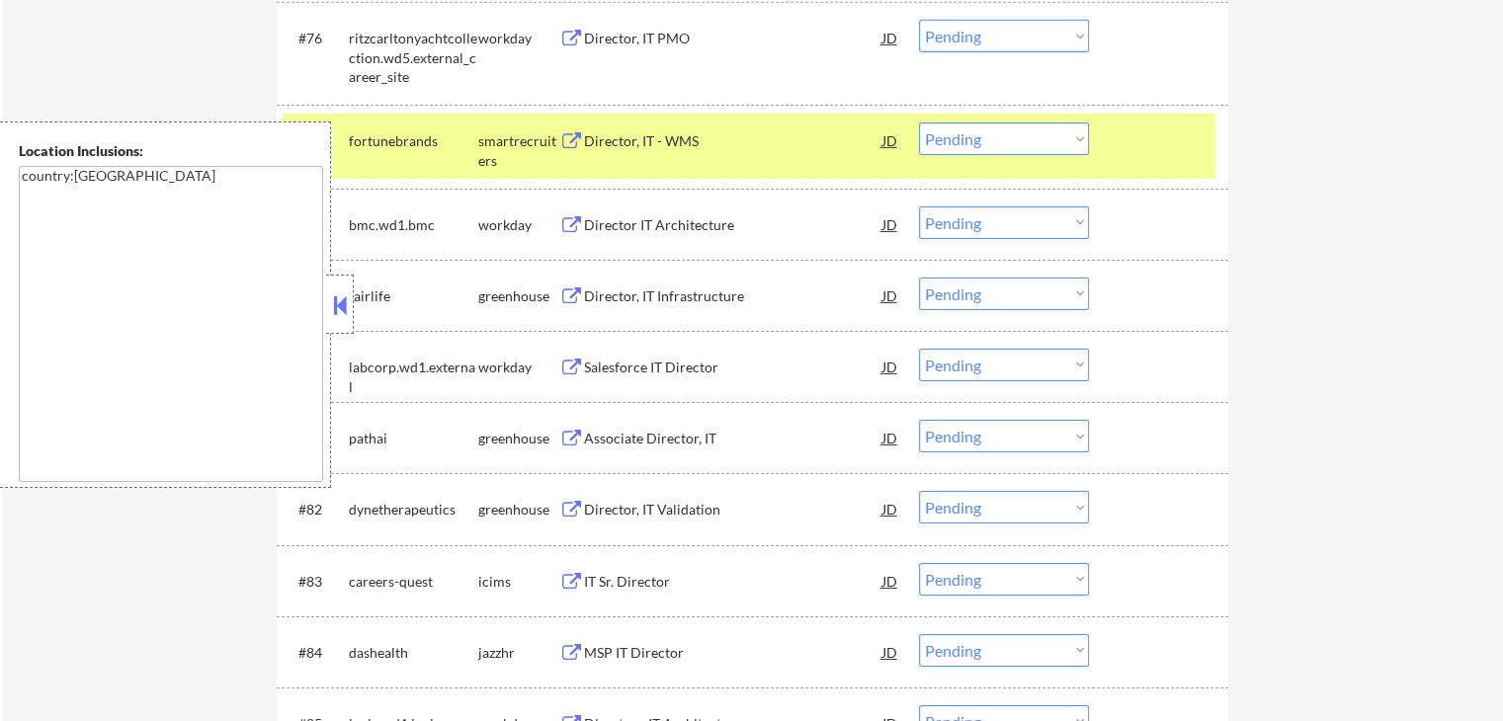
click at [568, 297] on button at bounding box center [571, 296] width 25 height 19
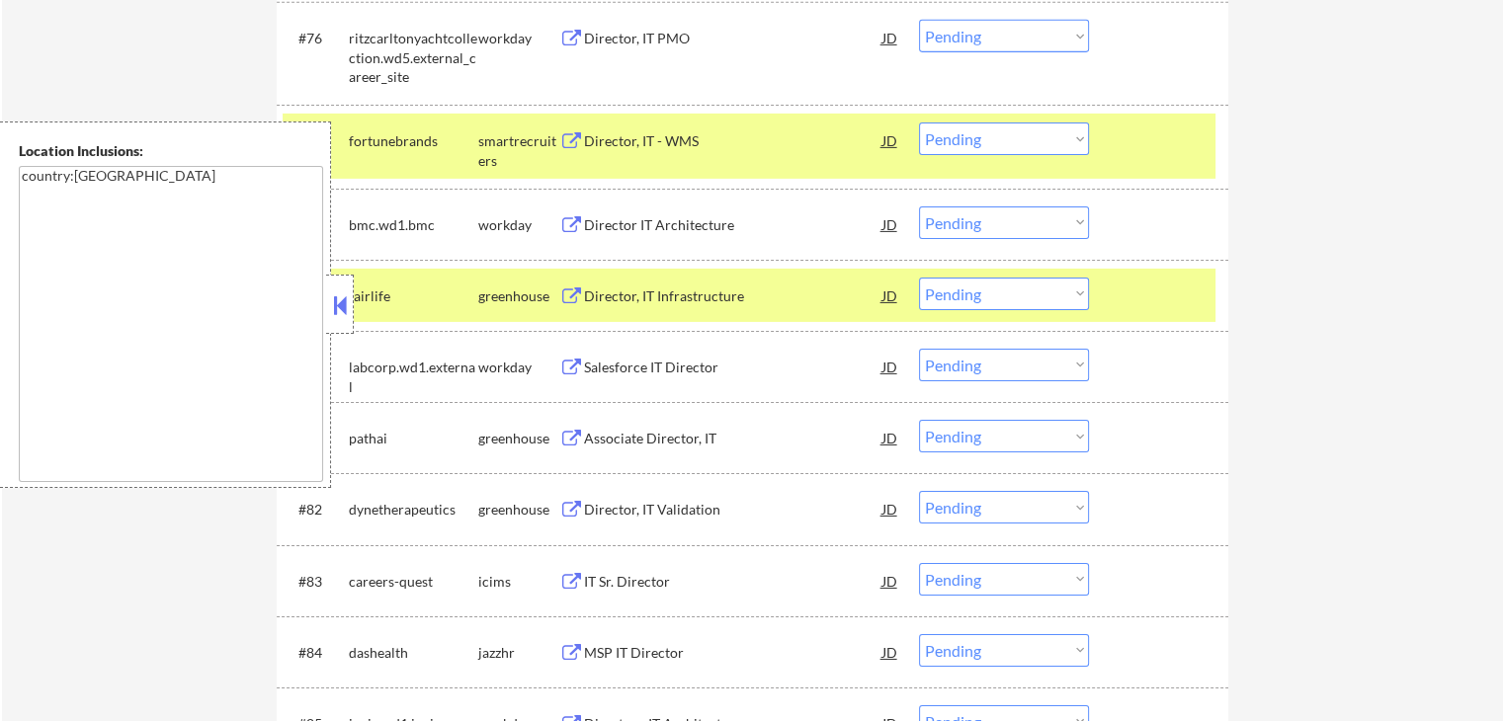
click at [990, 298] on select "Choose an option... Pending Applied Excluded (Questions) Excluded (Expired) Exc…" at bounding box center [1004, 294] width 170 height 33
click at [919, 278] on select "Choose an option... Pending Applied Excluded (Questions) Excluded (Expired) Exc…" at bounding box center [1004, 294] width 170 height 33
select select ""pending""
click at [573, 363] on button at bounding box center [571, 368] width 25 height 19
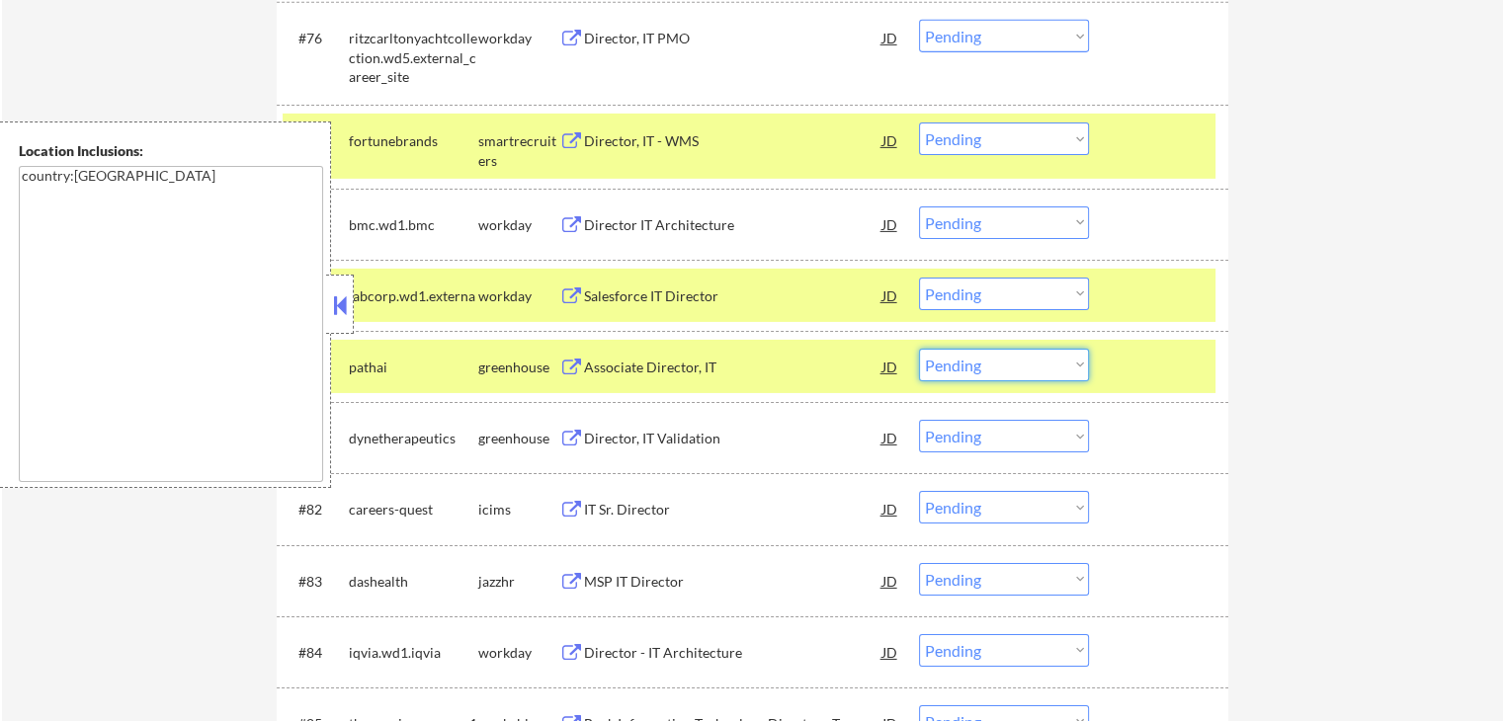
click at [981, 372] on select "Choose an option... Pending Applied Excluded (Questions) Excluded (Expired) Exc…" at bounding box center [1004, 365] width 170 height 33
click at [919, 349] on select "Choose an option... Pending Applied Excluded (Questions) Excluded (Expired) Exc…" at bounding box center [1004, 365] width 170 height 33
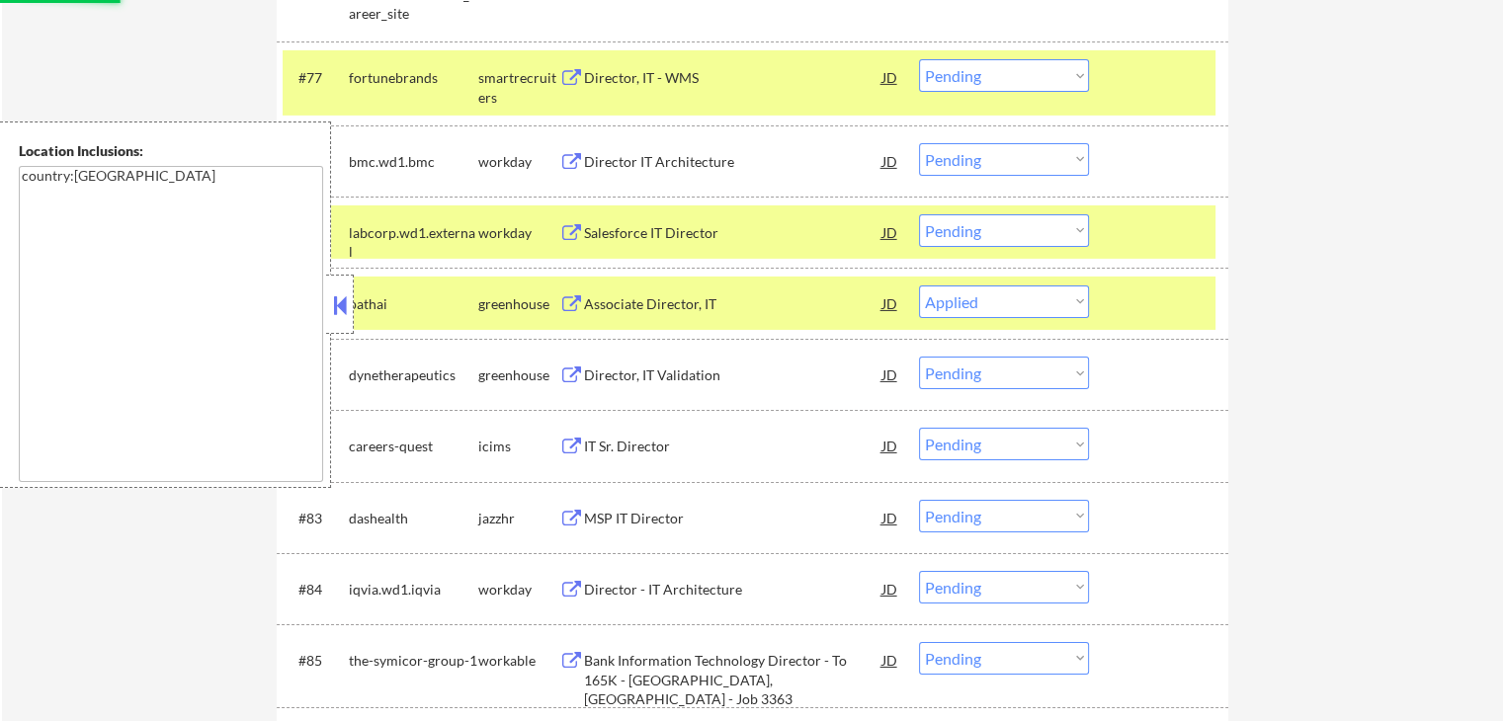
scroll to position [6619, 0]
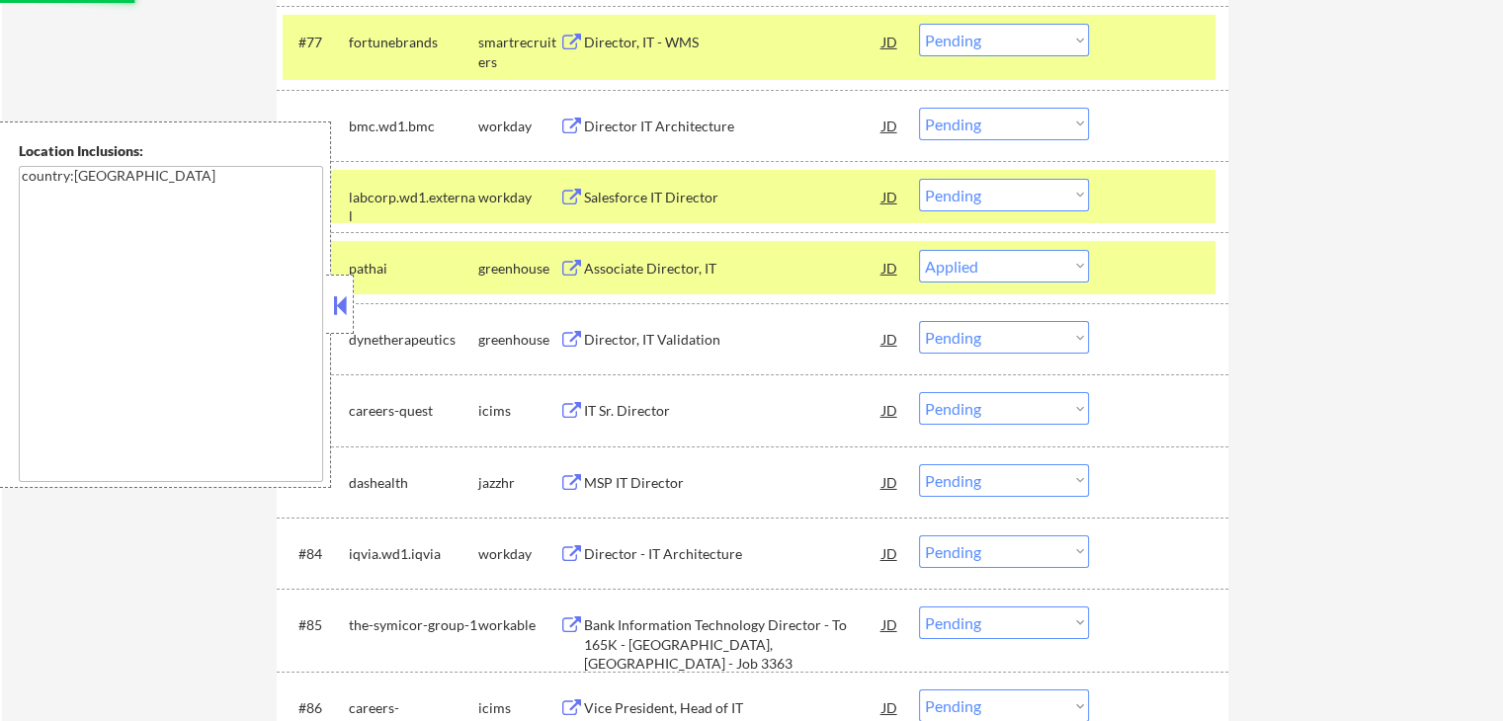
click at [561, 335] on button at bounding box center [571, 340] width 25 height 19
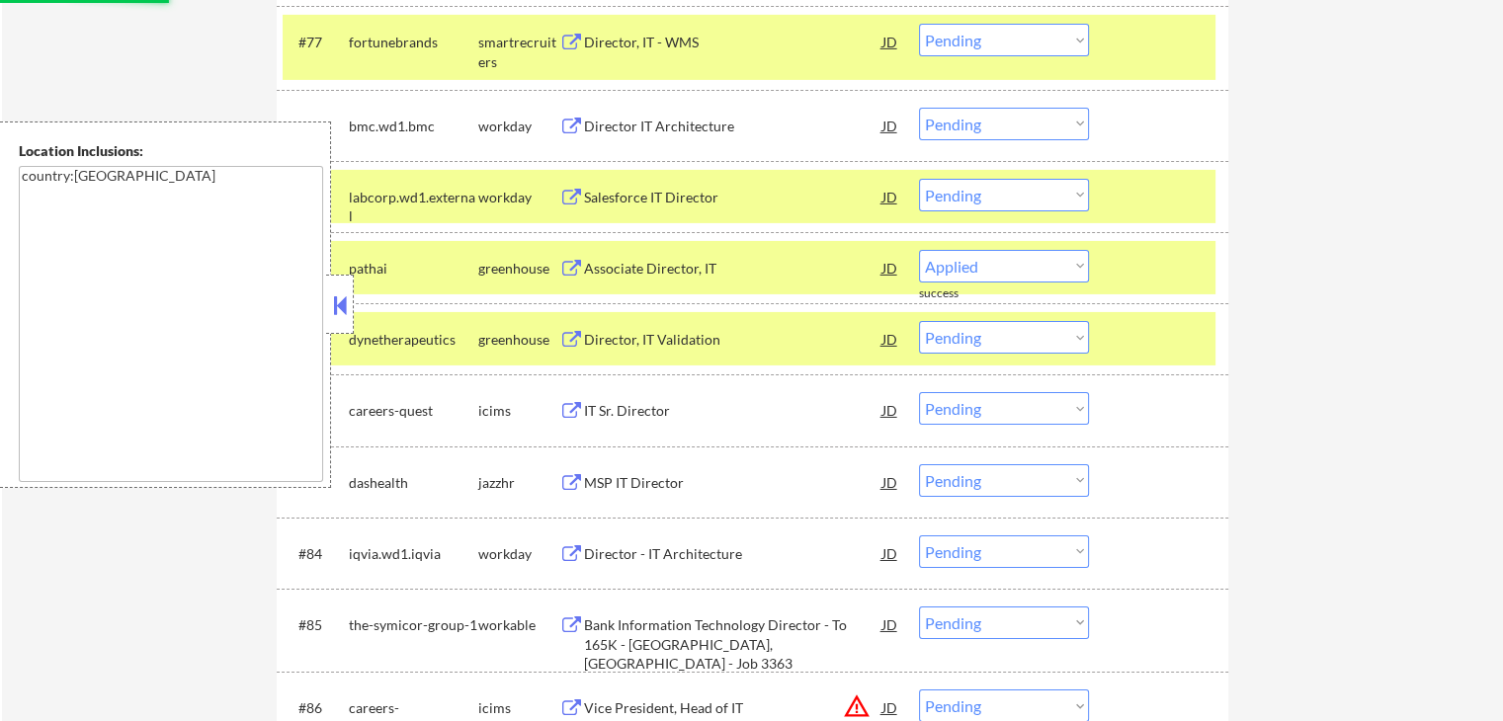
select select ""pending""
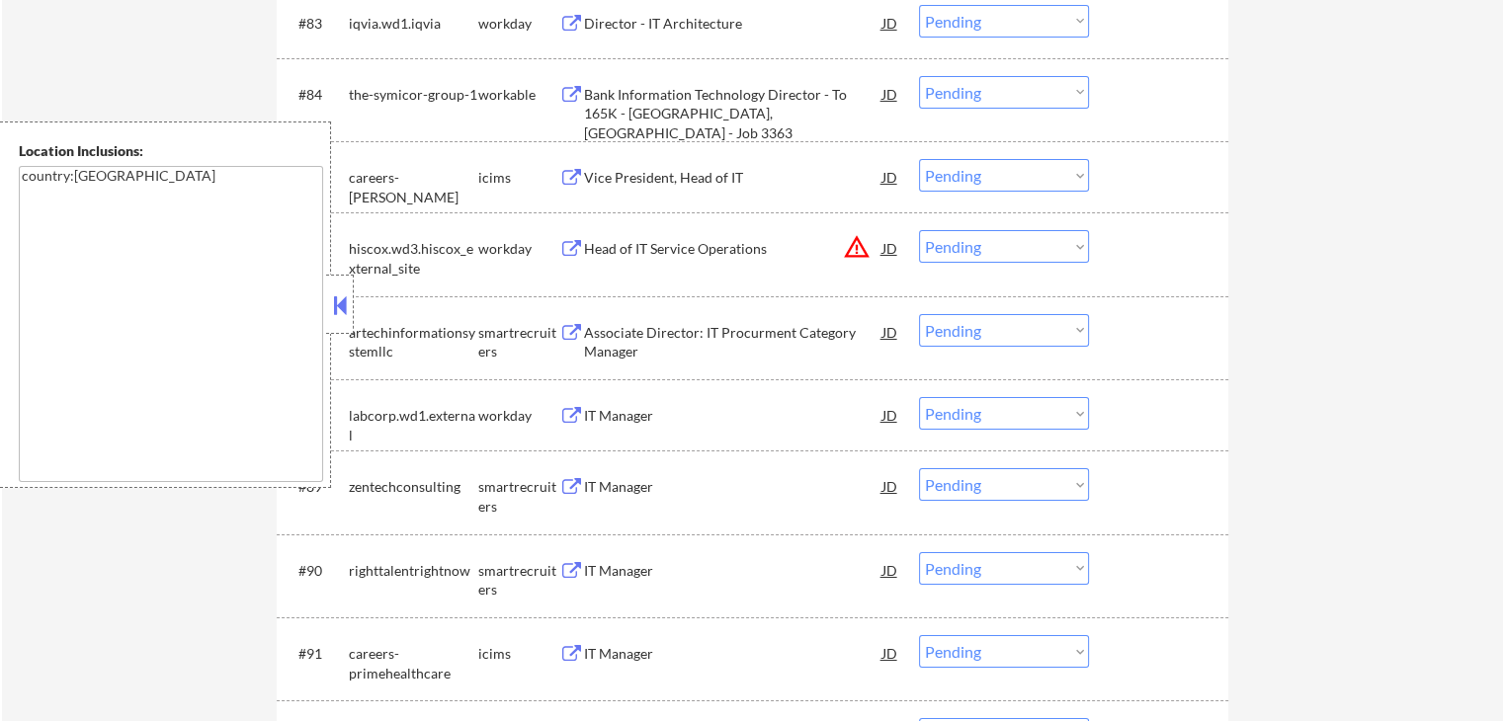
scroll to position [7113, 0]
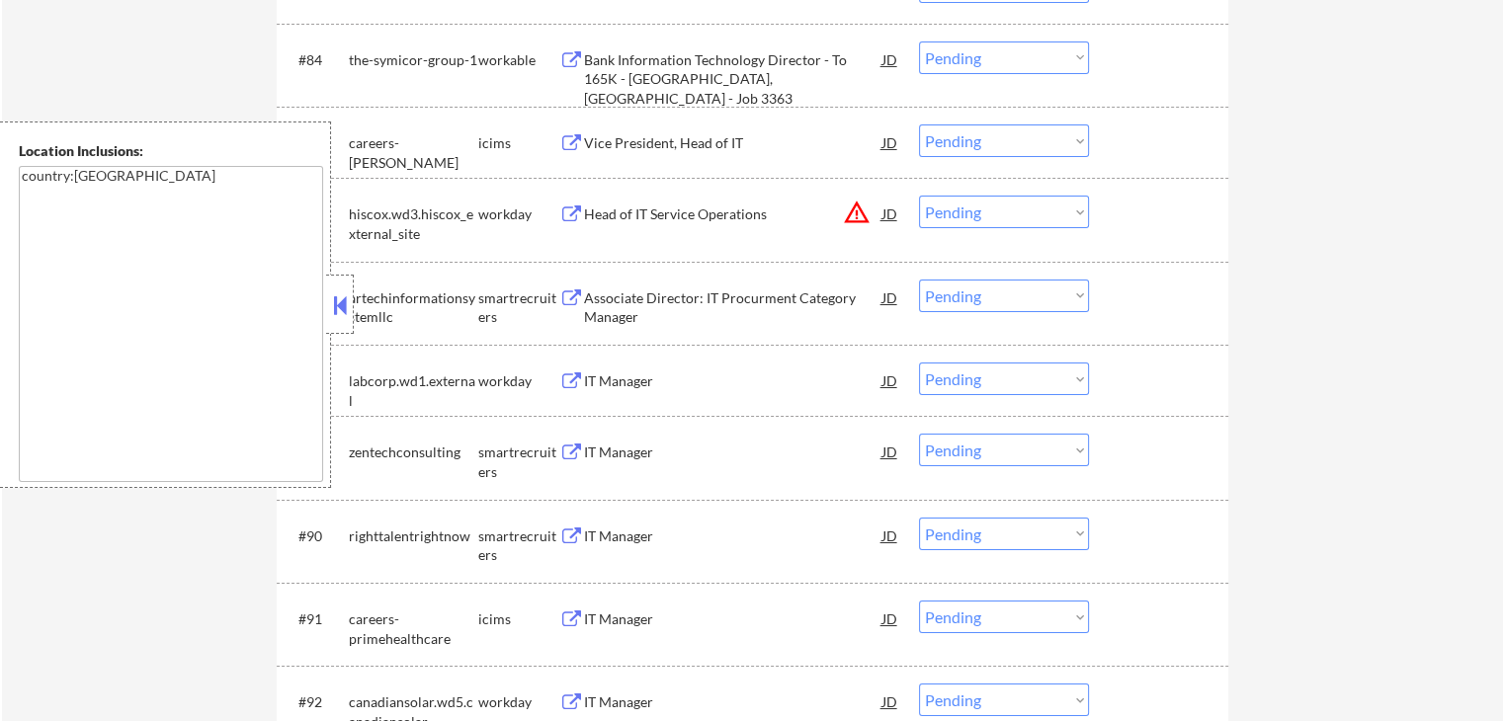
click at [561, 293] on button at bounding box center [571, 298] width 25 height 19
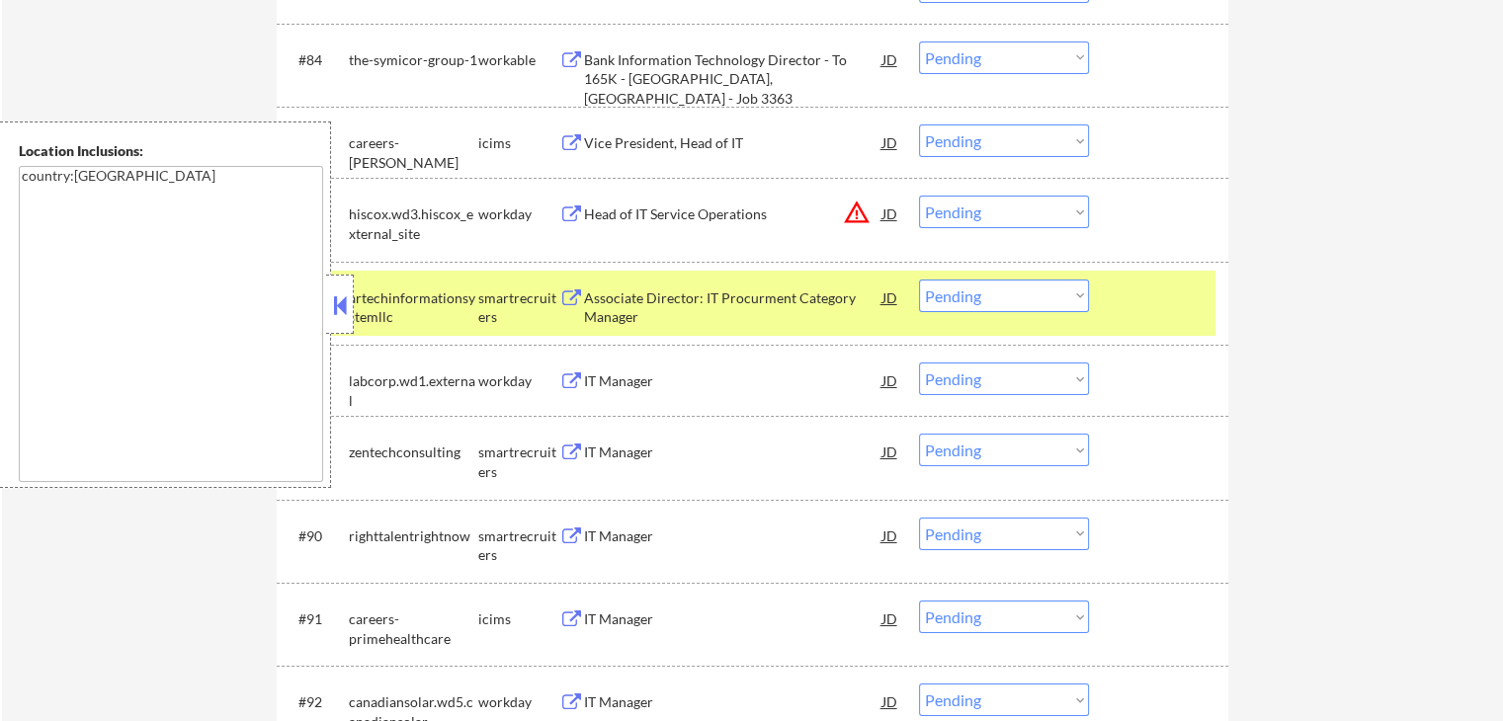
click at [996, 304] on select "Choose an option... Pending Applied Excluded (Questions) Excluded (Expired) Exc…" at bounding box center [1004, 296] width 170 height 33
click at [919, 280] on select "Choose an option... Pending Applied Excluded (Questions) Excluded (Expired) Exc…" at bounding box center [1004, 296] width 170 height 33
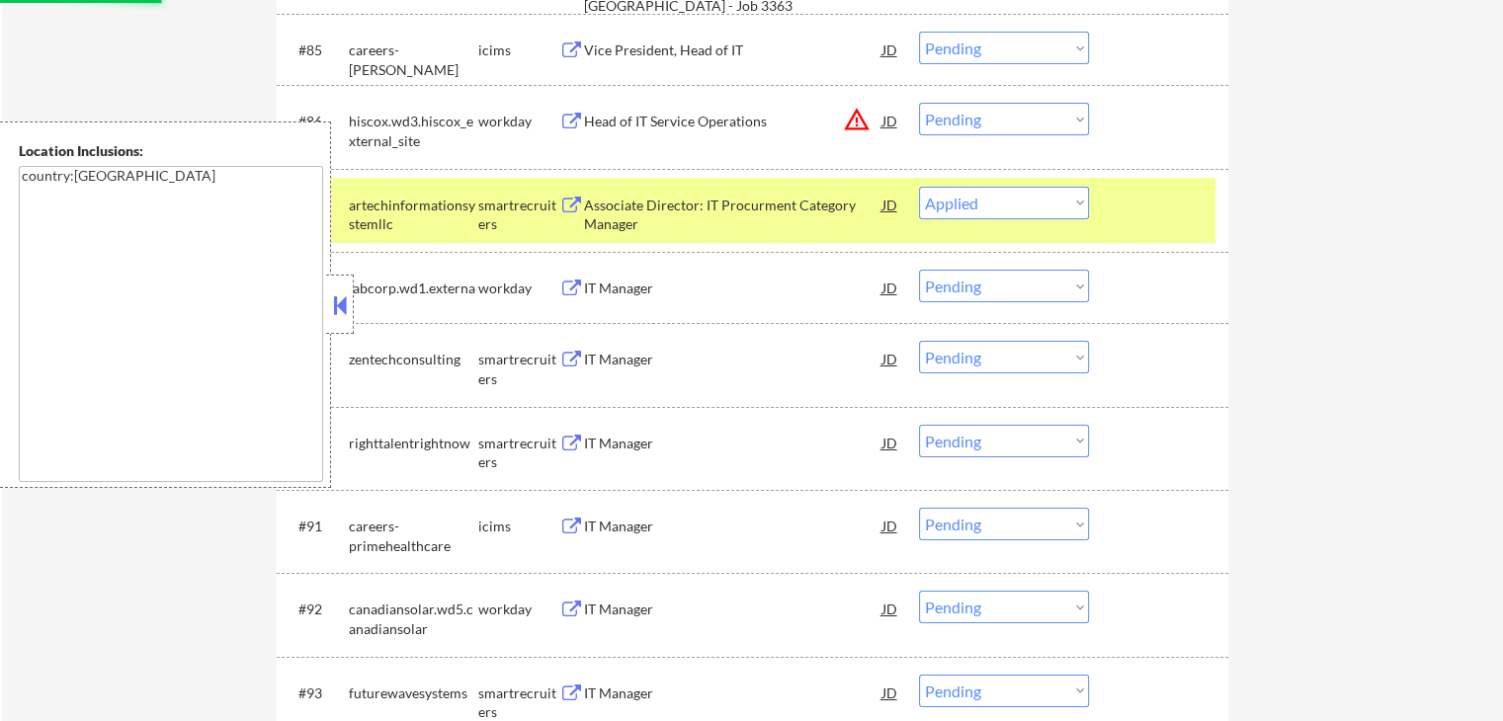
scroll to position [7310, 0]
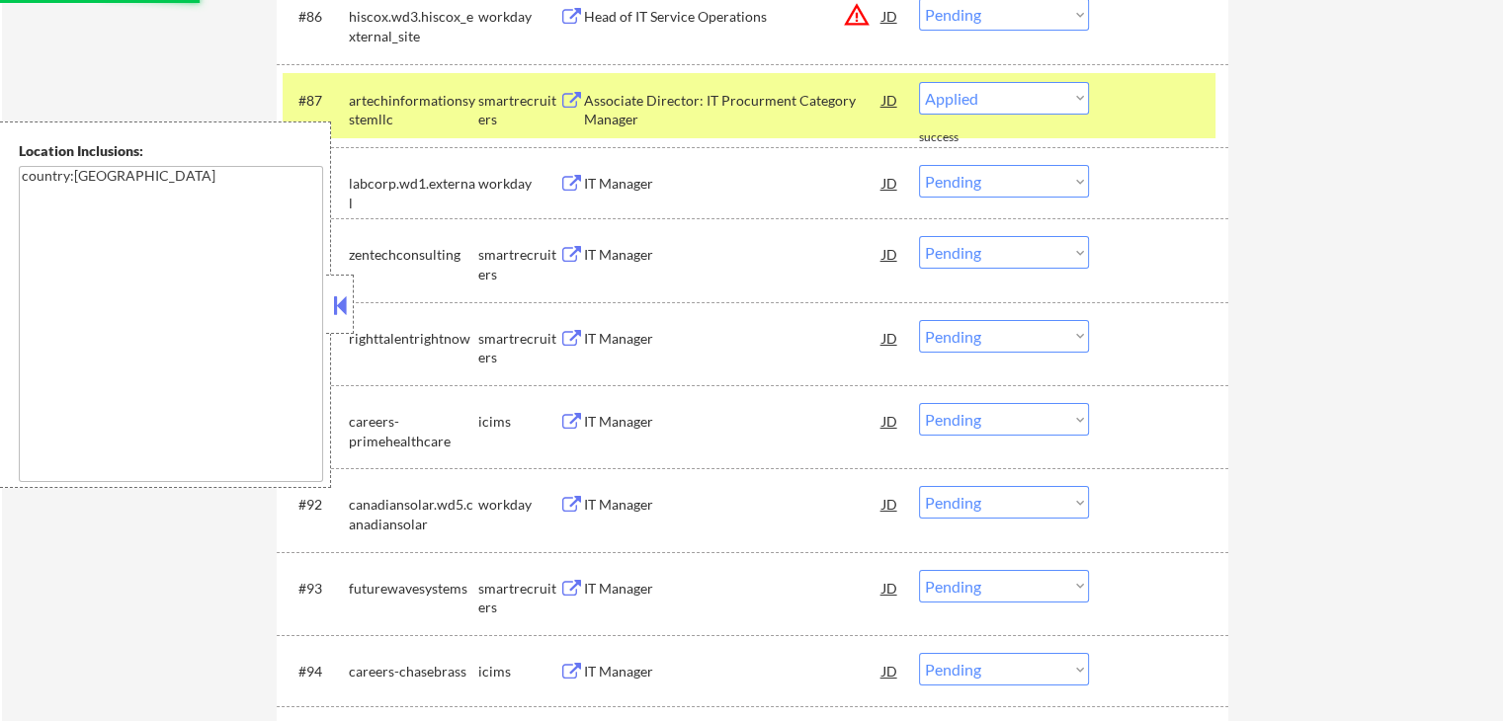
select select ""pending""
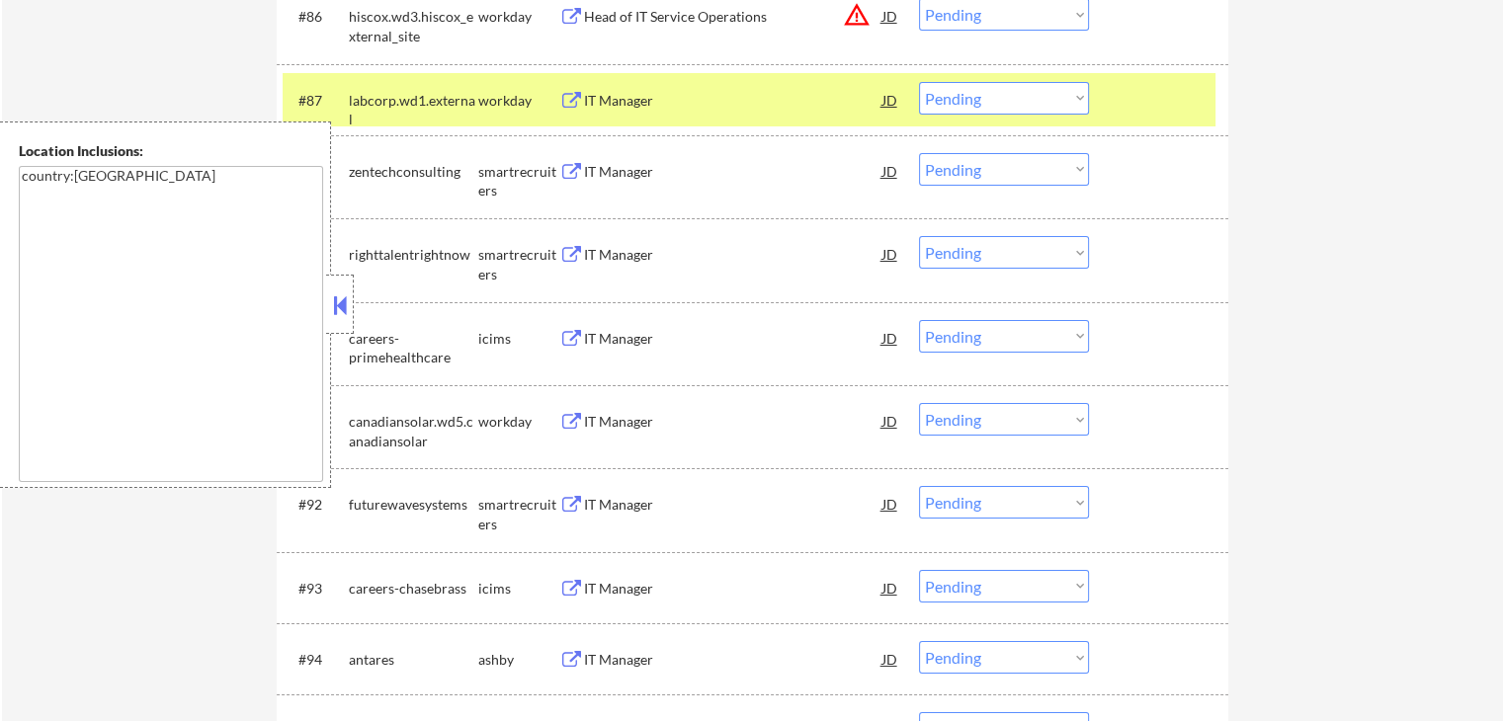
click at [569, 171] on button at bounding box center [571, 172] width 25 height 19
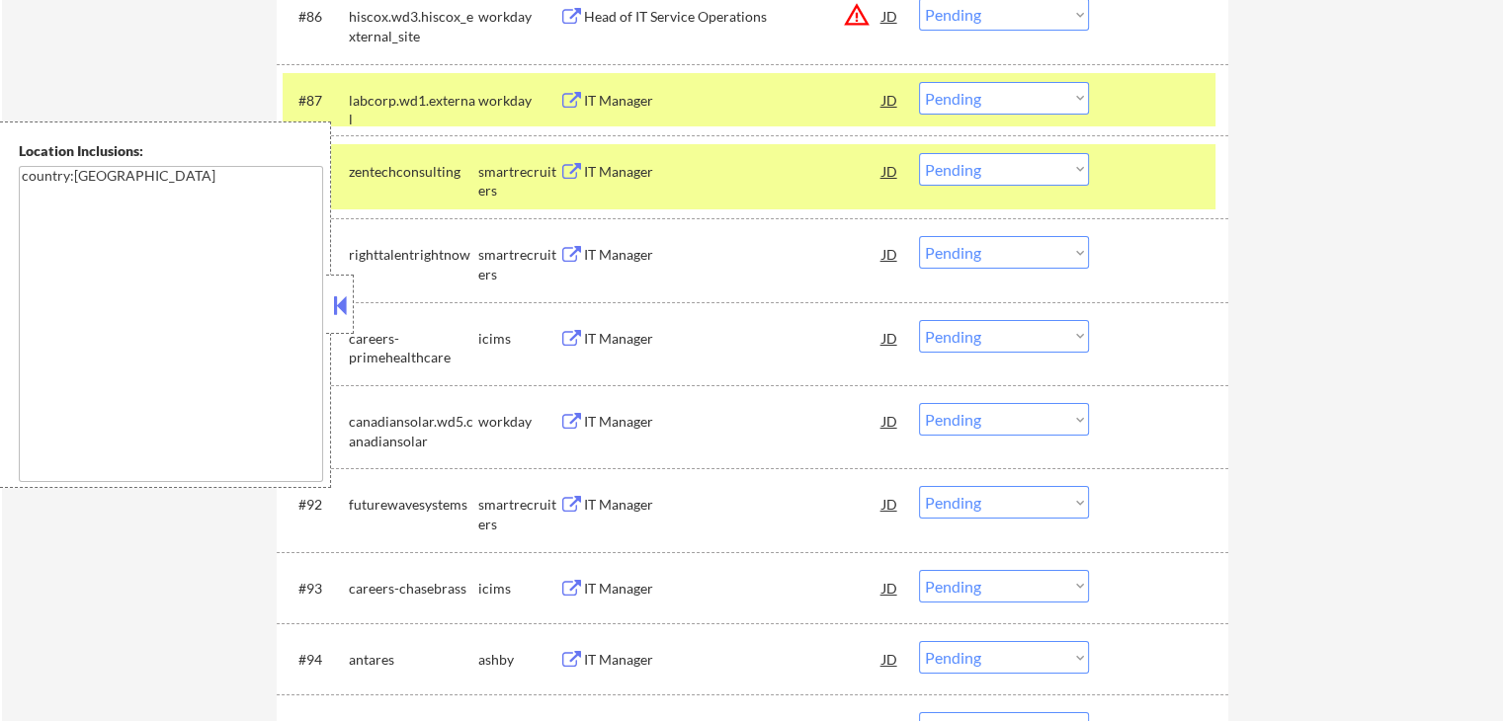
click at [967, 148] on div "#88 zentechconsulting smartrecruiters IT Manager JD warning_amber Choose an opt…" at bounding box center [749, 176] width 933 height 65
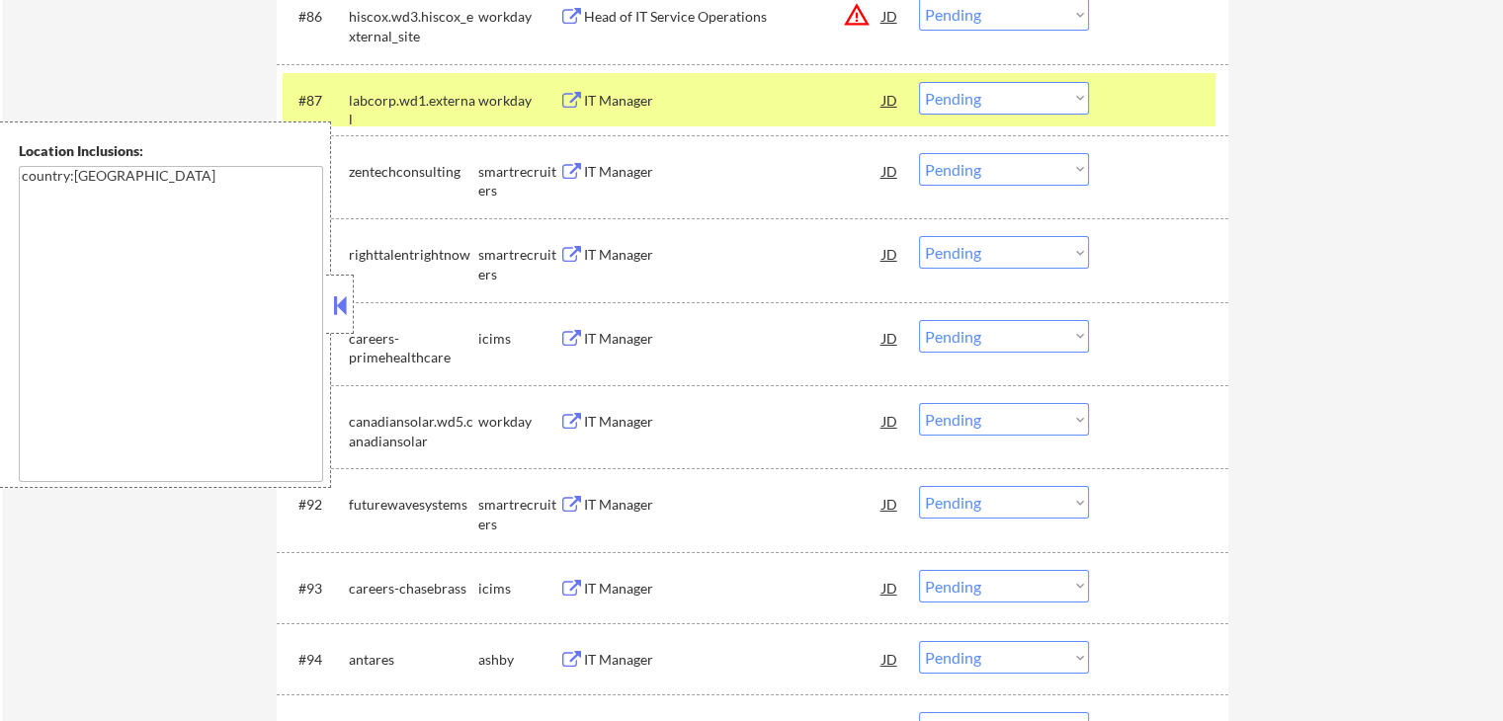
click at [972, 165] on select "Choose an option... Pending Applied Excluded (Questions) Excluded (Expired) Exc…" at bounding box center [1004, 169] width 170 height 33
click at [919, 153] on select "Choose an option... Pending Applied Excluded (Questions) Excluded (Expired) Exc…" at bounding box center [1004, 169] width 170 height 33
click at [572, 249] on button at bounding box center [571, 255] width 25 height 19
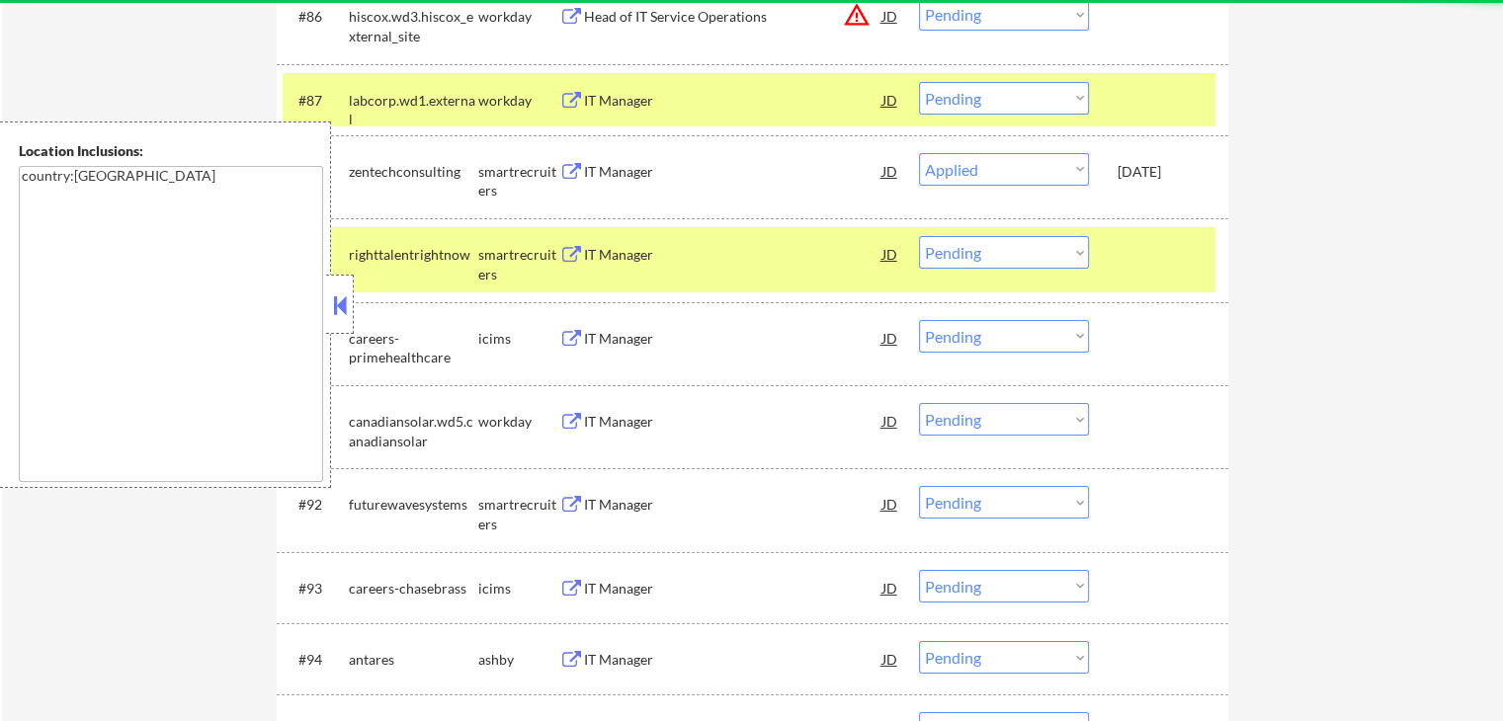
select select ""pending""
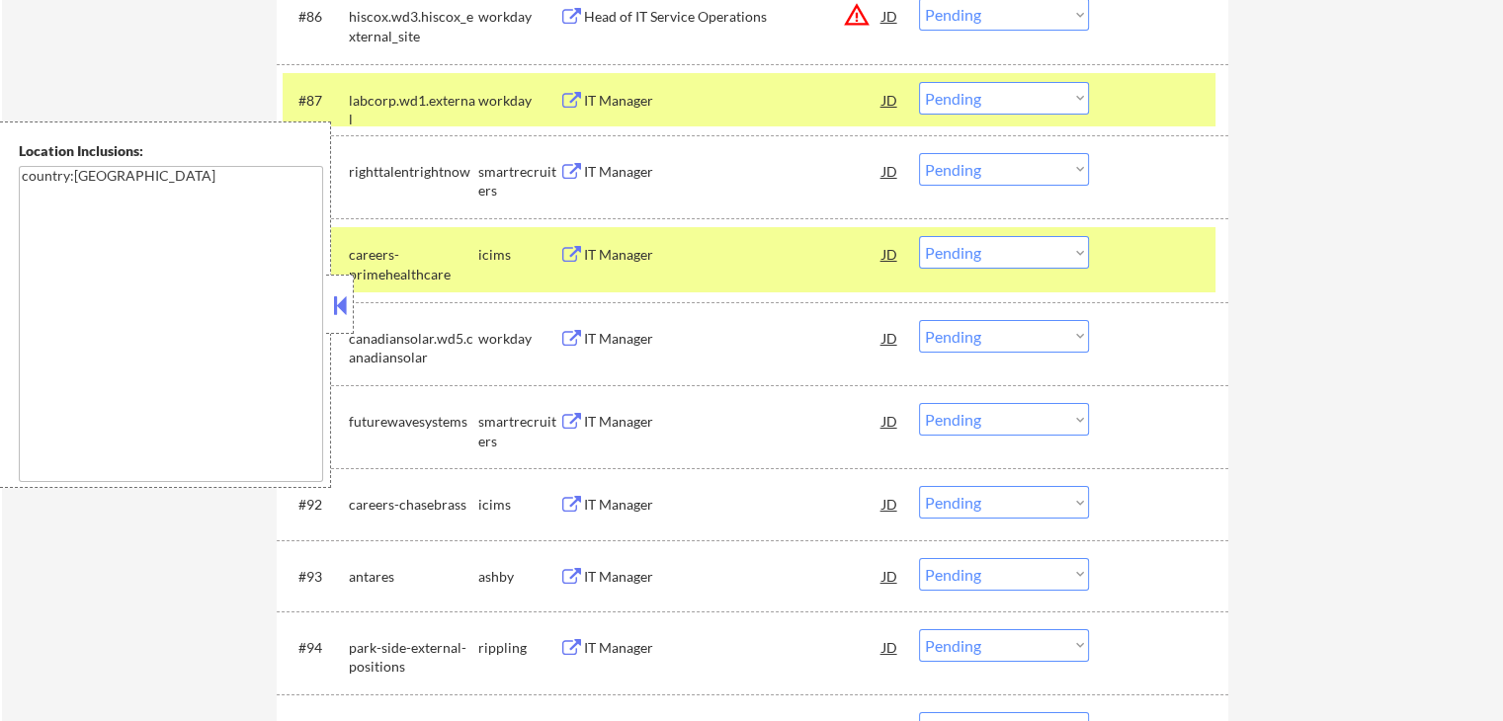
click at [979, 164] on select "Choose an option... Pending Applied Excluded (Questions) Excluded (Expired) Exc…" at bounding box center [1004, 169] width 170 height 33
click at [919, 153] on select "Choose an option... Pending Applied Excluded (Questions) Excluded (Expired) Exc…" at bounding box center [1004, 169] width 170 height 33
select select ""pending""
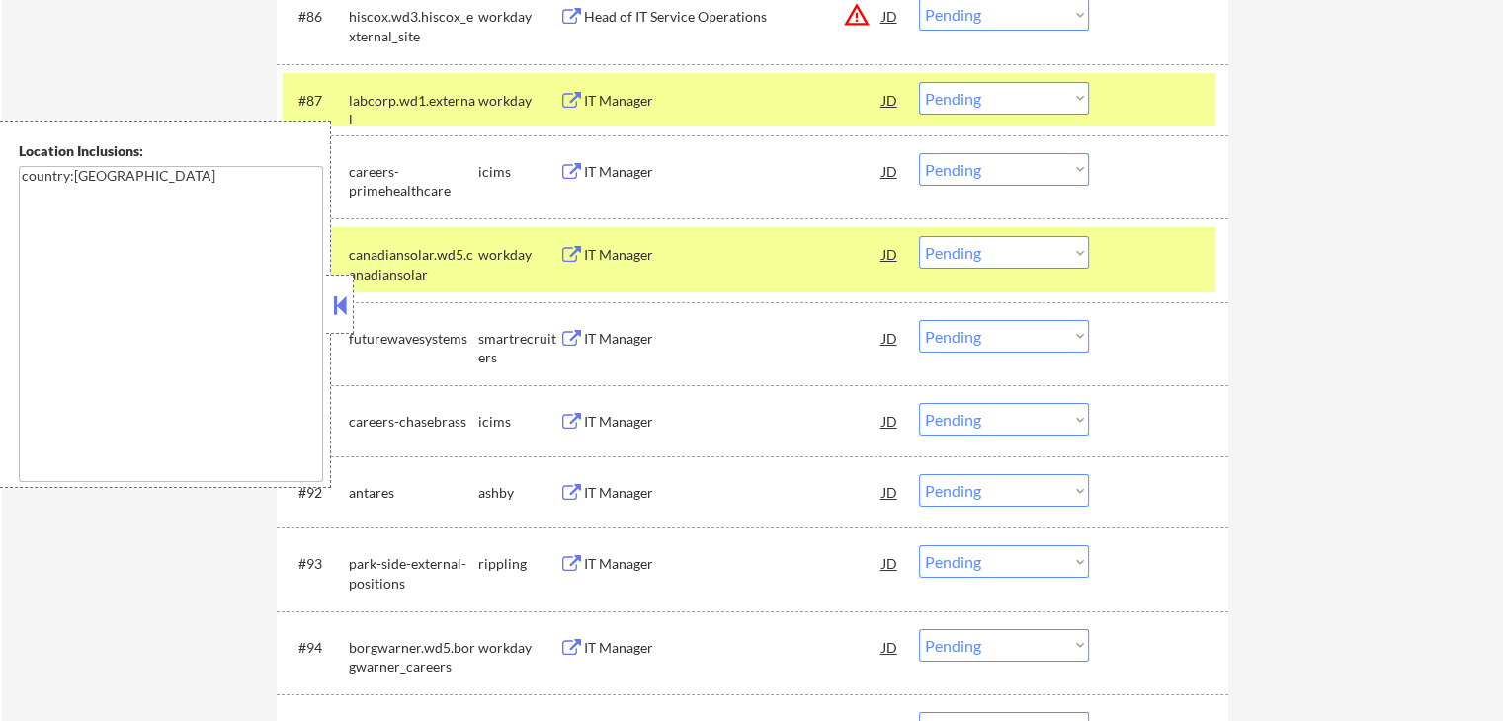
click at [572, 332] on button at bounding box center [571, 339] width 25 height 19
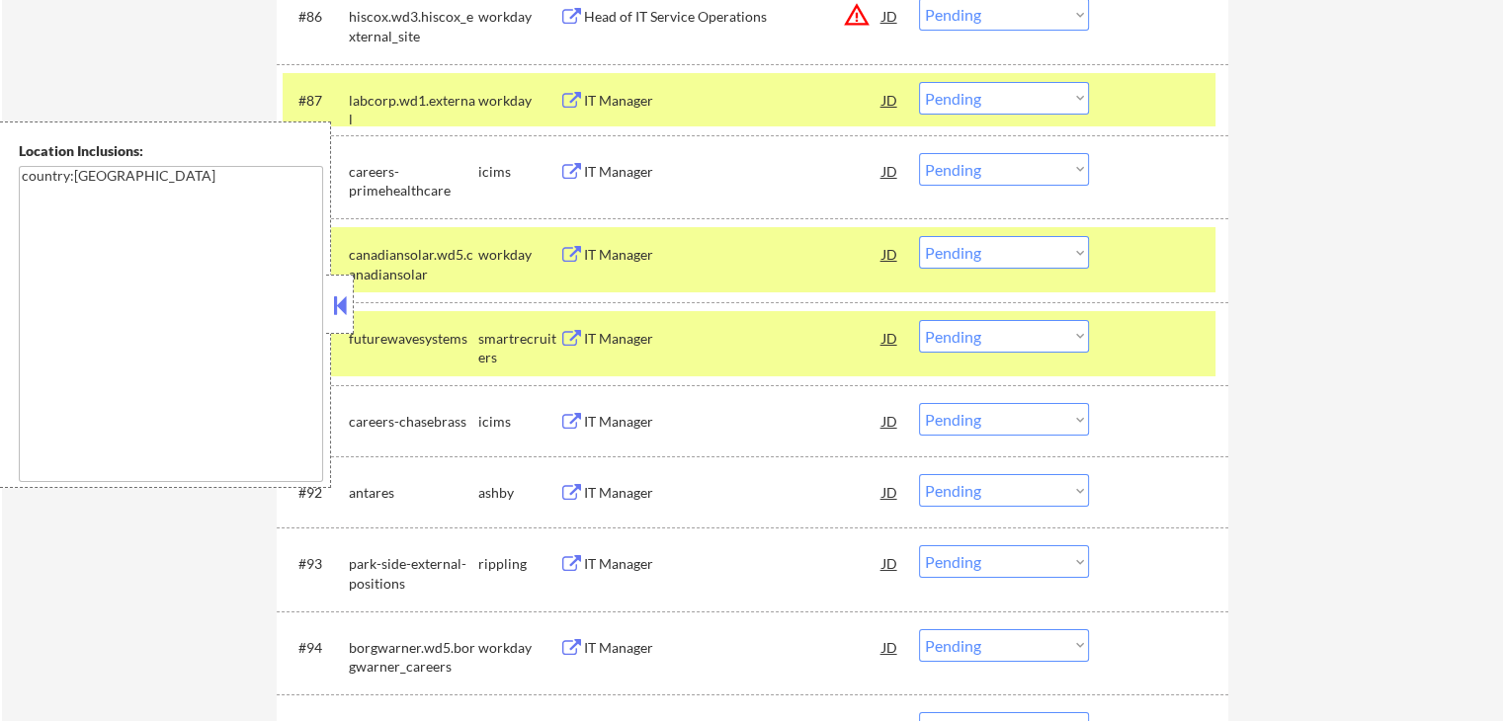
click at [996, 334] on select "Choose an option... Pending Applied Excluded (Questions) Excluded (Expired) Exc…" at bounding box center [1004, 336] width 170 height 33
click at [919, 320] on select "Choose an option... Pending Applied Excluded (Questions) Excluded (Expired) Exc…" at bounding box center [1004, 336] width 170 height 33
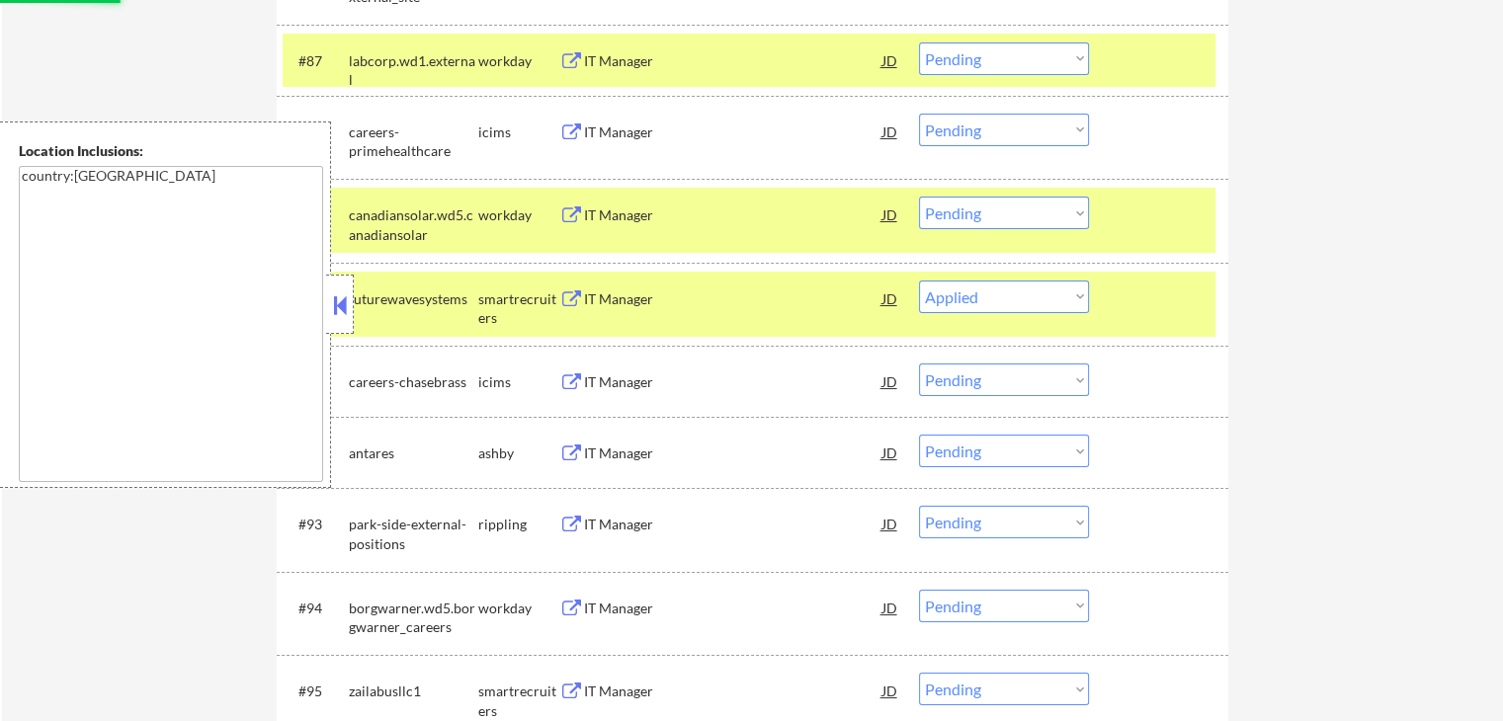
scroll to position [7409, 0]
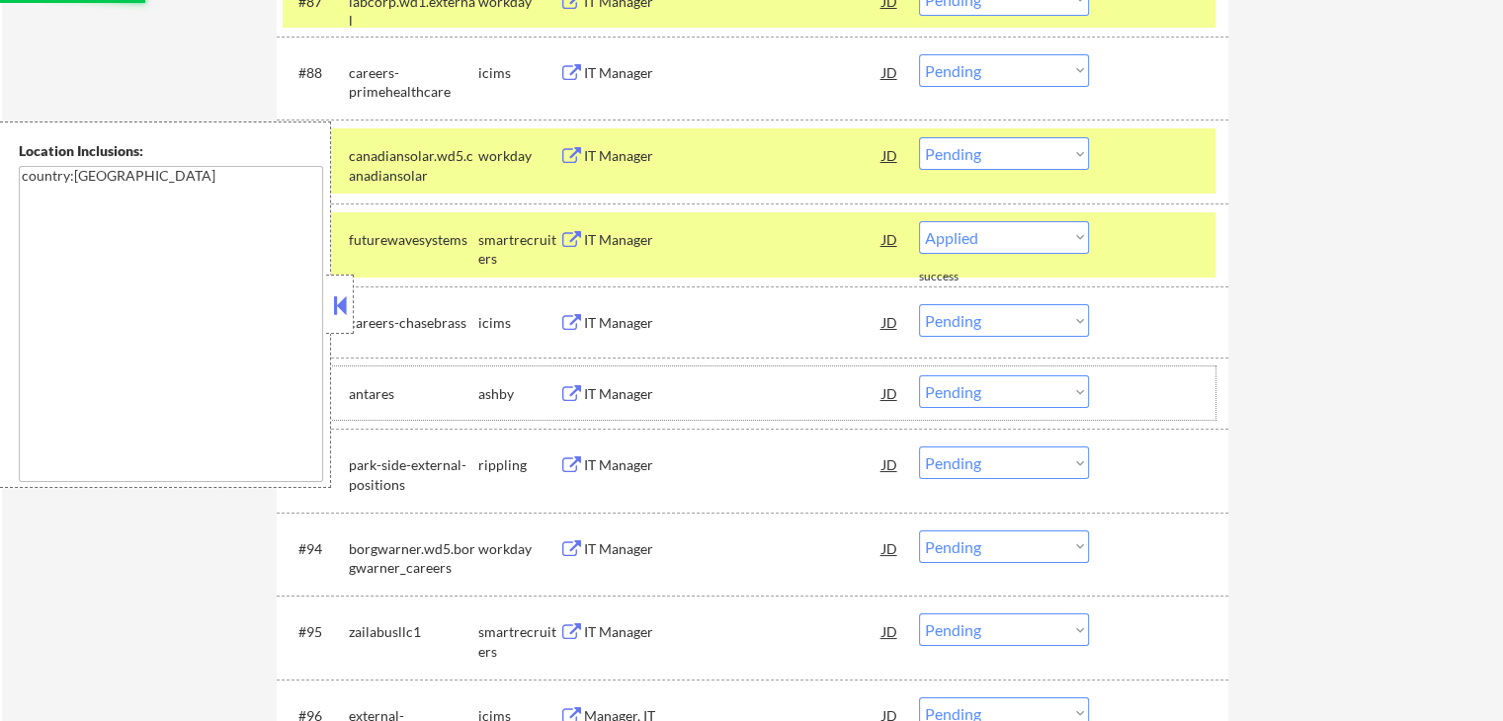
click at [554, 389] on div "ashby" at bounding box center [518, 394] width 81 height 20
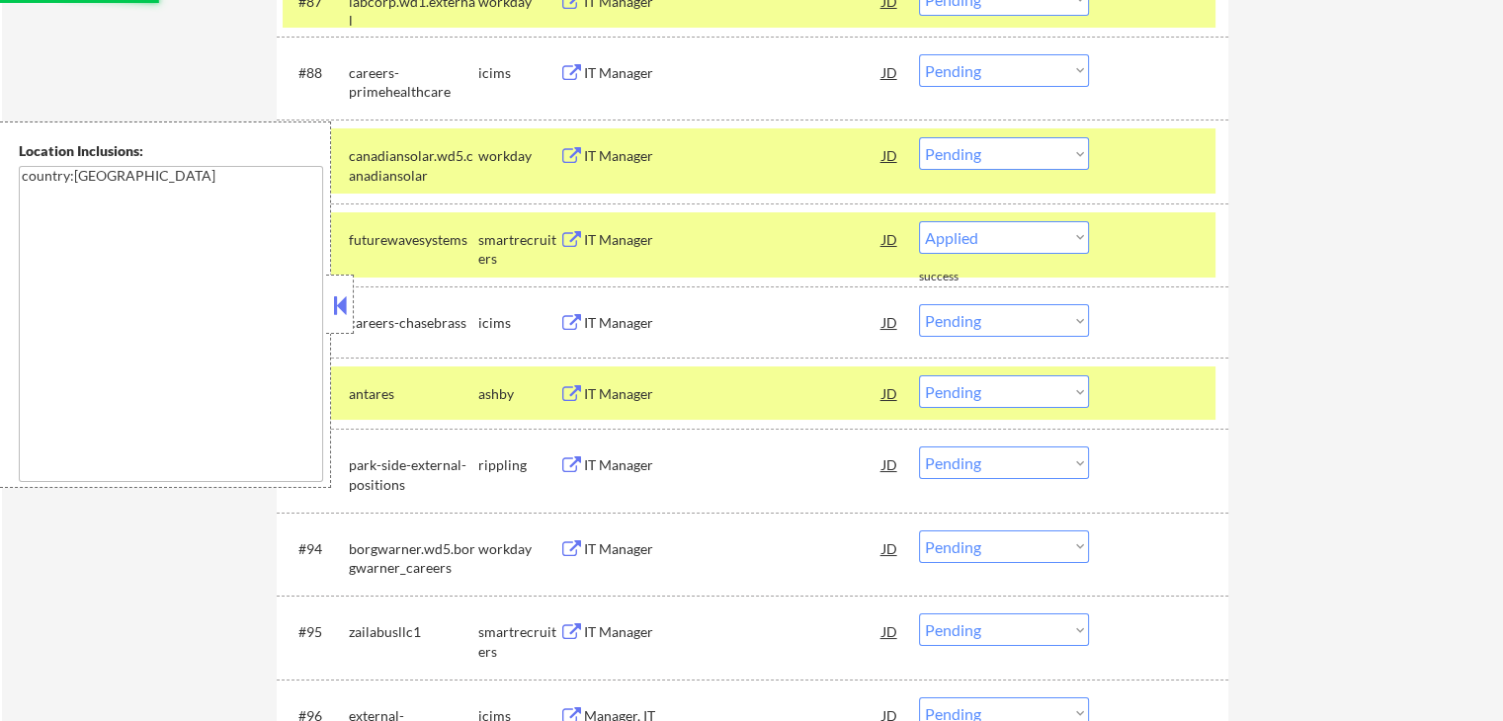
click at [574, 389] on button at bounding box center [571, 394] width 25 height 19
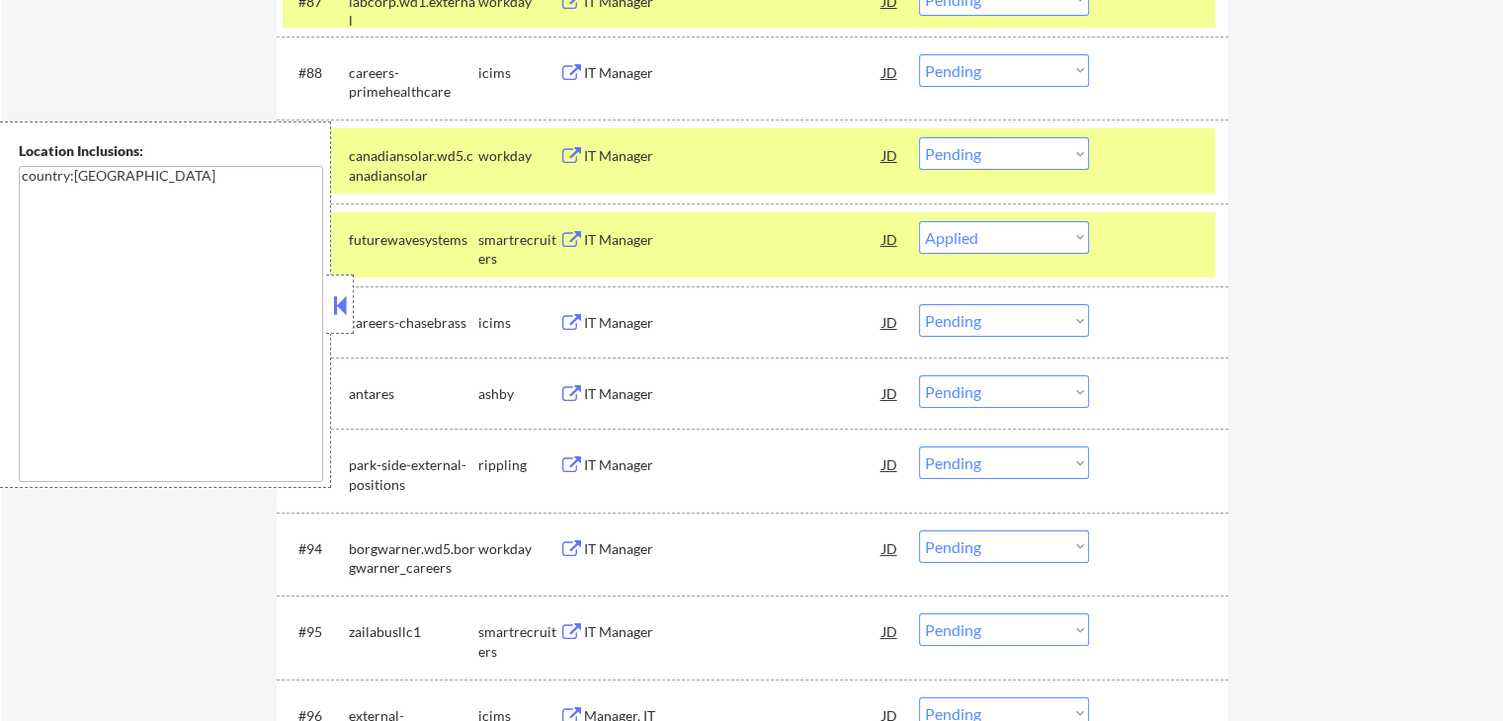
select select ""pending""
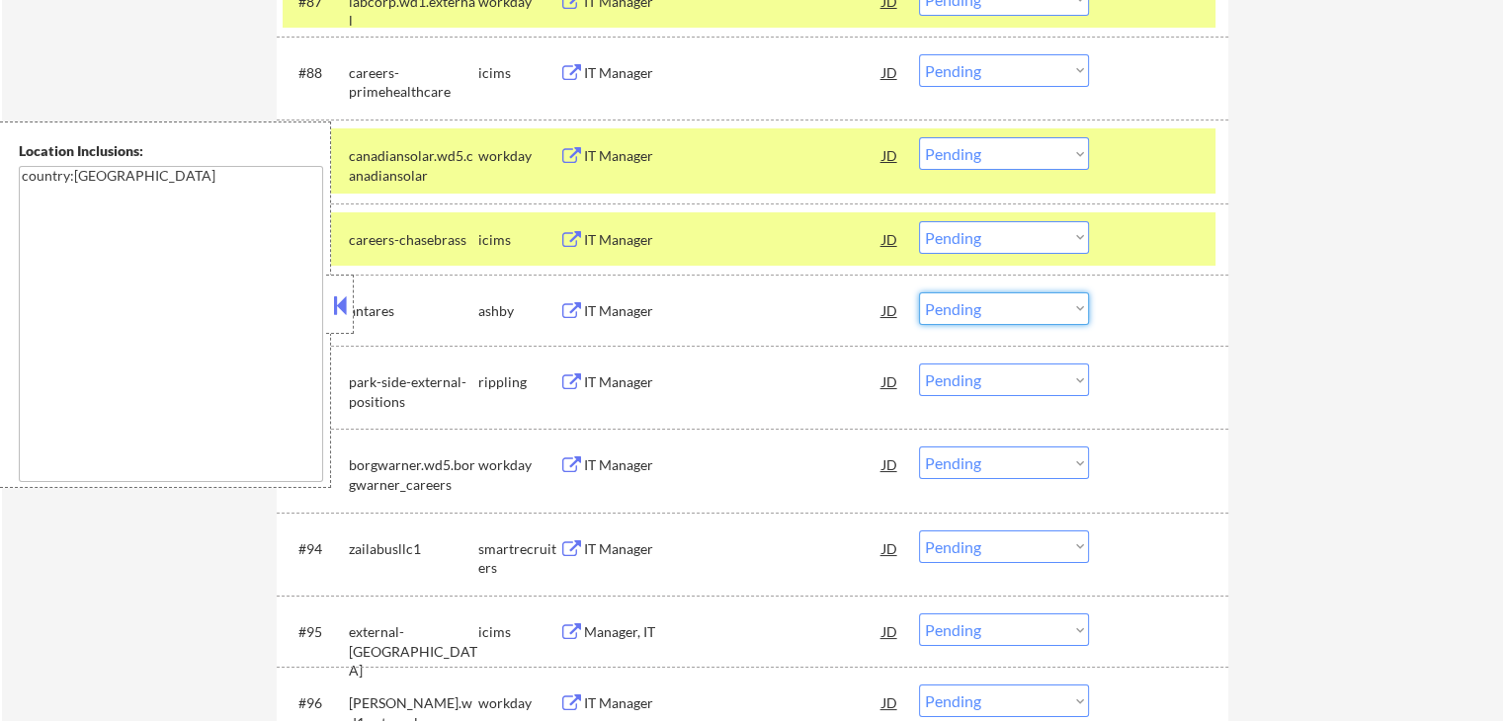
drag, startPoint x: 1017, startPoint y: 309, endPoint x: 1016, endPoint y: 322, distance: 12.9
click at [1016, 309] on select "Choose an option... Pending Applied Excluded (Questions) Excluded (Expired) Exc…" at bounding box center [1004, 308] width 170 height 33
click at [919, 292] on select "Choose an option... Pending Applied Excluded (Questions) Excluded (Expired) Exc…" at bounding box center [1004, 308] width 170 height 33
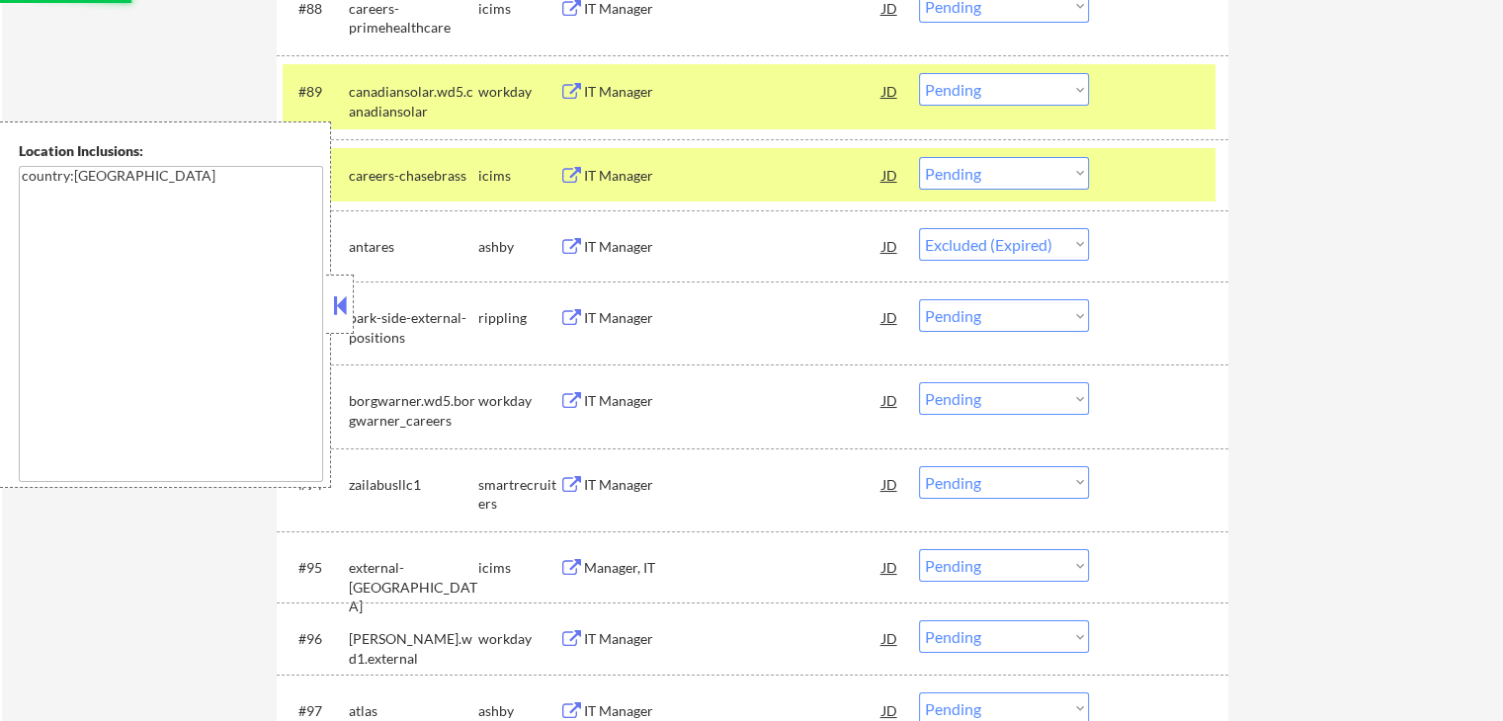
scroll to position [7508, 0]
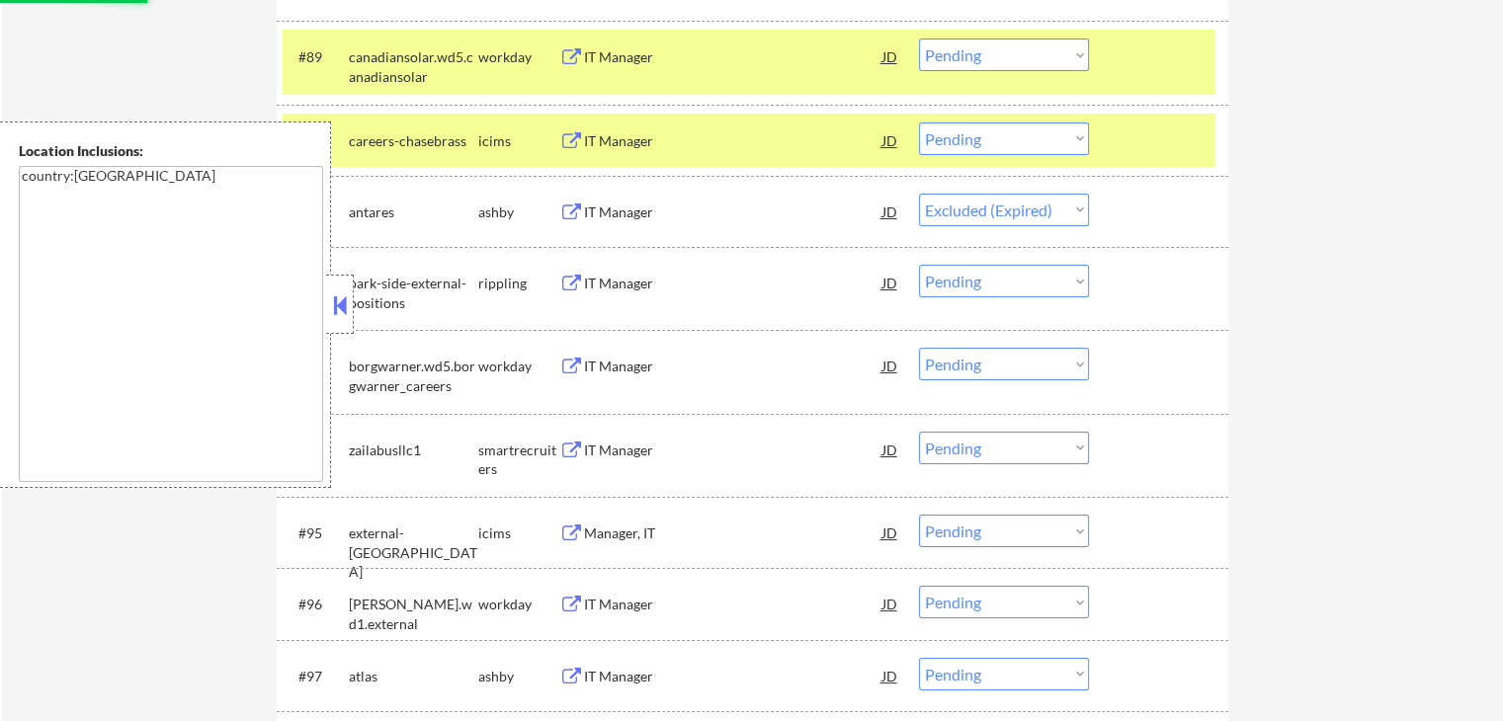
click at [581, 444] on button at bounding box center [571, 451] width 25 height 19
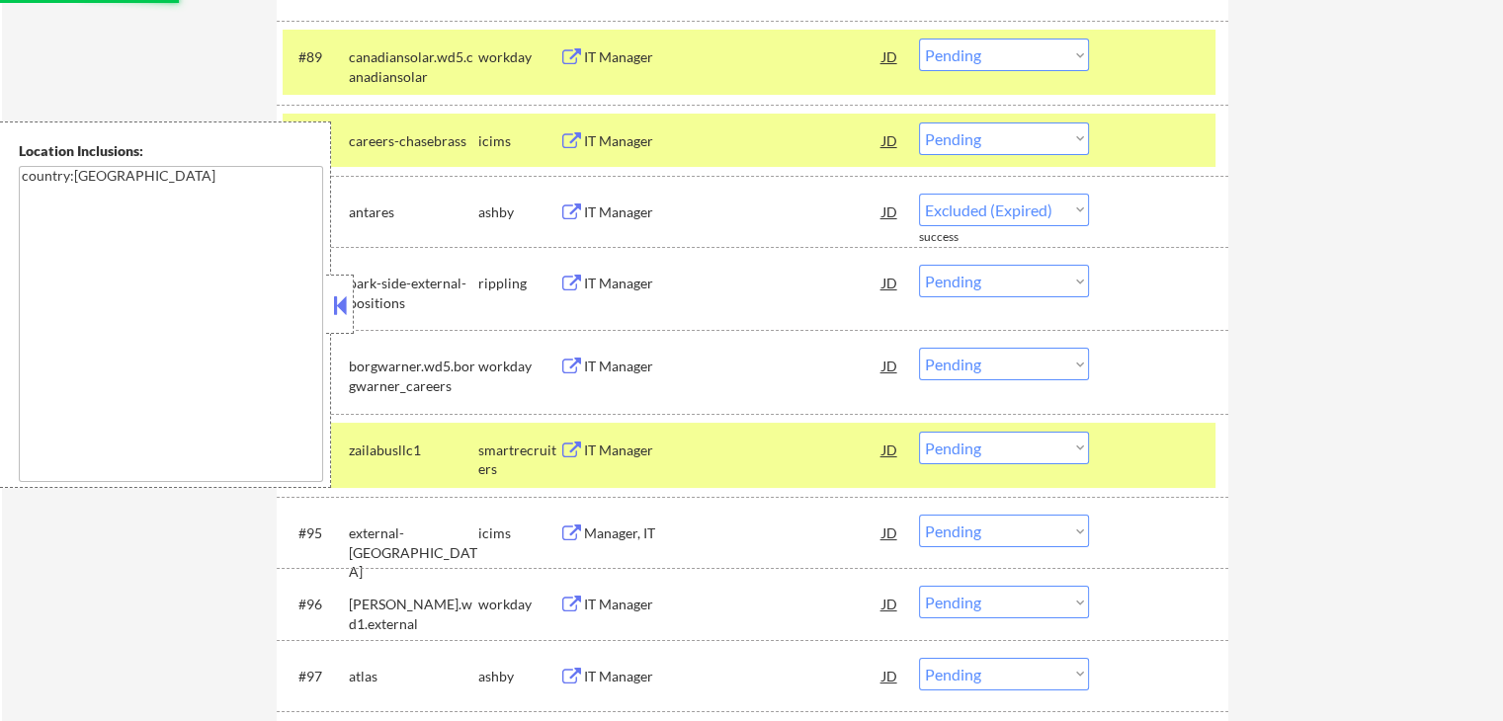
select select ""pending""
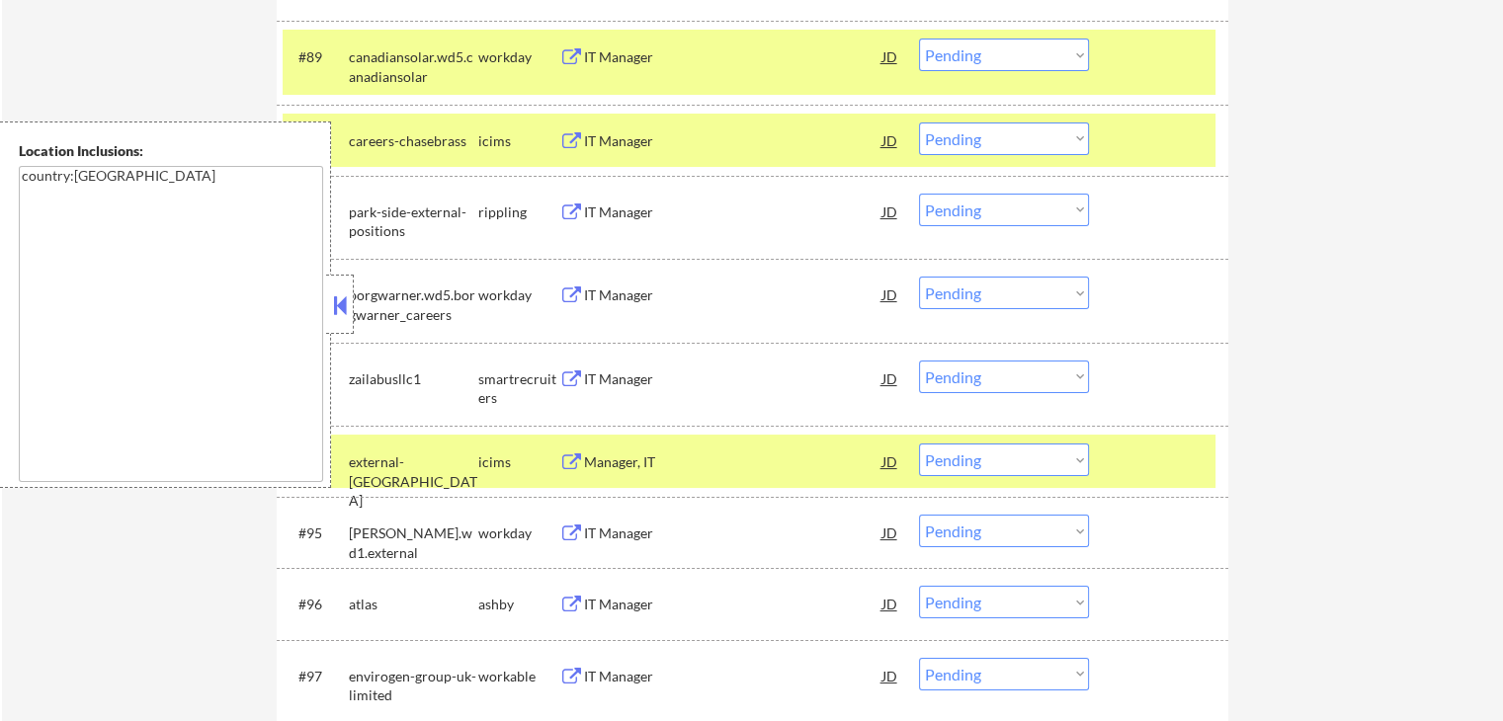
click at [977, 373] on select "Choose an option... Pending Applied Excluded (Questions) Excluded (Expired) Exc…" at bounding box center [1004, 377] width 170 height 33
click at [919, 361] on select "Choose an option... Pending Applied Excluded (Questions) Excluded (Expired) Exc…" at bounding box center [1004, 377] width 170 height 33
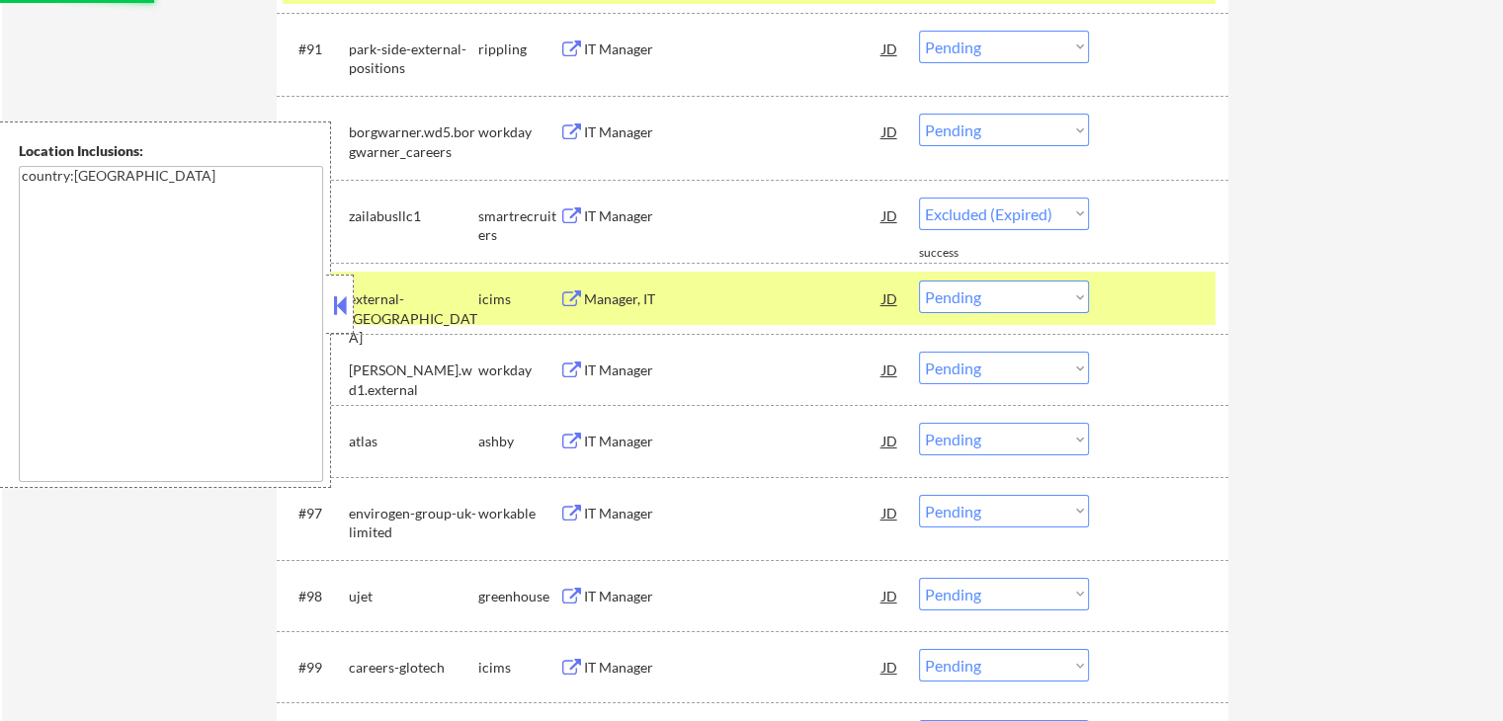
scroll to position [7705, 0]
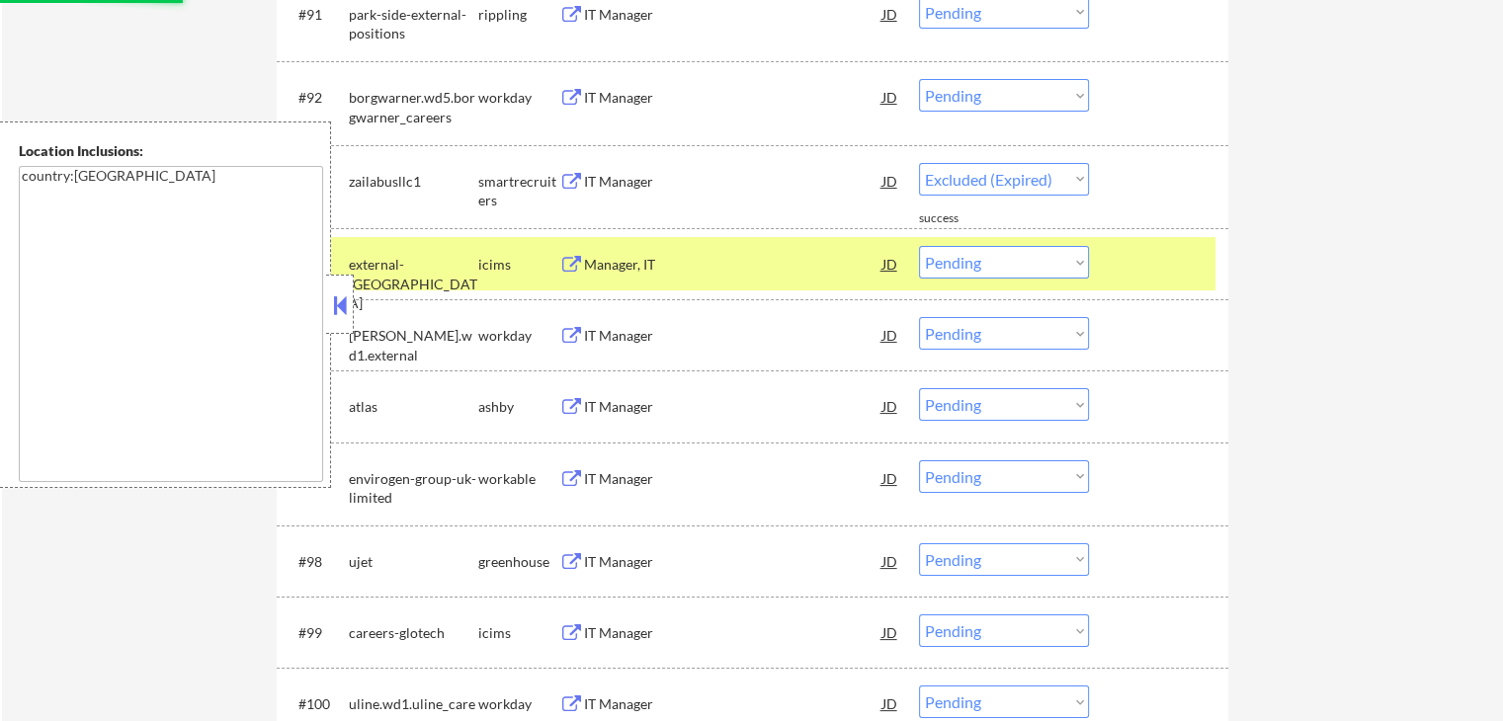
click at [569, 403] on button at bounding box center [571, 407] width 25 height 19
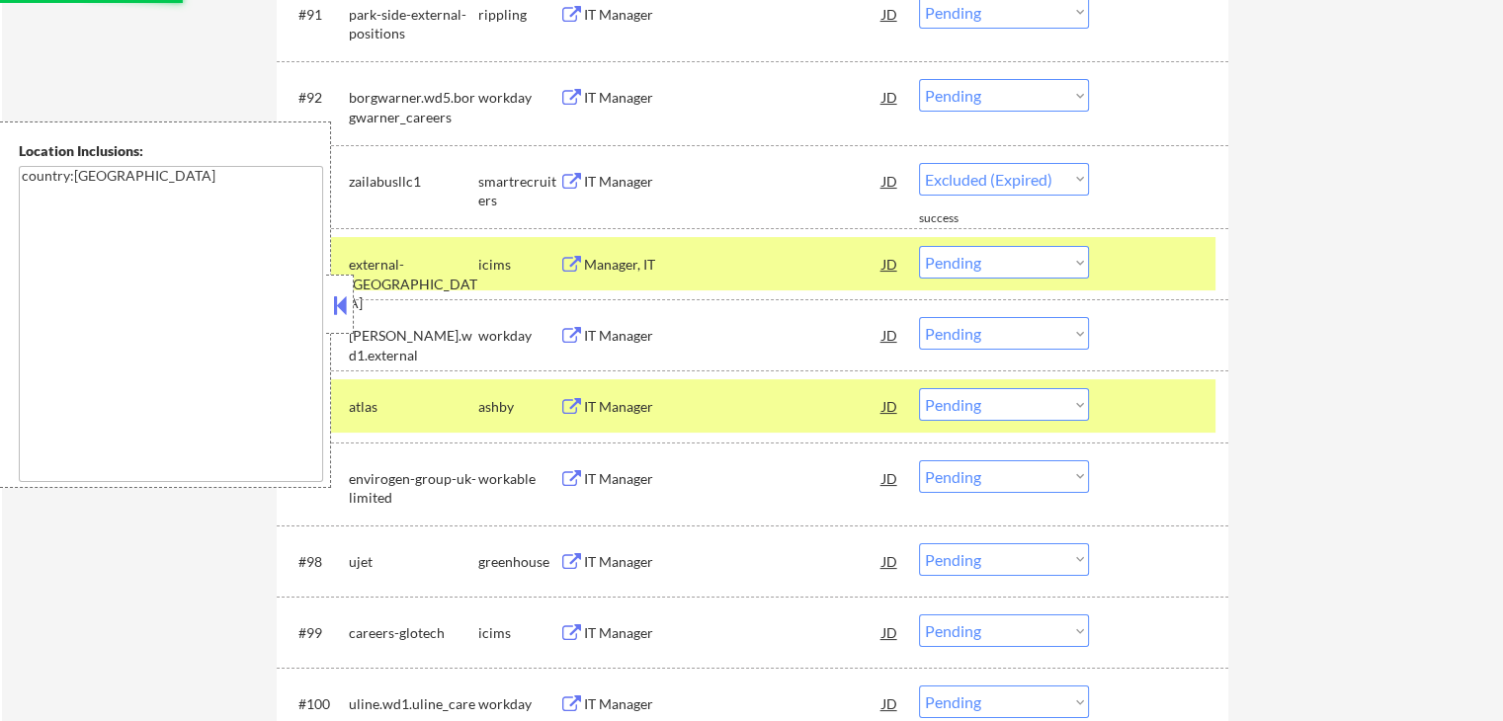
select select ""pending""
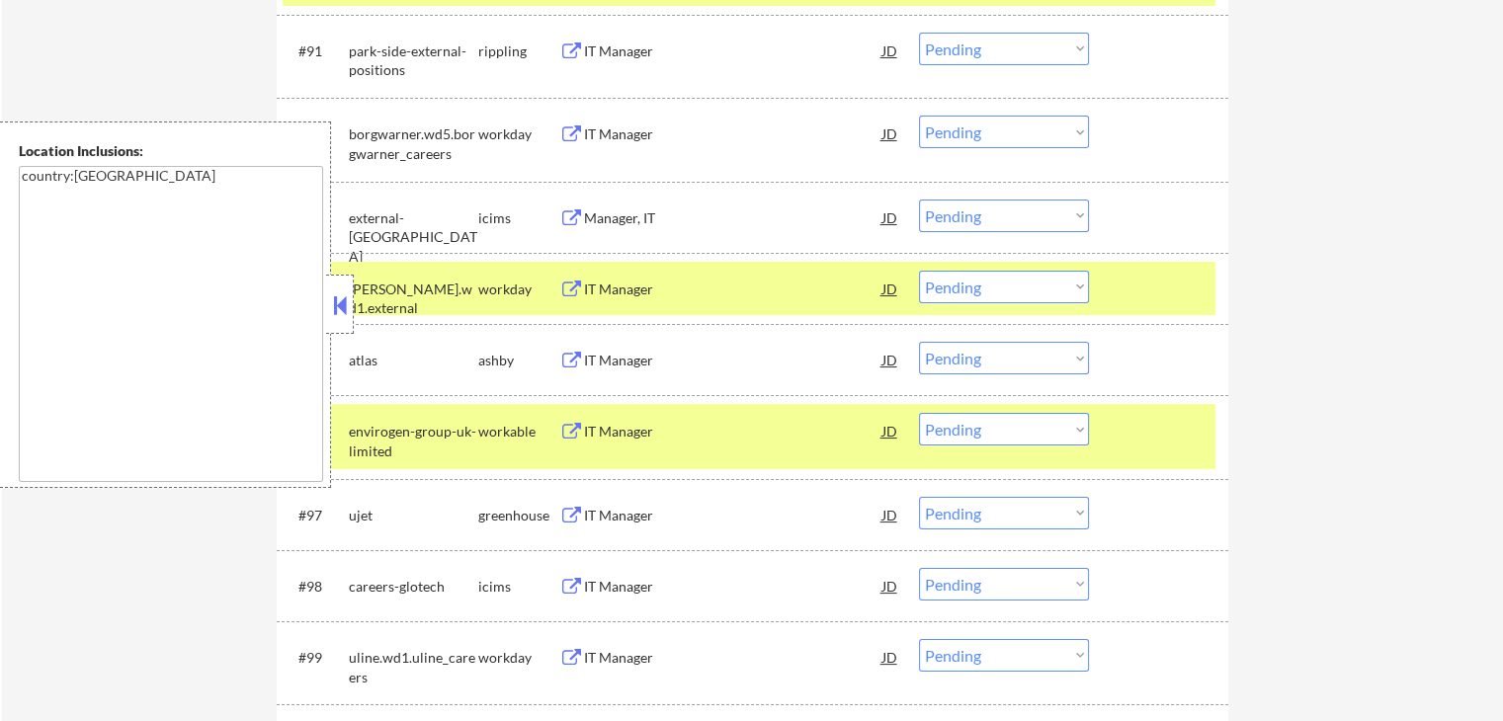
scroll to position [7768, 0]
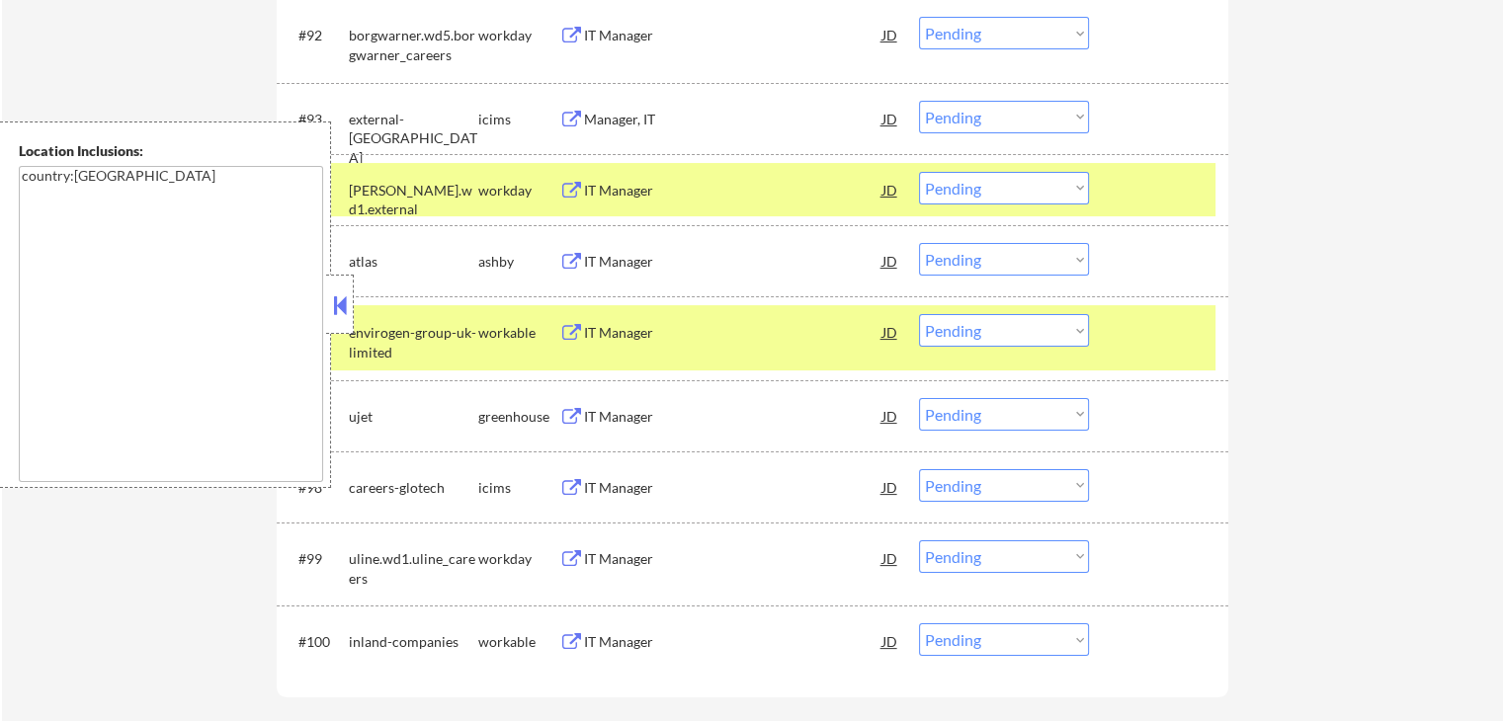
click at [976, 263] on select "Choose an option... Pending Applied Excluded (Questions) Excluded (Expired) Exc…" at bounding box center [1004, 259] width 170 height 33
click at [919, 243] on select "Choose an option... Pending Applied Excluded (Questions) Excluded (Expired) Exc…" at bounding box center [1004, 259] width 170 height 33
select select ""pending""
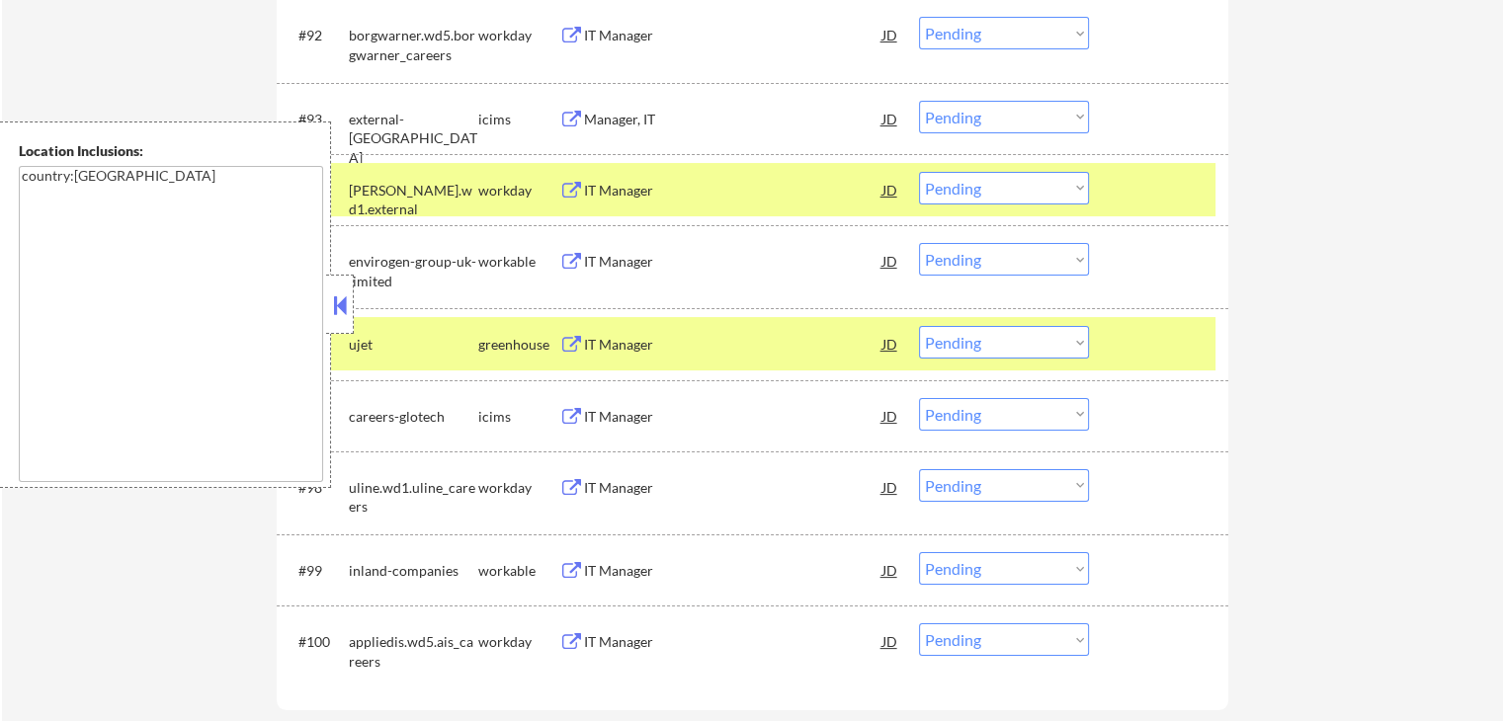
click at [581, 341] on button at bounding box center [571, 345] width 25 height 19
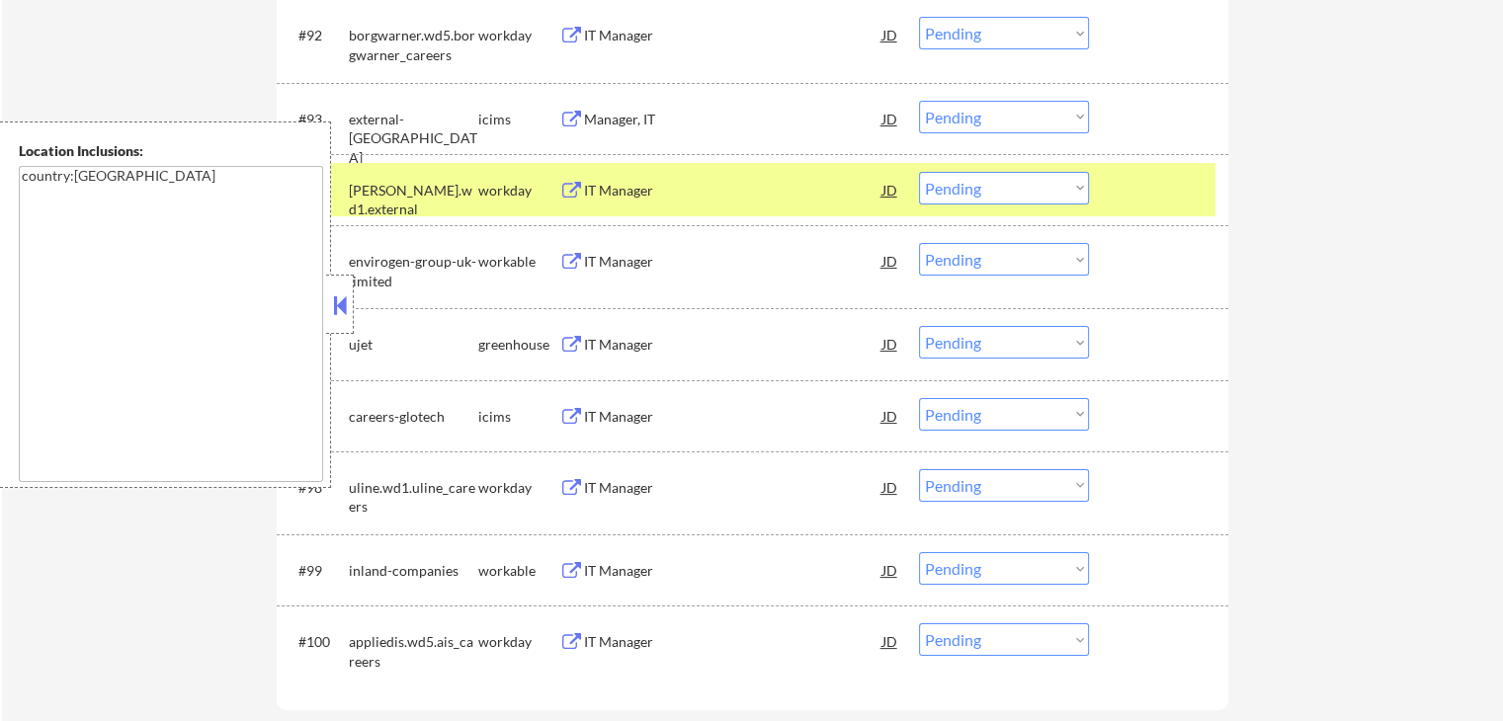
click at [982, 355] on select "Choose an option... Pending Applied Excluded (Questions) Excluded (Expired) Exc…" at bounding box center [1004, 342] width 170 height 33
click at [919, 327] on select "Choose an option... Pending Applied Excluded (Questions) Excluded (Expired) Exc…" at bounding box center [1004, 342] width 170 height 33
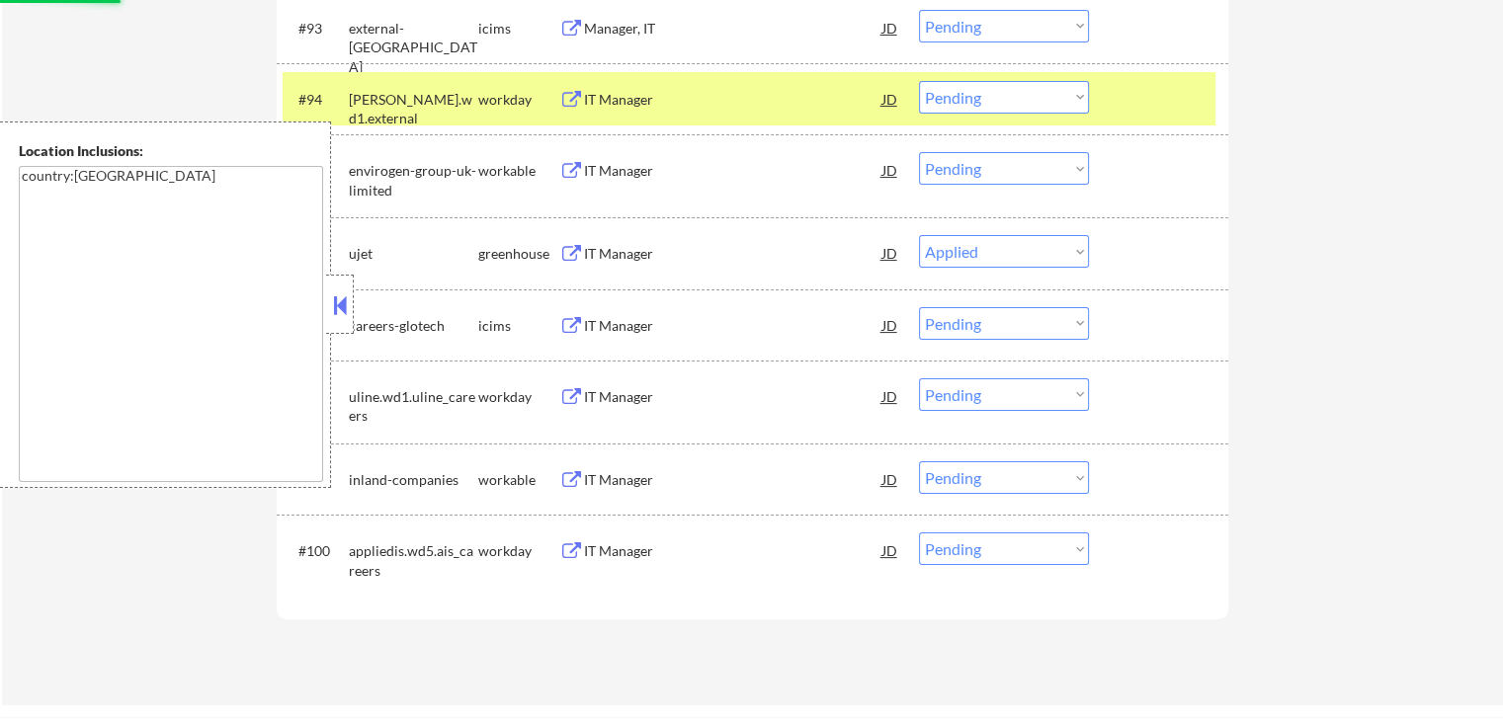
scroll to position [7965, 0]
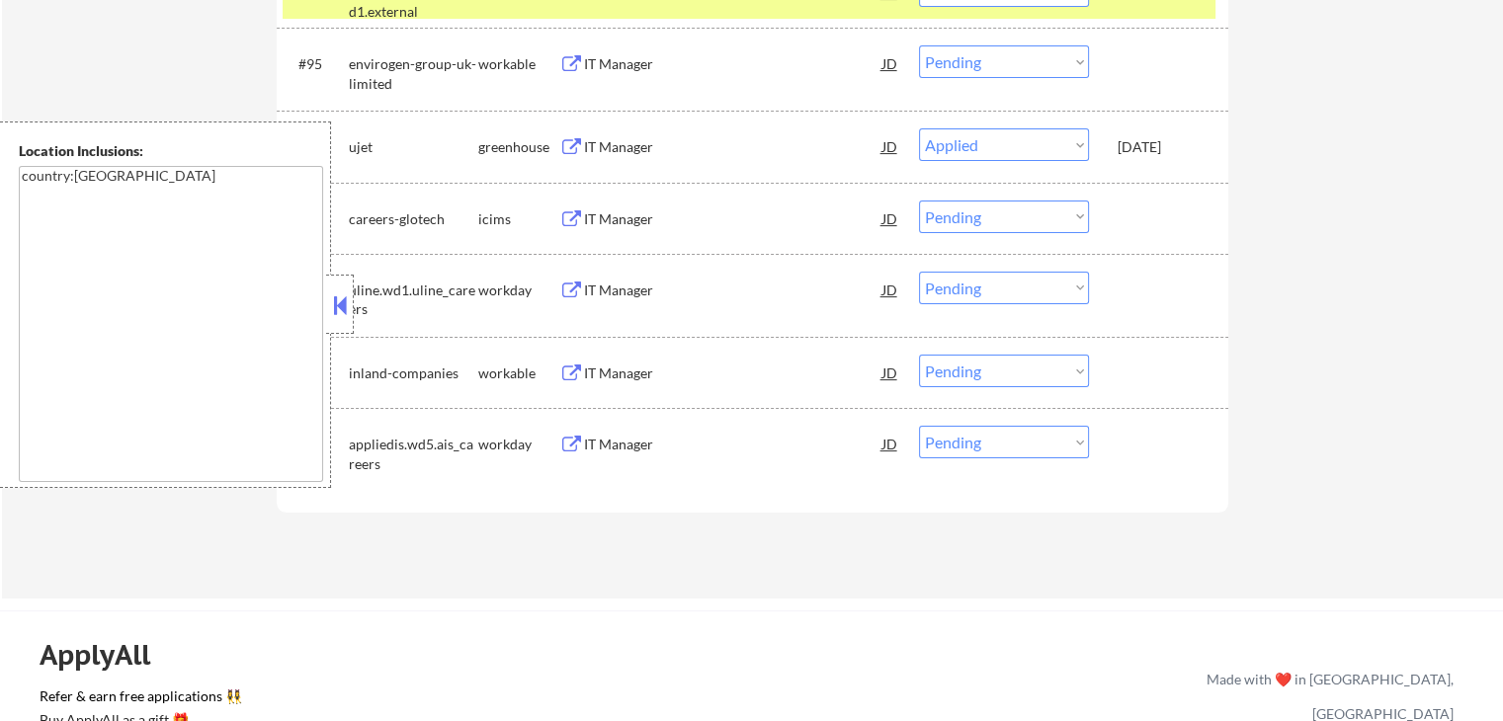
select select ""pending""
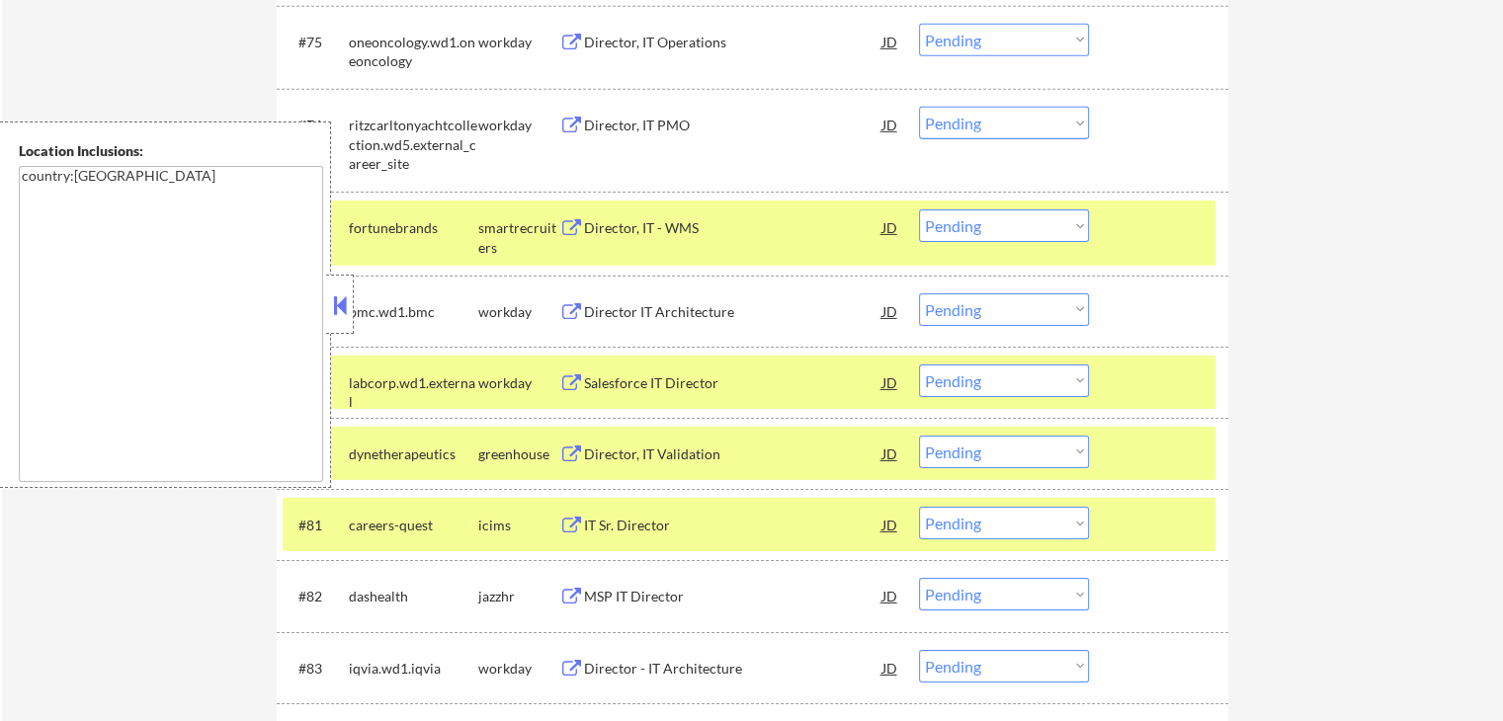
scroll to position [6385, 0]
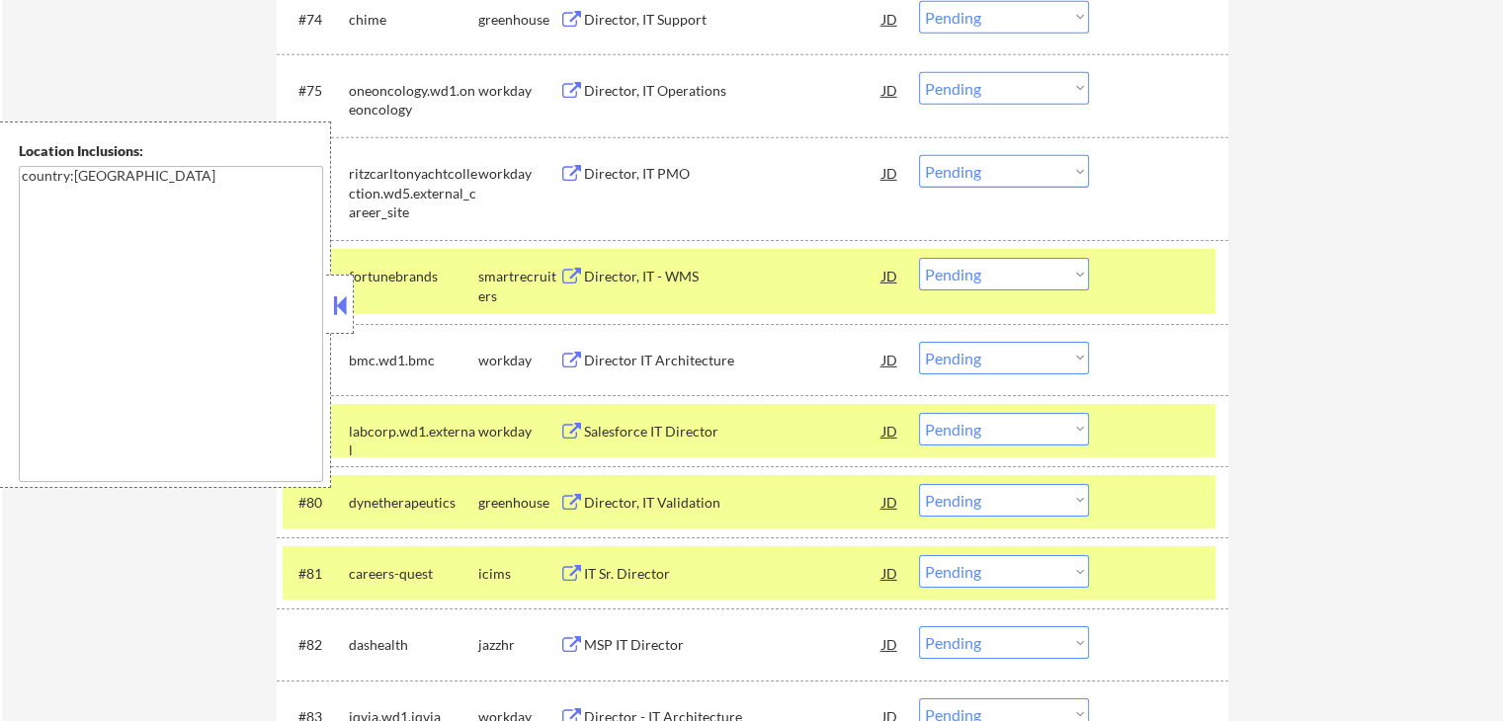
click at [567, 270] on button at bounding box center [571, 277] width 25 height 19
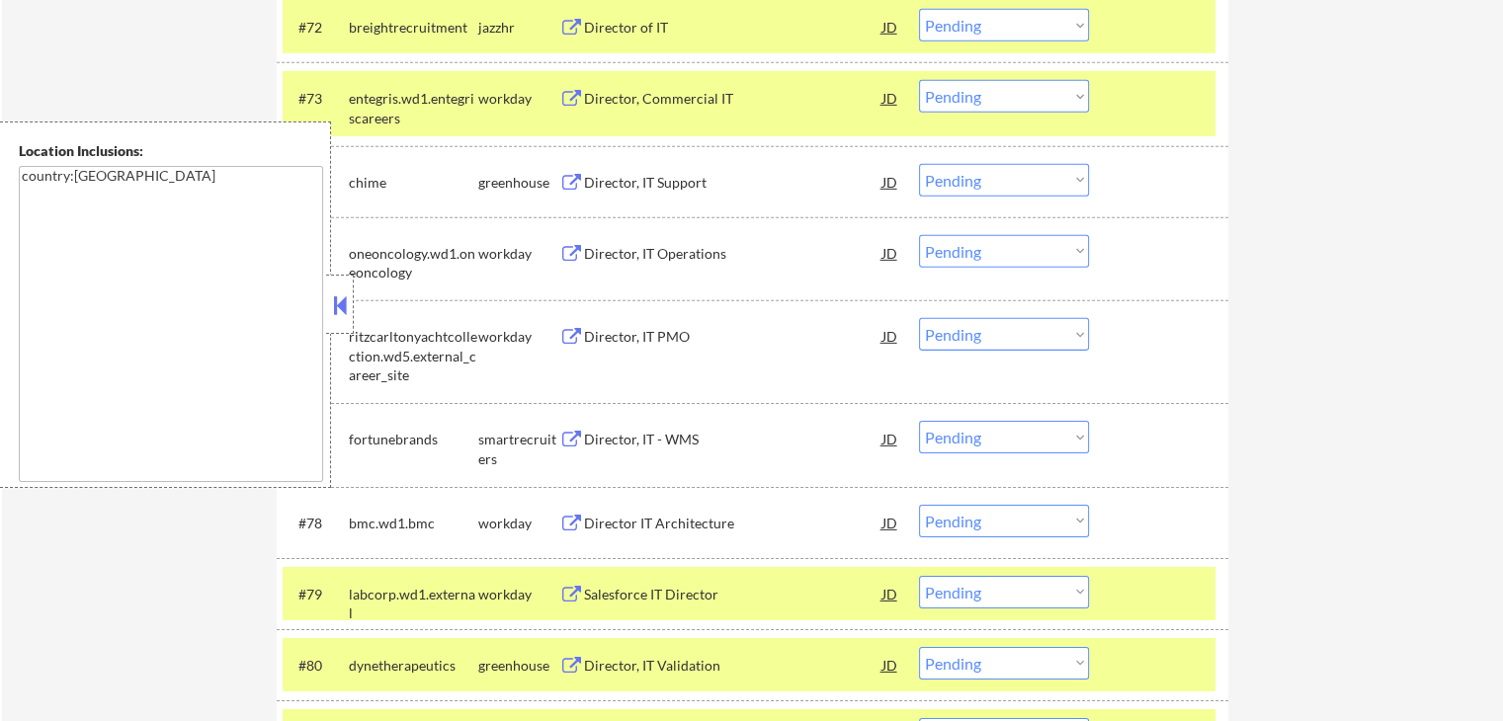
scroll to position [6187, 0]
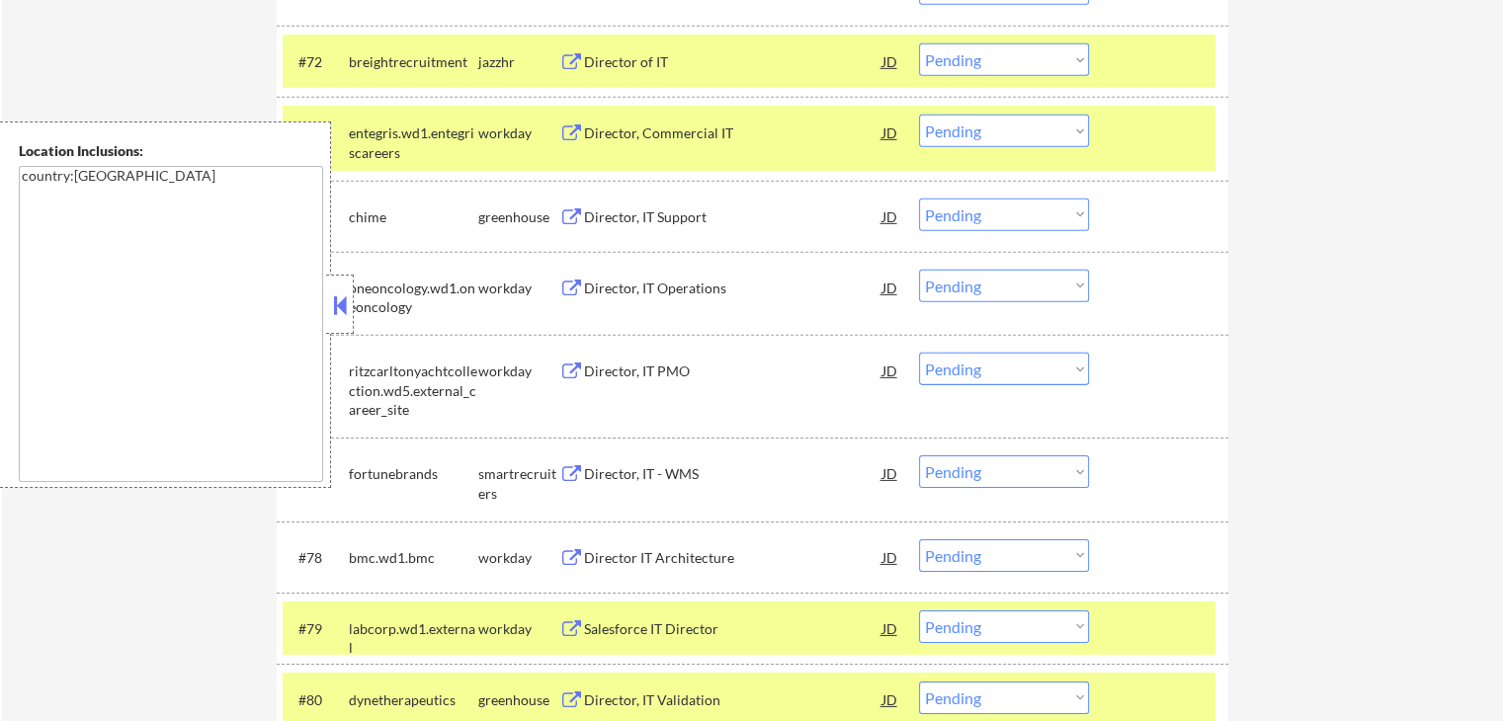
click at [566, 467] on button at bounding box center [571, 474] width 25 height 19
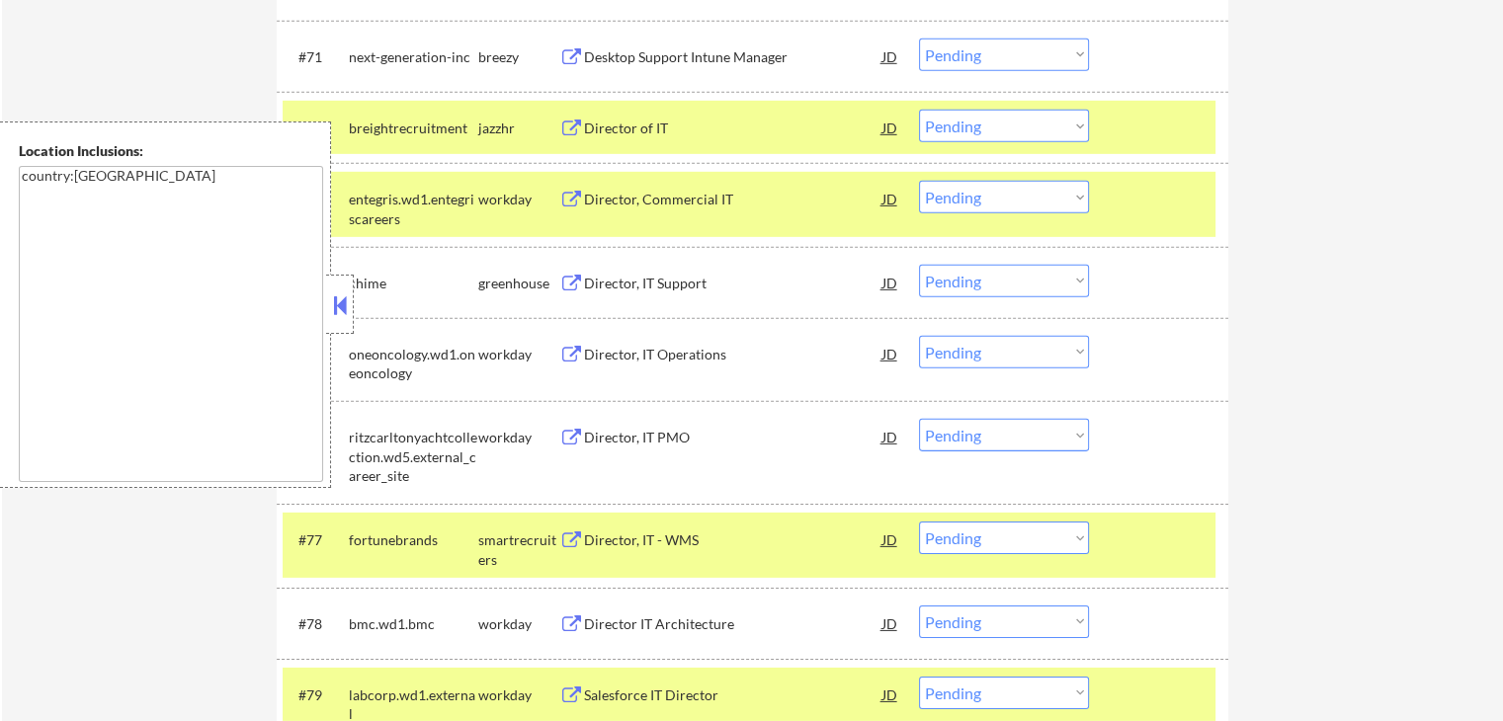
scroll to position [6088, 0]
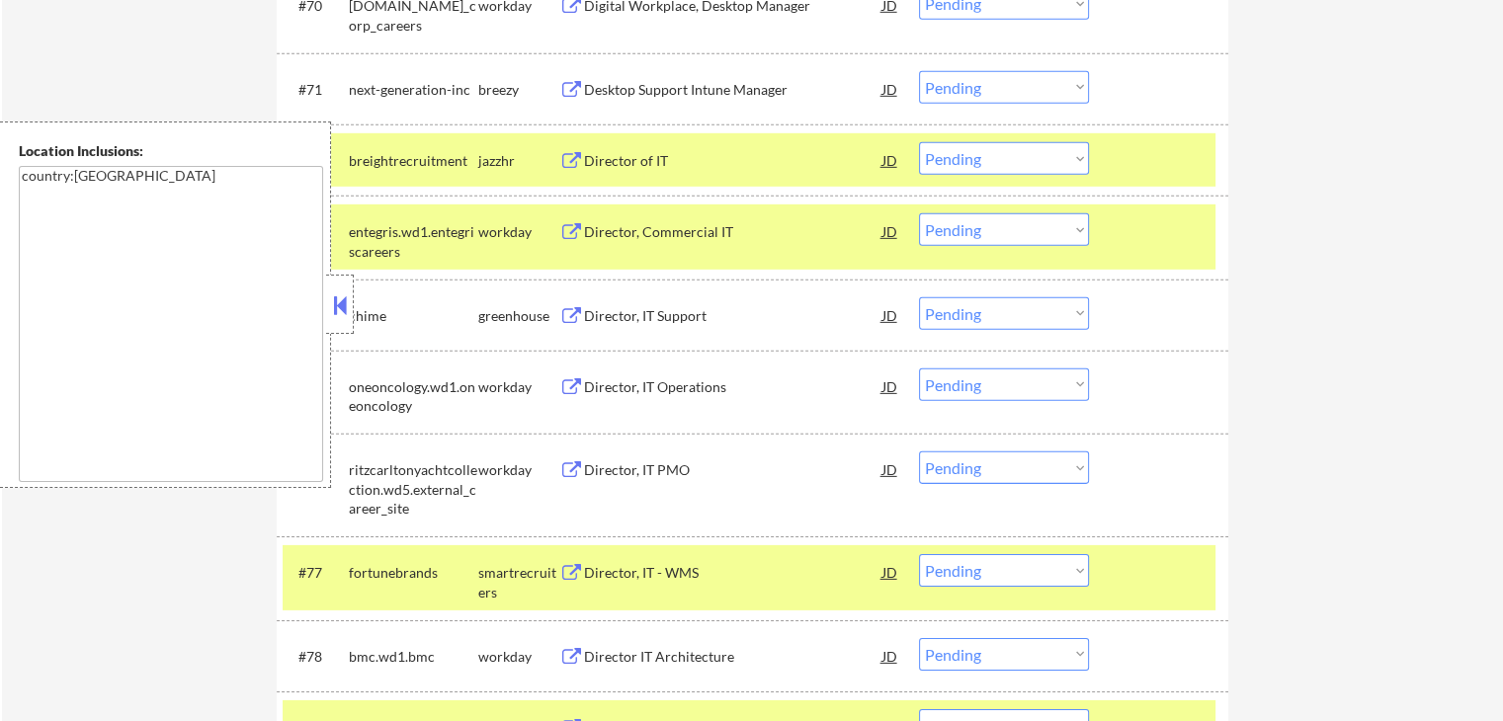
click at [572, 317] on button at bounding box center [571, 316] width 25 height 19
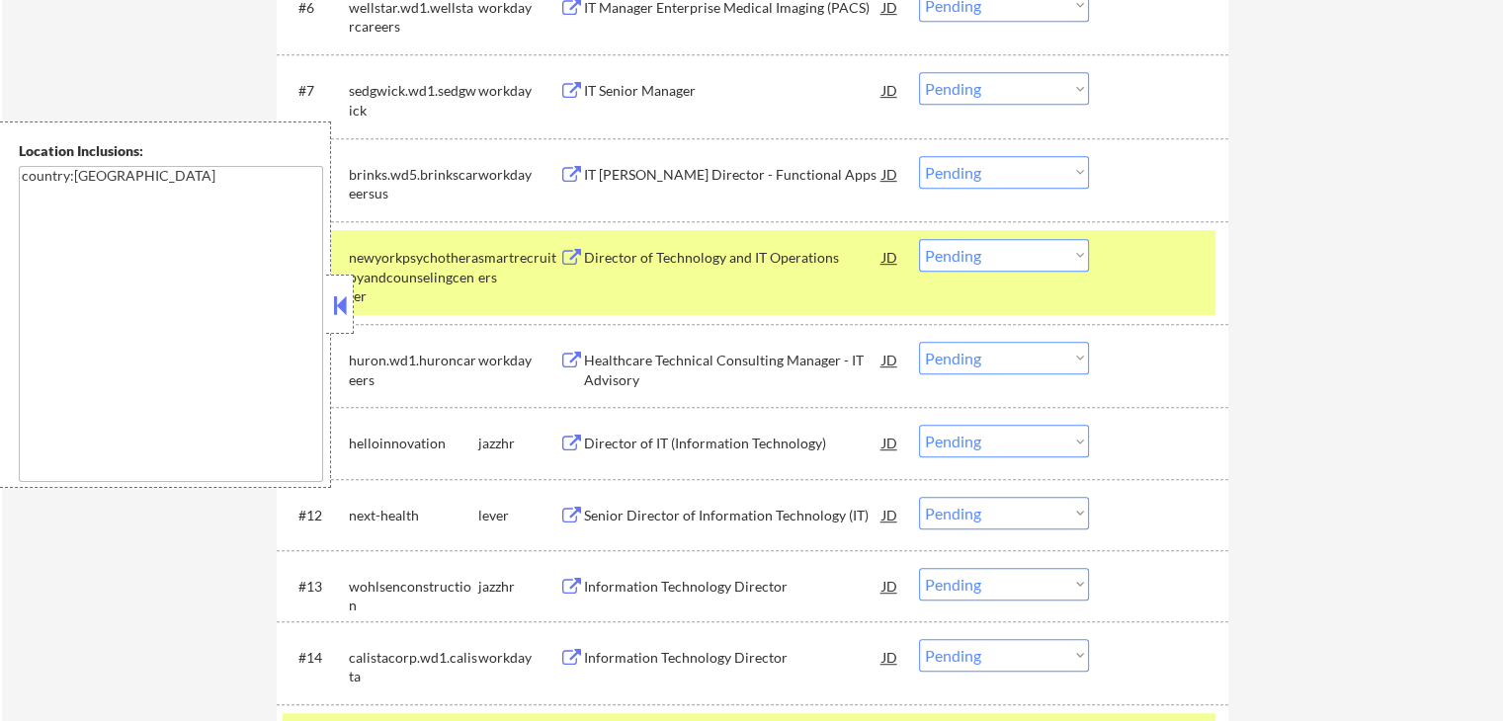
scroll to position [1087, 0]
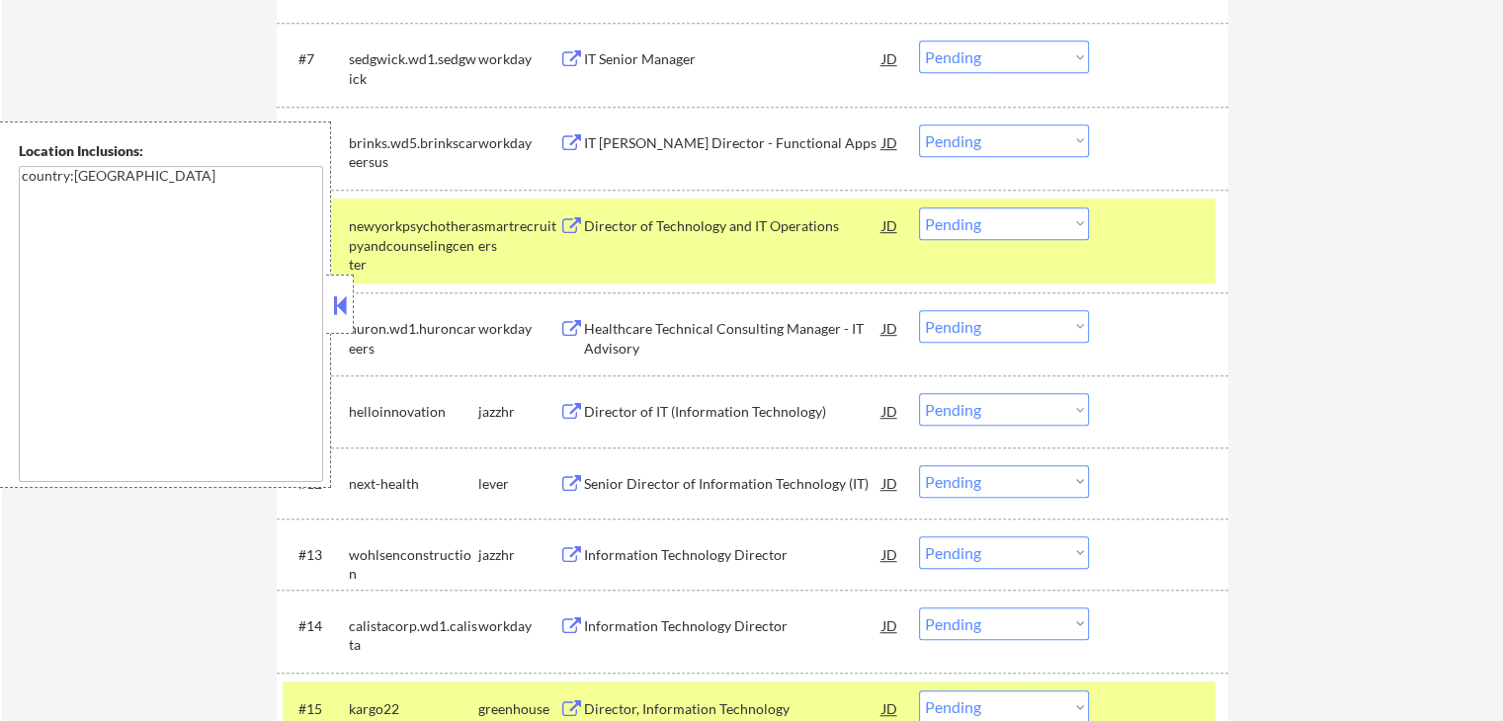
click at [566, 224] on button at bounding box center [571, 226] width 25 height 19
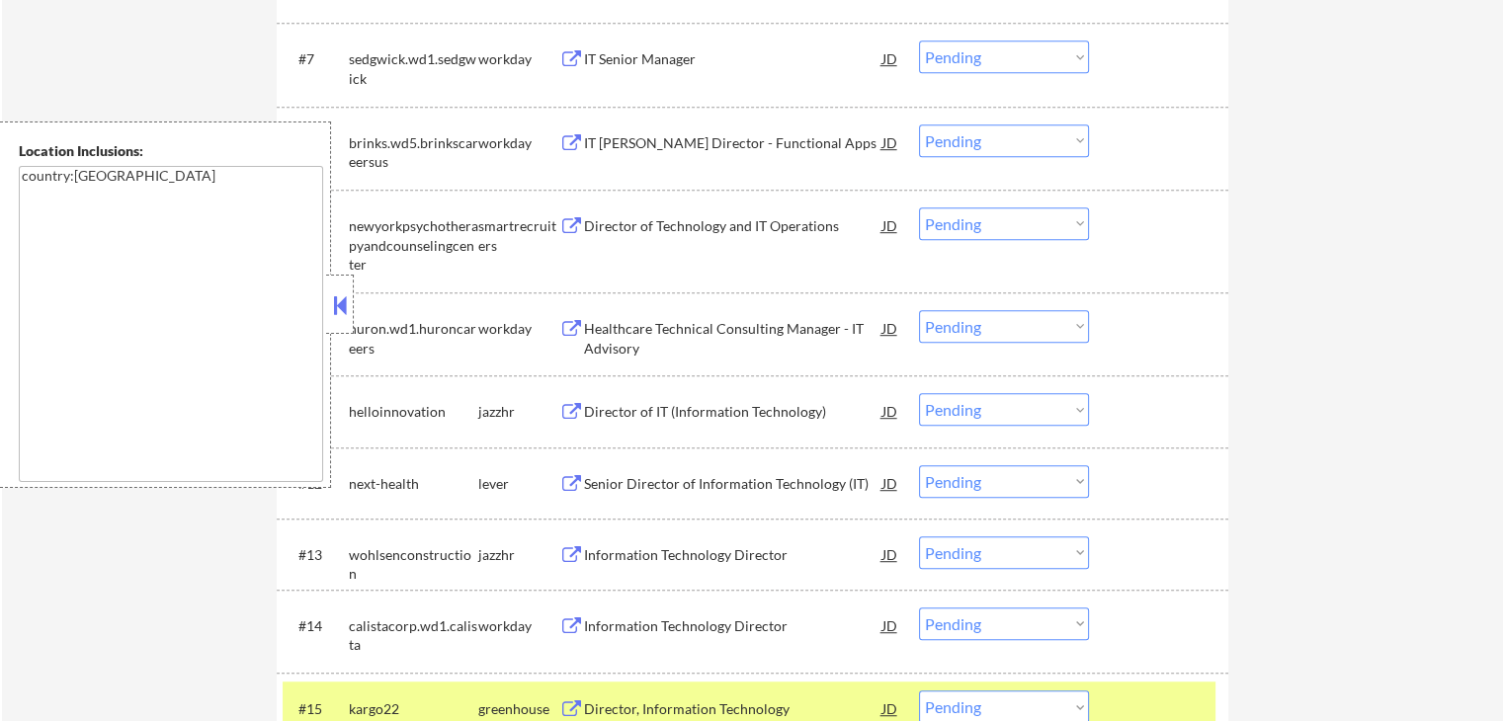
click at [963, 218] on select "Choose an option... Pending Applied Excluded (Questions) Excluded (Expired) Exc…" at bounding box center [1004, 223] width 170 height 33
click at [919, 207] on select "Choose an option... Pending Applied Excluded (Questions) Excluded (Expired) Exc…" at bounding box center [1004, 223] width 170 height 33
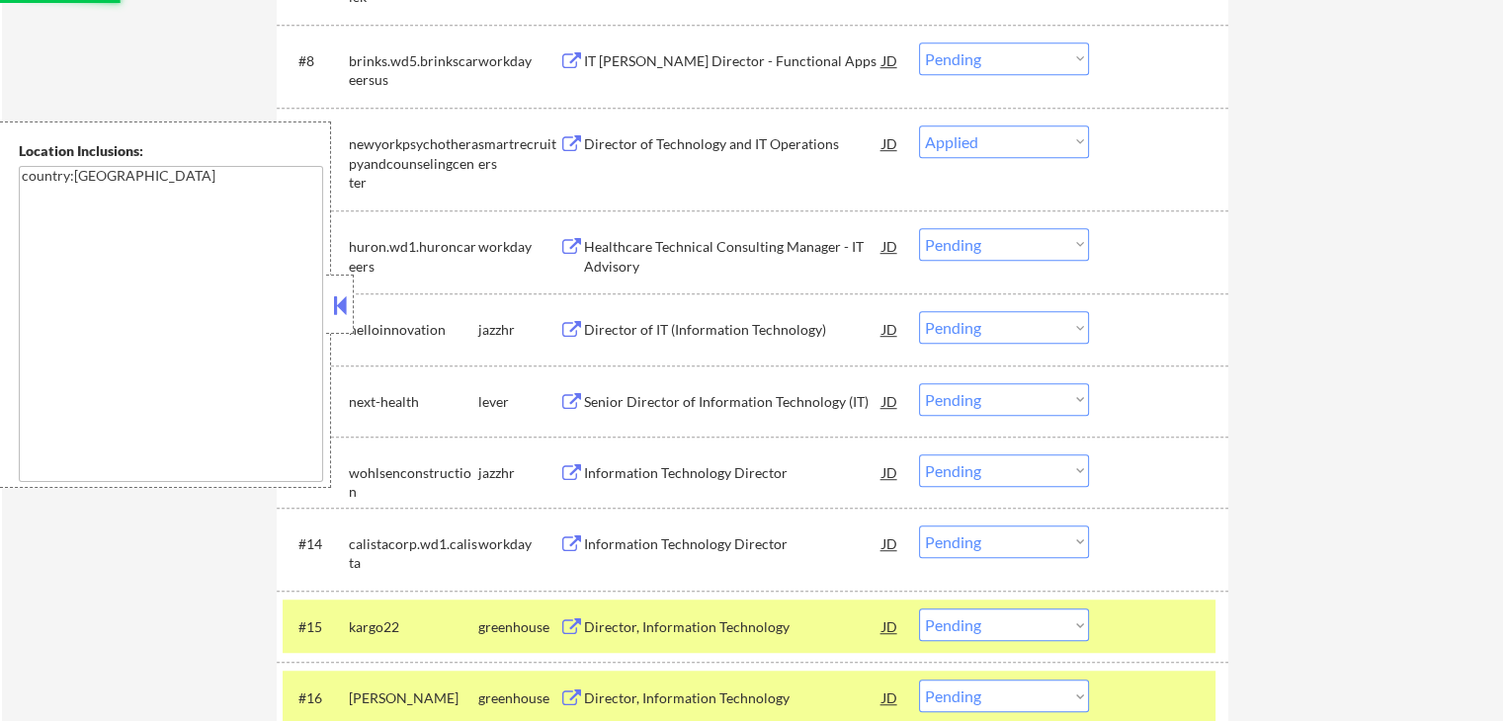
scroll to position [1284, 0]
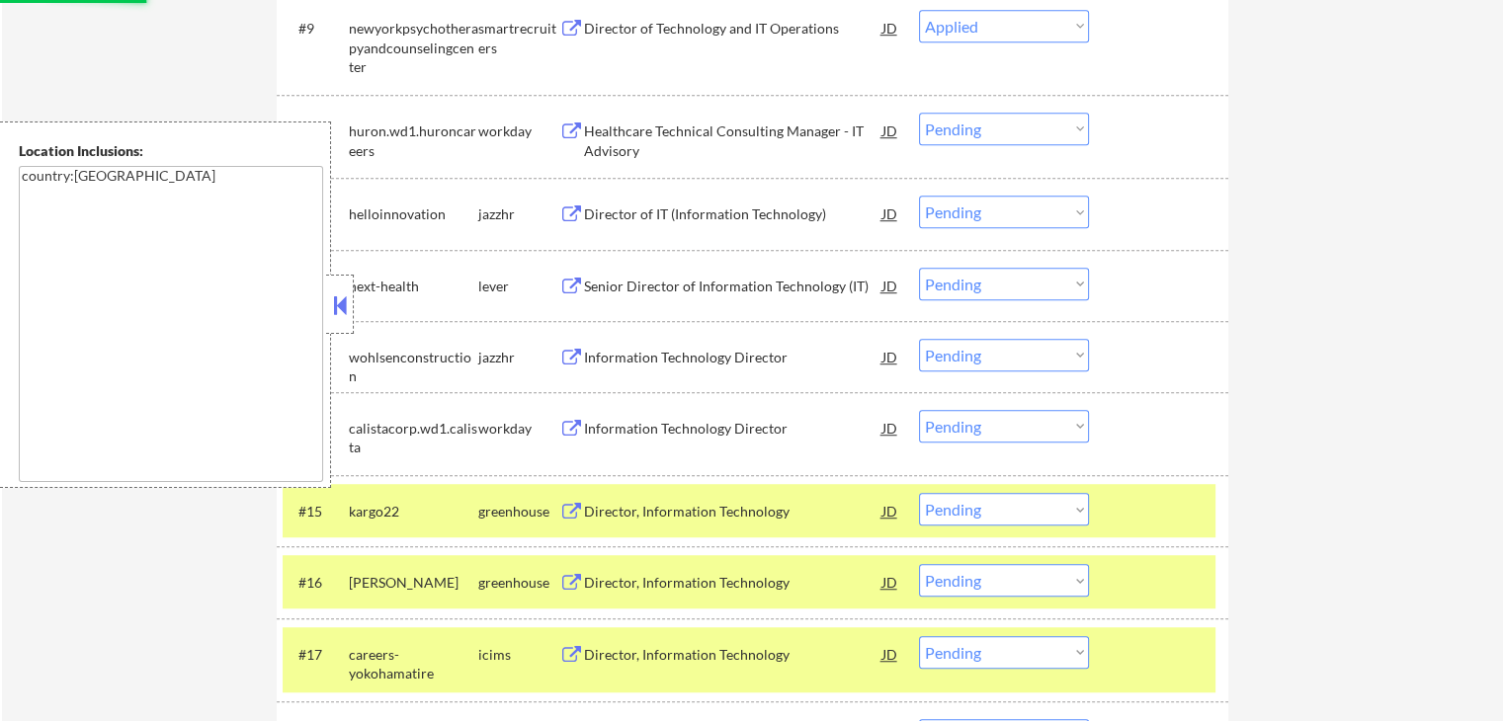
click at [566, 286] on button at bounding box center [571, 287] width 25 height 19
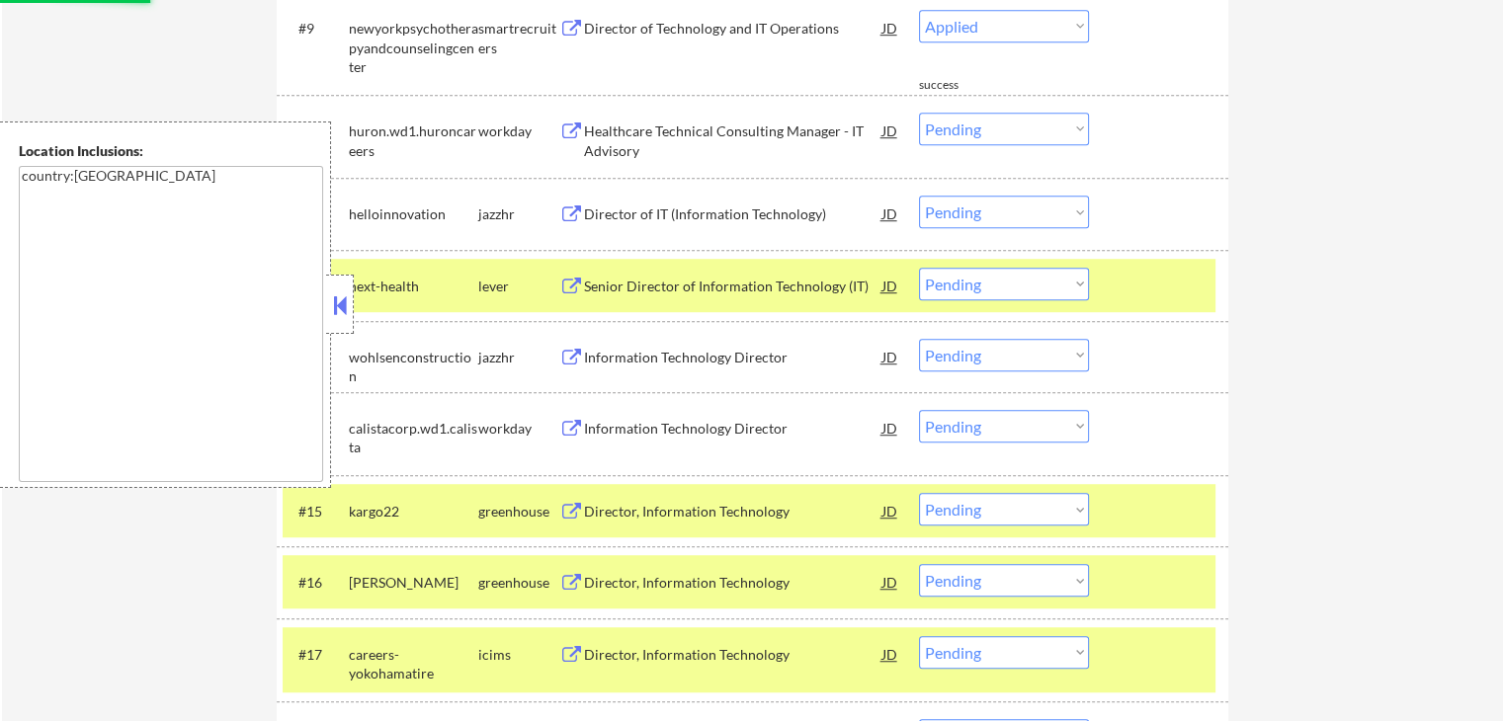
select select ""pending""
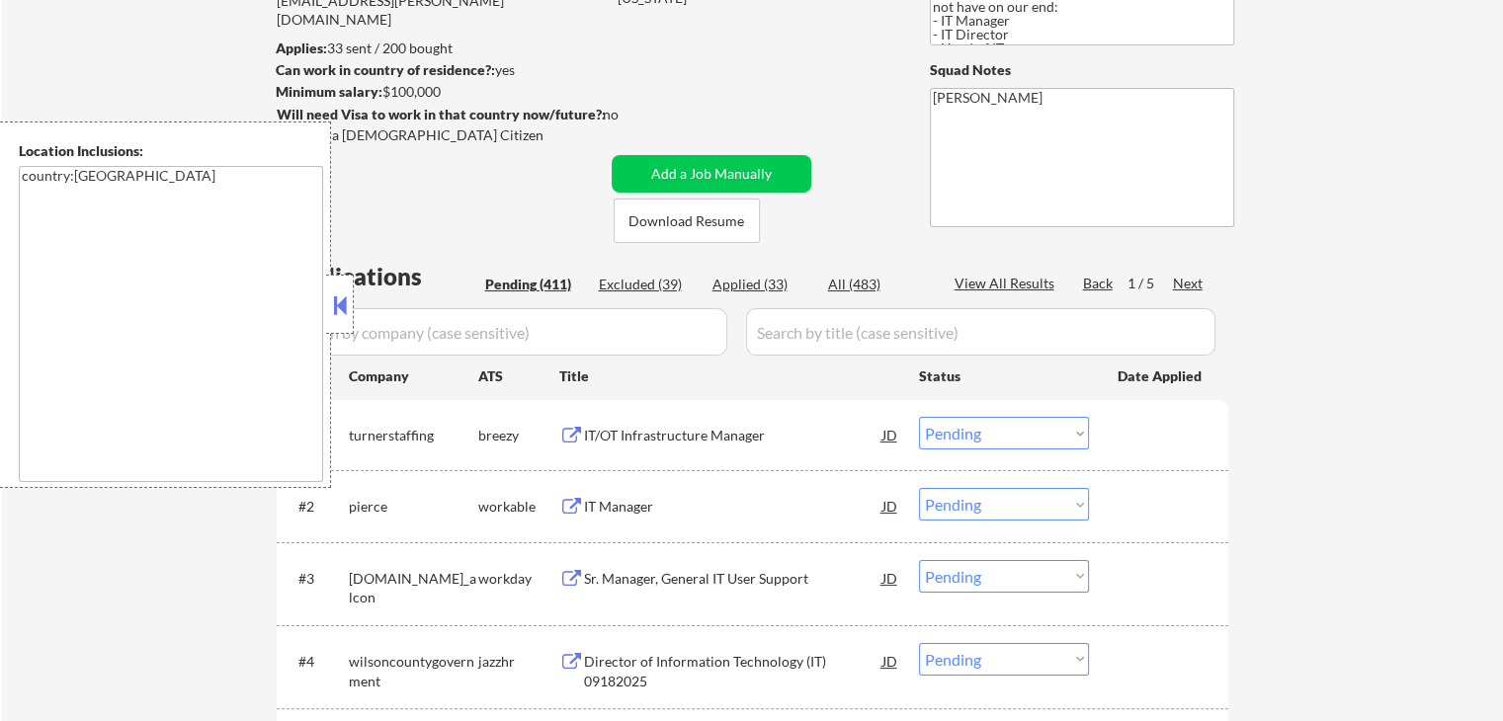
scroll to position [395, 0]
